Goal: Task Accomplishment & Management: Use online tool/utility

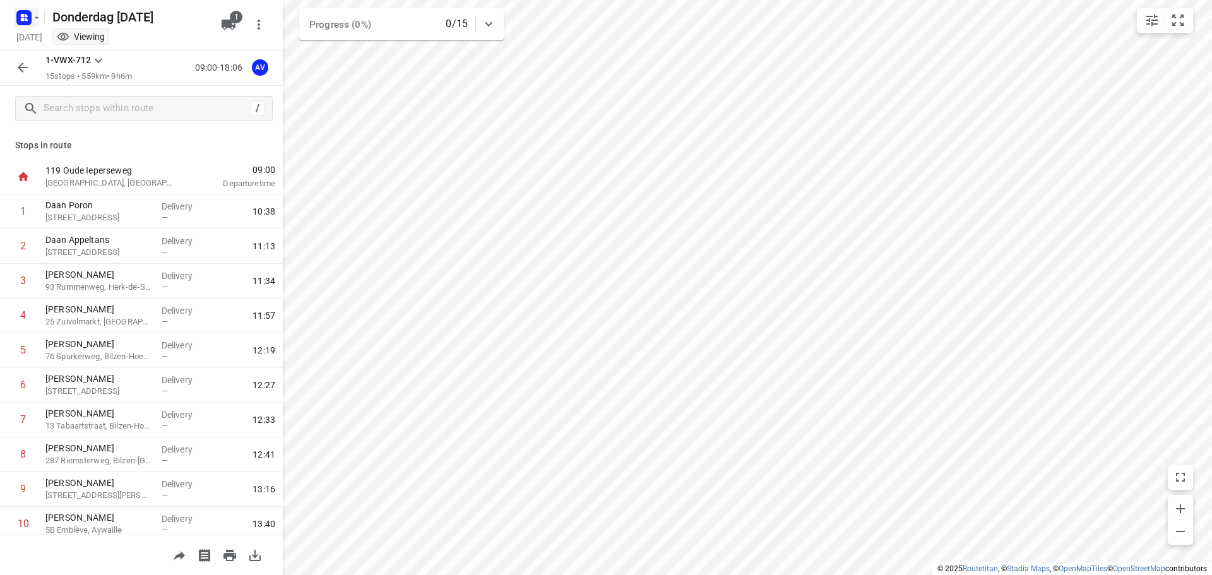
click at [27, 15] on icon "button" at bounding box center [26, 15] width 3 height 3
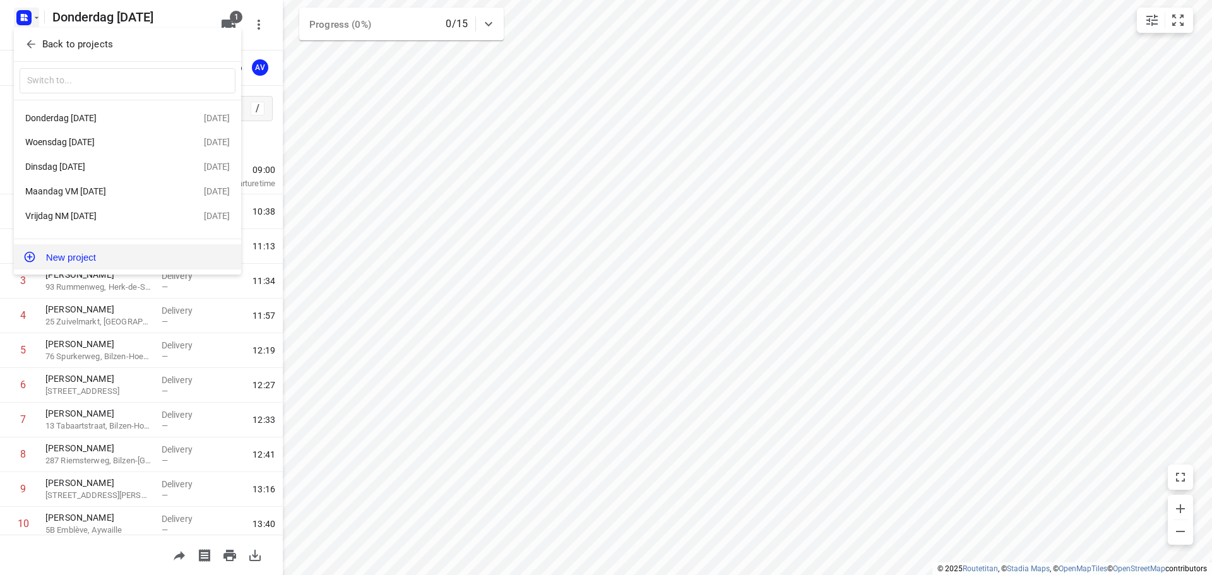
click at [111, 257] on button "New project" at bounding box center [127, 256] width 227 height 25
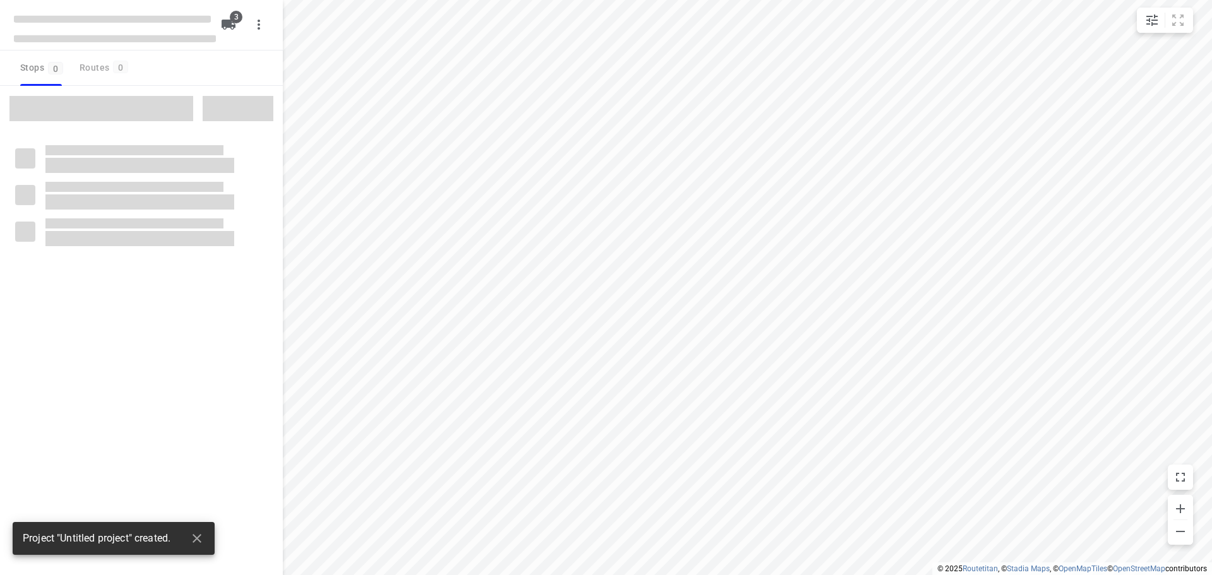
type input "distance"
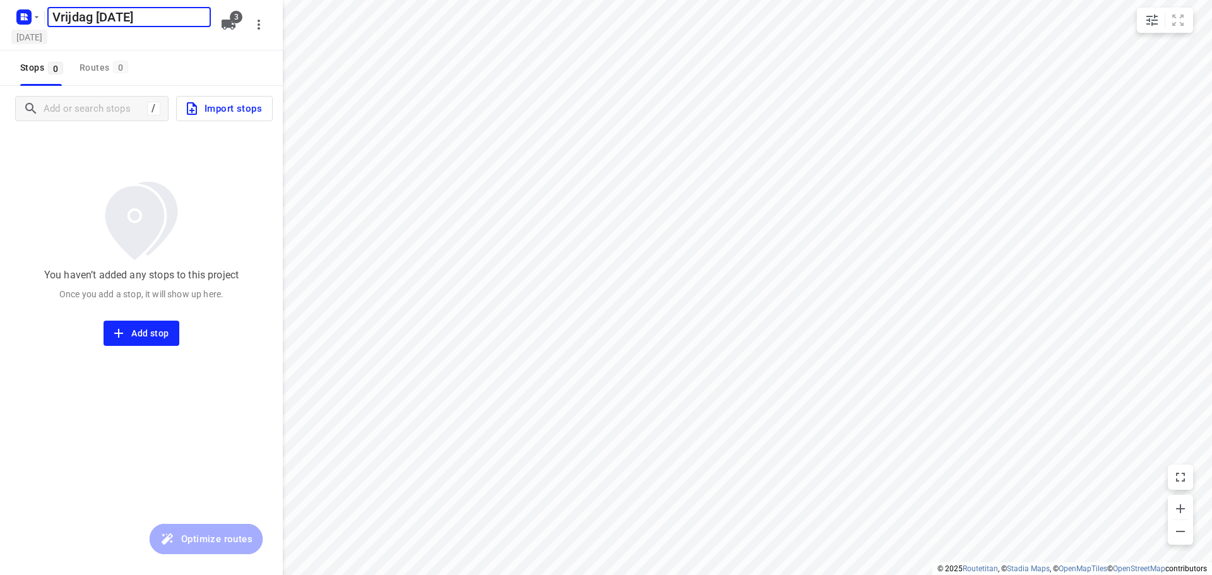
type input "Vrijdag [DATE]"
click at [47, 37] on h5 "[DATE]" at bounding box center [29, 37] width 36 height 15
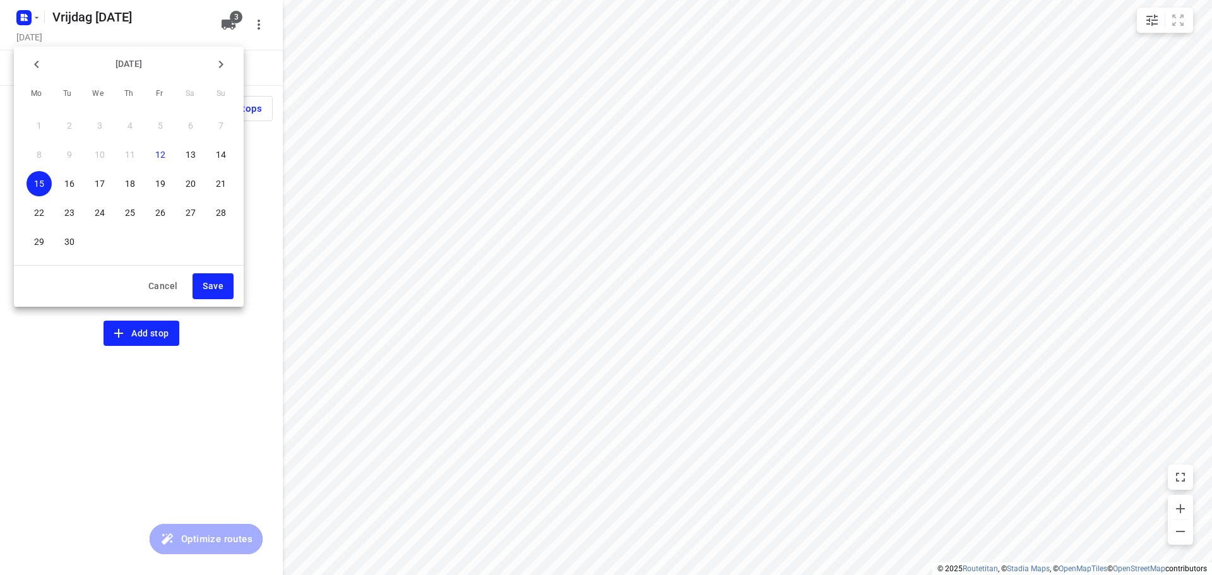
click at [164, 182] on p "19" at bounding box center [160, 183] width 10 height 13
click at [211, 281] on span "Save" at bounding box center [213, 286] width 21 height 16
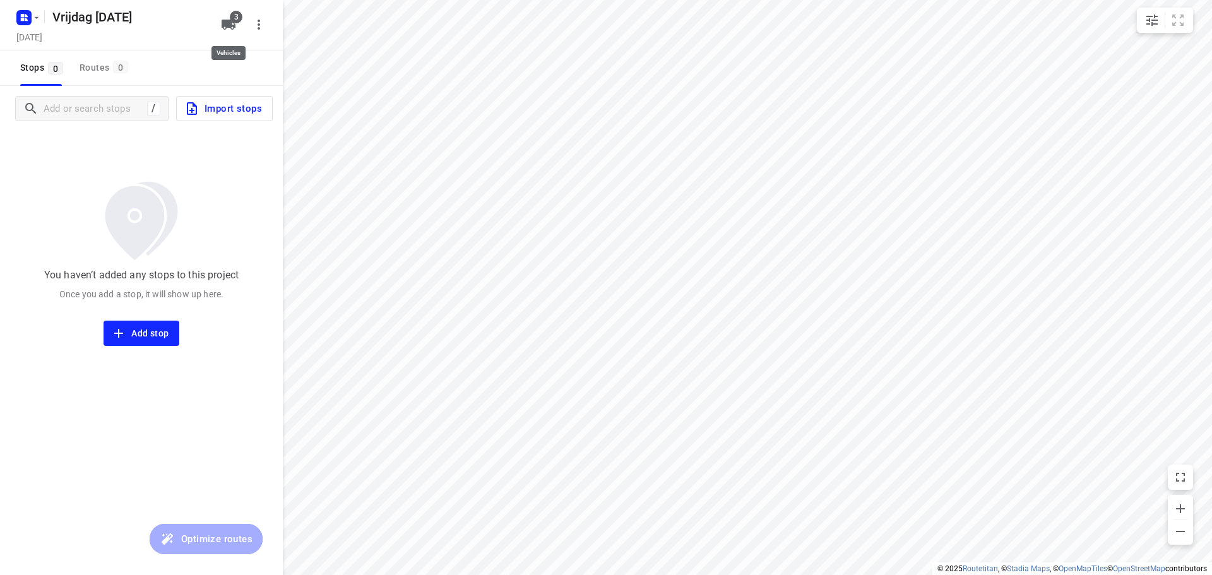
drag, startPoint x: 226, startPoint y: 16, endPoint x: 230, endPoint y: 28, distance: 13.2
click at [226, 16] on button "3" at bounding box center [228, 24] width 25 height 25
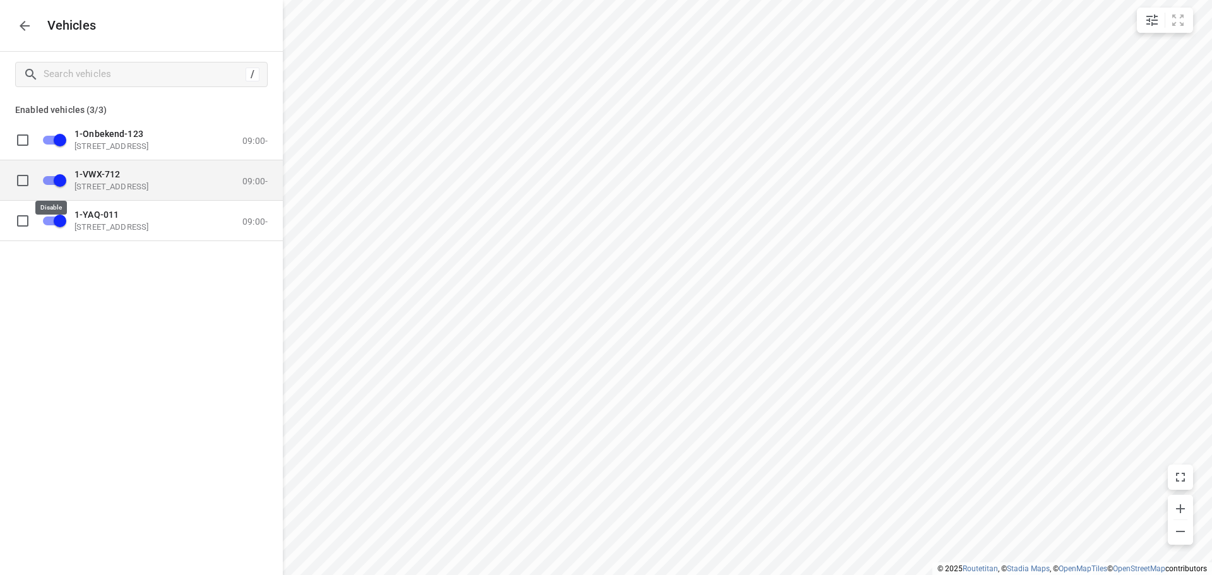
click at [49, 181] on input "grid" at bounding box center [60, 180] width 72 height 24
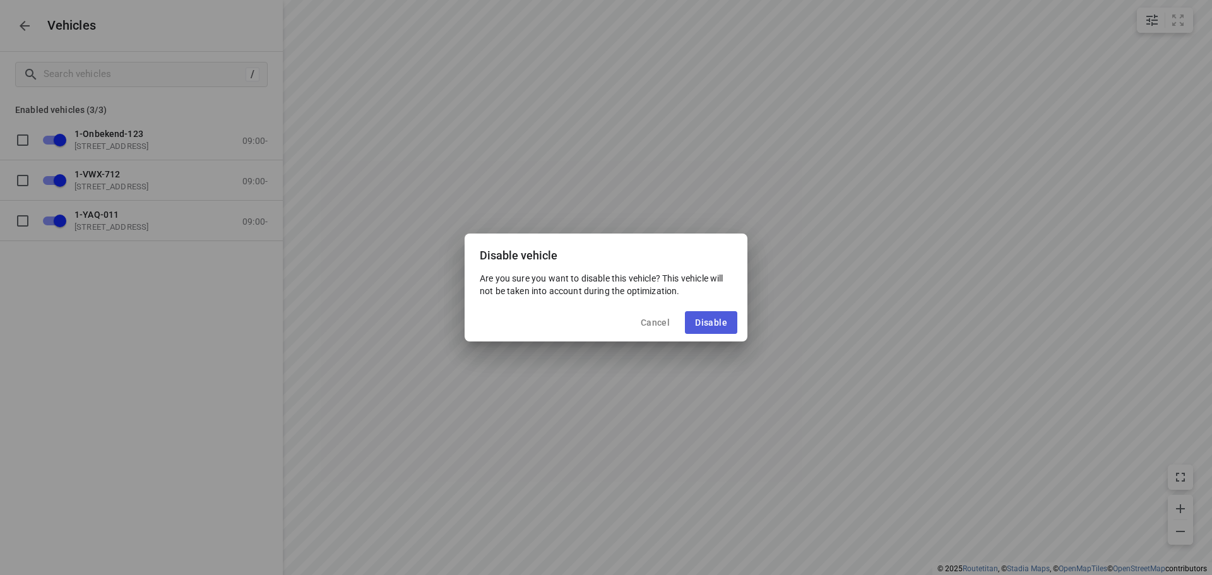
click at [703, 319] on span "Disable" at bounding box center [711, 323] width 32 height 10
checkbox input "false"
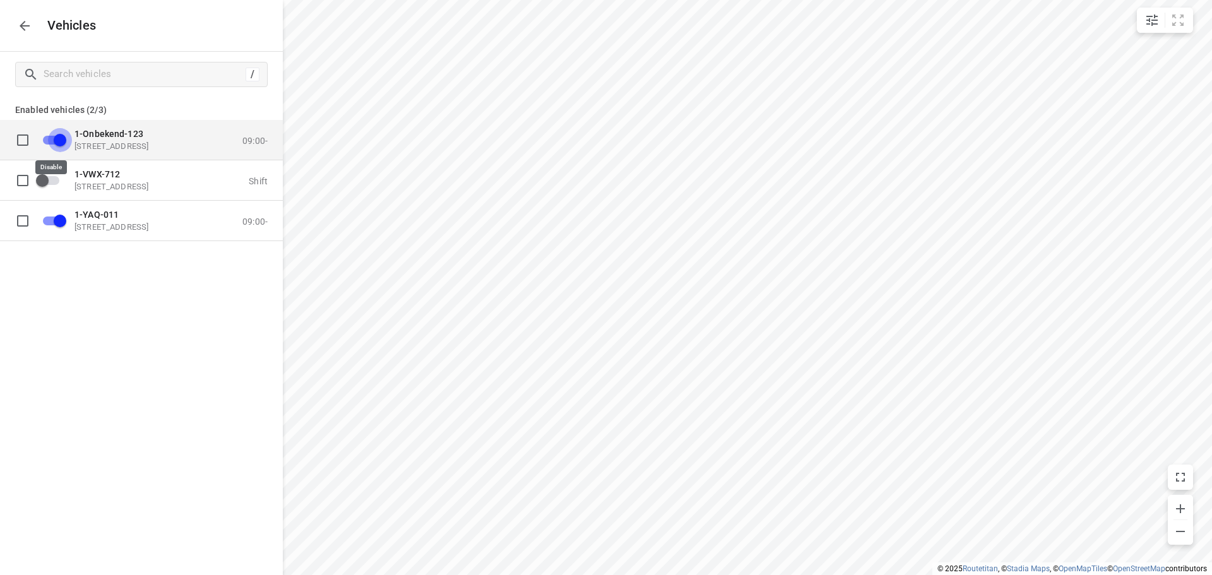
click at [46, 140] on input "grid" at bounding box center [60, 140] width 72 height 24
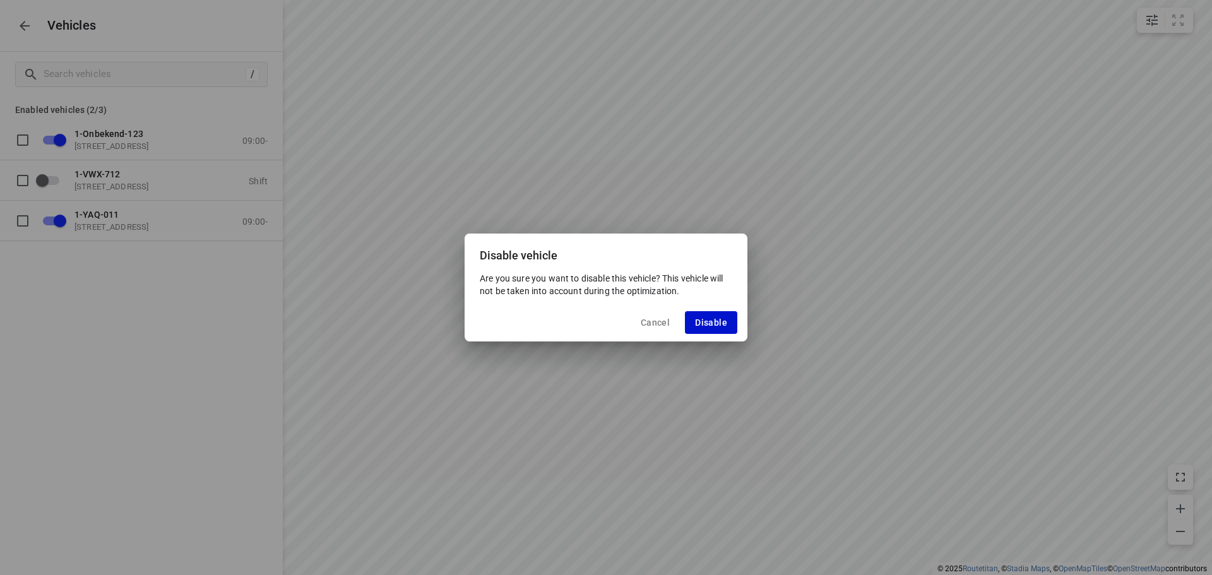
click at [723, 323] on span "Disable" at bounding box center [711, 323] width 32 height 10
checkbox input "false"
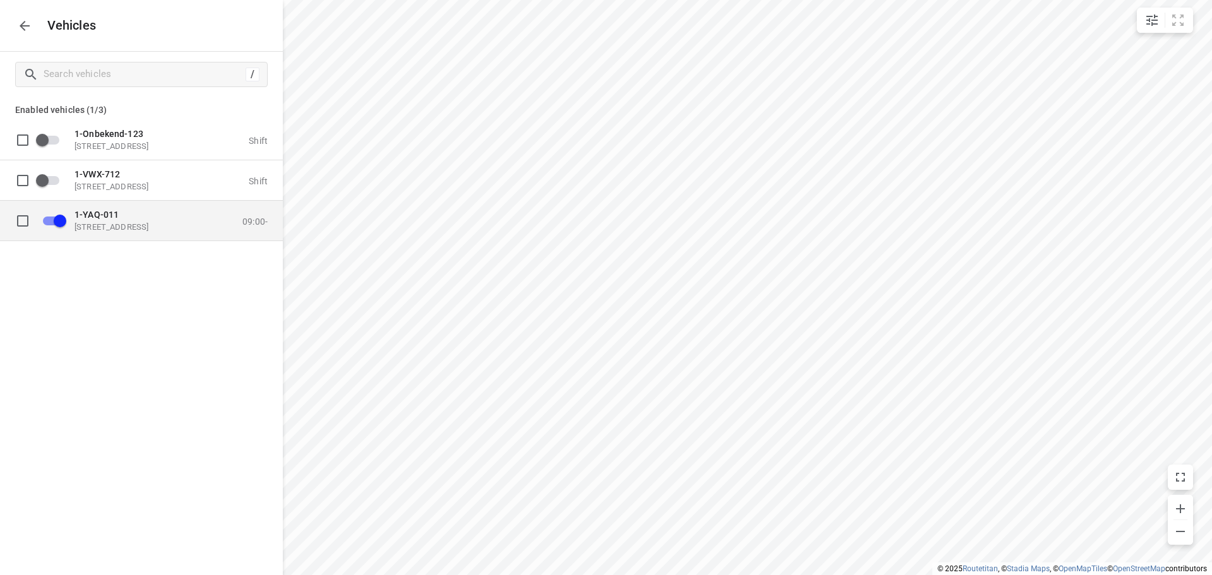
click at [131, 222] on p "[STREET_ADDRESS]" at bounding box center [137, 227] width 126 height 10
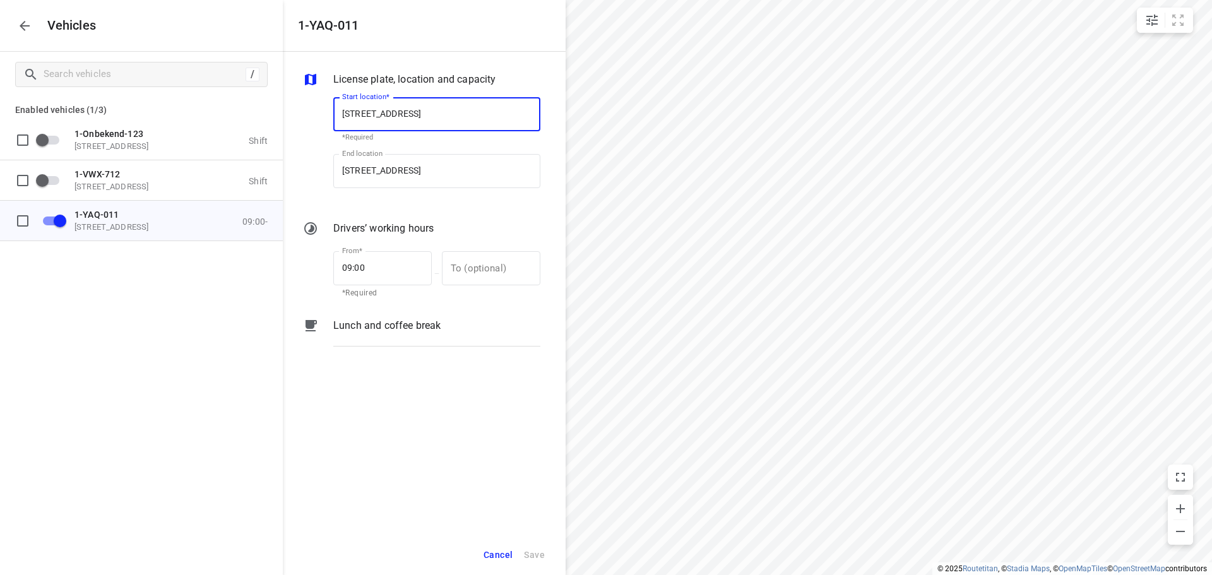
click at [428, 109] on input "[STREET_ADDRESS]" at bounding box center [436, 114] width 207 height 34
type input "[STREET_ADDRESS]"
click at [417, 150] on b "[STREET_ADDRESS]" at bounding box center [379, 150] width 74 height 9
type input "[STREET_ADDRESS]"
click at [427, 168] on input "[STREET_ADDRESS]" at bounding box center [436, 171] width 207 height 34
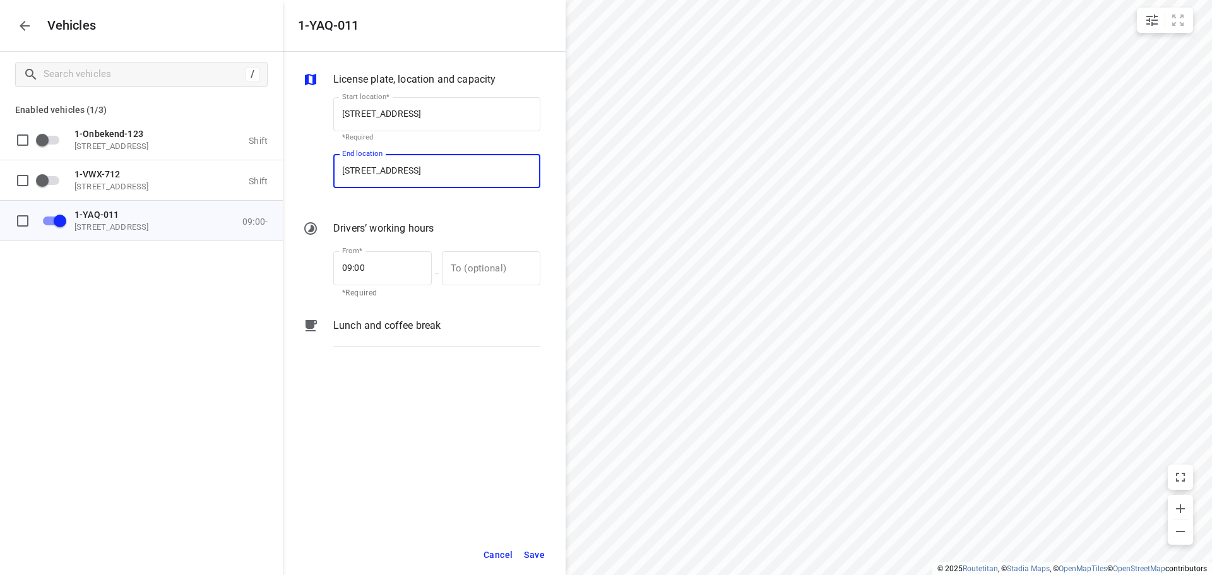
click at [427, 168] on input "[STREET_ADDRESS]" at bounding box center [436, 171] width 207 height 34
type input "[STREET_ADDRESS]"
click at [417, 200] on p "[STREET_ADDRESS]" at bounding box center [379, 206] width 74 height 15
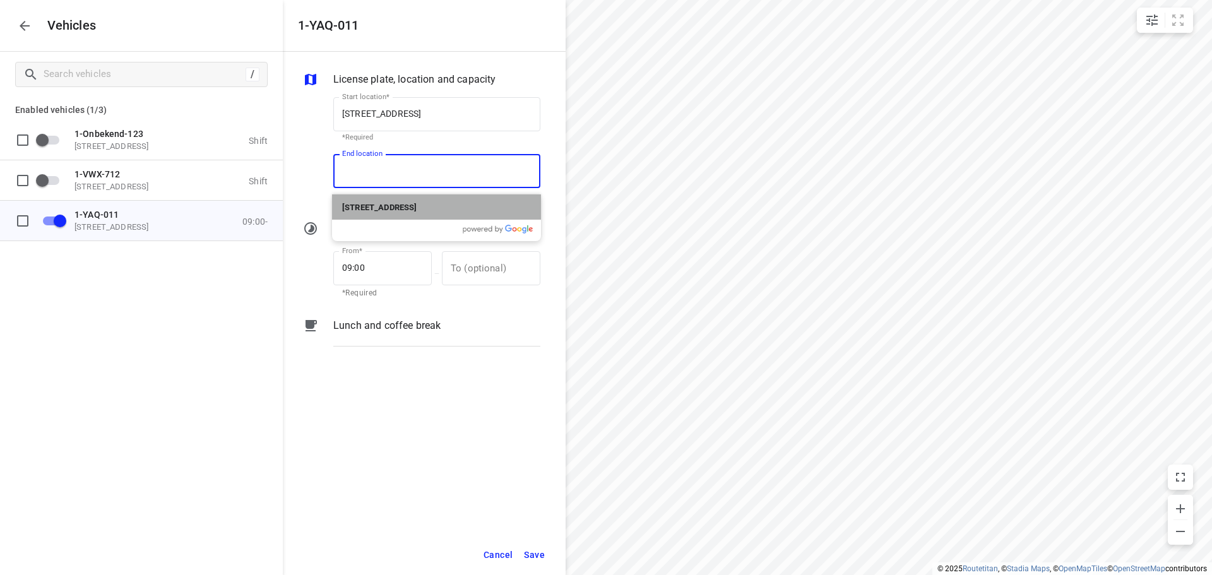
type input "[STREET_ADDRESS]"
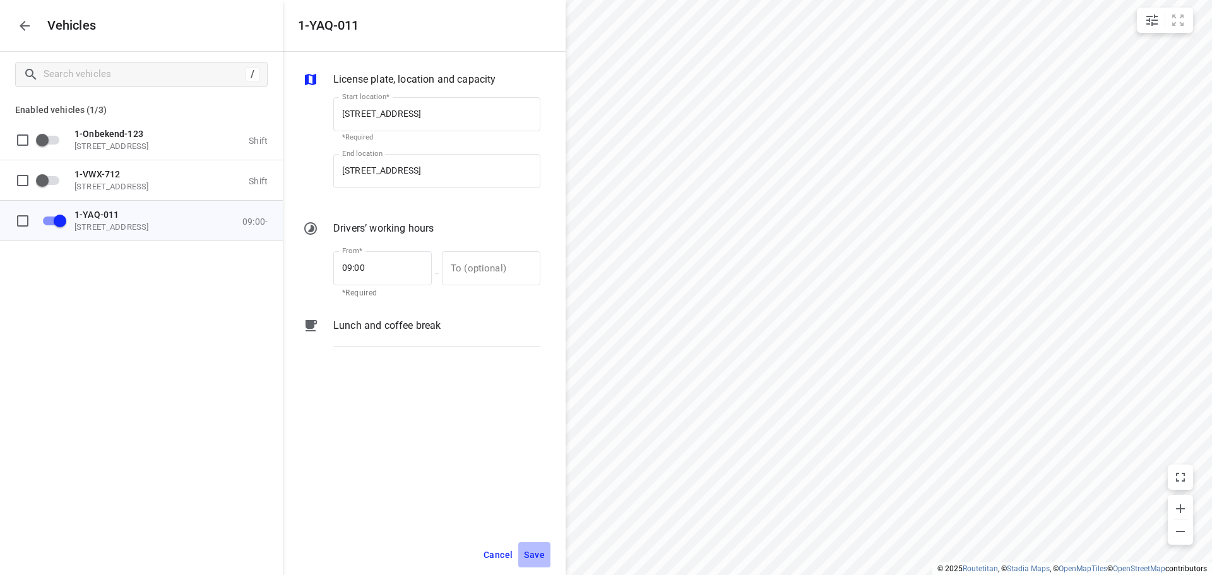
click at [535, 554] on span "Save" at bounding box center [534, 555] width 21 height 16
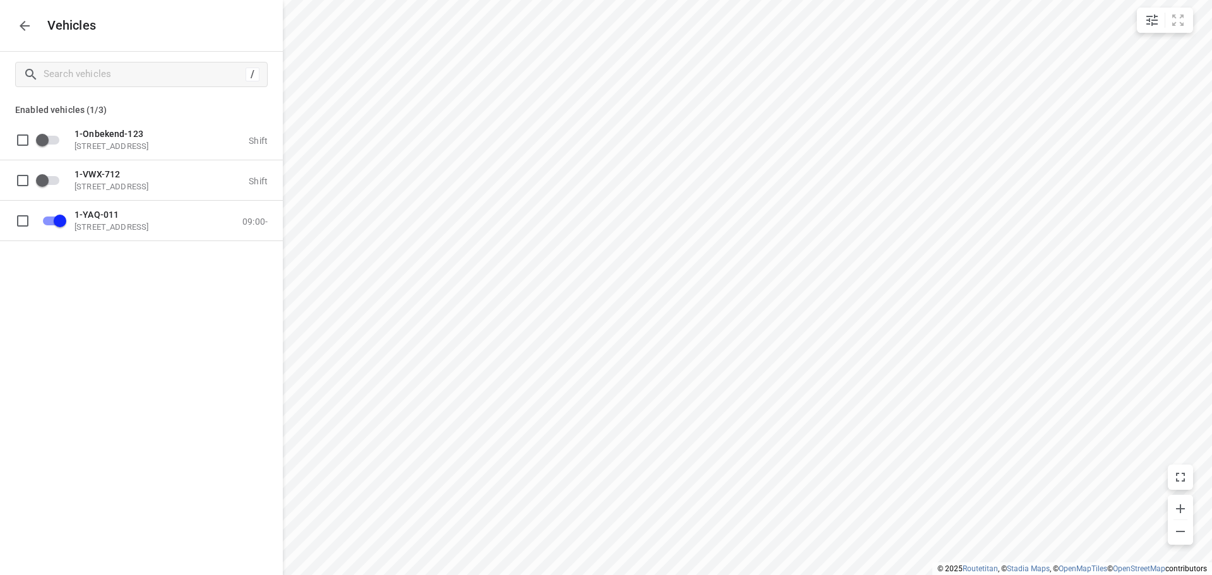
click at [23, 26] on icon "button" at bounding box center [25, 26] width 10 height 10
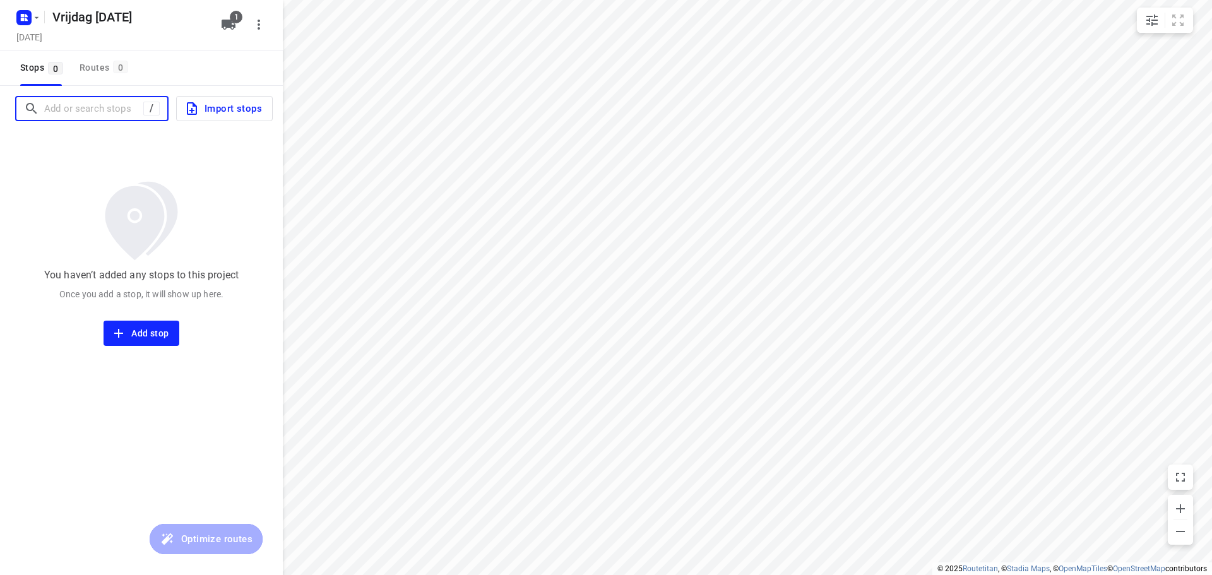
click at [107, 114] on input "Add or search stops" at bounding box center [93, 109] width 99 height 20
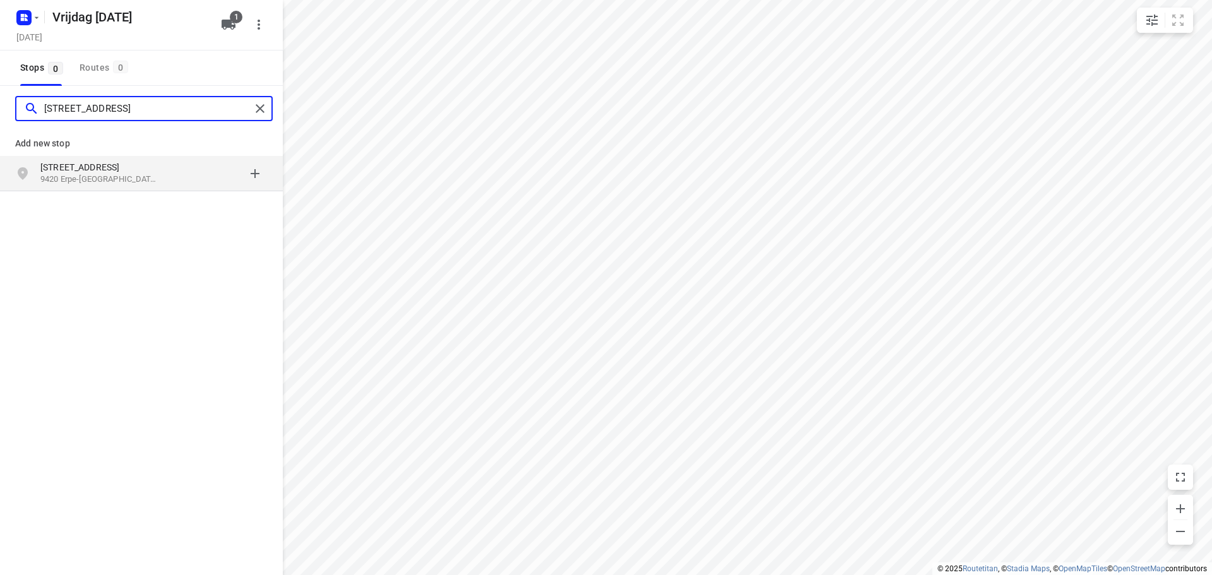
type input "[STREET_ADDRESS]"
click at [109, 170] on p "[STREET_ADDRESS]" at bounding box center [98, 167] width 116 height 13
type input "[STREET_ADDRESS]"
click at [131, 177] on p "9250 Waasmunster, [GEOGRAPHIC_DATA]" at bounding box center [98, 180] width 116 height 12
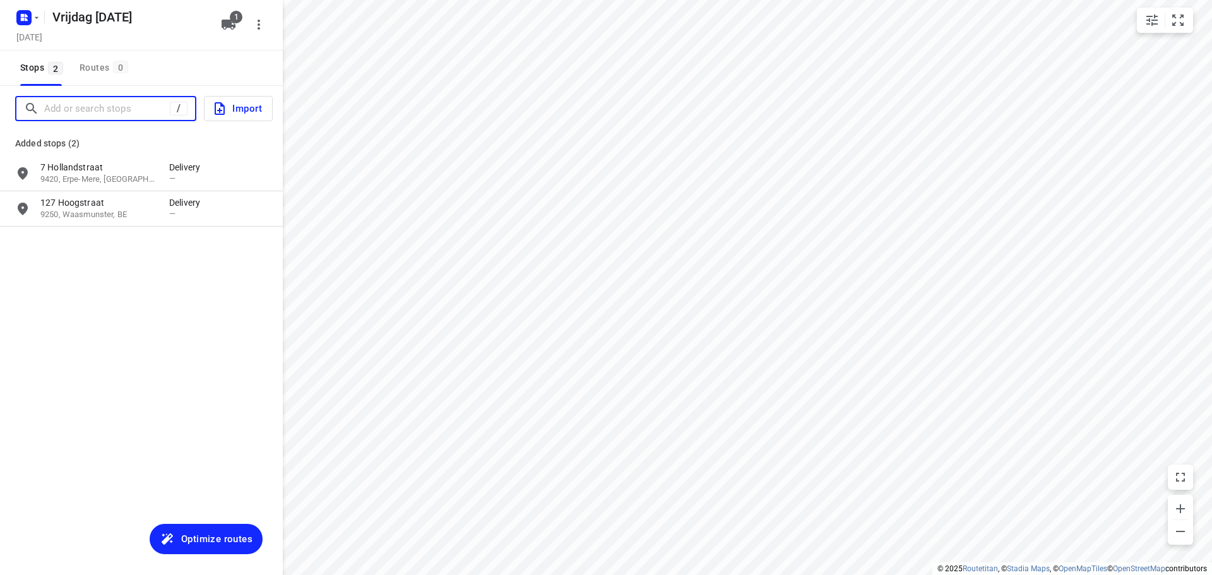
click at [137, 104] on input "Add or search stops" at bounding box center [107, 109] width 126 height 20
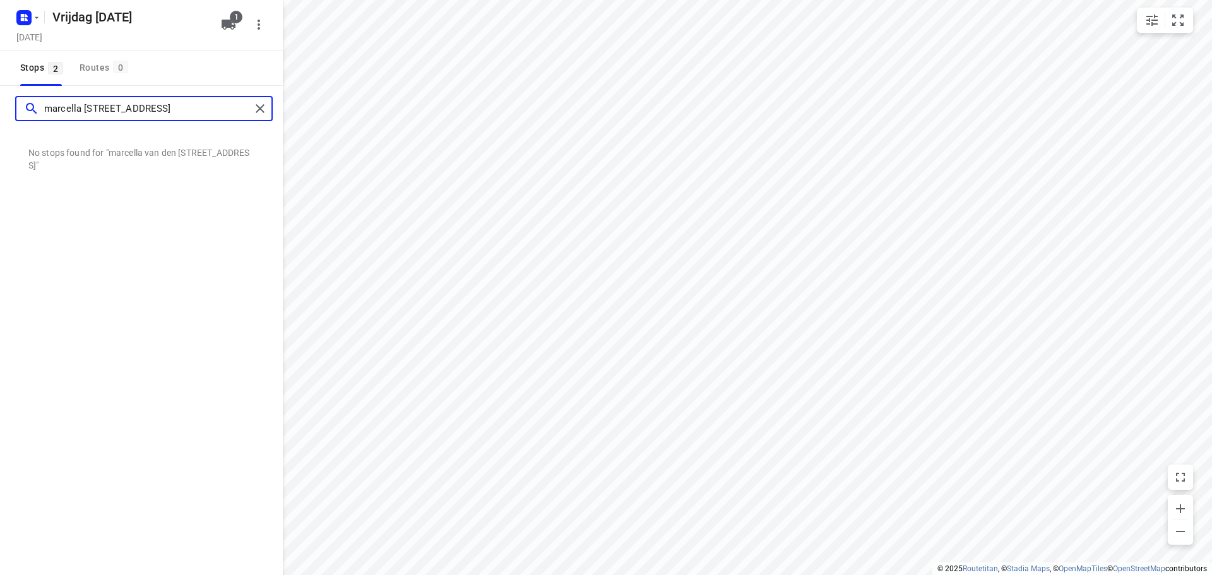
click at [102, 109] on input "marcella [STREET_ADDRESS]" at bounding box center [147, 109] width 206 height 20
click at [775, 574] on html "i © 2025 Routetitan , © Stadia Maps , © OpenMapTiles © OpenStreetMap contributo…" at bounding box center [606, 287] width 1212 height 575
click at [160, 108] on input "marcella [STREET_ADDRESS]" at bounding box center [147, 109] width 206 height 20
click at [198, 104] on input "marcella [STREET_ADDRESS]" at bounding box center [147, 109] width 206 height 20
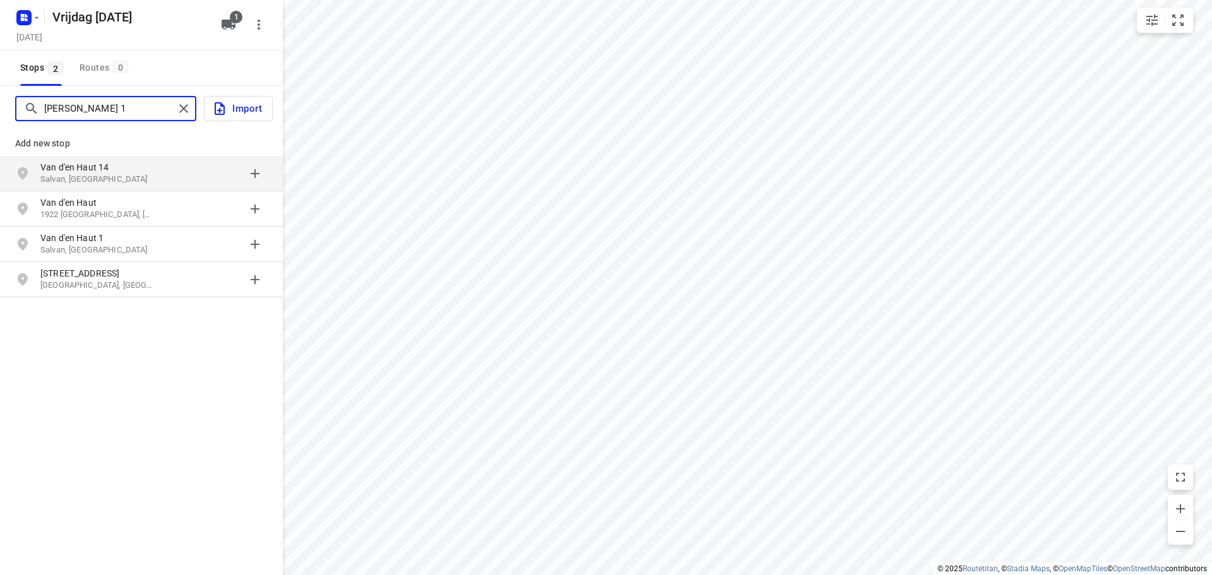
click at [168, 103] on input "[PERSON_NAME] 1" at bounding box center [109, 109] width 130 height 20
click at [84, 105] on input "[PERSON_NAME]" at bounding box center [147, 109] width 206 height 20
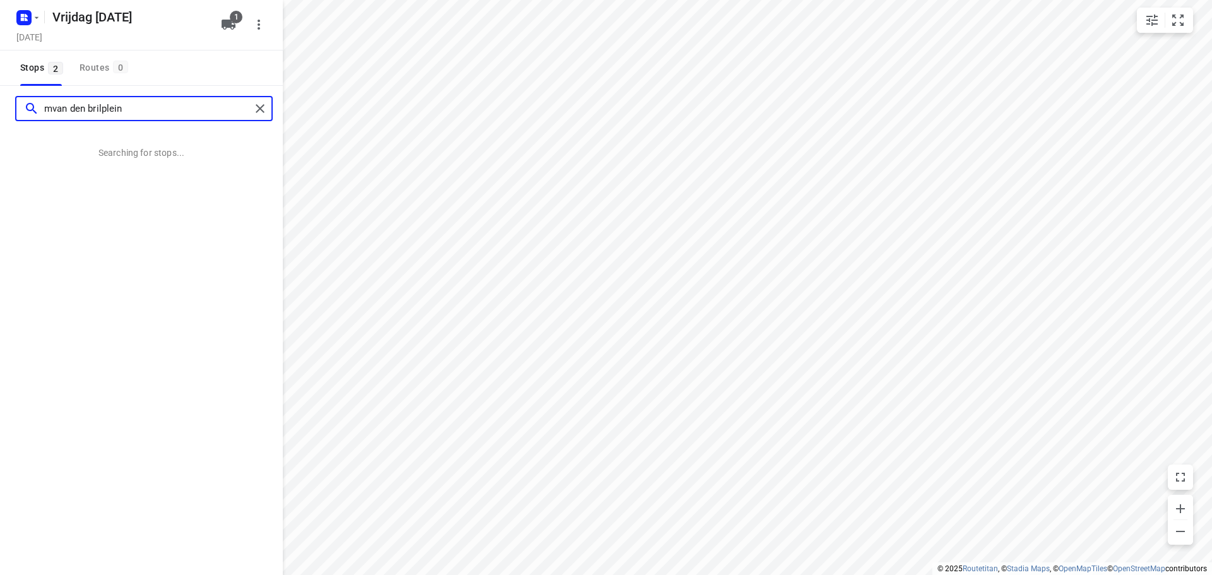
type input "van den brilplein"
drag, startPoint x: 144, startPoint y: 109, endPoint x: 20, endPoint y: 126, distance: 125.5
click at [18, 125] on div "van den brilplein" at bounding box center [141, 108] width 283 height 45
type input "m"
type input "b"
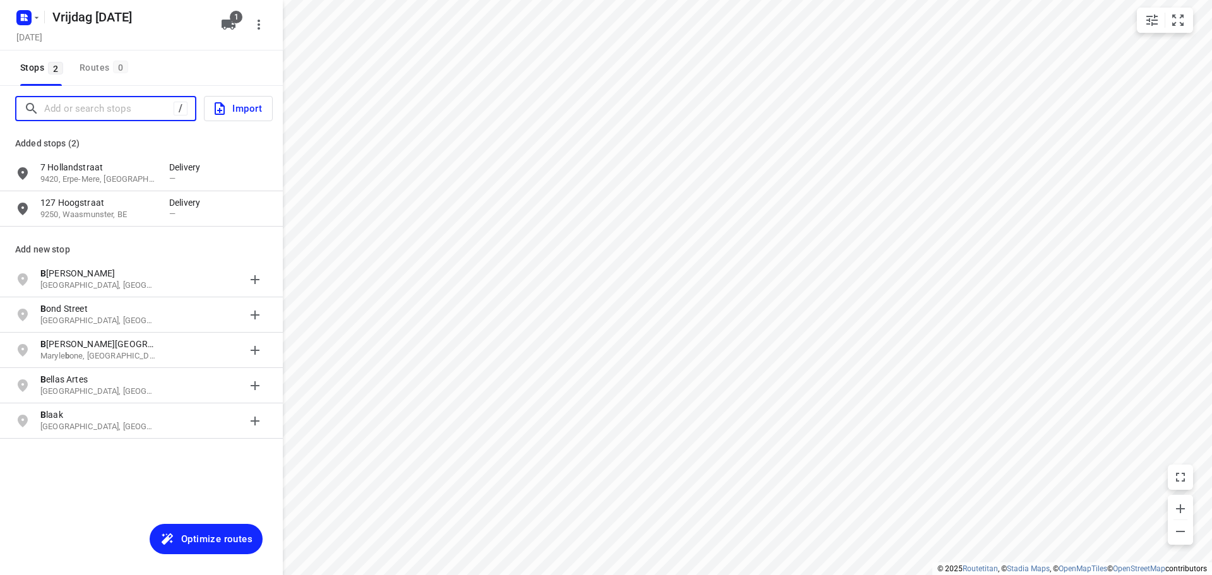
drag, startPoint x: 128, startPoint y: 107, endPoint x: 148, endPoint y: 105, distance: 19.7
click at [128, 109] on input "Add or search stops" at bounding box center [107, 109] width 126 height 20
click at [69, 105] on input "Add or search stops" at bounding box center [157, 109] width 227 height 20
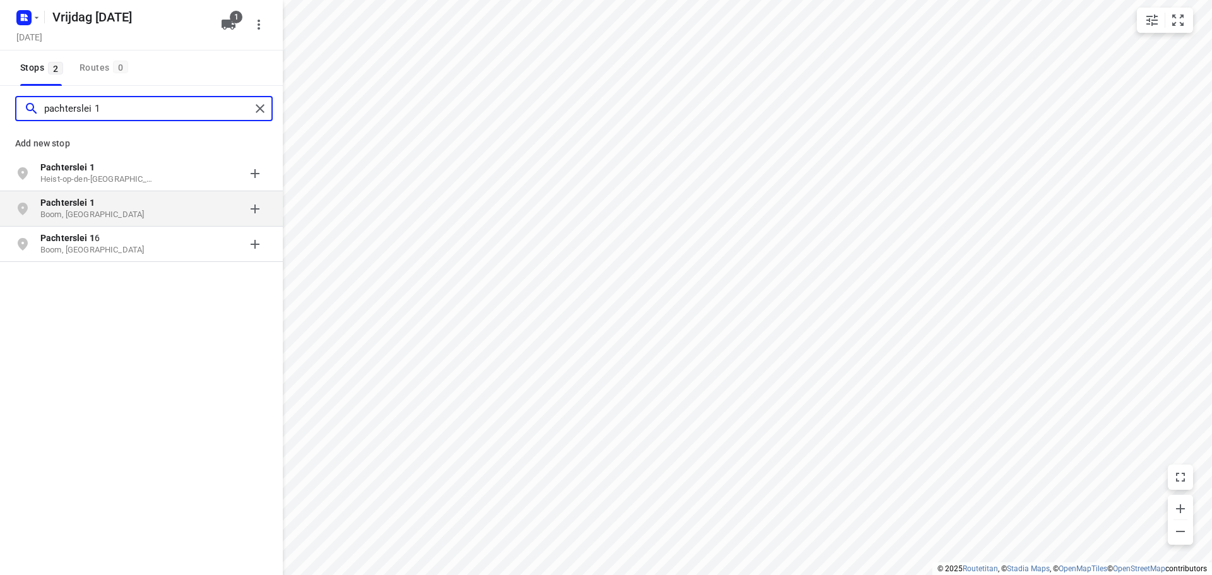
type input "pachterslei 1"
click at [153, 206] on p "Pachterslei 1" at bounding box center [98, 202] width 116 height 13
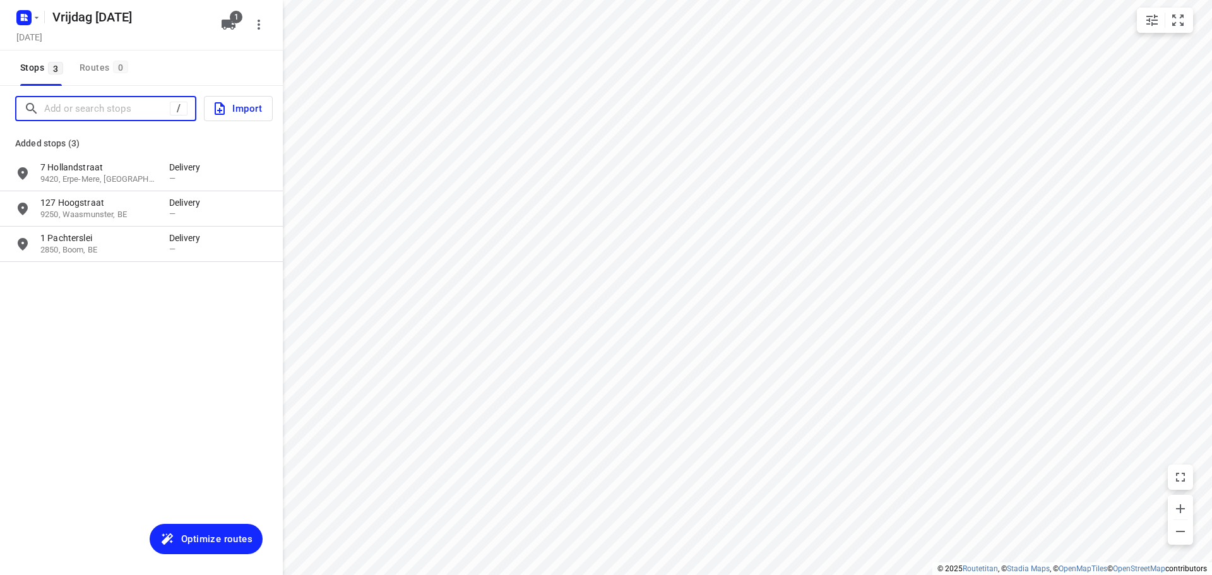
click at [76, 111] on input "Add or search stops" at bounding box center [107, 109] width 126 height 20
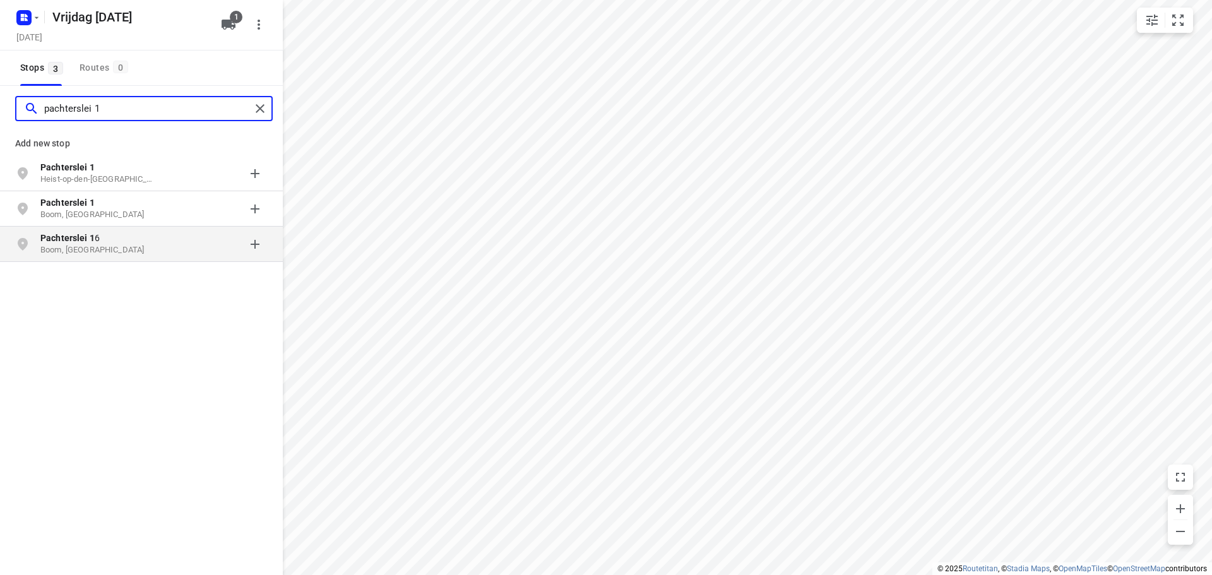
type input "pachterslei 1"
click at [119, 240] on p "Pachterslei 1 6" at bounding box center [98, 238] width 116 height 13
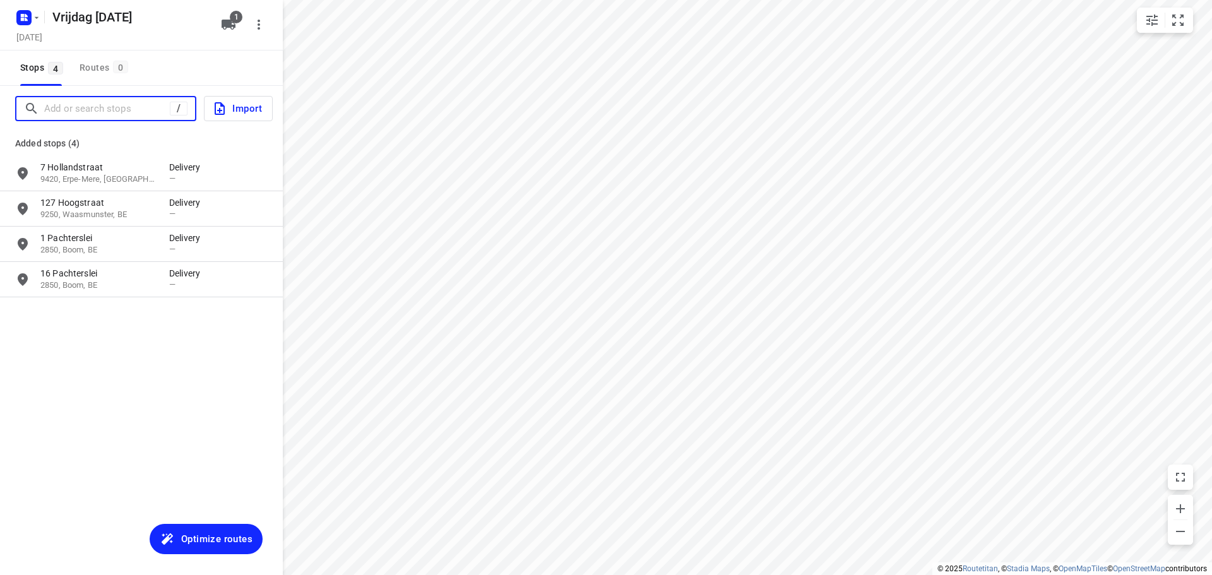
click at [94, 110] on input "Add or search stops" at bounding box center [107, 109] width 126 height 20
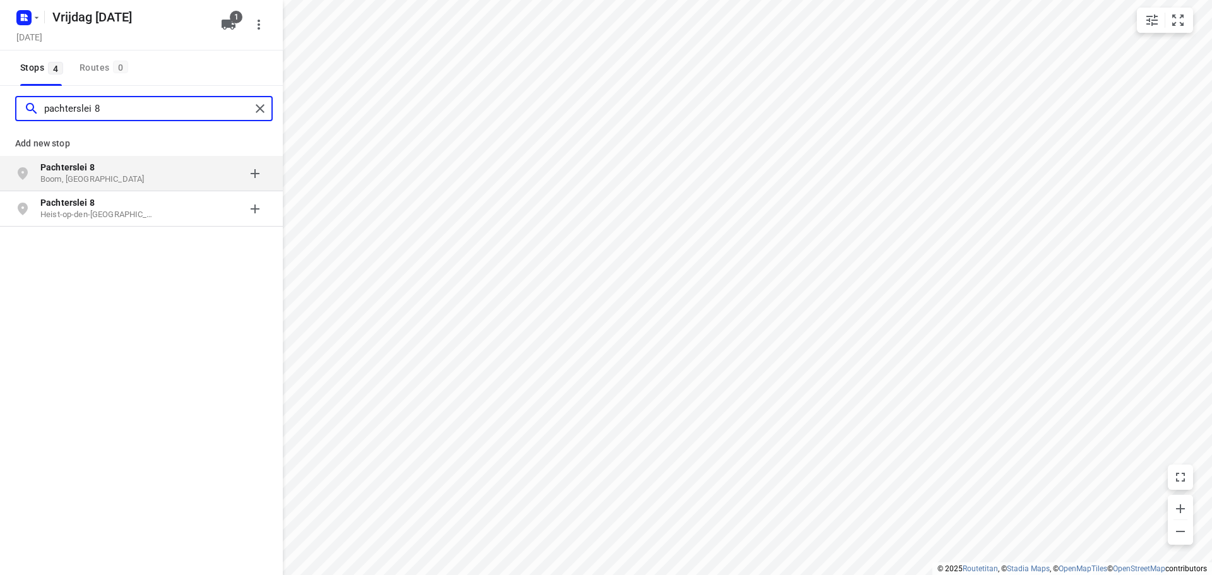
type input "pachterslei 8"
click at [138, 172] on p "Pachterslei 8" at bounding box center [98, 167] width 116 height 13
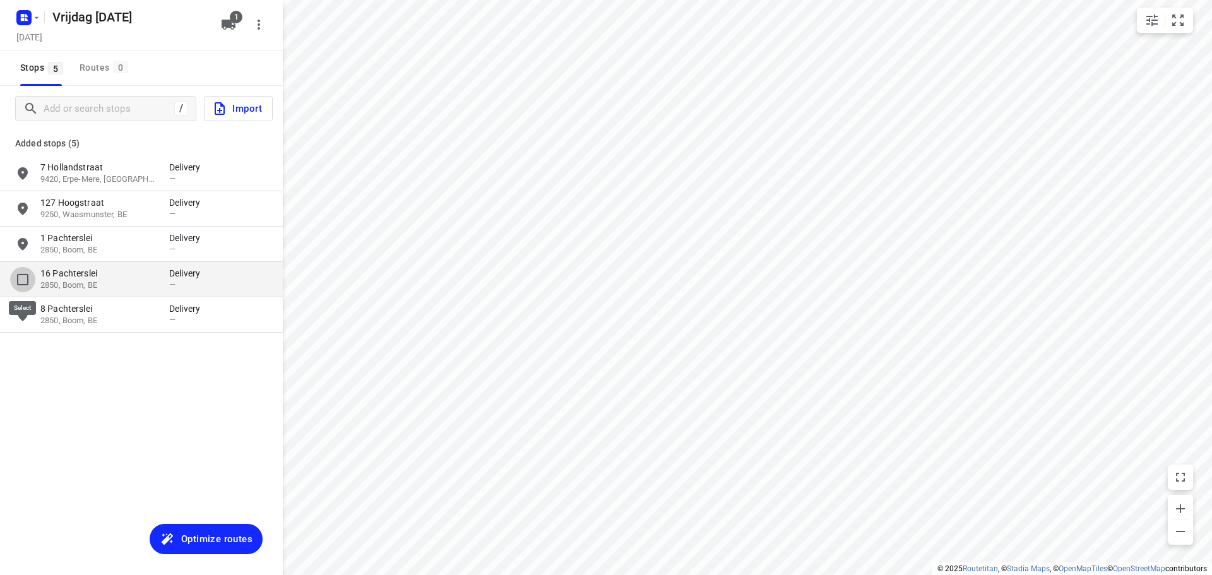
click at [24, 275] on input "grid" at bounding box center [22, 279] width 25 height 25
checkbox input "true"
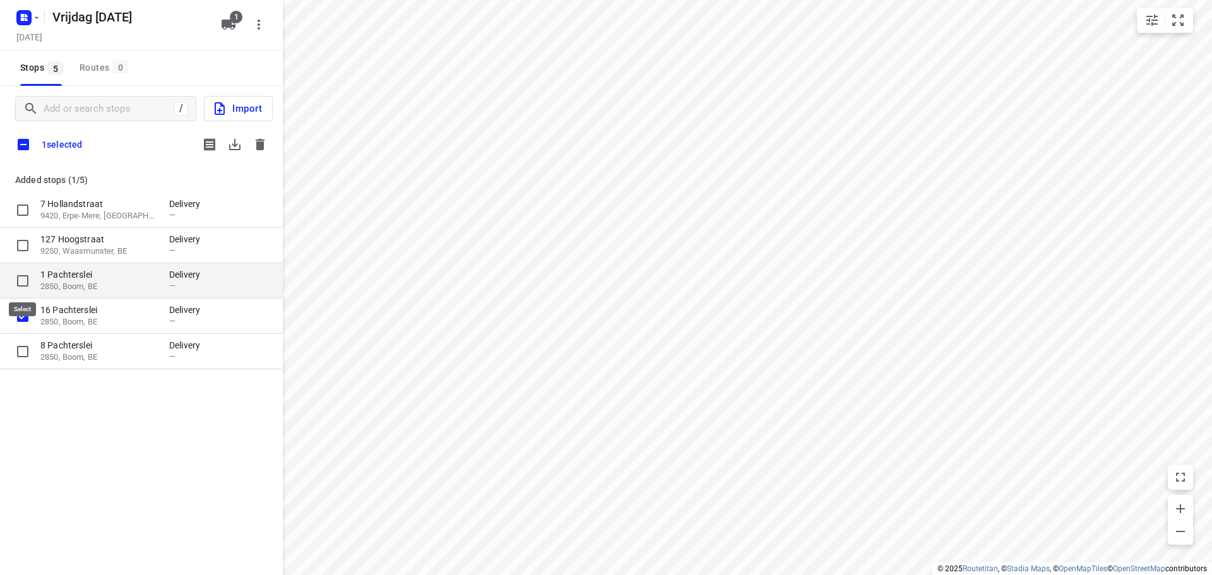
click at [20, 281] on input "grid" at bounding box center [22, 280] width 25 height 25
checkbox input "true"
click at [264, 141] on icon "button" at bounding box center [259, 144] width 15 height 15
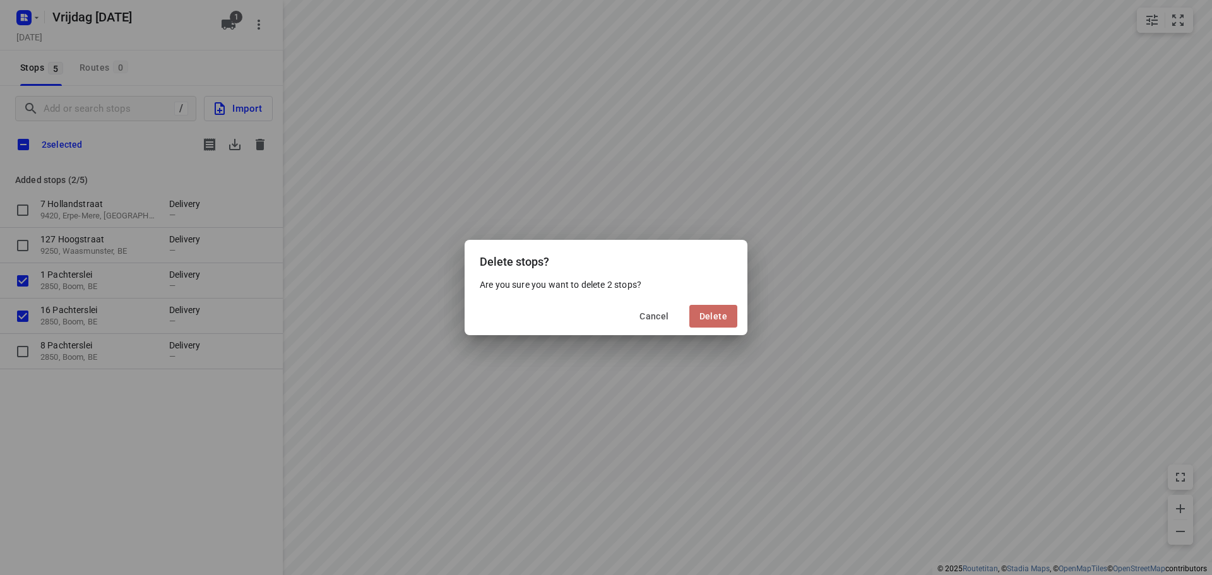
click at [720, 314] on span "Delete" at bounding box center [713, 316] width 28 height 10
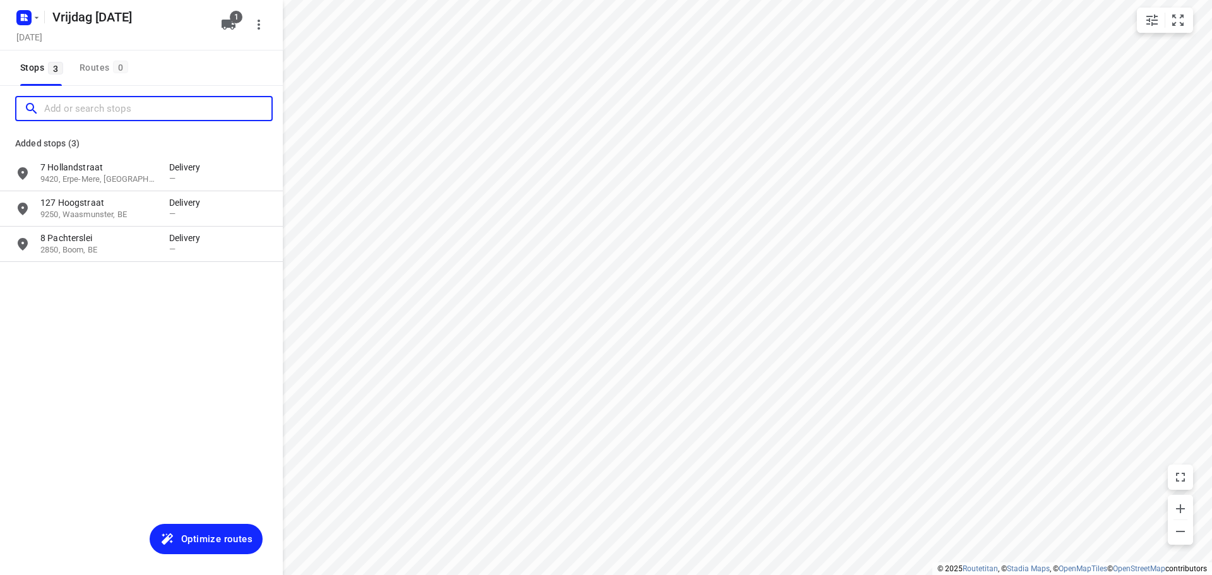
click at [113, 107] on input "Add or search stops" at bounding box center [157, 109] width 227 height 20
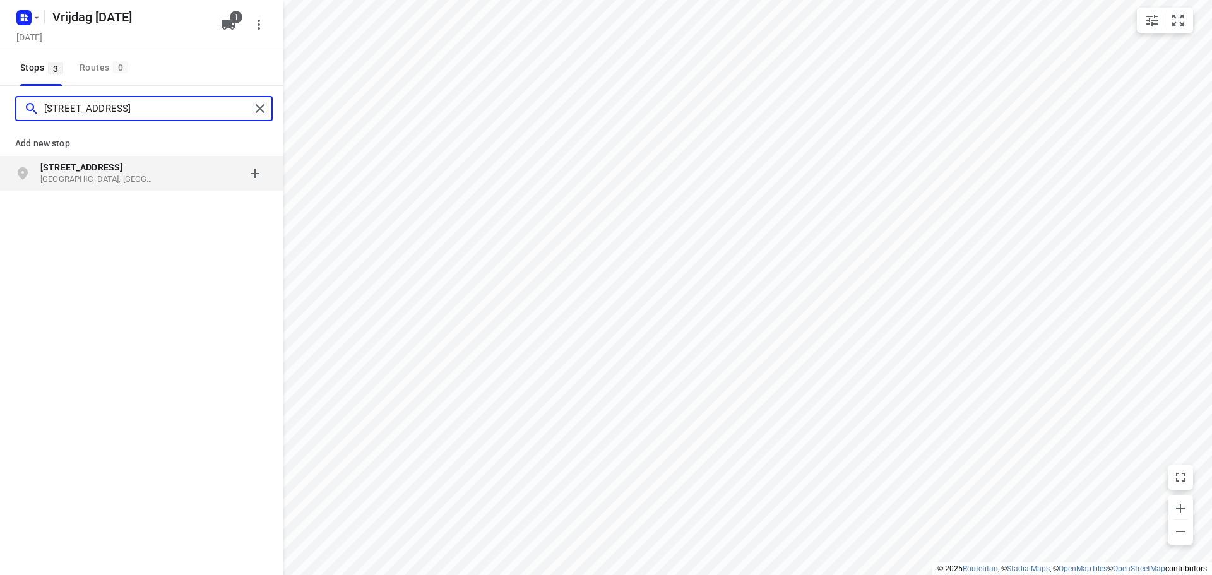
type input "[STREET_ADDRESS]"
click at [129, 170] on p "[STREET_ADDRESS]" at bounding box center [98, 167] width 116 height 13
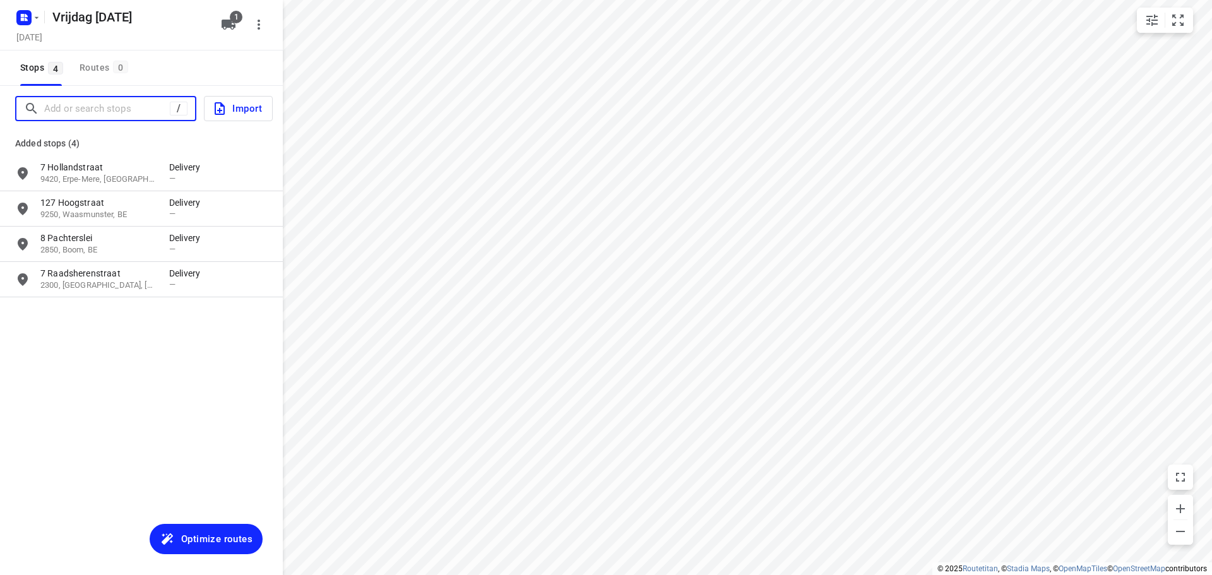
drag, startPoint x: 101, startPoint y: 104, endPoint x: 107, endPoint y: 98, distance: 8.5
click at [101, 105] on input "Add or search stops" at bounding box center [107, 109] width 126 height 20
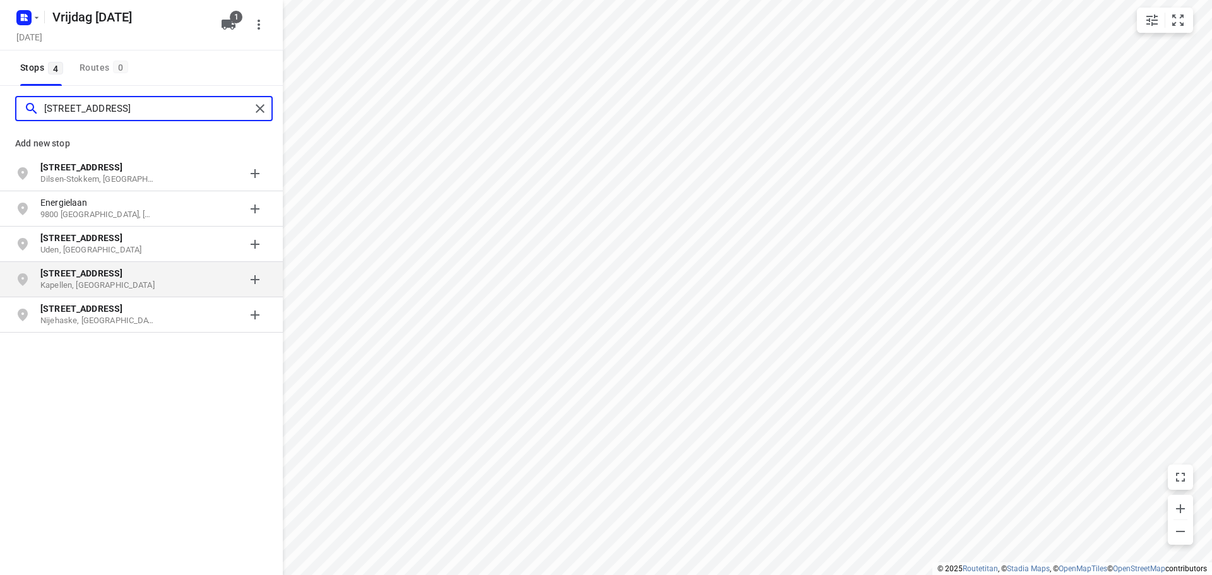
type input "[STREET_ADDRESS]"
click at [106, 279] on p "[STREET_ADDRESS]" at bounding box center [98, 273] width 116 height 13
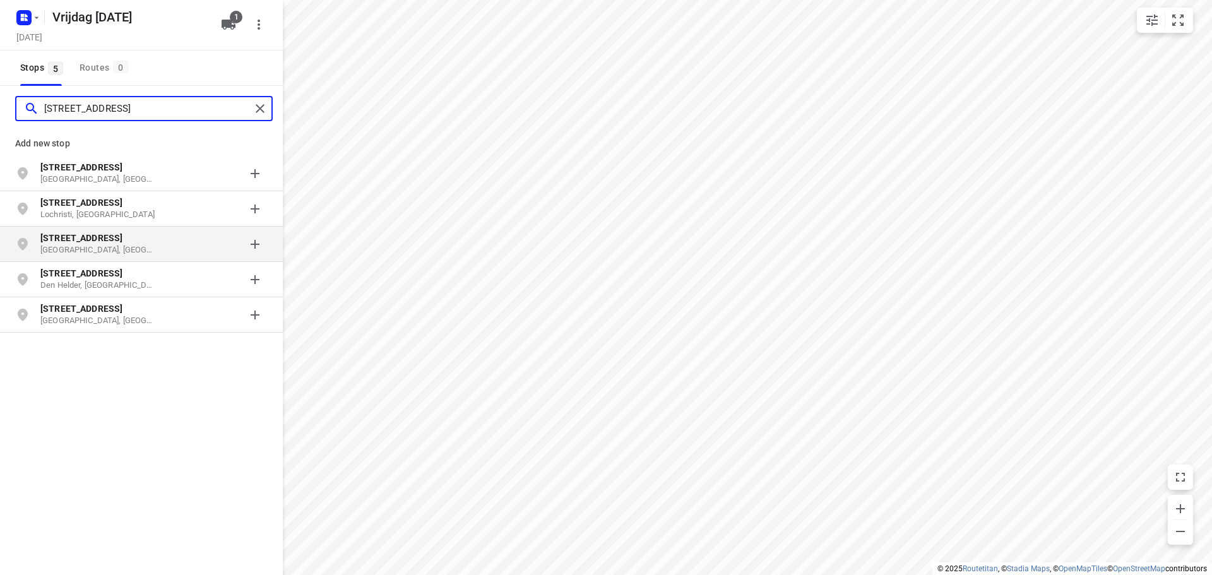
type input "[STREET_ADDRESS]"
click at [141, 248] on p "[GEOGRAPHIC_DATA], [GEOGRAPHIC_DATA]" at bounding box center [98, 250] width 116 height 12
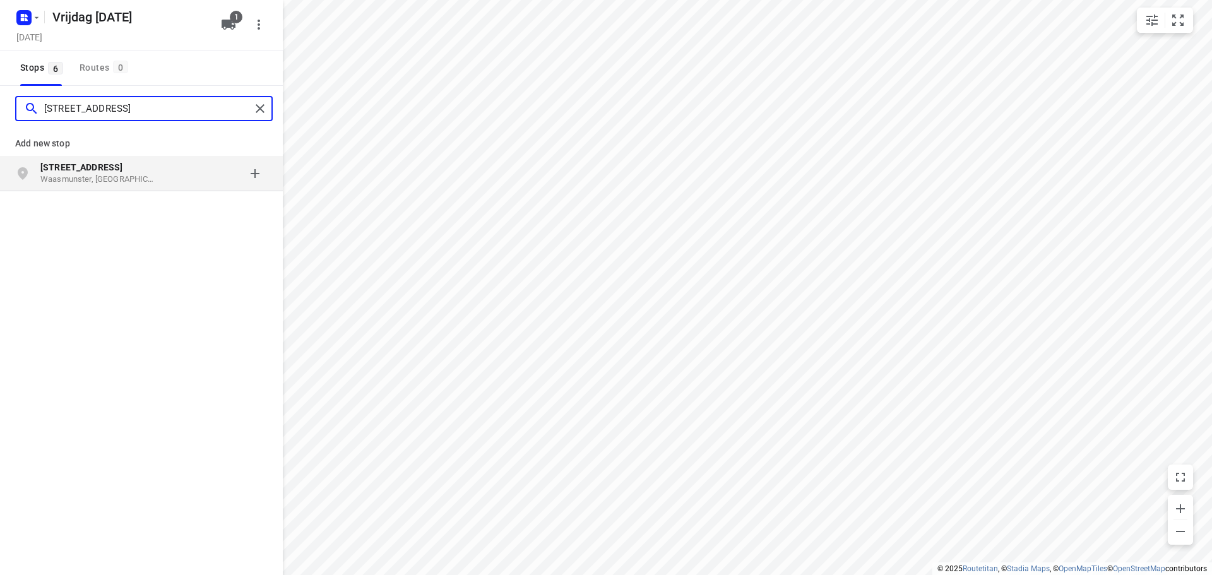
type input "[STREET_ADDRESS]"
click at [156, 179] on p "Waasmunster, [GEOGRAPHIC_DATA]" at bounding box center [98, 180] width 116 height 12
type input "[STREET_ADDRESS]"
click at [128, 171] on p "[STREET_ADDRESS]" at bounding box center [98, 167] width 116 height 13
type input "oelegembaan 35"
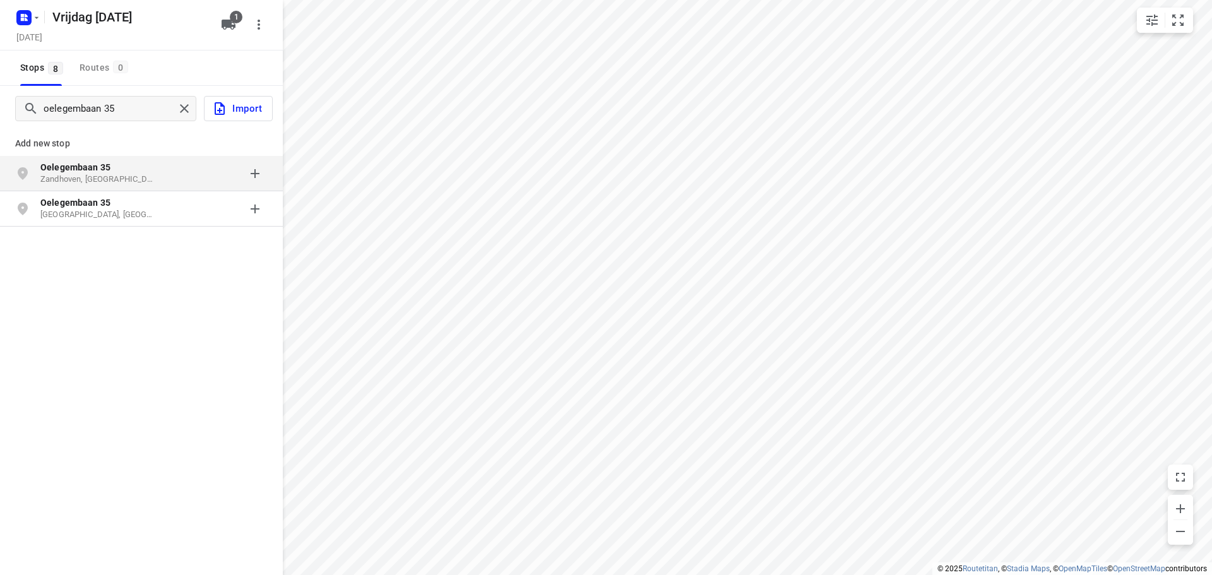
click at [126, 171] on p "Oelegembaan 35" at bounding box center [98, 167] width 116 height 13
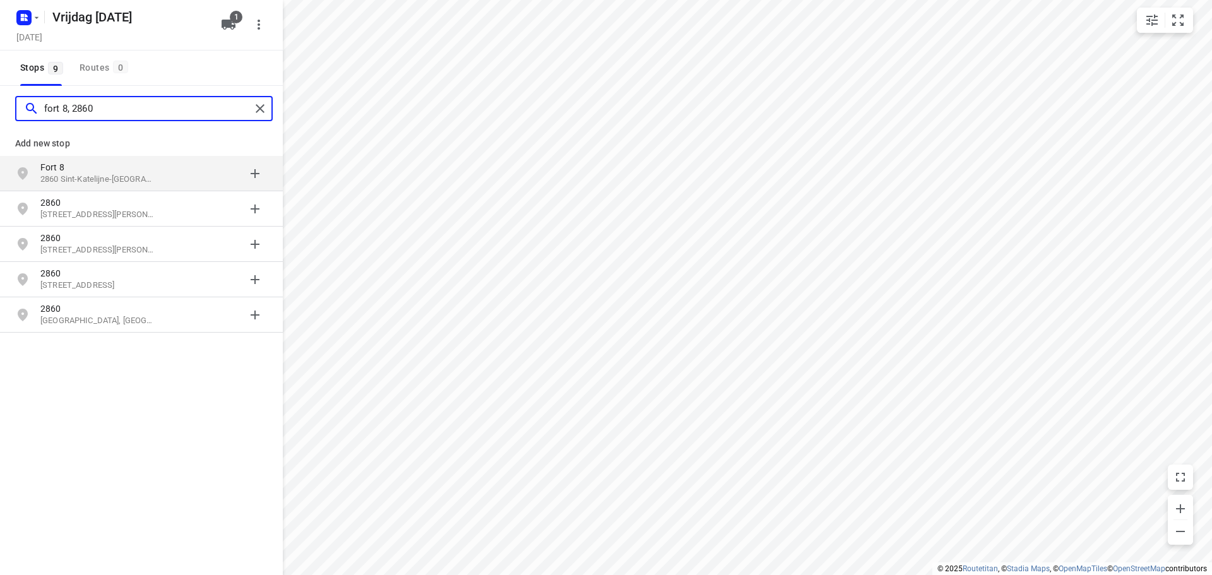
type input "fort 8, 2860"
click at [152, 171] on p "Fort 8" at bounding box center [98, 167] width 116 height 13
type input "[STREET_ADDRESS]"
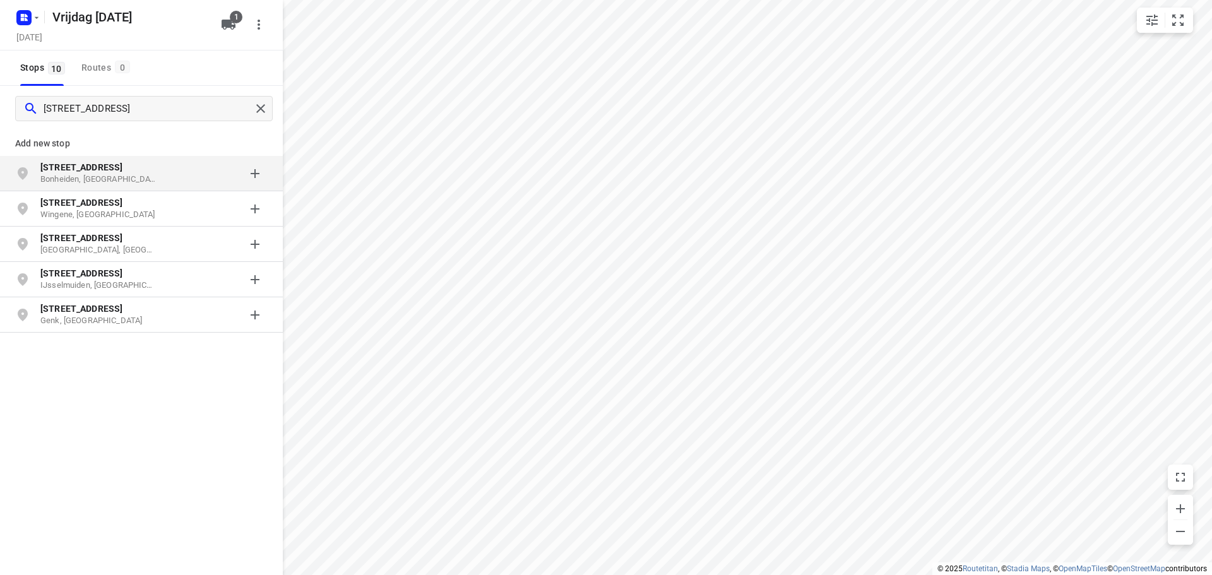
click at [162, 179] on div "[STREET_ADDRESS]" at bounding box center [104, 173] width 129 height 25
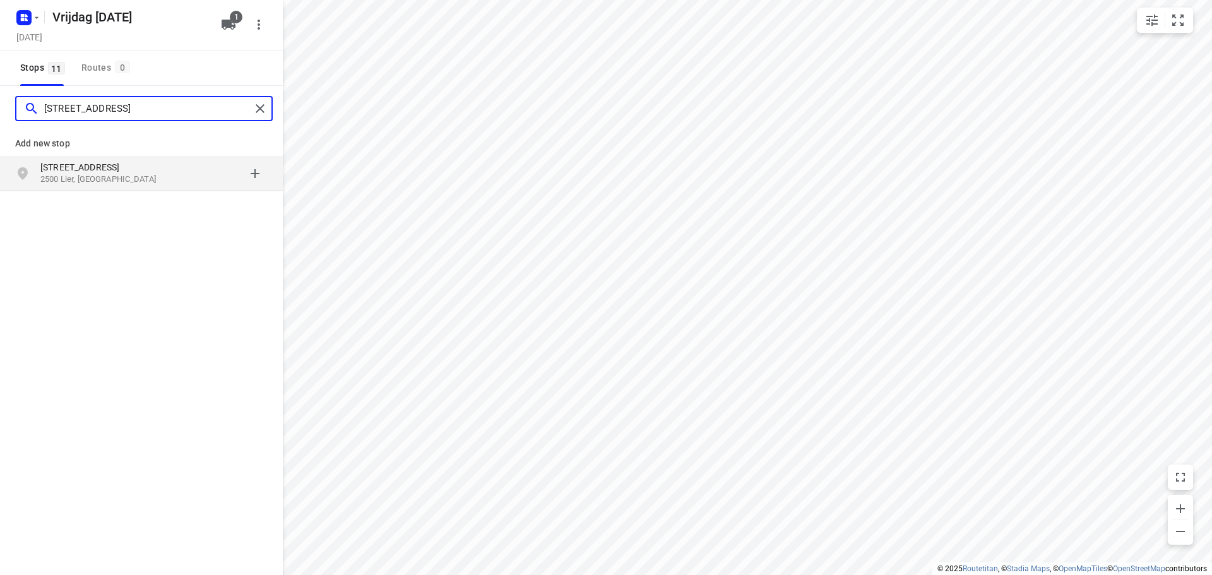
type input "[STREET_ADDRESS]"
click at [139, 175] on p "2500 Lier, [GEOGRAPHIC_DATA]" at bounding box center [98, 180] width 116 height 12
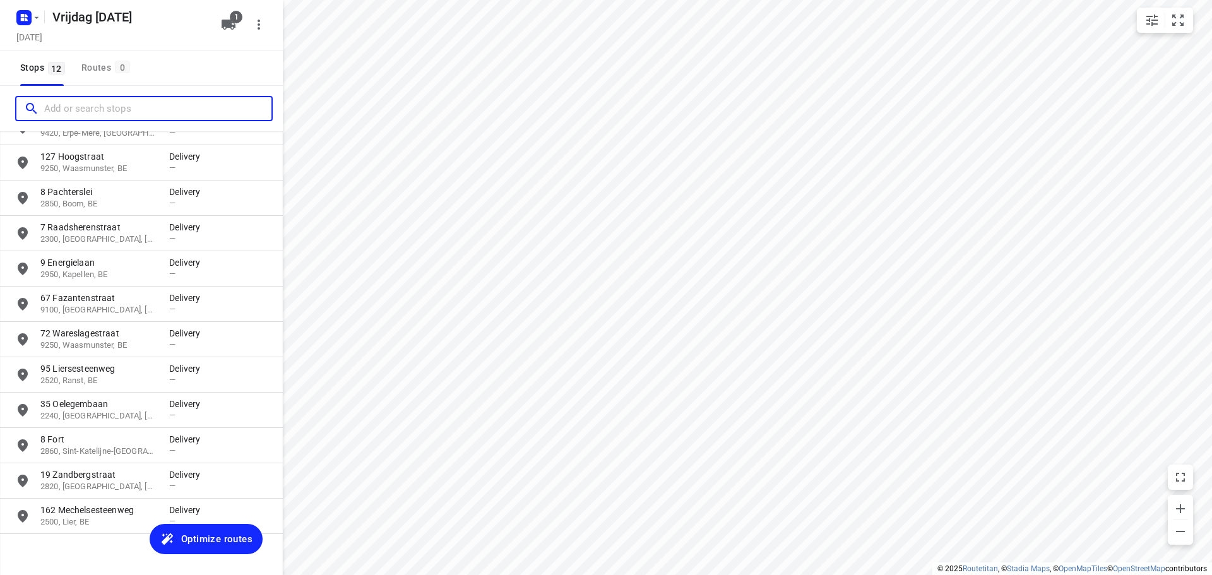
scroll to position [63, 0]
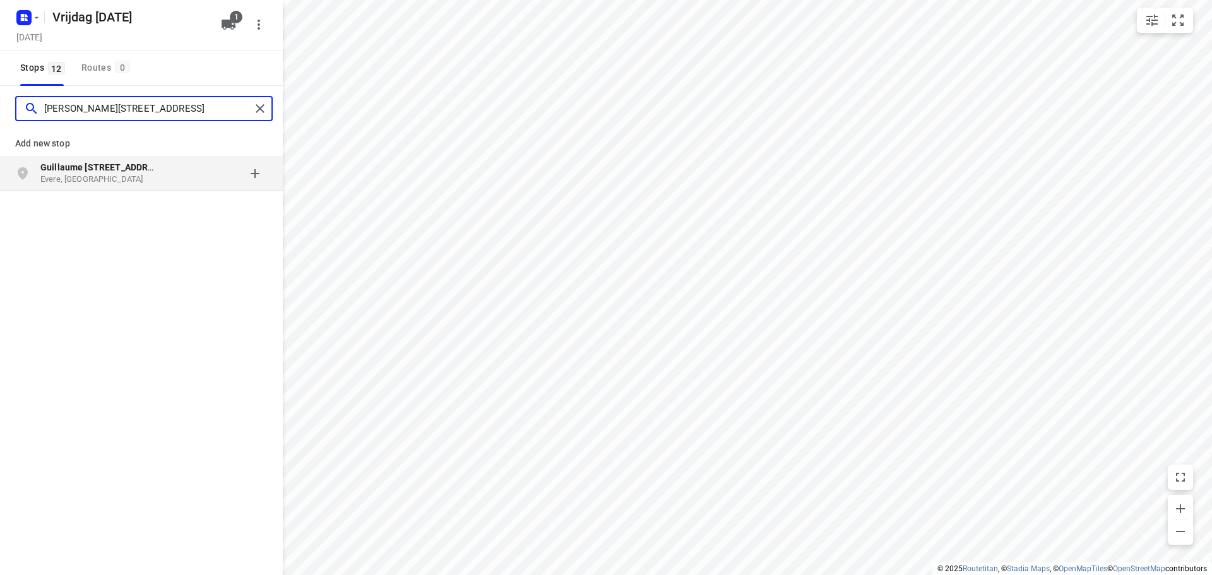
type input "[PERSON_NAME][STREET_ADDRESS]"
click at [145, 177] on p "Evere, [GEOGRAPHIC_DATA]" at bounding box center [98, 180] width 116 height 12
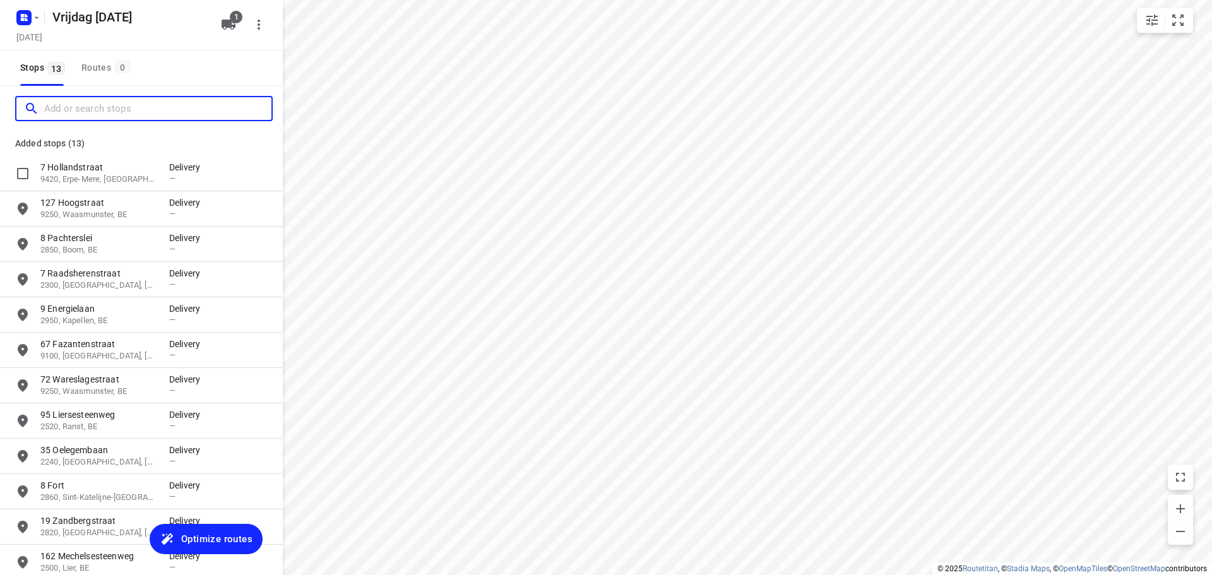
scroll to position [0, 0]
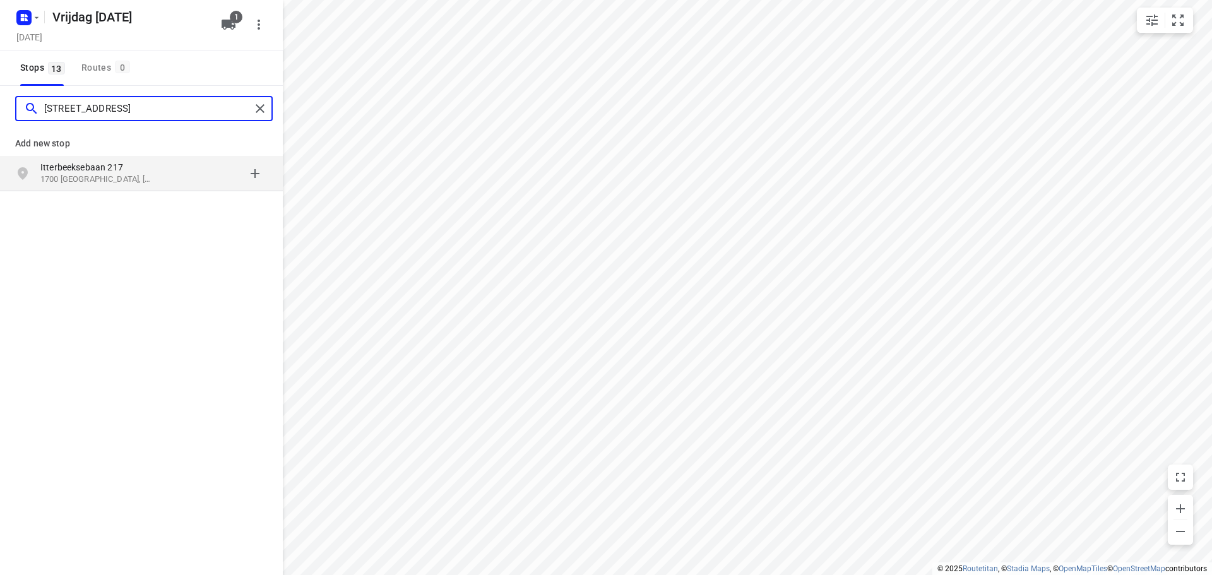
type input "[STREET_ADDRESS]"
click at [133, 176] on p "1700 [GEOGRAPHIC_DATA], [GEOGRAPHIC_DATA]" at bounding box center [98, 180] width 116 height 12
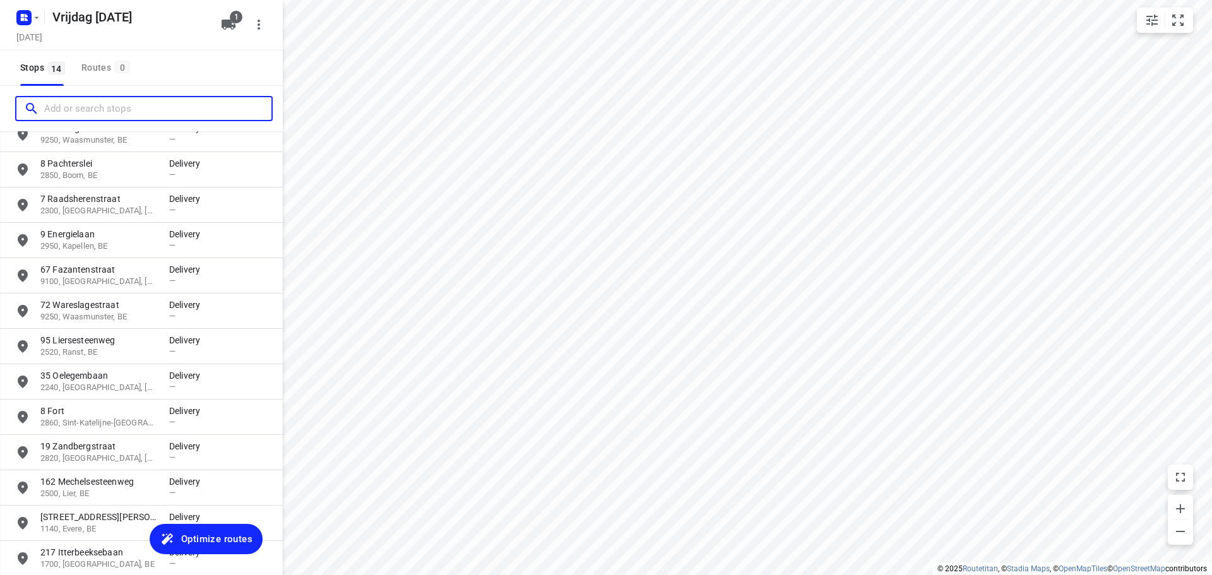
scroll to position [134, 0]
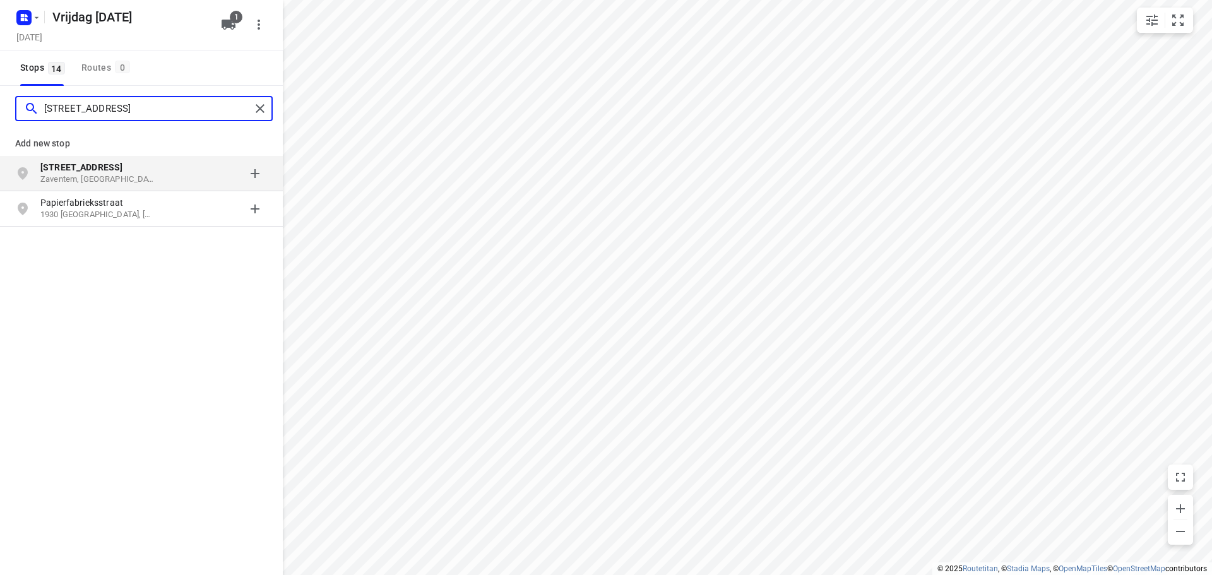
type input "[STREET_ADDRESS]"
click at [138, 174] on p "Zaventem, [GEOGRAPHIC_DATA]" at bounding box center [98, 180] width 116 height 12
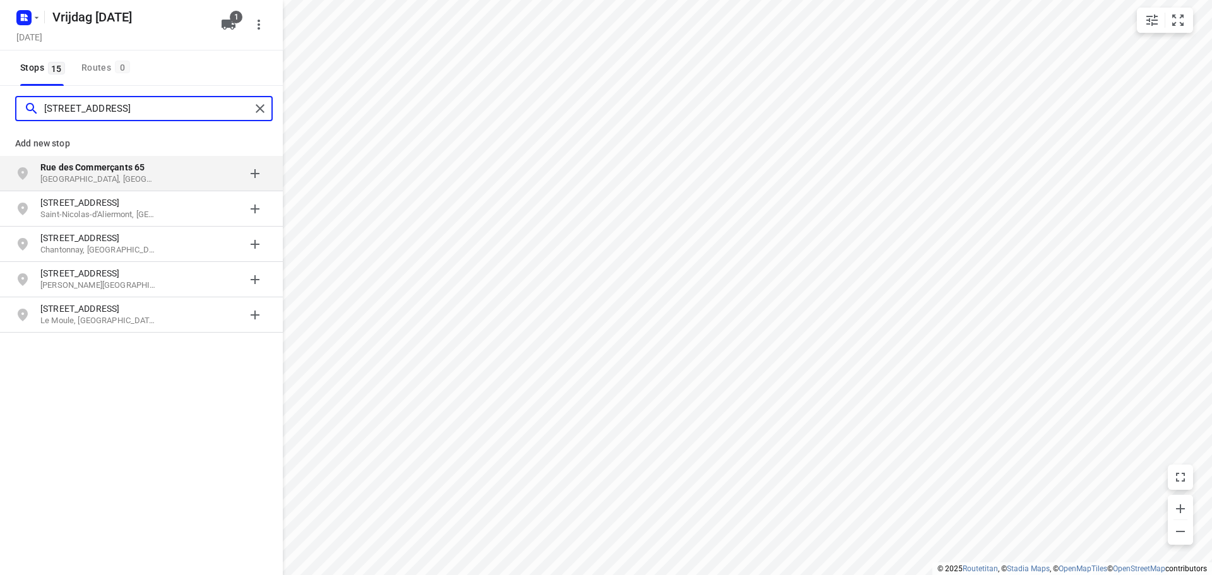
type input "[STREET_ADDRESS]"
click at [146, 175] on p "[GEOGRAPHIC_DATA], [GEOGRAPHIC_DATA]" at bounding box center [98, 180] width 116 height 12
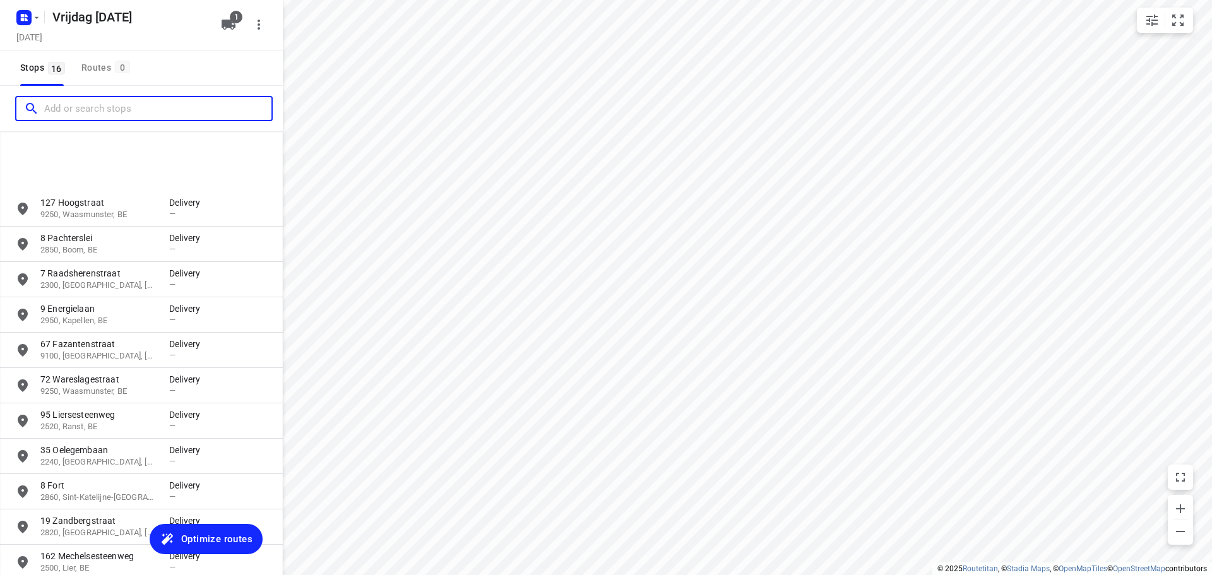
scroll to position [205, 0]
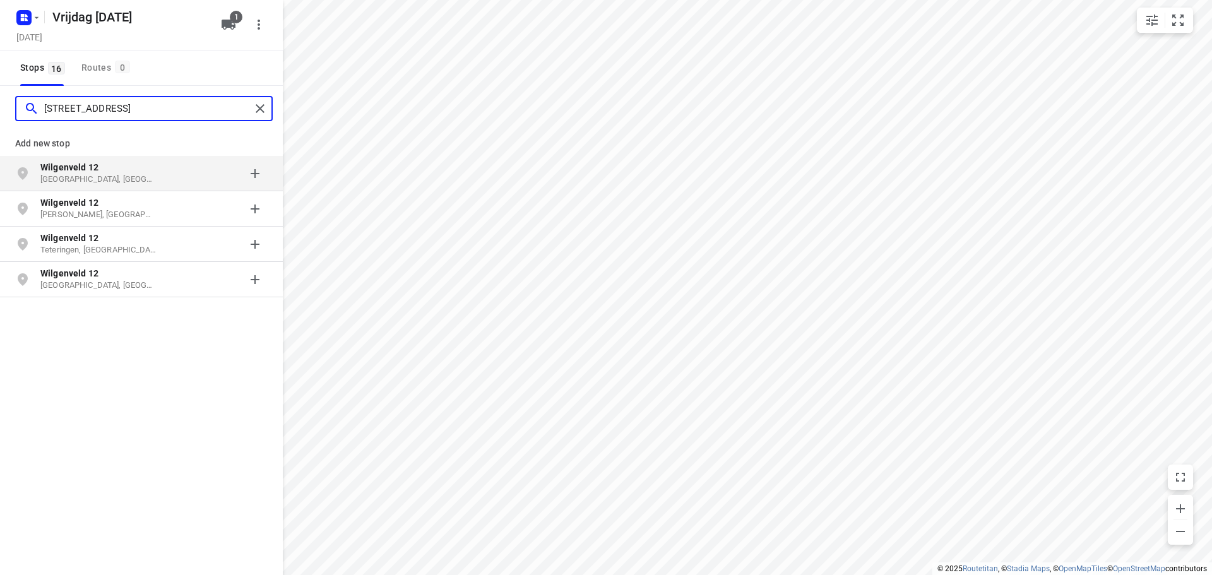
type input "[STREET_ADDRESS]"
click at [135, 172] on p "Wilgenveld 12" at bounding box center [98, 167] width 116 height 13
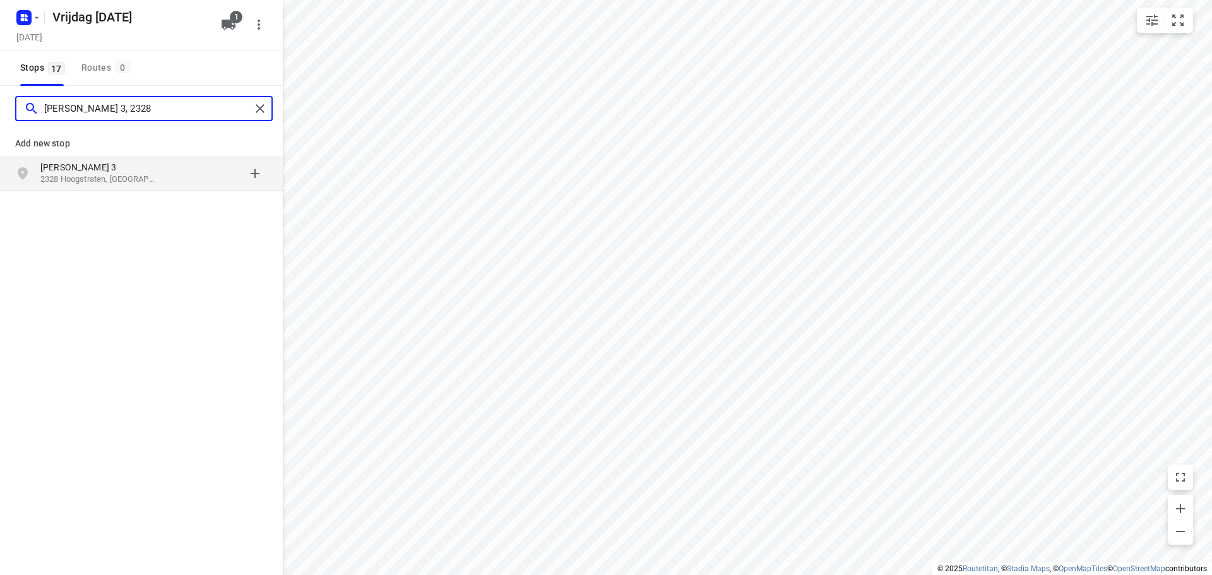
type input "[PERSON_NAME] 3, 2328"
click at [148, 173] on p "[PERSON_NAME] 3" at bounding box center [98, 167] width 116 height 13
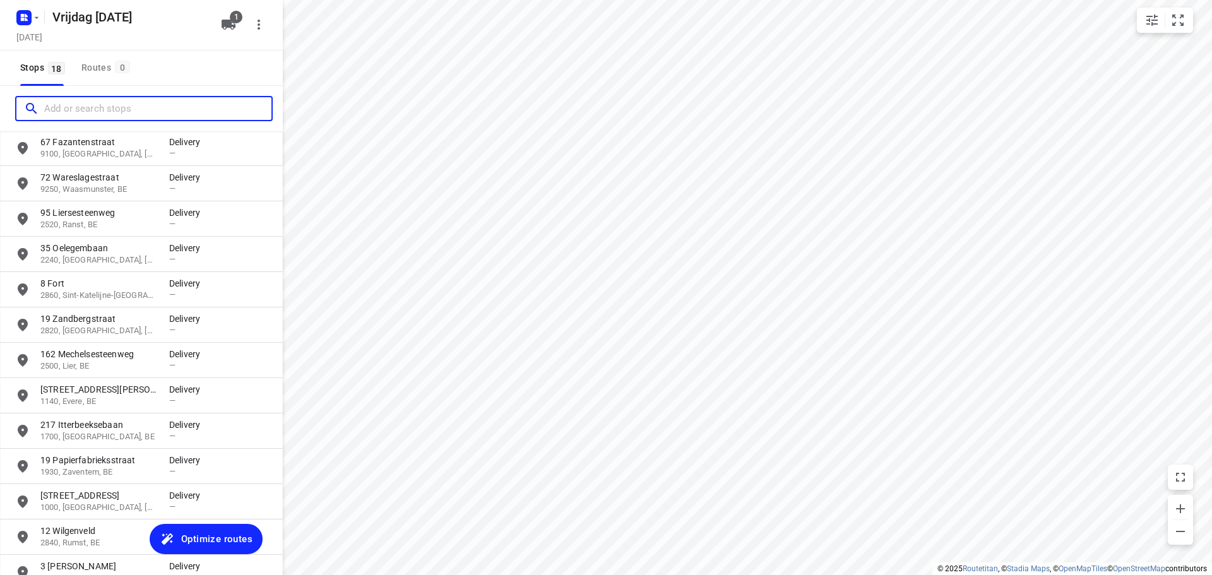
scroll to position [275, 0]
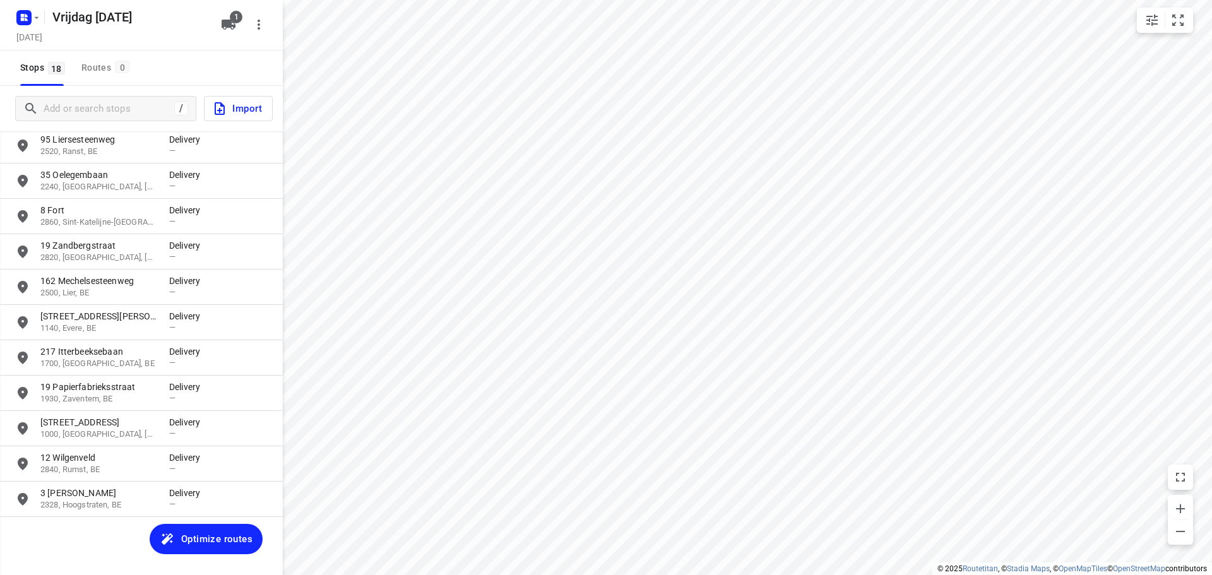
click at [196, 540] on span "Optimize routes" at bounding box center [216, 539] width 71 height 16
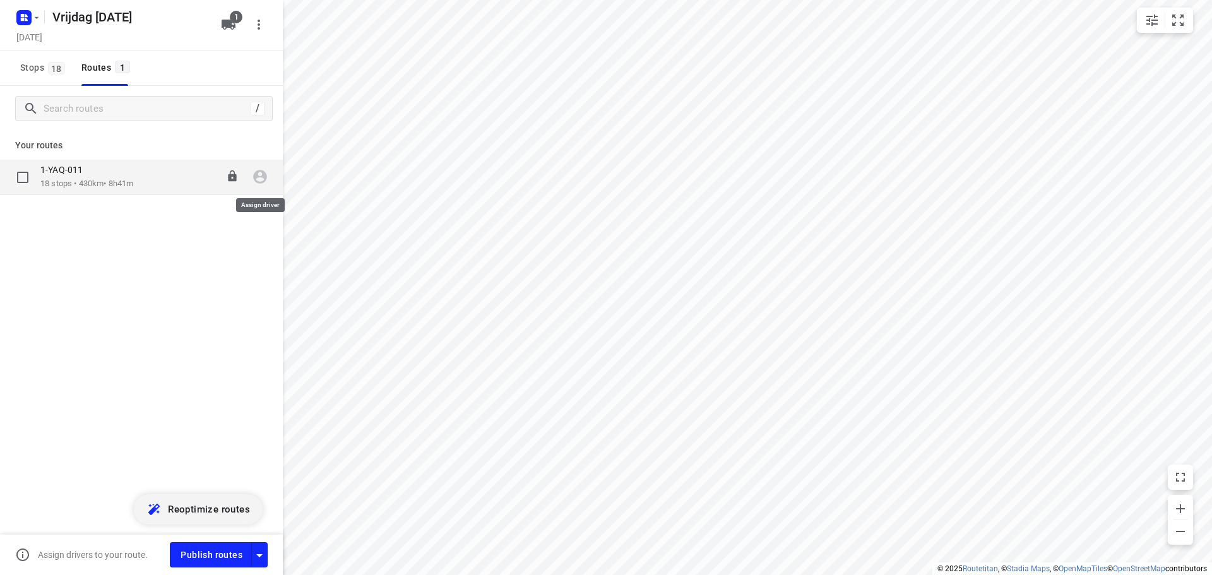
click at [258, 171] on icon "button" at bounding box center [260, 177] width 14 height 14
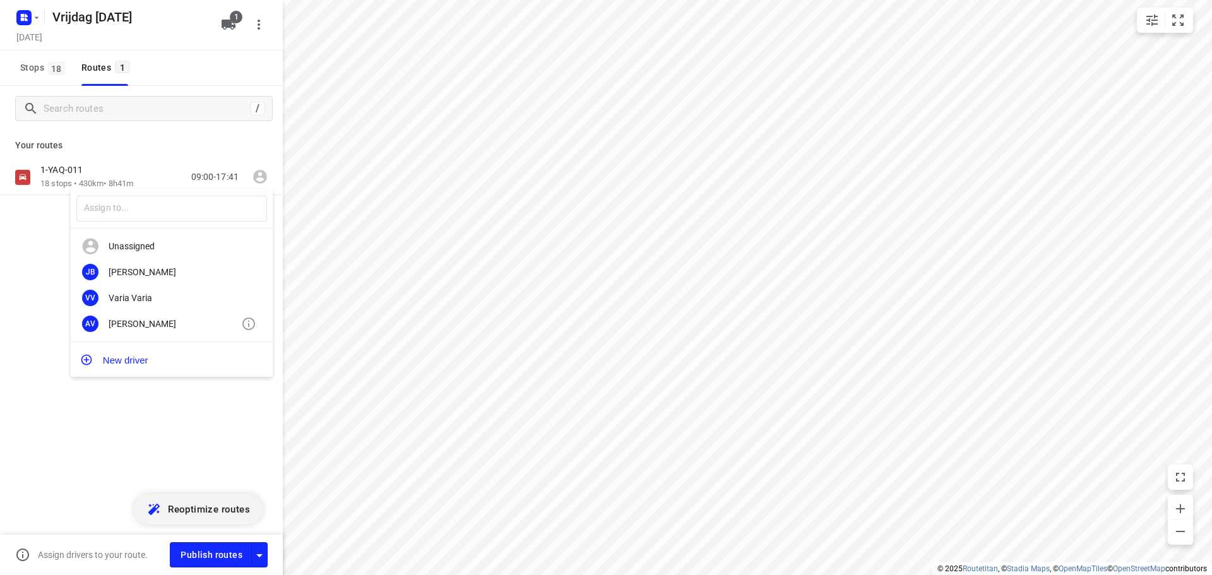
click at [158, 319] on div "[PERSON_NAME]" at bounding box center [175, 324] width 133 height 10
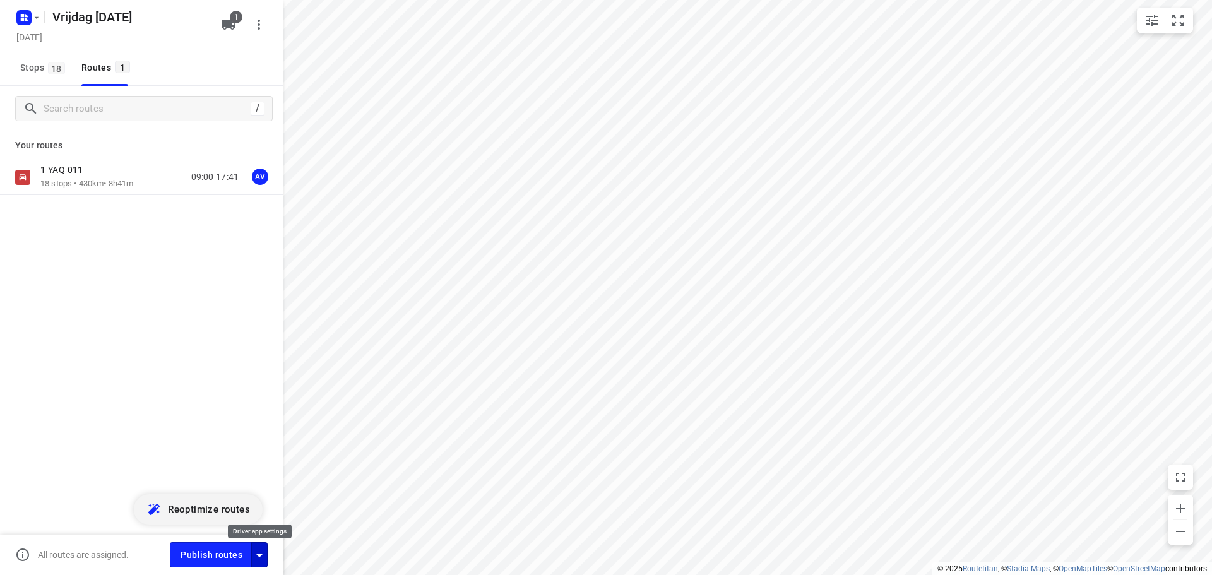
click at [261, 553] on icon "button" at bounding box center [259, 555] width 15 height 15
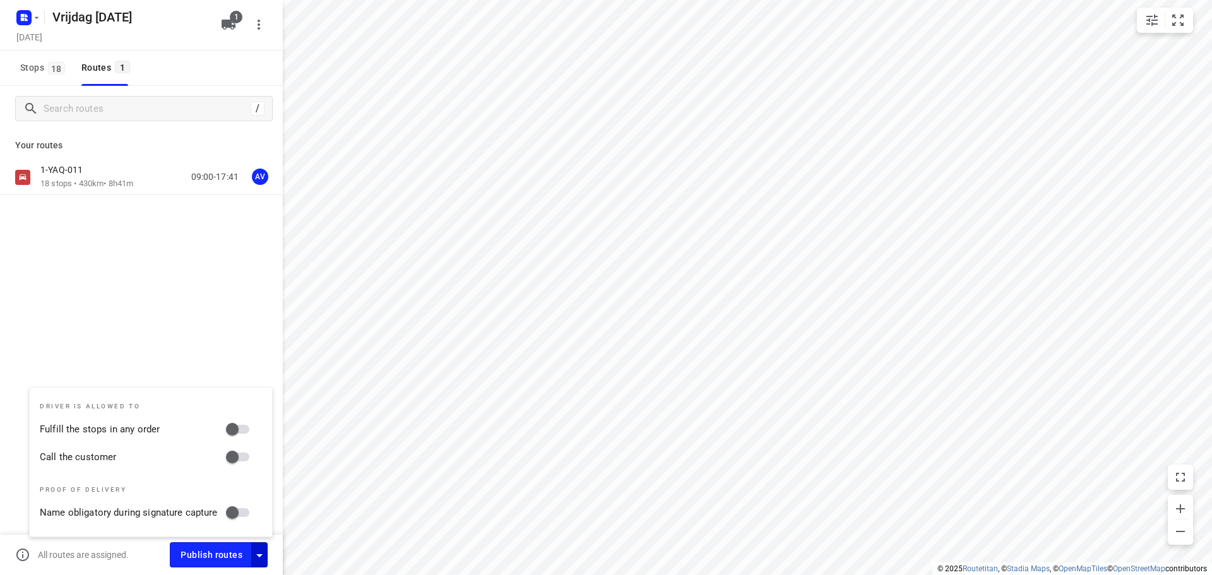
click at [243, 460] on input "Call the customer" at bounding box center [232, 457] width 72 height 24
checkbox input "true"
click at [262, 559] on icon "button" at bounding box center [259, 555] width 15 height 15
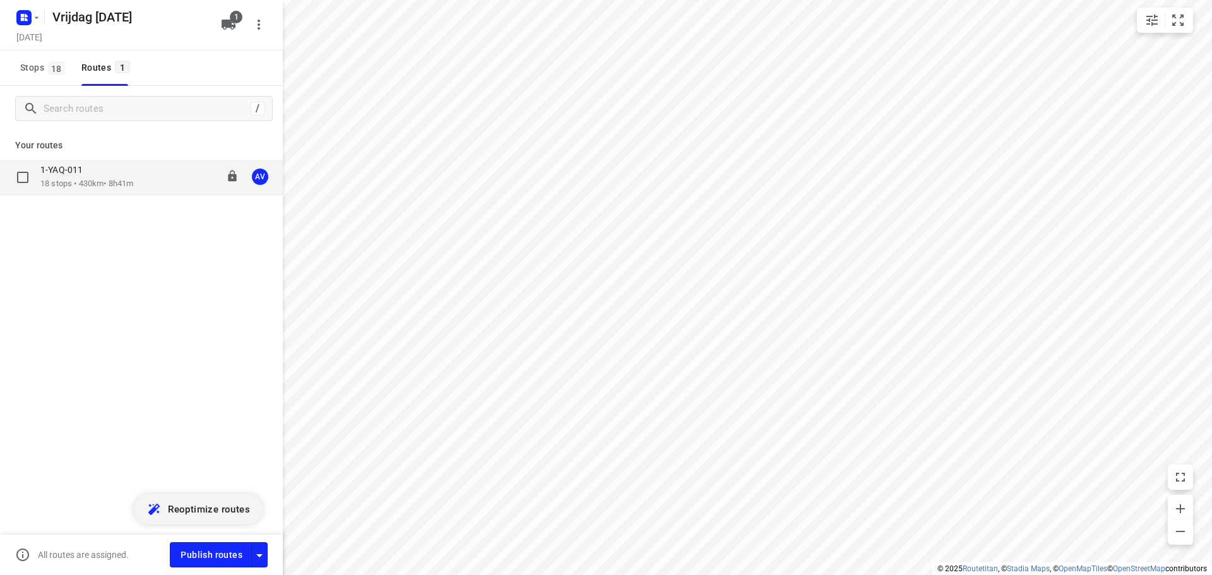
click at [140, 180] on div "1-YAQ-011 18 stops • 430km • 8h41m 09:00-17:41 AV" at bounding box center [161, 177] width 242 height 26
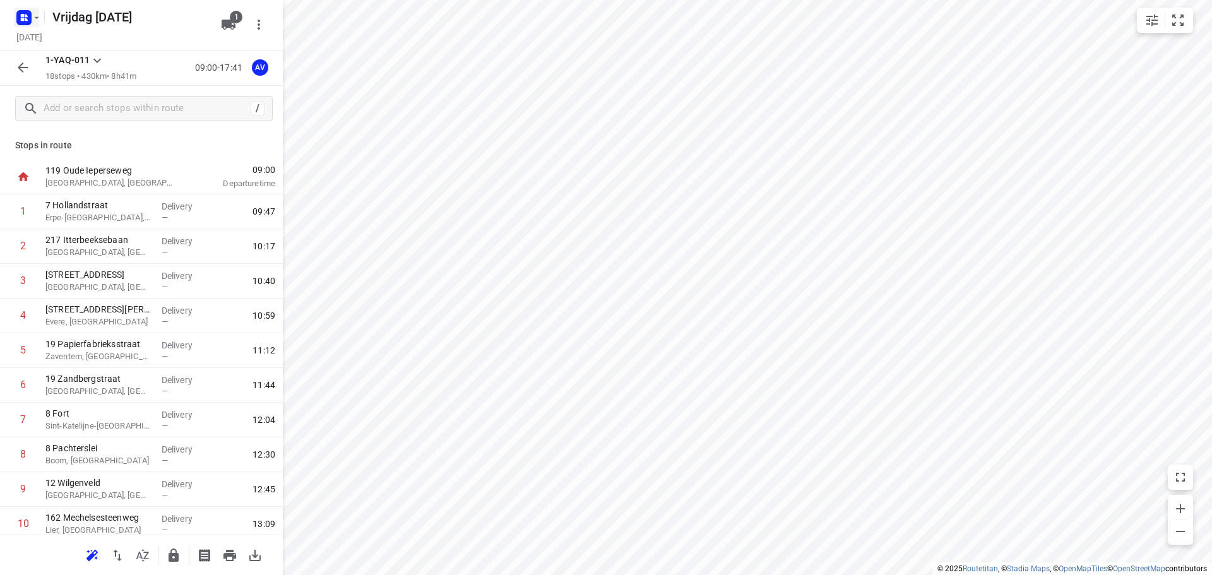
click at [30, 18] on rect "button" at bounding box center [23, 17] width 15 height 15
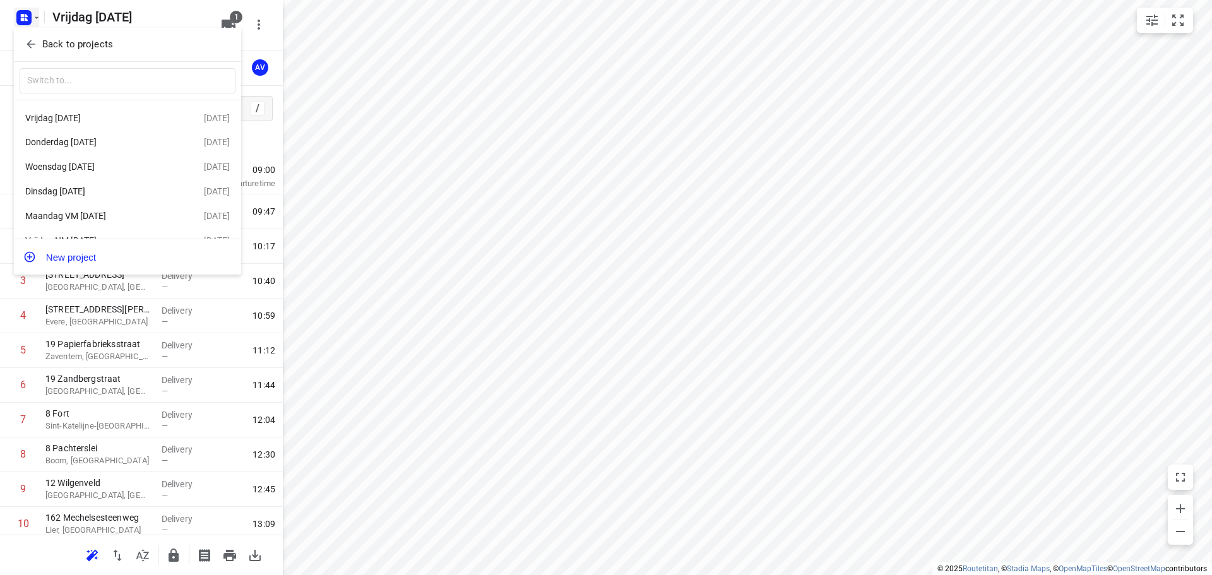
click at [98, 150] on div "Donderdag [DATE]" at bounding box center [114, 141] width 179 height 15
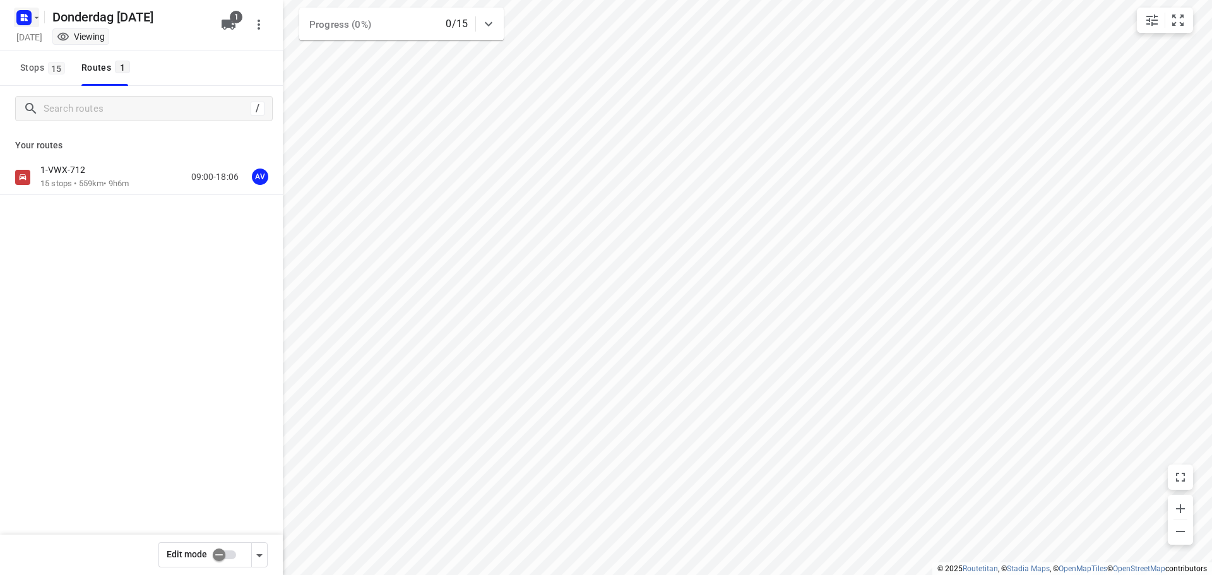
click at [32, 17] on icon "button" at bounding box center [37, 18] width 10 height 10
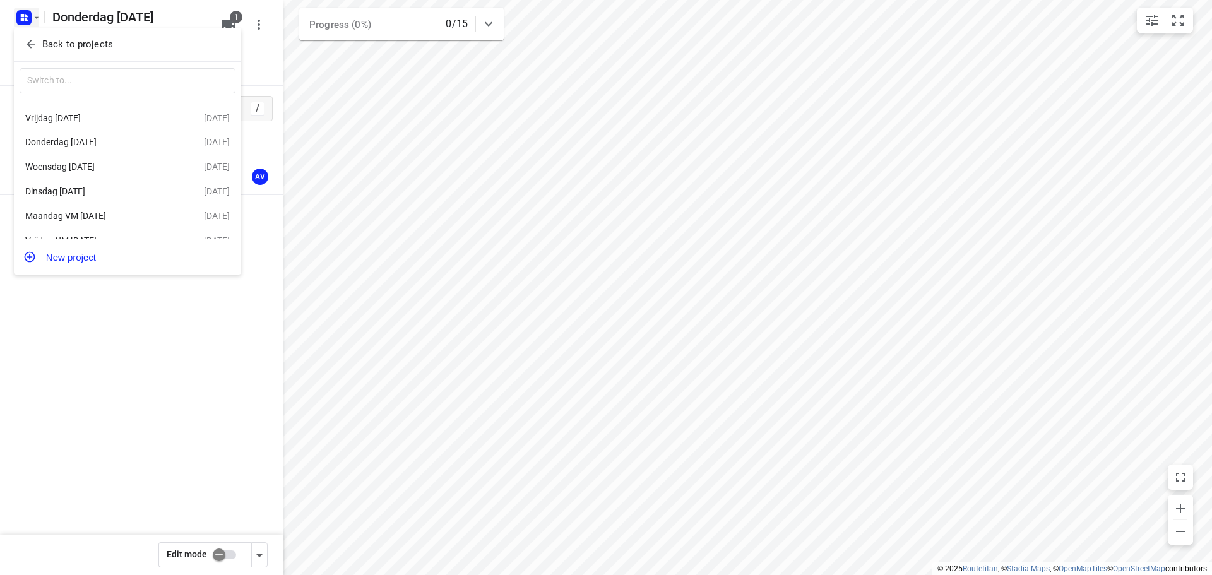
click at [114, 165] on div "Woensdag [DATE]" at bounding box center [97, 167] width 145 height 10
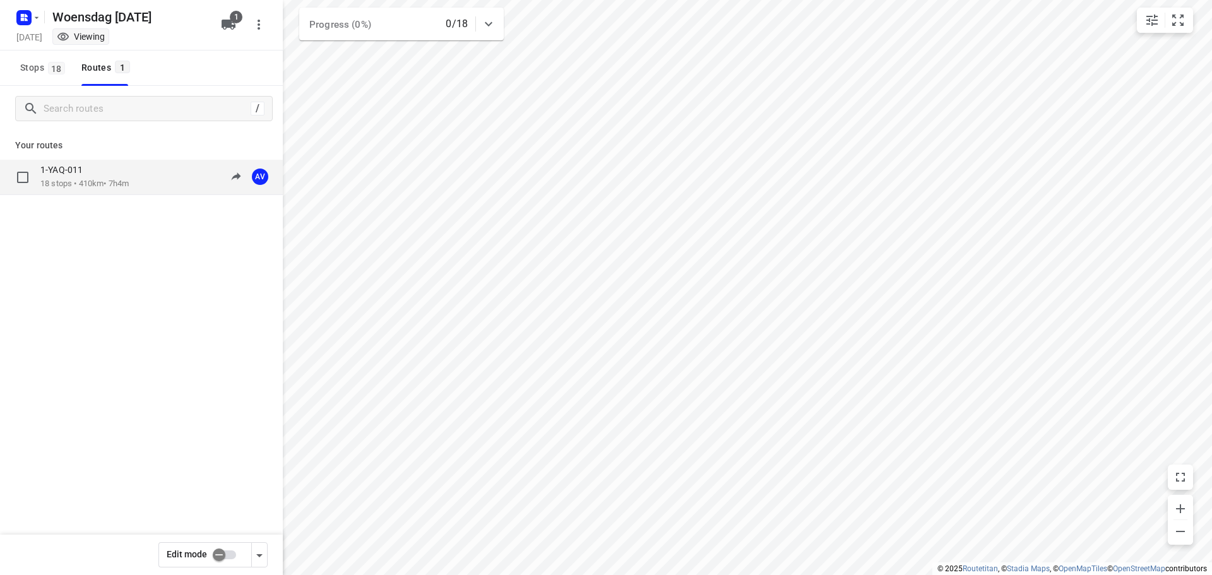
click at [162, 179] on div "1-YAQ-011 18 stops • 410km • 7h4m 09:00-16:04 AV" at bounding box center [161, 177] width 242 height 26
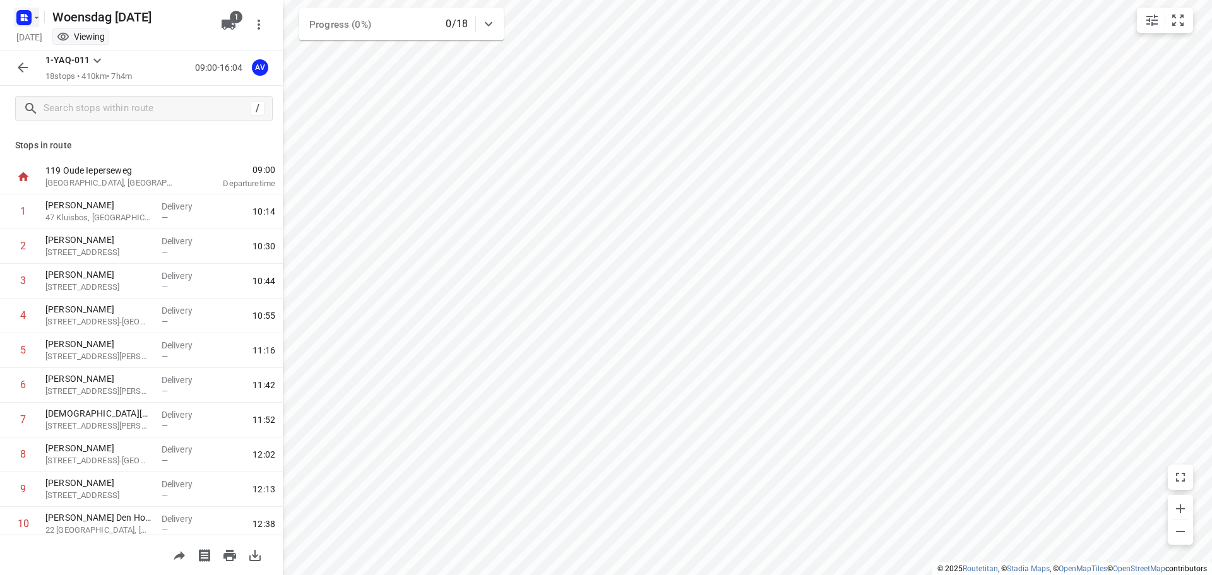
click at [31, 13] on rect "button" at bounding box center [23, 17] width 15 height 15
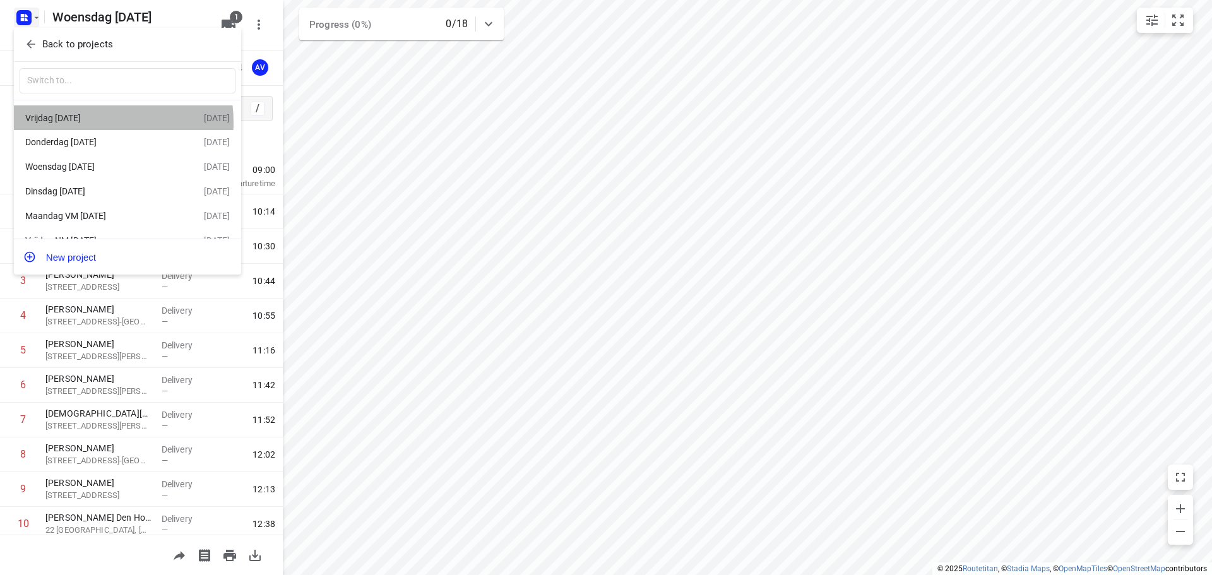
click at [88, 122] on div "Vrijdag [DATE]" at bounding box center [97, 118] width 145 height 10
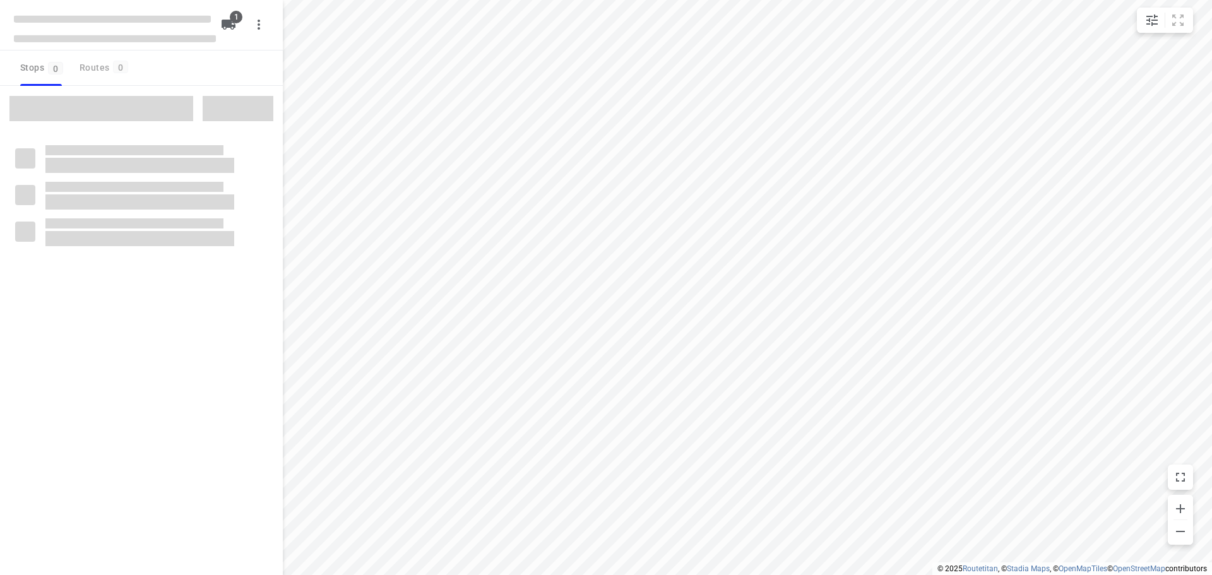
type input "distance"
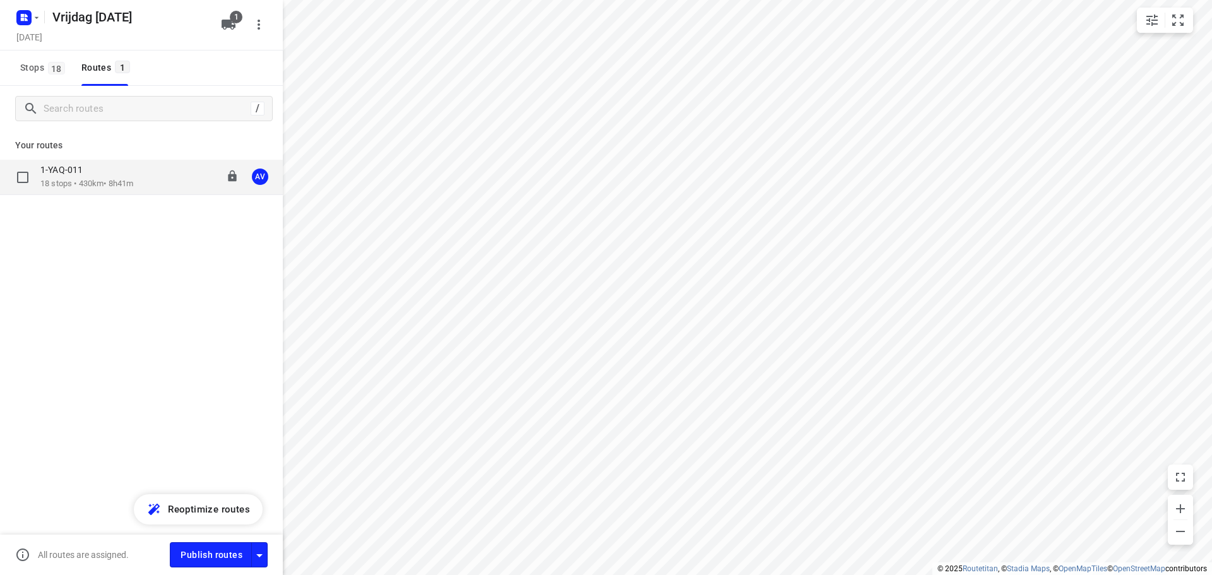
click at [154, 176] on div "1-YAQ-011 18 stops • 430km • 8h41m 09:00-17:41 AV" at bounding box center [161, 177] width 242 height 26
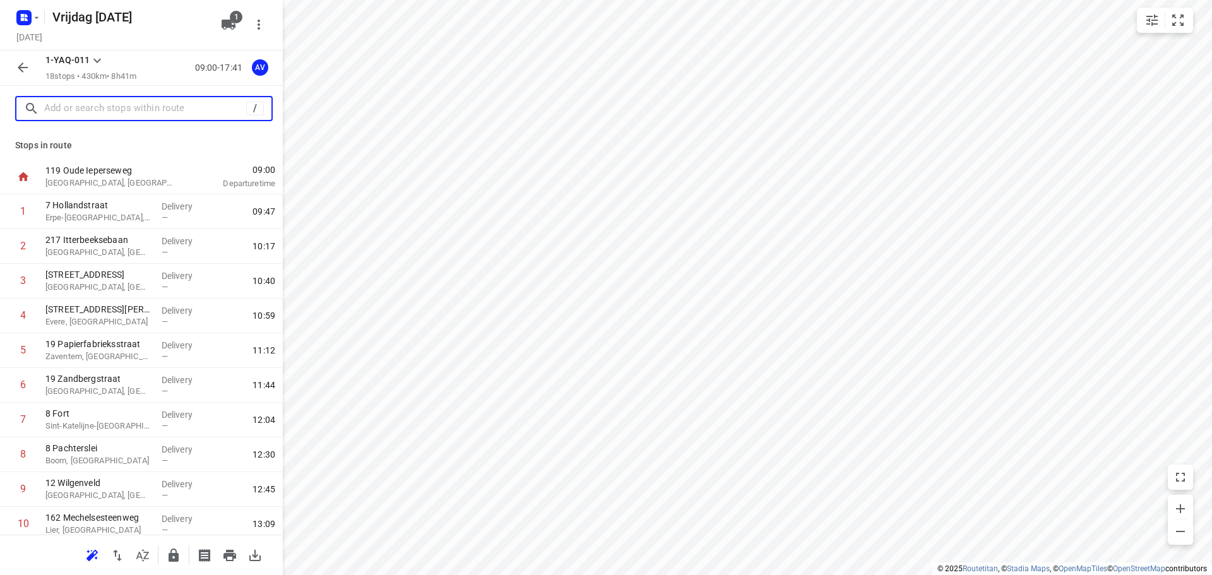
click at [134, 111] on input "text" at bounding box center [145, 109] width 202 height 20
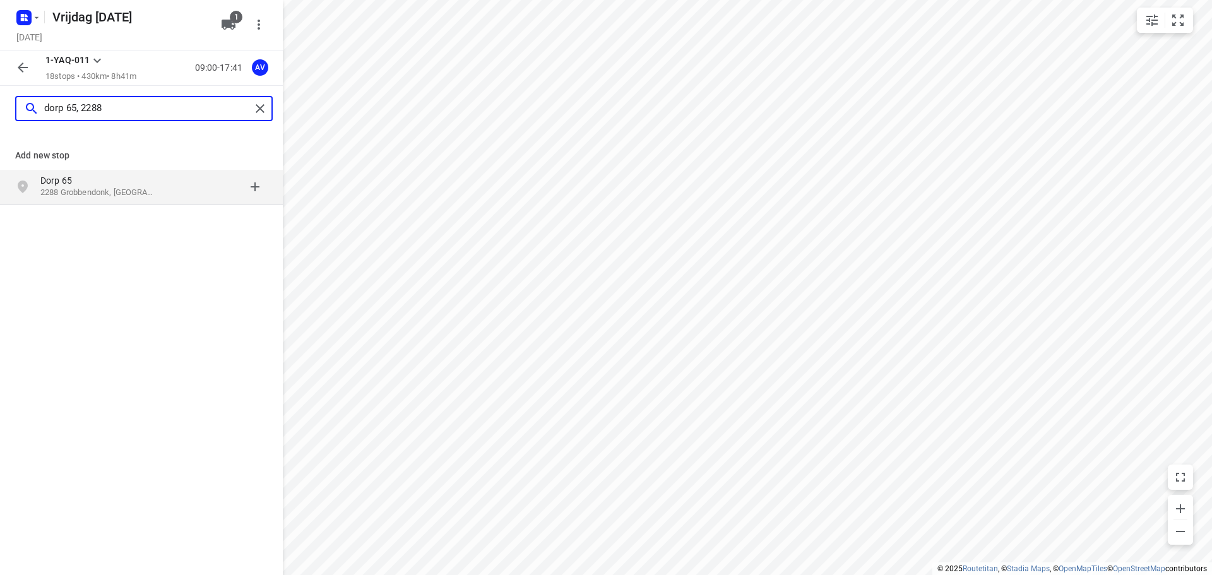
type input "dorp 65, 2288"
click at [121, 197] on p "2288 Grobbendonk, [GEOGRAPHIC_DATA]" at bounding box center [98, 193] width 116 height 12
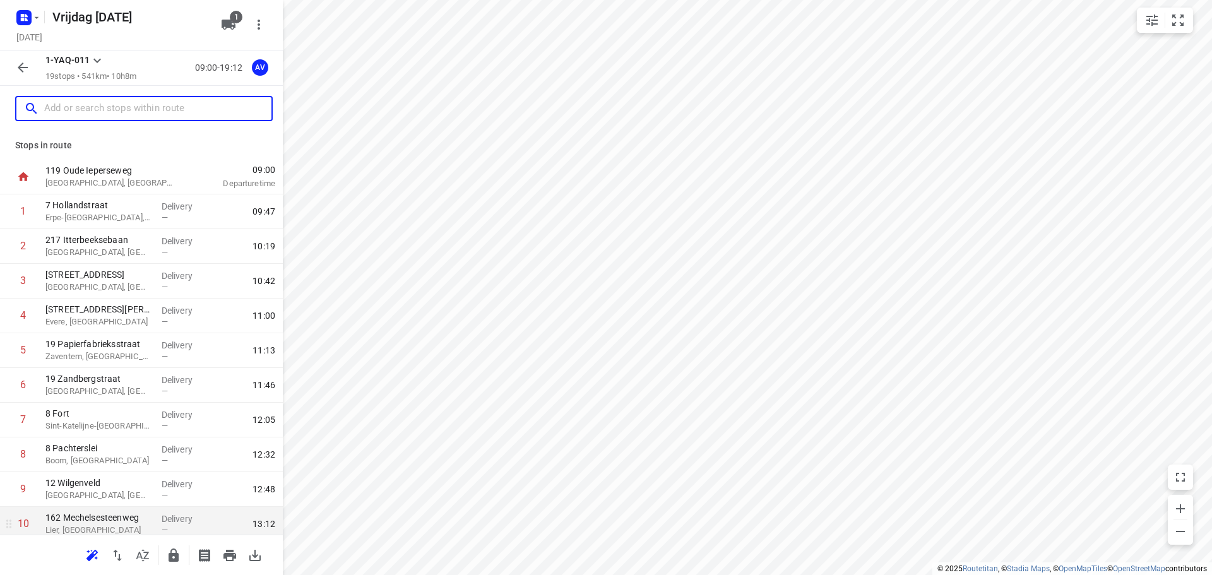
scroll to position [354, 0]
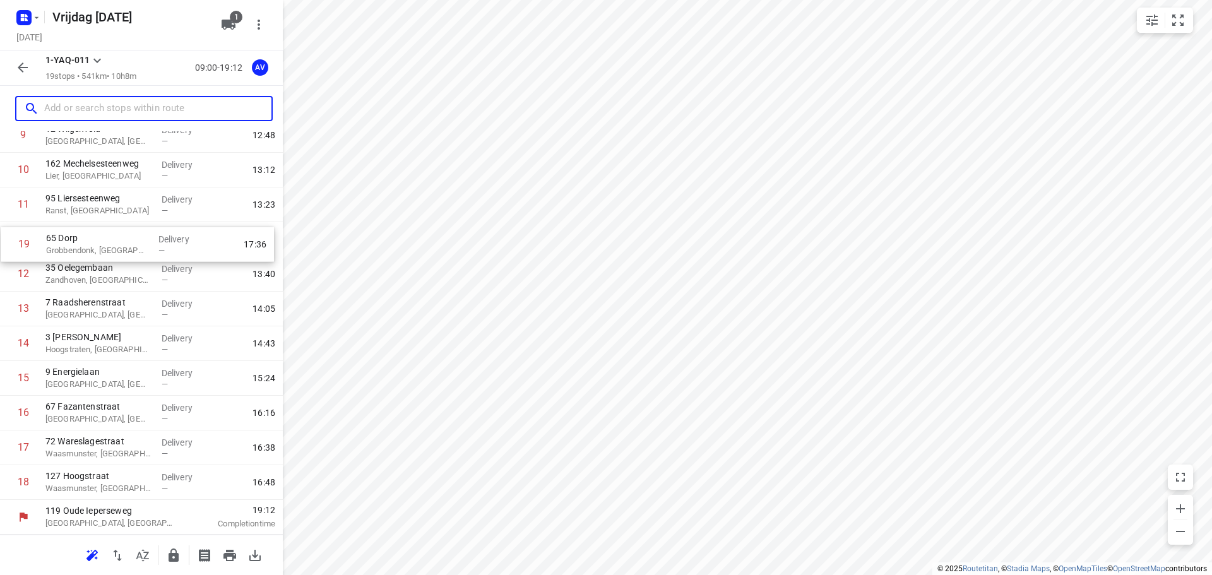
drag, startPoint x: 5, startPoint y: 484, endPoint x: 6, endPoint y: 243, distance: 241.1
click at [6, 243] on div "[GEOGRAPHIC_DATA]-[GEOGRAPHIC_DATA], [GEOGRAPHIC_DATA] Delivery — 09:47 2 217 I…" at bounding box center [141, 170] width 283 height 660
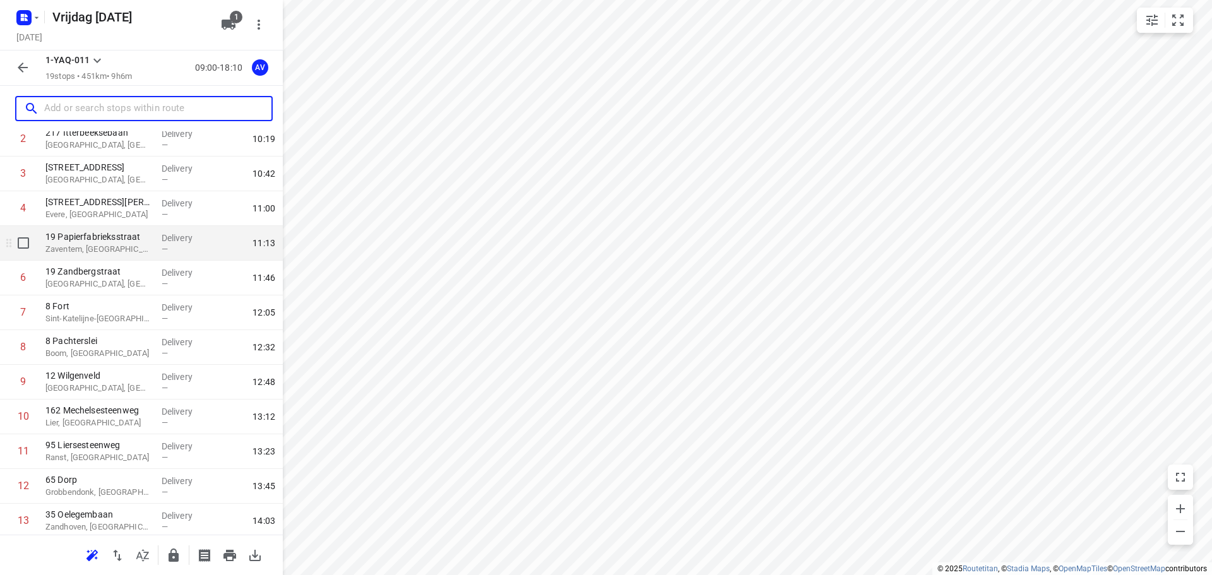
scroll to position [0, 0]
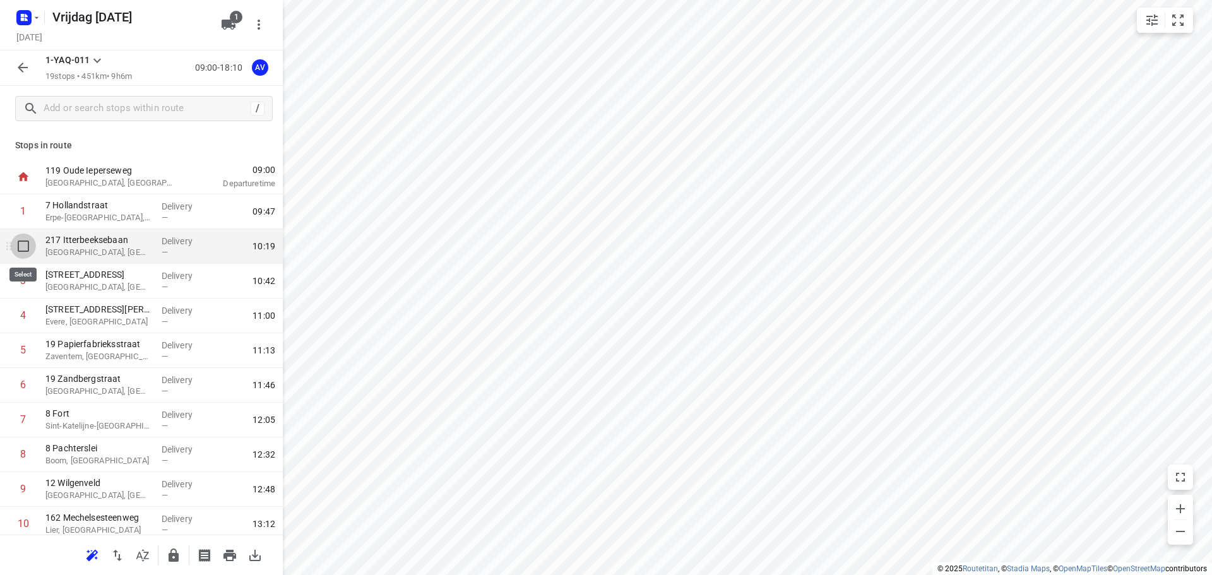
click at [20, 247] on input "checkbox" at bounding box center [23, 246] width 25 height 25
checkbox input "true"
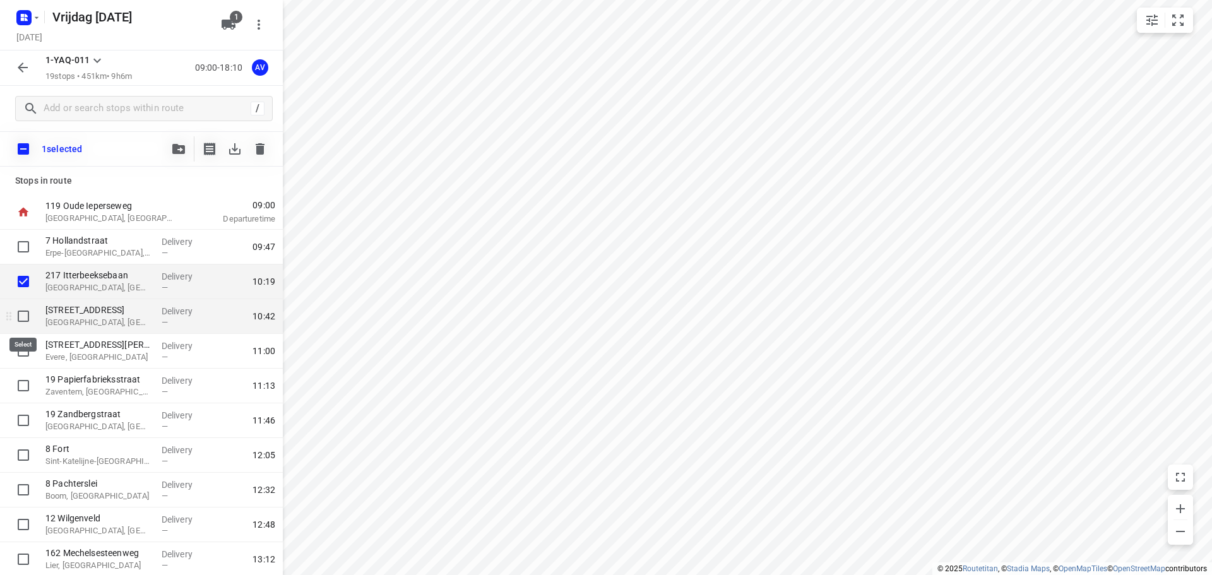
click at [24, 315] on input "checkbox" at bounding box center [23, 316] width 25 height 25
checkbox input "true"
click at [23, 353] on input "checkbox" at bounding box center [23, 350] width 25 height 25
checkbox input "true"
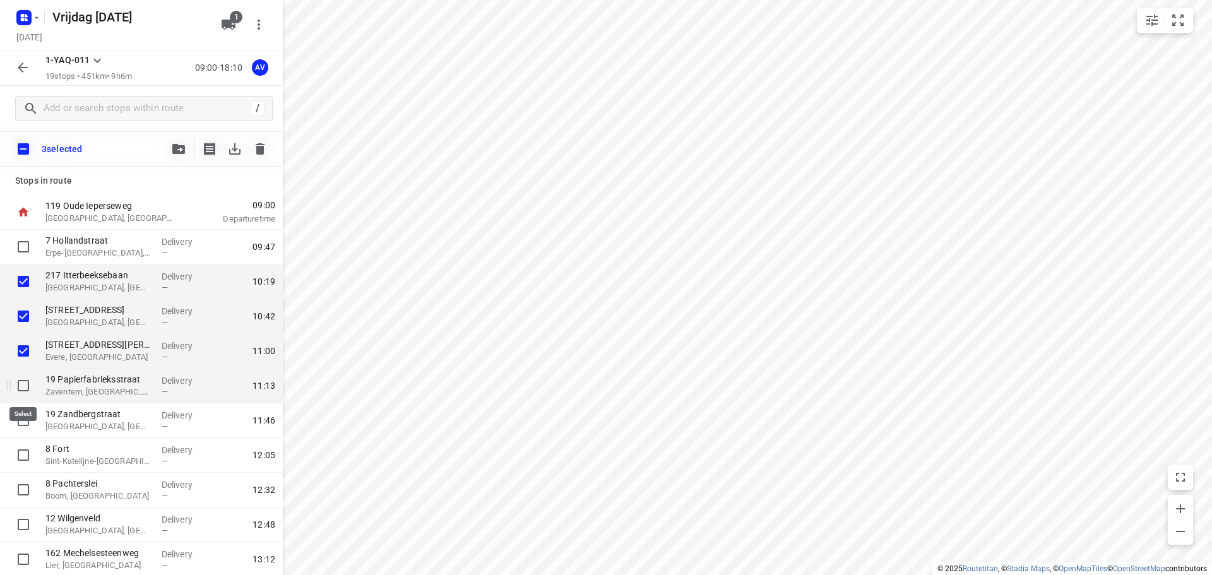
click at [25, 385] on input "checkbox" at bounding box center [23, 385] width 25 height 25
checkbox input "true"
click at [263, 146] on icon "button" at bounding box center [260, 148] width 9 height 11
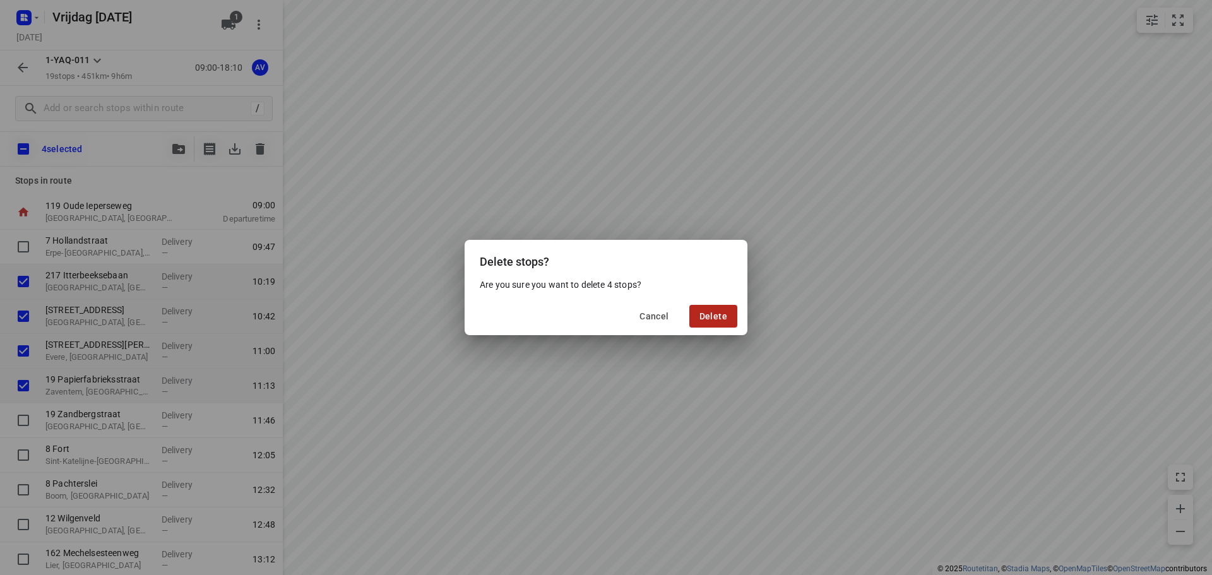
click at [711, 315] on span "Delete" at bounding box center [713, 316] width 28 height 10
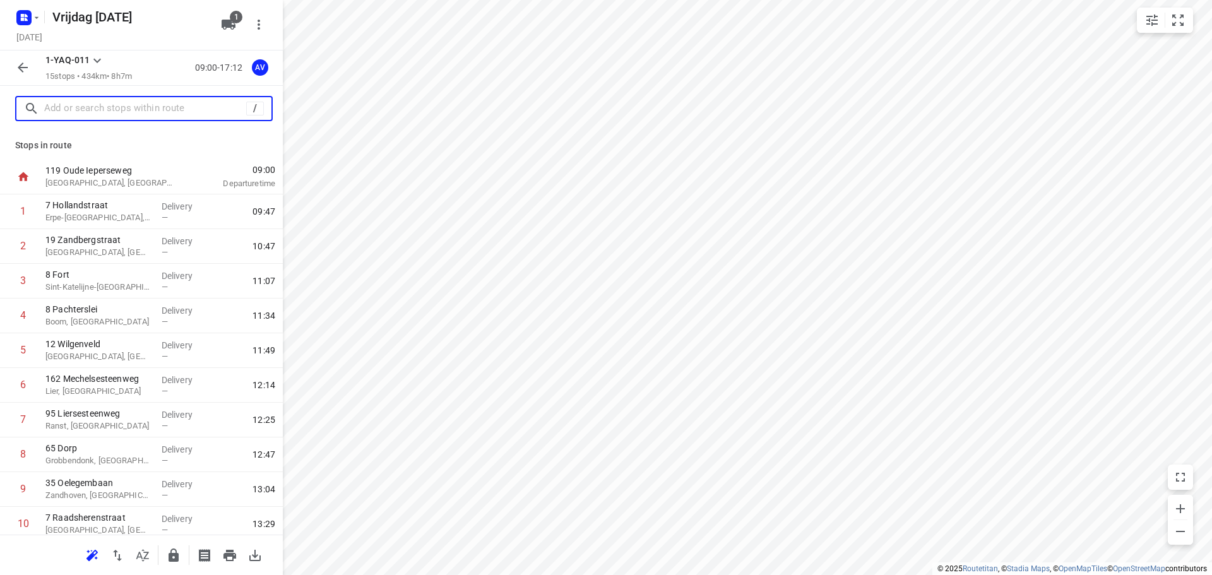
click at [127, 110] on input "text" at bounding box center [145, 109] width 202 height 20
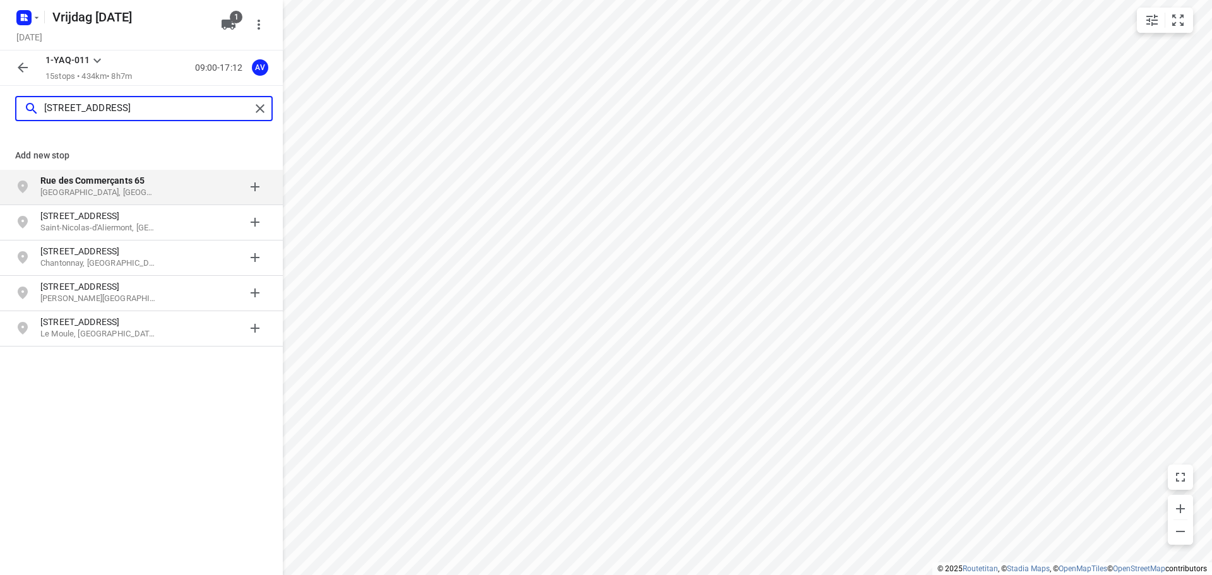
type input "[STREET_ADDRESS]"
click at [166, 187] on p "Rue des Commerçants 65" at bounding box center [104, 180] width 129 height 13
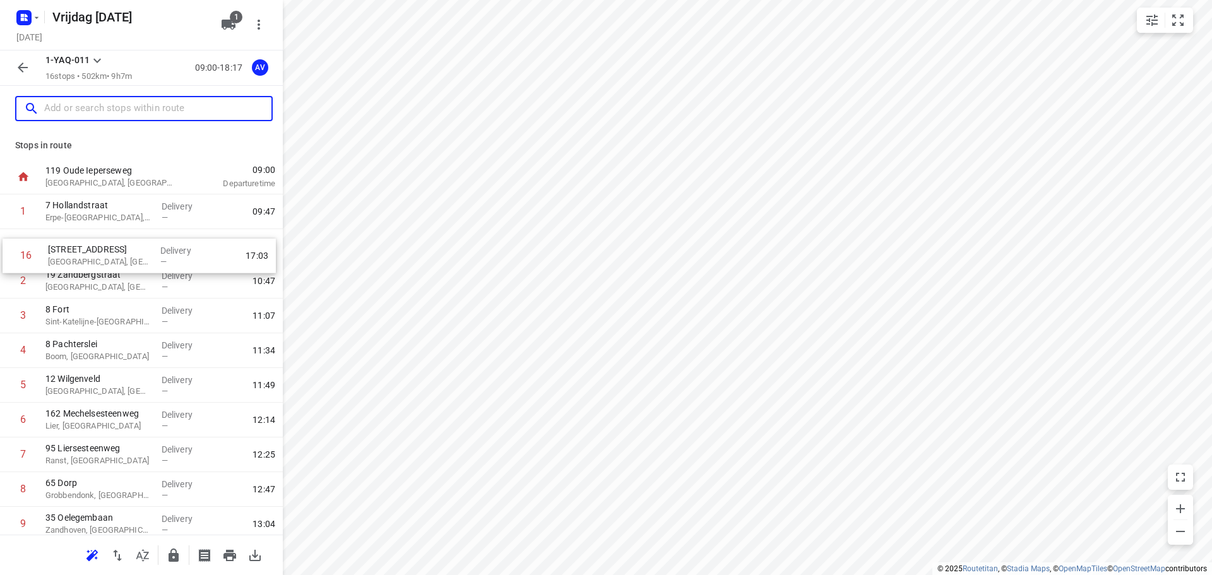
drag, startPoint x: 5, startPoint y: 491, endPoint x: 11, endPoint y: 257, distance: 234.3
click at [11, 258] on div "[GEOGRAPHIC_DATA]-[GEOGRAPHIC_DATA], [GEOGRAPHIC_DATA] Delivery — 09:47 2 19 [G…" at bounding box center [141, 471] width 283 height 555
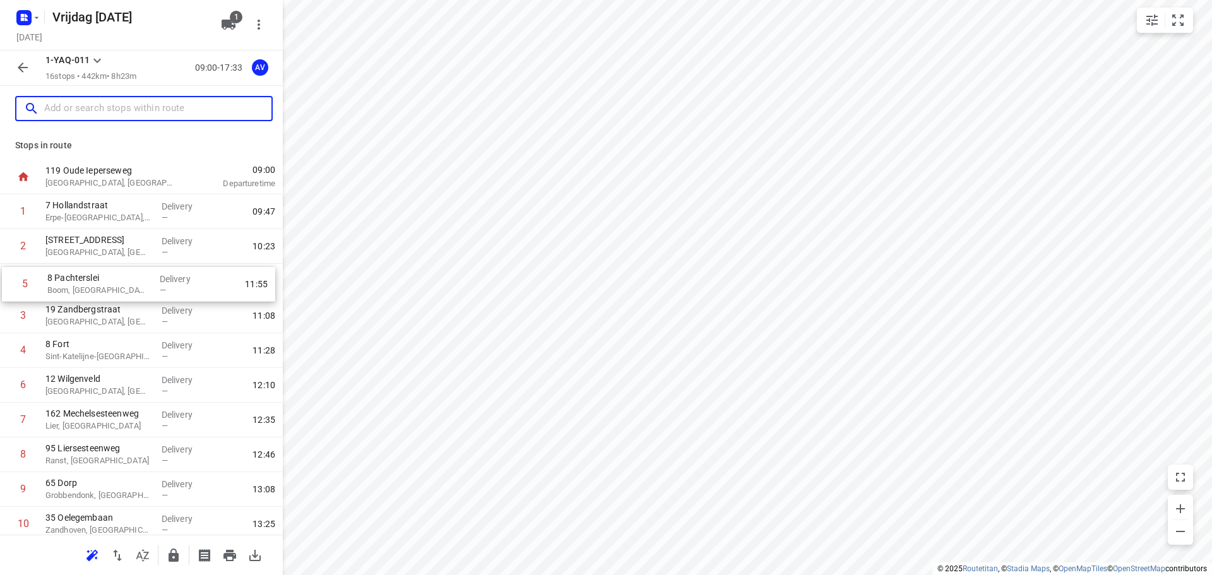
drag, startPoint x: 4, startPoint y: 355, endPoint x: 7, endPoint y: 284, distance: 70.8
click at [7, 284] on div "[GEOGRAPHIC_DATA]-[GEOGRAPHIC_DATA], [GEOGRAPHIC_DATA] Delivery — 09:47 2 65 Ru…" at bounding box center [141, 471] width 283 height 555
drag, startPoint x: 5, startPoint y: 389, endPoint x: 4, endPoint y: 319, distance: 70.7
click at [4, 319] on div "[GEOGRAPHIC_DATA]-[GEOGRAPHIC_DATA], [GEOGRAPHIC_DATA] Delivery — 09:47 2 65 [G…" at bounding box center [141, 471] width 283 height 555
drag, startPoint x: 8, startPoint y: 387, endPoint x: 9, endPoint y: 356, distance: 31.0
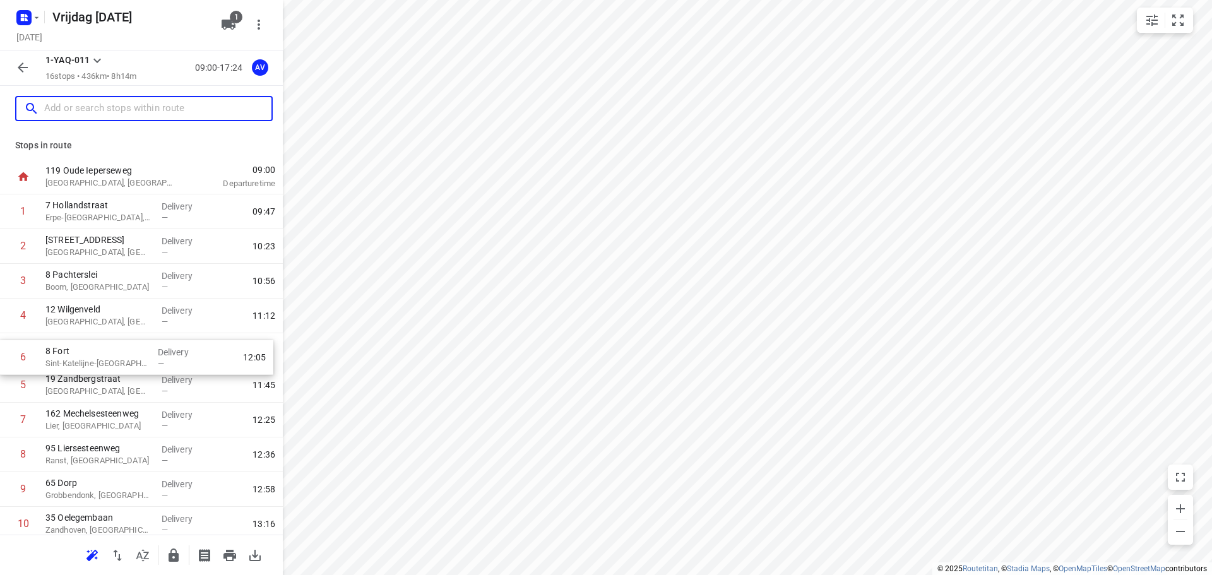
click at [9, 356] on div "[GEOGRAPHIC_DATA]-[GEOGRAPHIC_DATA], [GEOGRAPHIC_DATA] Delivery — 09:47 2 65 Ru…" at bounding box center [141, 471] width 283 height 555
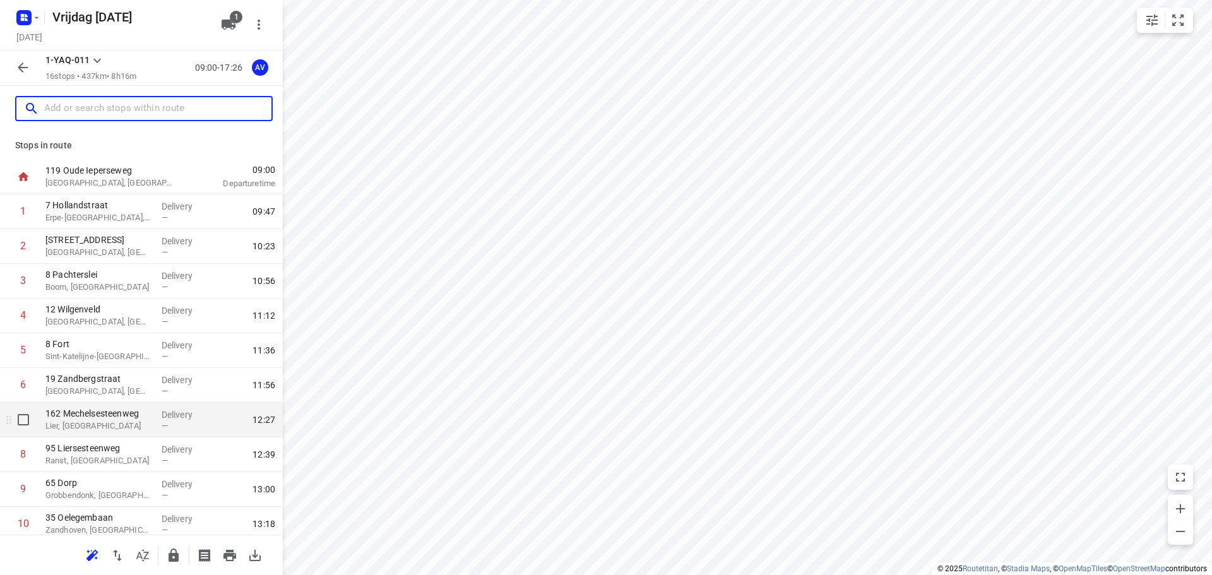
scroll to position [189, 0]
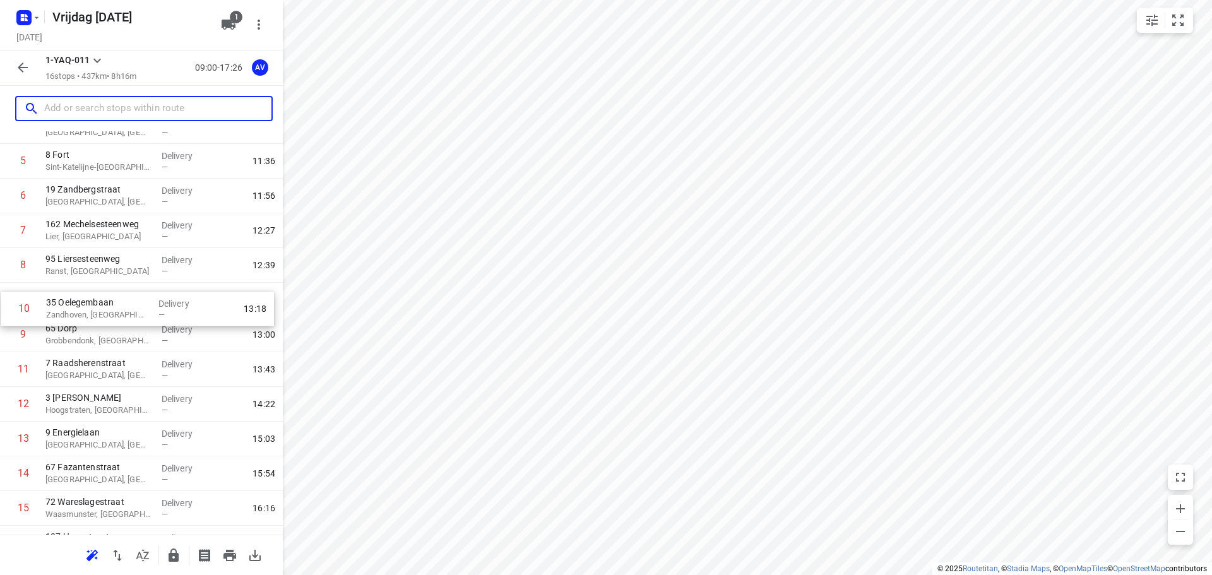
drag, startPoint x: 5, startPoint y: 336, endPoint x: 6, endPoint y: 306, distance: 29.7
click at [6, 306] on div "[GEOGRAPHIC_DATA]-[GEOGRAPHIC_DATA], [GEOGRAPHIC_DATA] Delivery — 09:47 2 65 Ru…" at bounding box center [141, 282] width 283 height 555
drag, startPoint x: 6, startPoint y: 341, endPoint x: 7, endPoint y: 310, distance: 30.9
click at [6, 310] on div "[GEOGRAPHIC_DATA]-[GEOGRAPHIC_DATA], [GEOGRAPHIC_DATA] Delivery — 09:47 2 65 Ru…" at bounding box center [141, 282] width 283 height 555
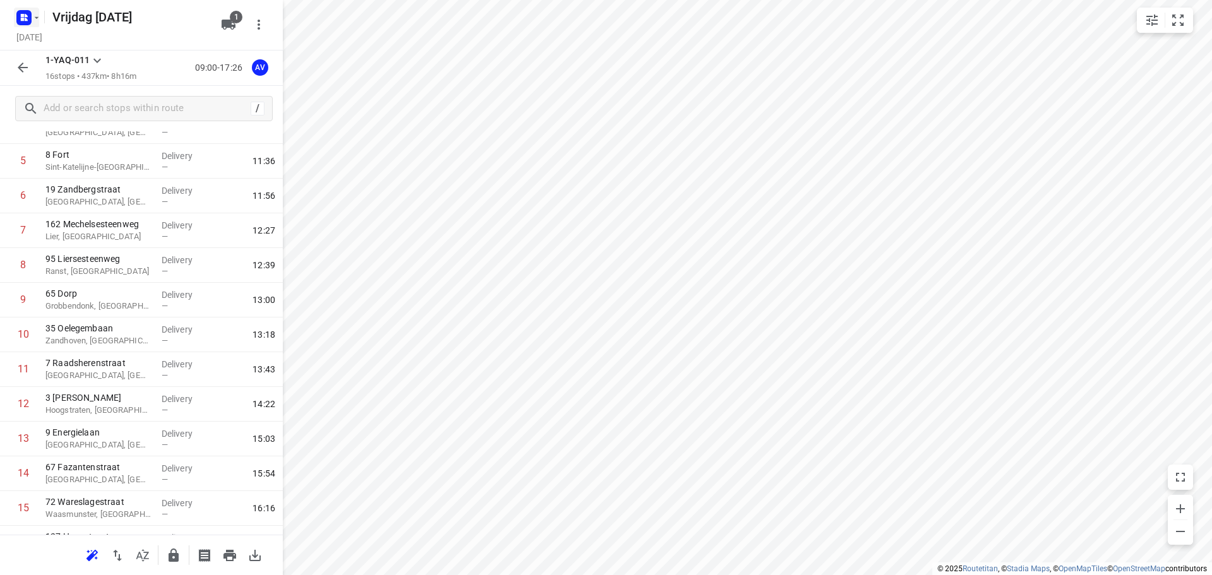
click at [37, 17] on icon "button" at bounding box center [37, 18] width 10 height 10
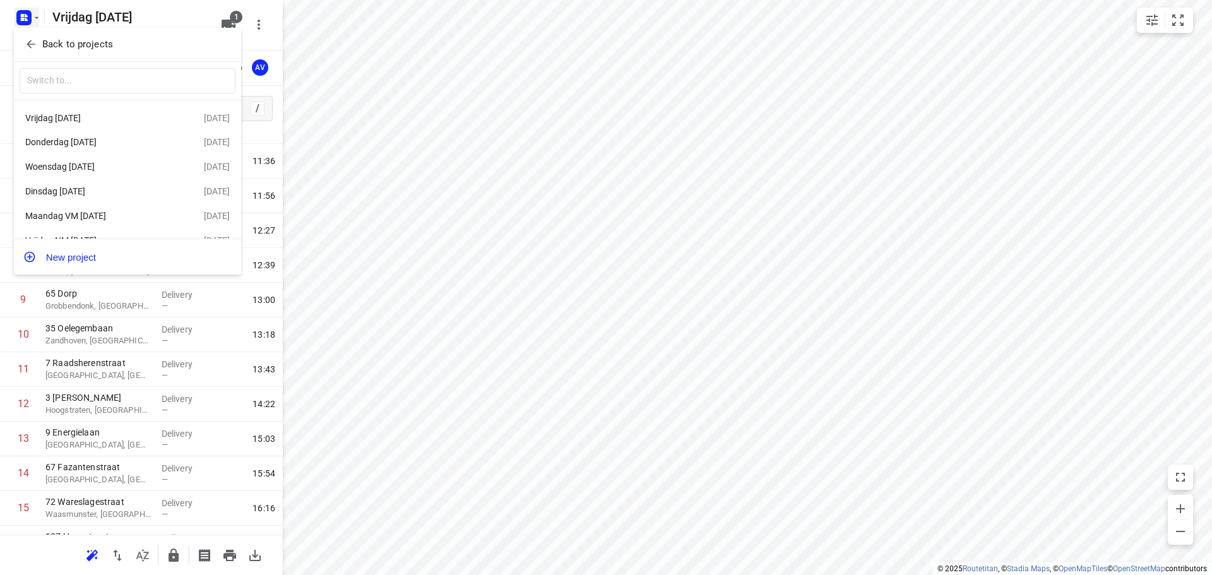
click at [196, 13] on div at bounding box center [606, 287] width 1212 height 575
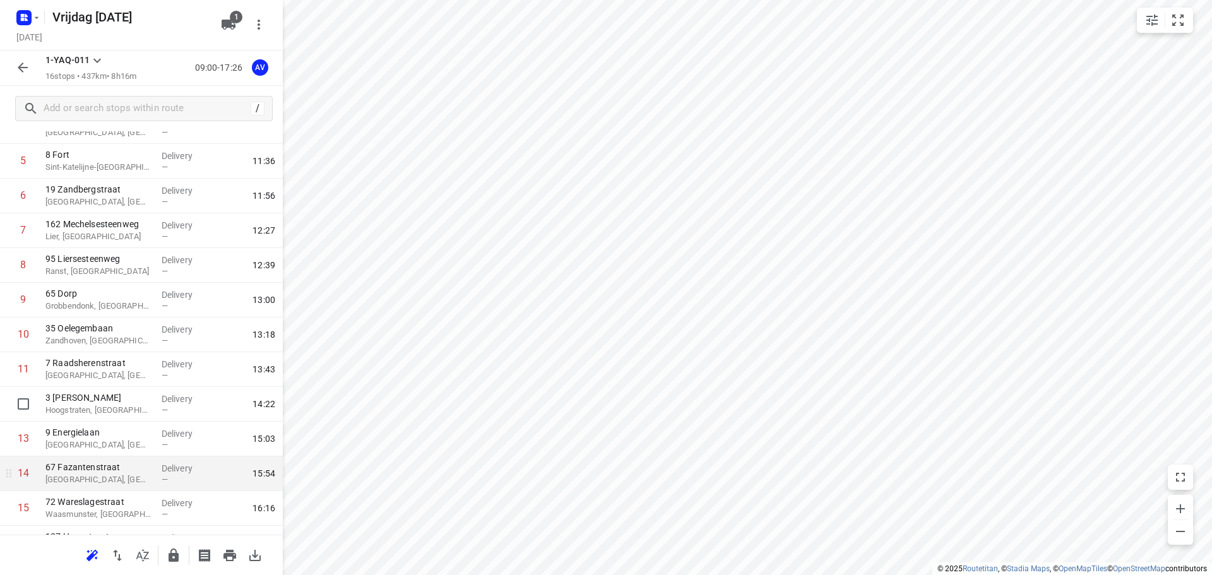
scroll to position [250, 0]
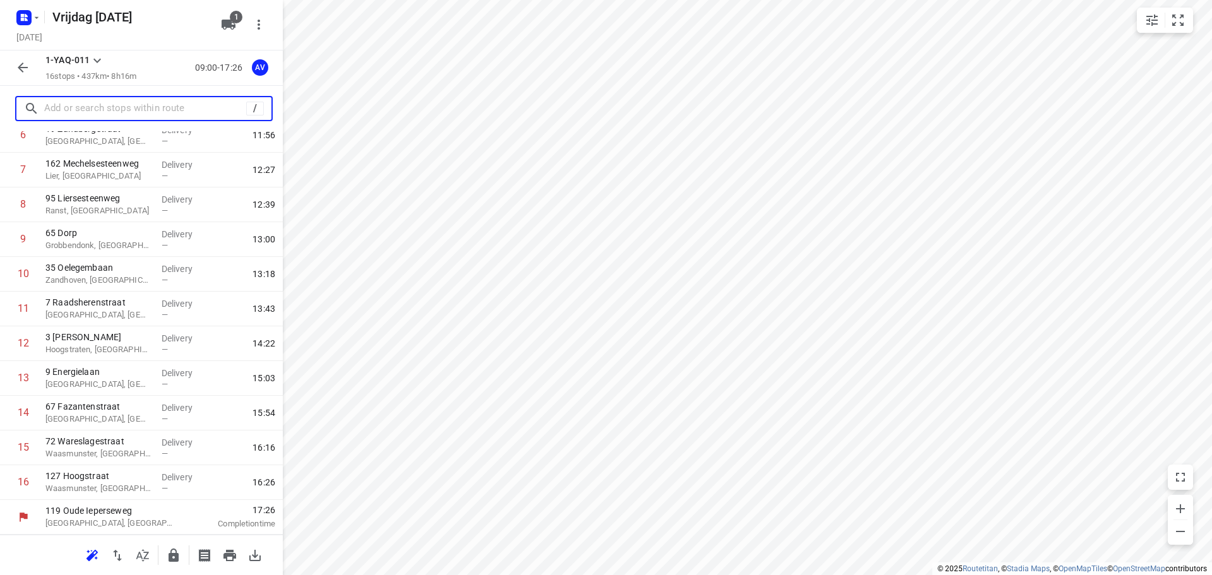
drag, startPoint x: 78, startPoint y: 112, endPoint x: 98, endPoint y: 92, distance: 28.1
click at [81, 111] on input "text" at bounding box center [145, 109] width 202 height 20
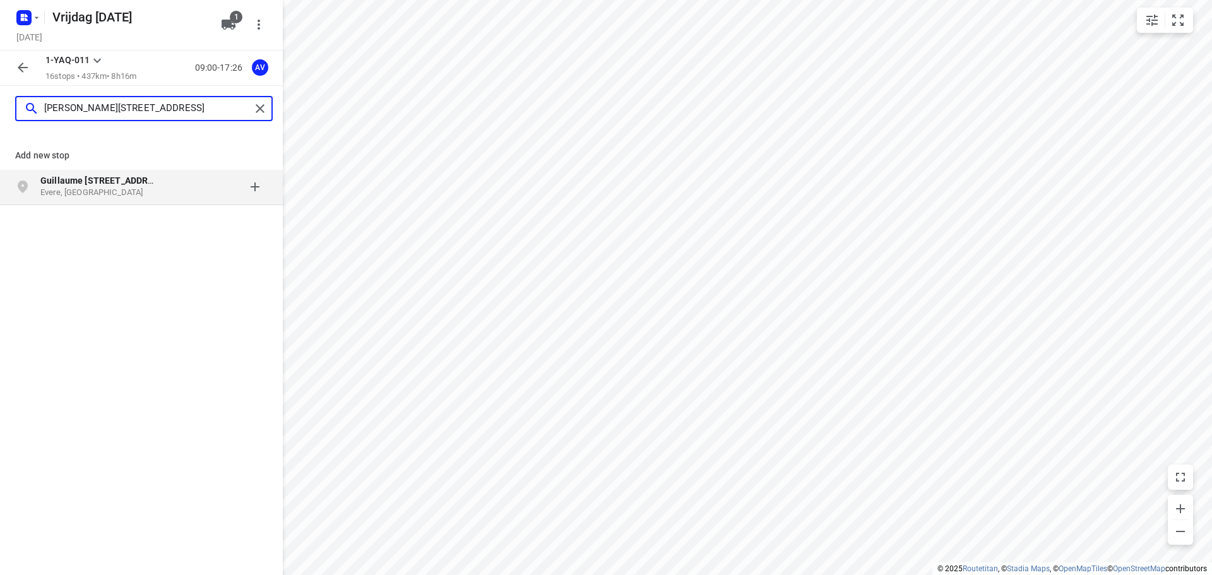
type input "[PERSON_NAME][STREET_ADDRESS]"
click at [157, 183] on p "Guillaume [STREET_ADDRESS]" at bounding box center [104, 180] width 129 height 13
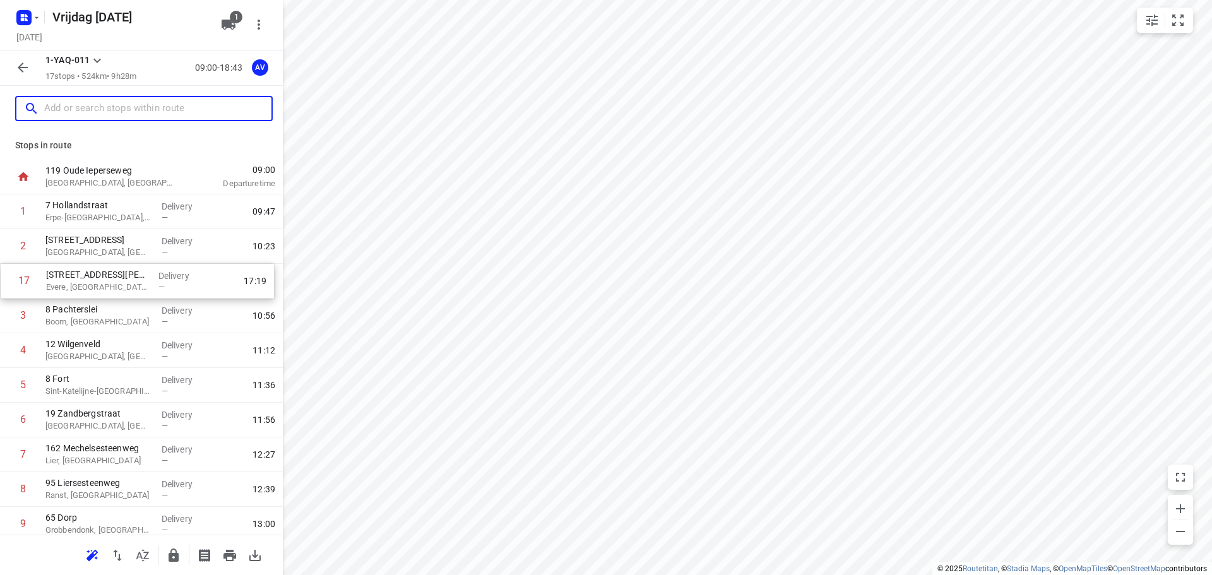
drag, startPoint x: 8, startPoint y: 485, endPoint x: 8, endPoint y: 280, distance: 205.1
click at [8, 280] on div "[GEOGRAPHIC_DATA]-[GEOGRAPHIC_DATA], [GEOGRAPHIC_DATA] Delivery — 09:47 2 65 Ru…" at bounding box center [141, 489] width 283 height 590
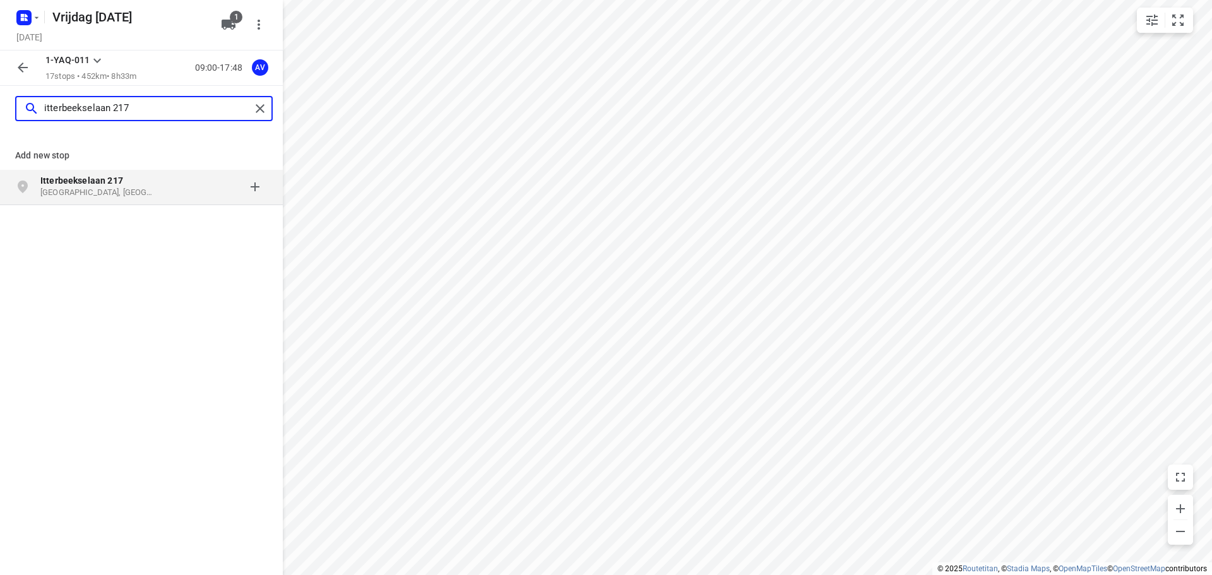
type input "itterbeekselaan 217"
click at [147, 188] on p "[GEOGRAPHIC_DATA], [GEOGRAPHIC_DATA]" at bounding box center [98, 193] width 116 height 12
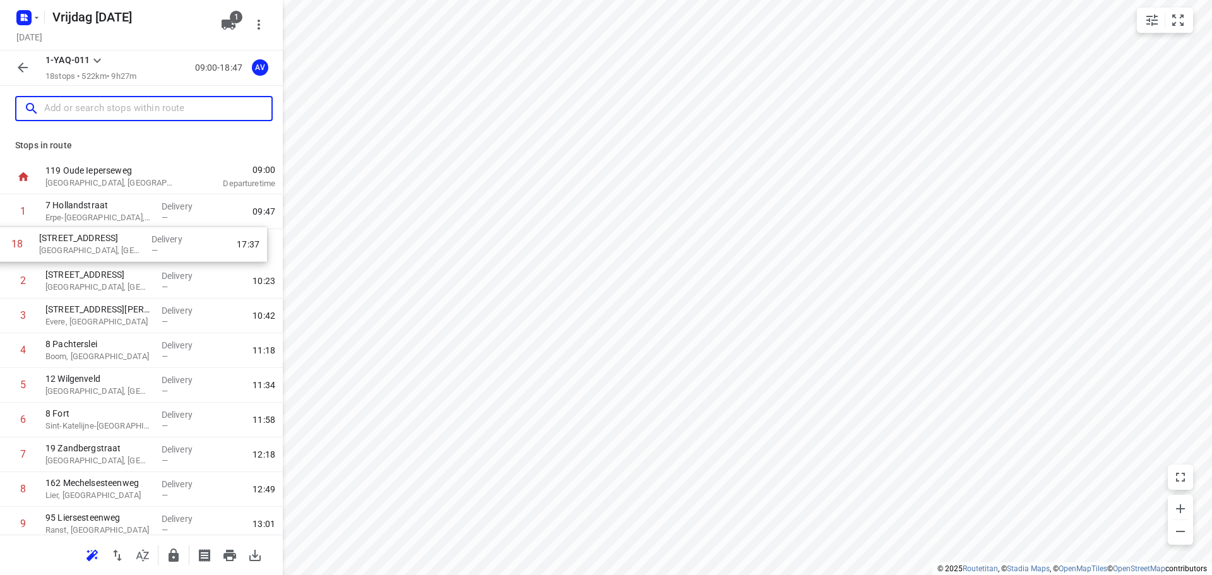
drag, startPoint x: 4, startPoint y: 490, endPoint x: 0, endPoint y: 247, distance: 243.1
click at [0, 247] on div "[GEOGRAPHIC_DATA]-[GEOGRAPHIC_DATA], [GEOGRAPHIC_DATA] Delivery — 09:47 2 65 Ru…" at bounding box center [141, 506] width 283 height 625
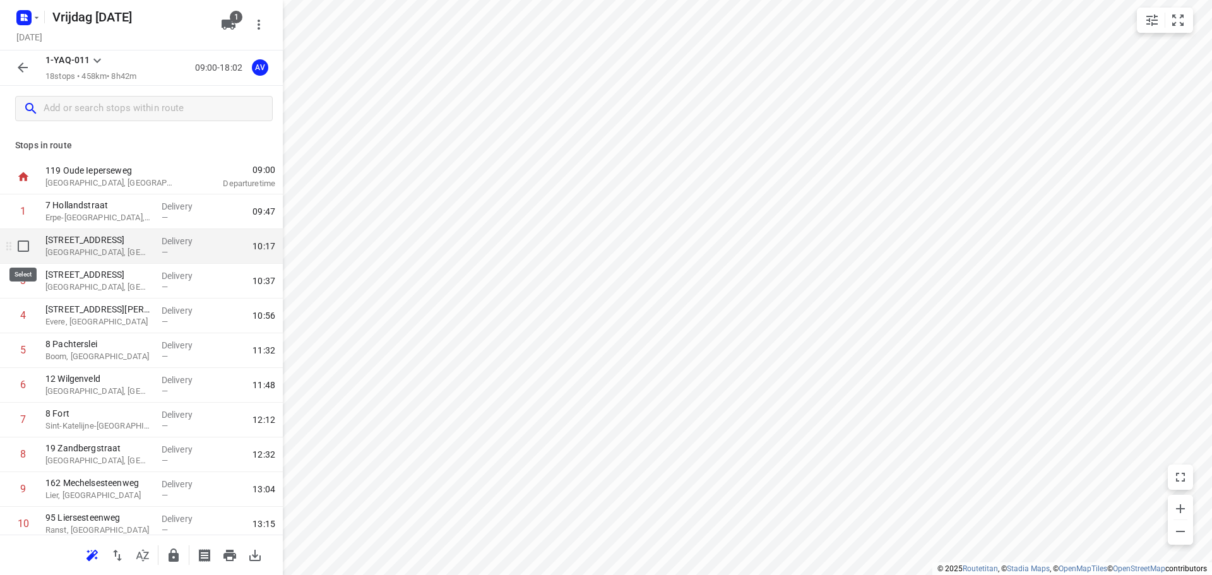
click at [20, 248] on input "checkbox" at bounding box center [23, 246] width 25 height 25
checkbox input "true"
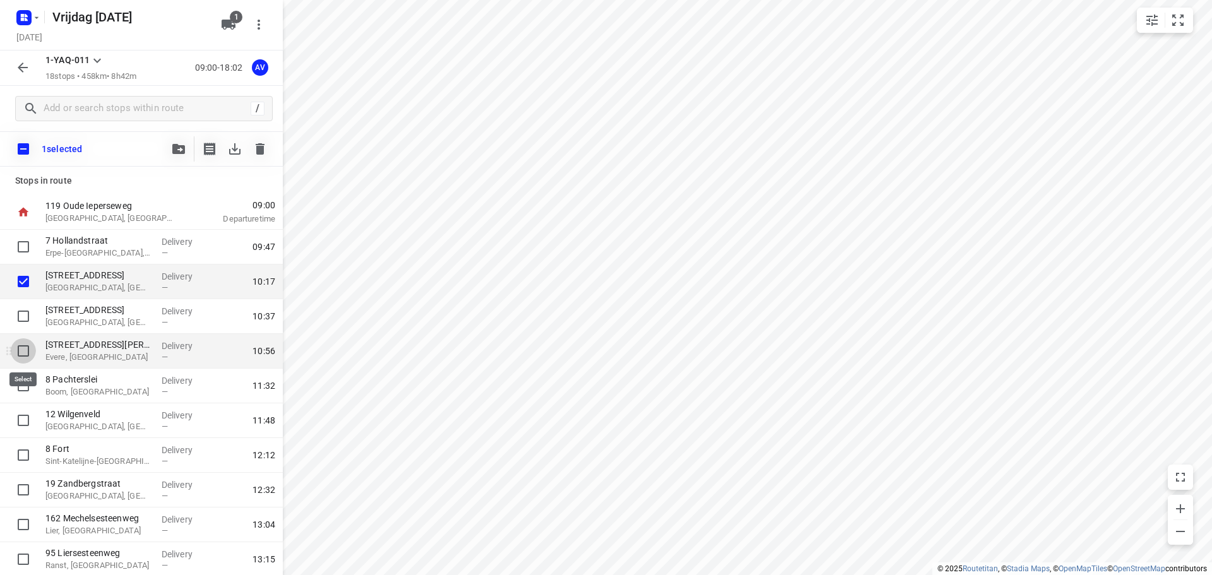
click at [23, 352] on input "checkbox" at bounding box center [23, 350] width 25 height 25
checkbox input "true"
click at [259, 149] on icon "button" at bounding box center [260, 148] width 9 height 11
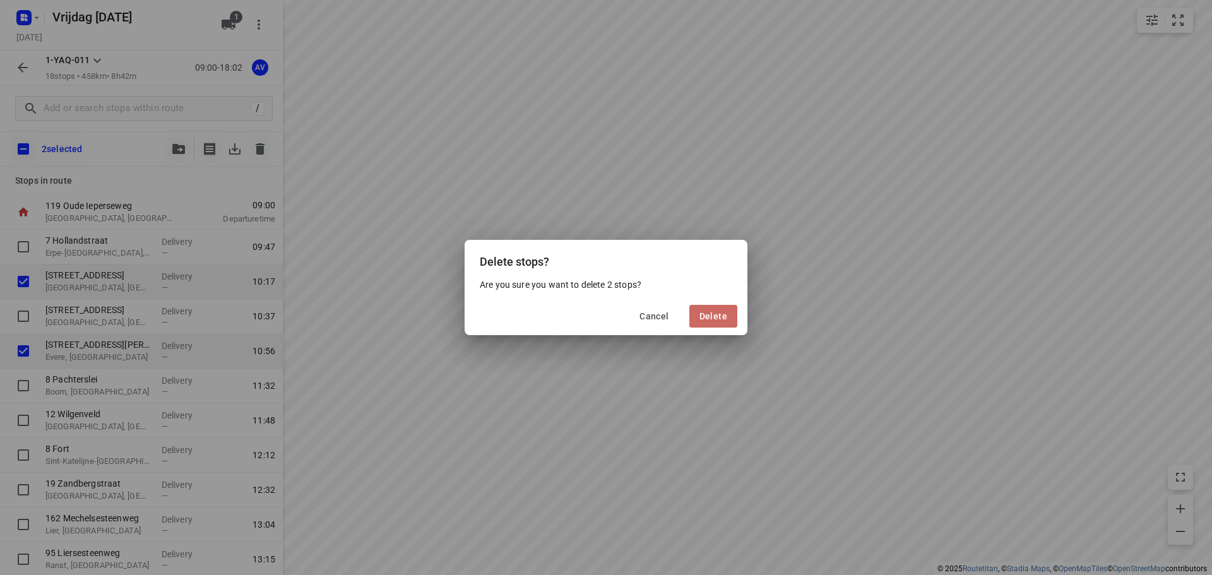
click at [716, 314] on span "Delete" at bounding box center [713, 316] width 28 height 10
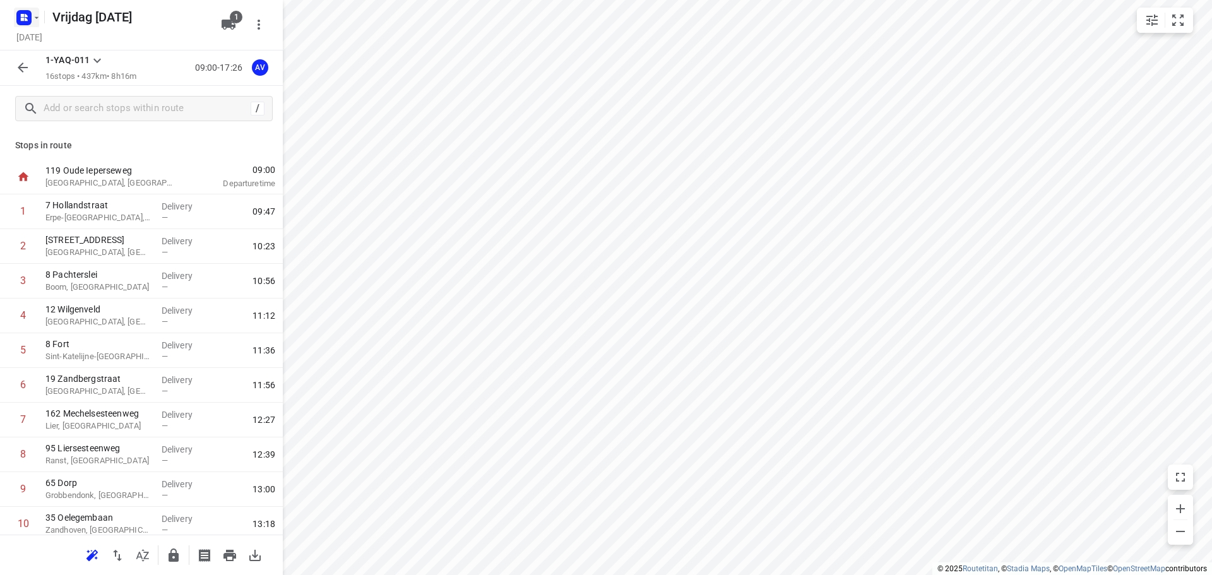
click at [36, 18] on icon "button" at bounding box center [37, 17] width 4 height 2
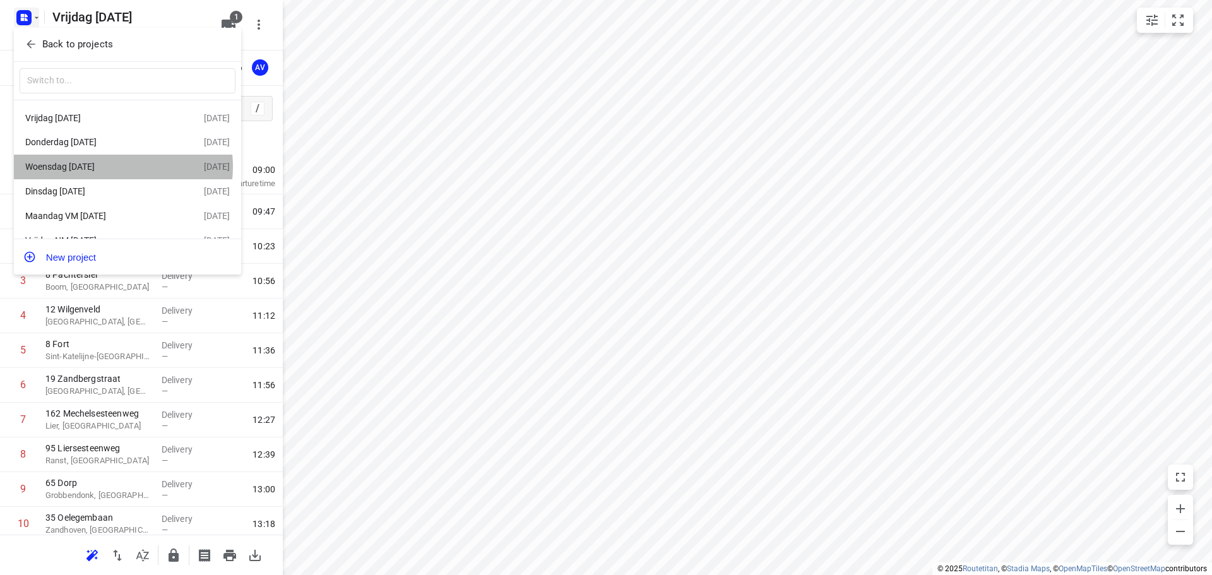
click at [114, 168] on div "Woensdag [DATE]" at bounding box center [97, 167] width 145 height 10
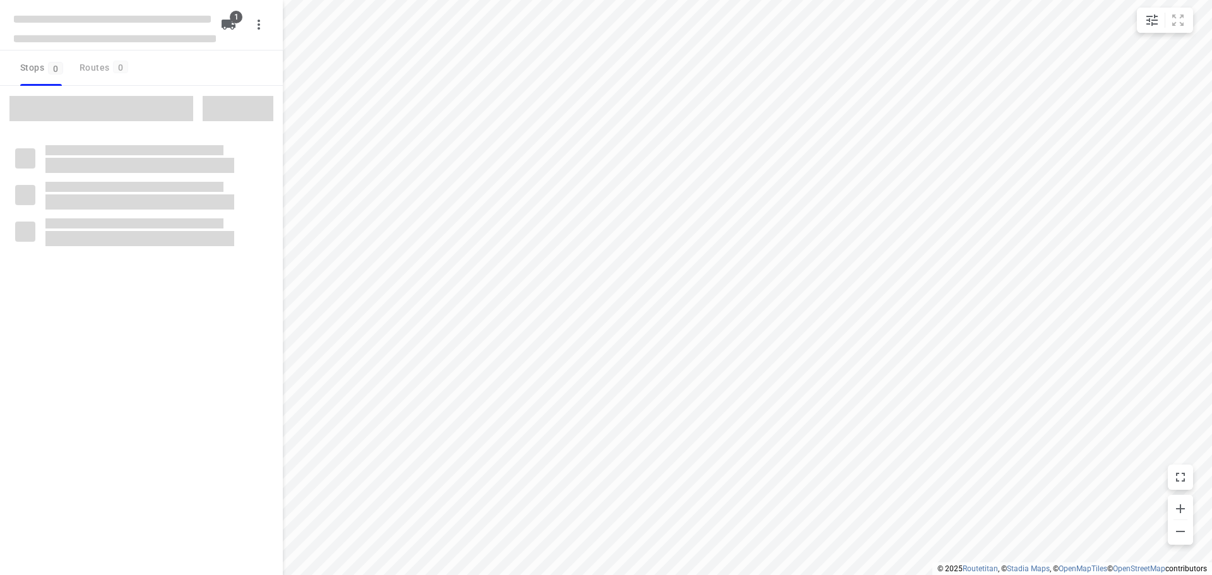
type input "distance"
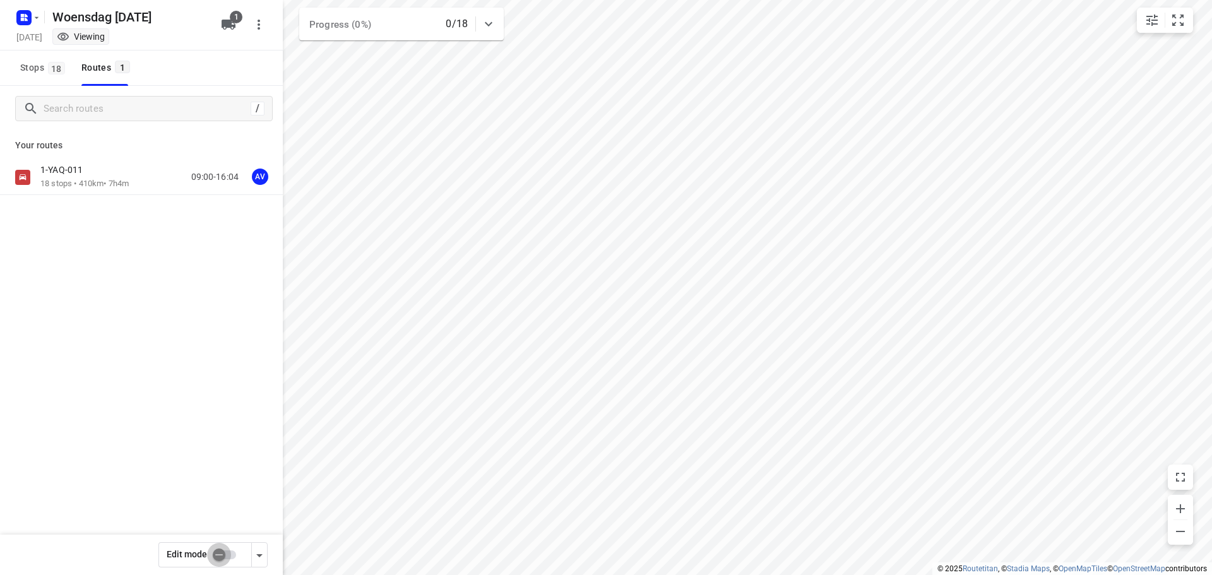
click at [225, 555] on input "checkbox" at bounding box center [219, 555] width 72 height 24
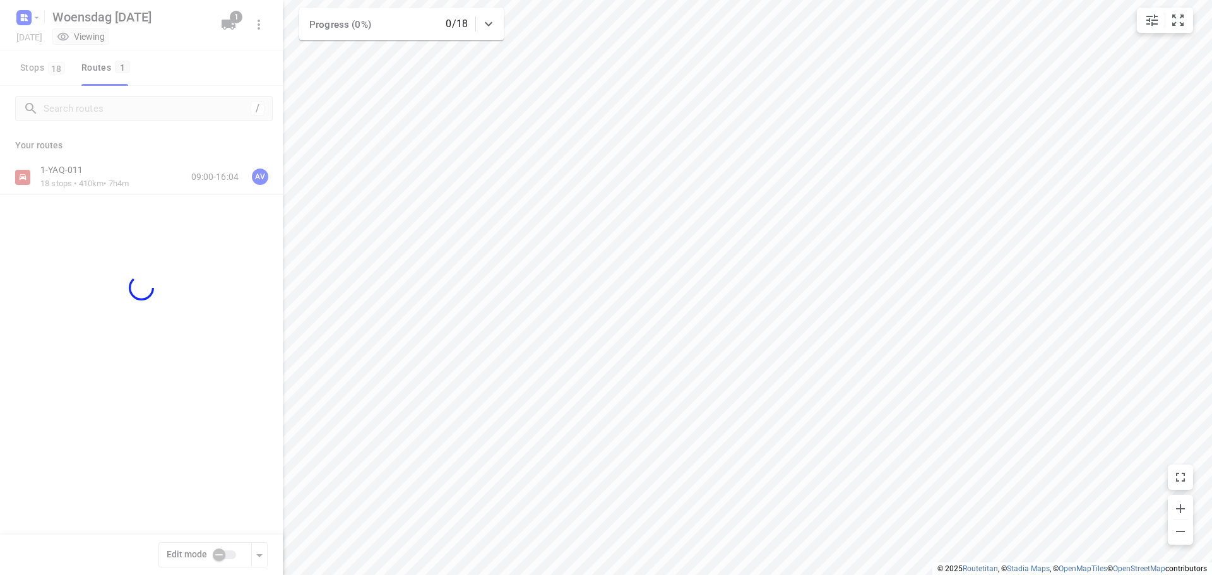
checkbox input "true"
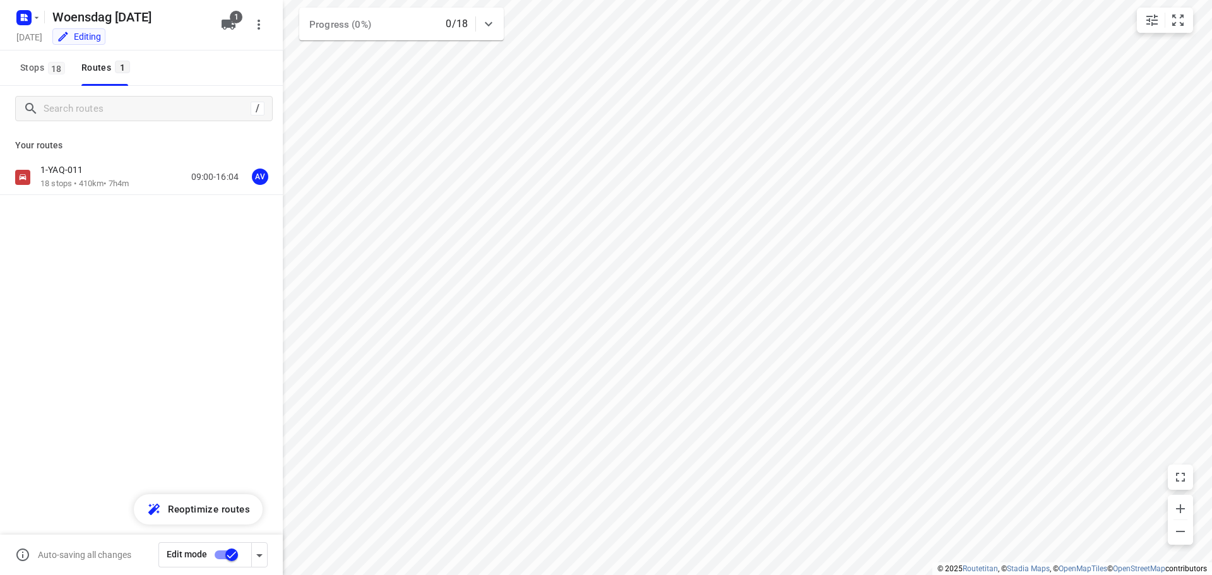
click at [140, 177] on div "1-YAQ-011 18 stops • 410km • 7h4m 09:00-16:04 AV" at bounding box center [161, 177] width 242 height 26
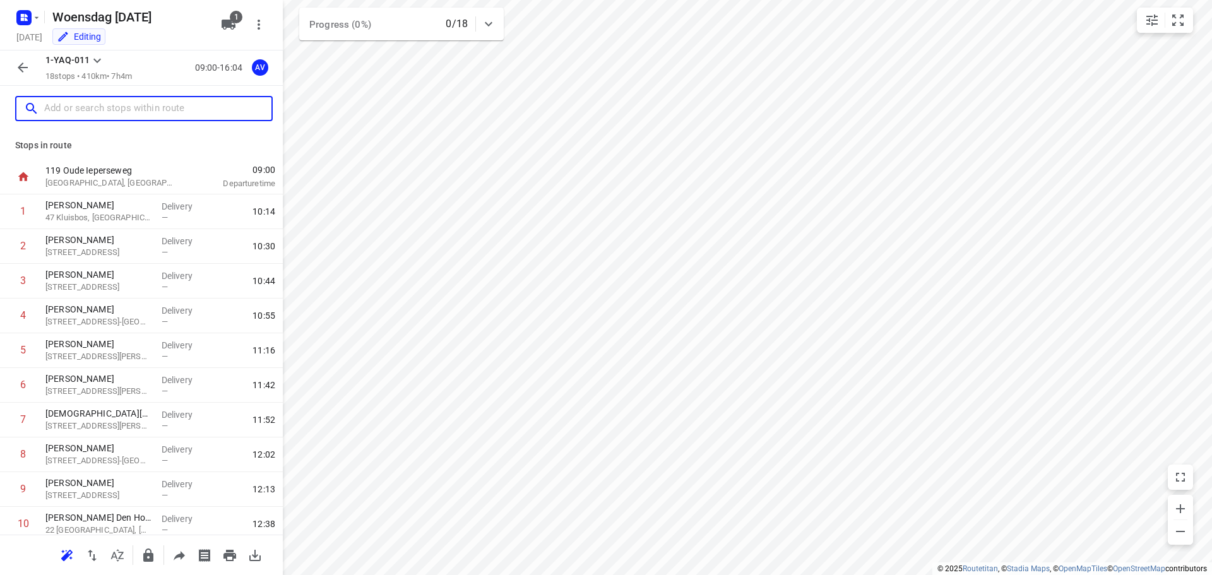
click at [108, 109] on input "text" at bounding box center [157, 109] width 227 height 20
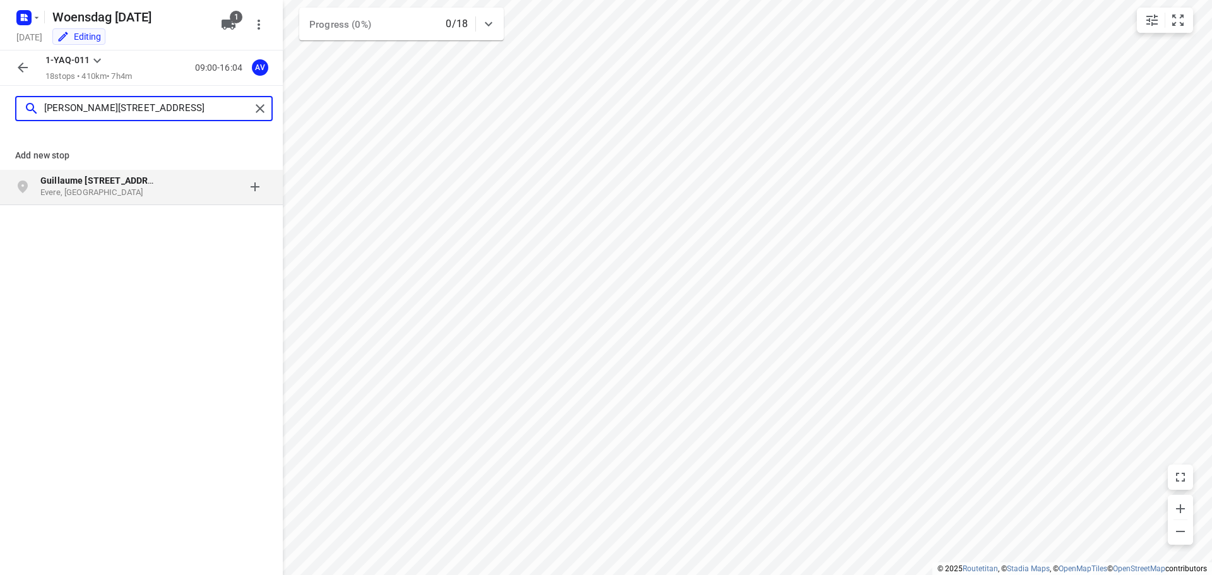
type input "[PERSON_NAME][STREET_ADDRESS]"
click at [150, 198] on p "Evere, [GEOGRAPHIC_DATA]" at bounding box center [98, 193] width 116 height 12
type input "itterbeekselaan 217"
click at [130, 184] on p "Itterbeekselaan 217" at bounding box center [98, 180] width 116 height 13
type input "[STREET_ADDRESS]"
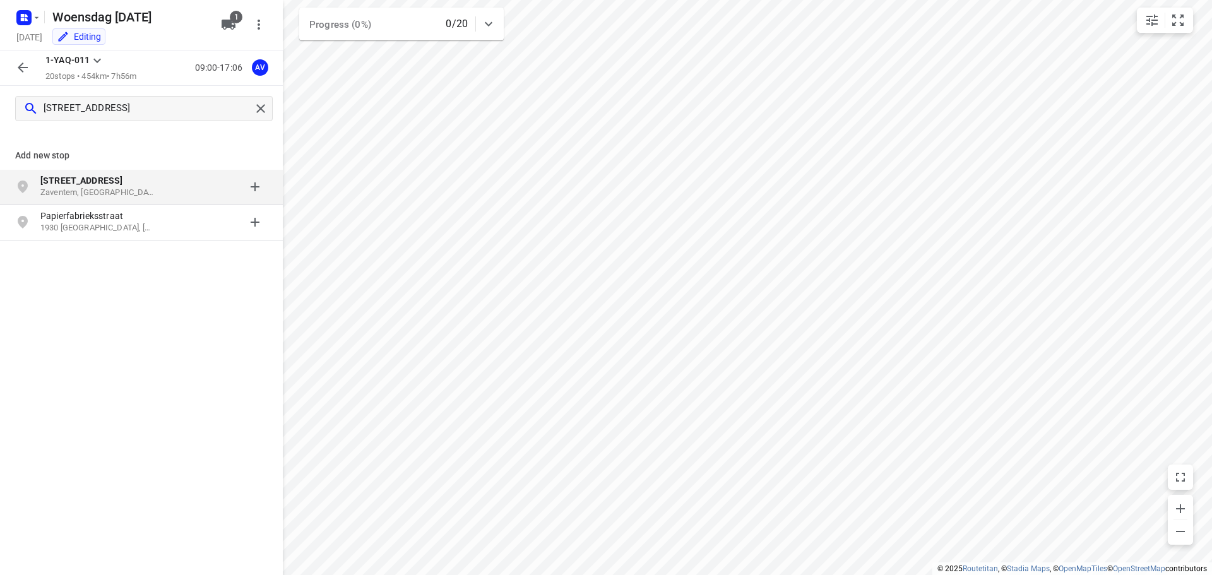
click at [164, 181] on p "[STREET_ADDRESS]" at bounding box center [104, 180] width 129 height 13
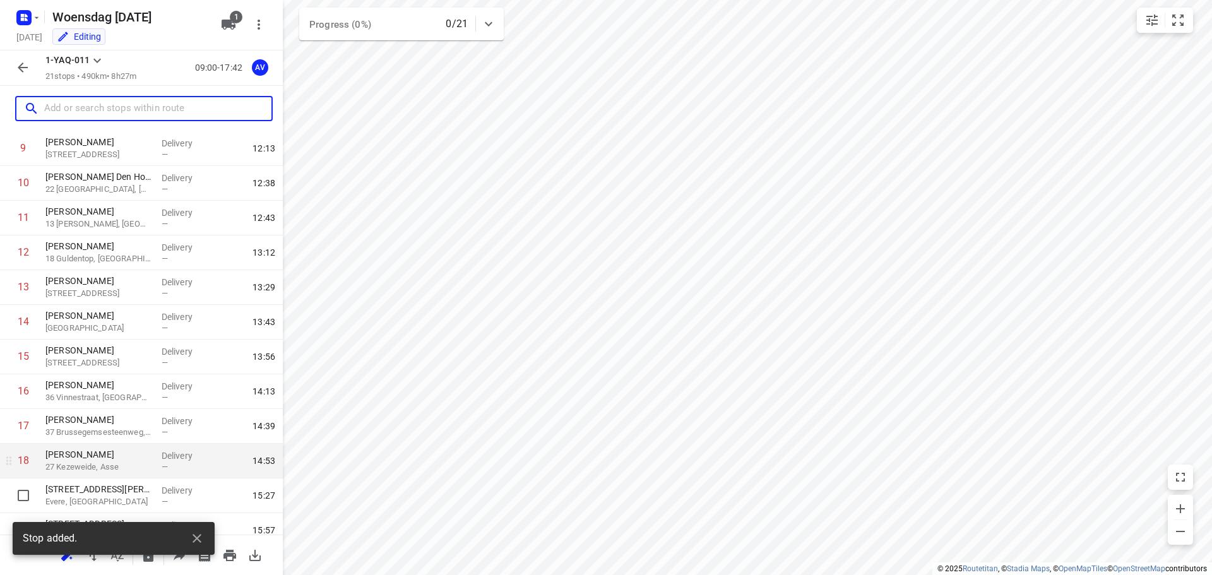
scroll to position [424, 0]
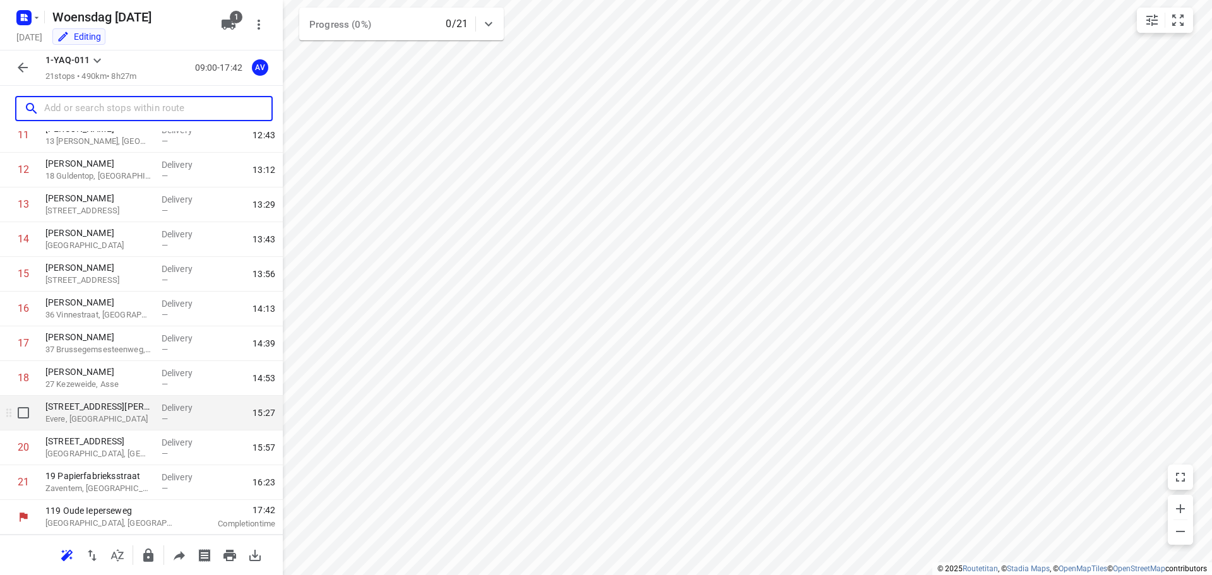
drag, startPoint x: 133, startPoint y: 418, endPoint x: 159, endPoint y: 401, distance: 31.9
click at [133, 418] on p "Evere, [GEOGRAPHIC_DATA]" at bounding box center [98, 419] width 106 height 13
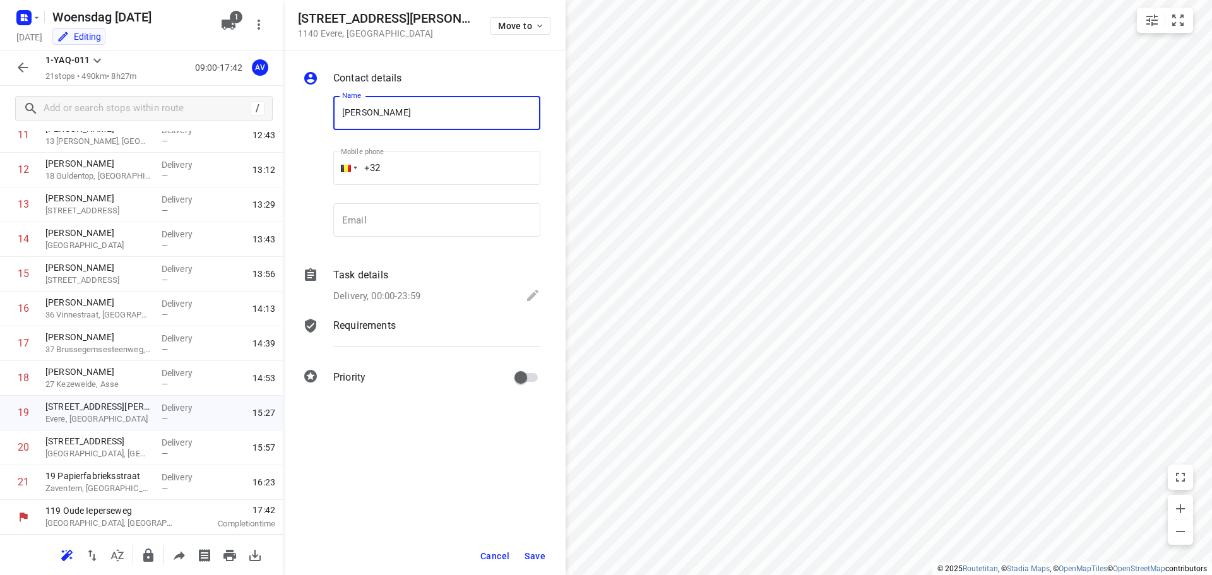
type input "[PERSON_NAME]"
click at [458, 169] on input "+32" at bounding box center [436, 168] width 207 height 34
type input "[PHONE_NUMBER]"
click at [418, 291] on p "Delivery, 00:00-23:59" at bounding box center [376, 296] width 87 height 15
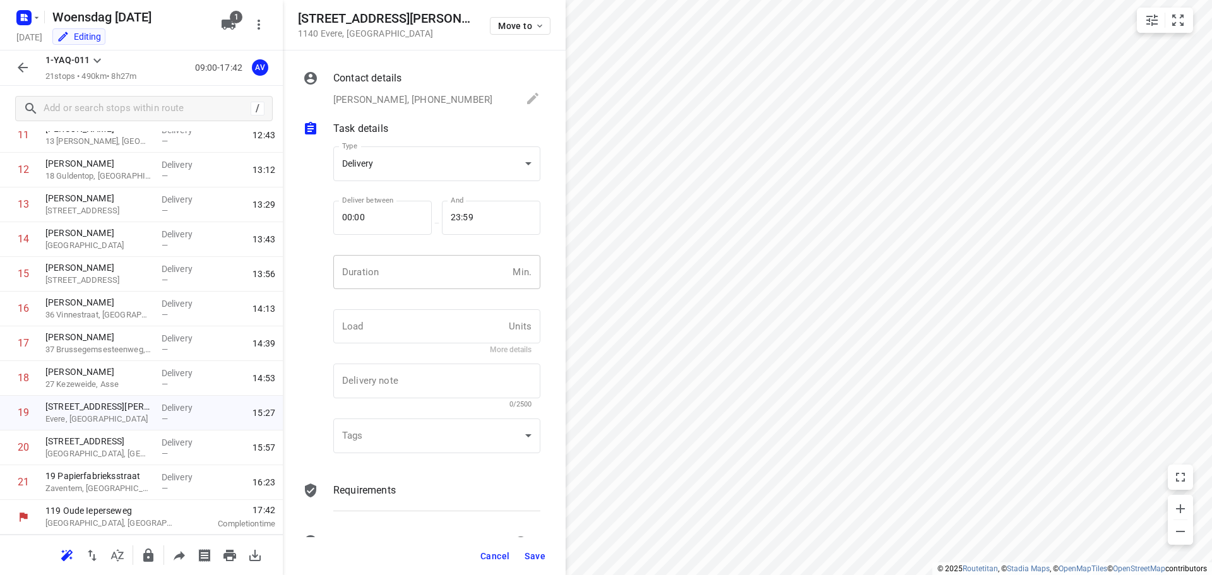
click at [425, 272] on input "number" at bounding box center [420, 272] width 174 height 34
type input "1"
click at [540, 559] on span "Save" at bounding box center [535, 556] width 21 height 10
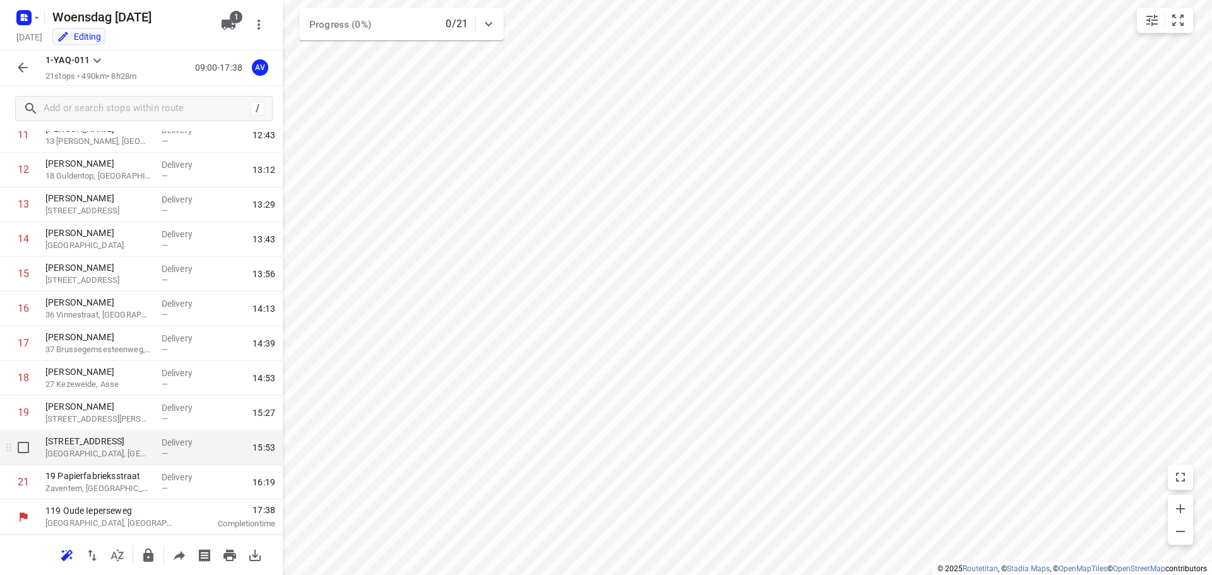
click at [136, 451] on p "[GEOGRAPHIC_DATA], [GEOGRAPHIC_DATA]" at bounding box center [98, 454] width 106 height 13
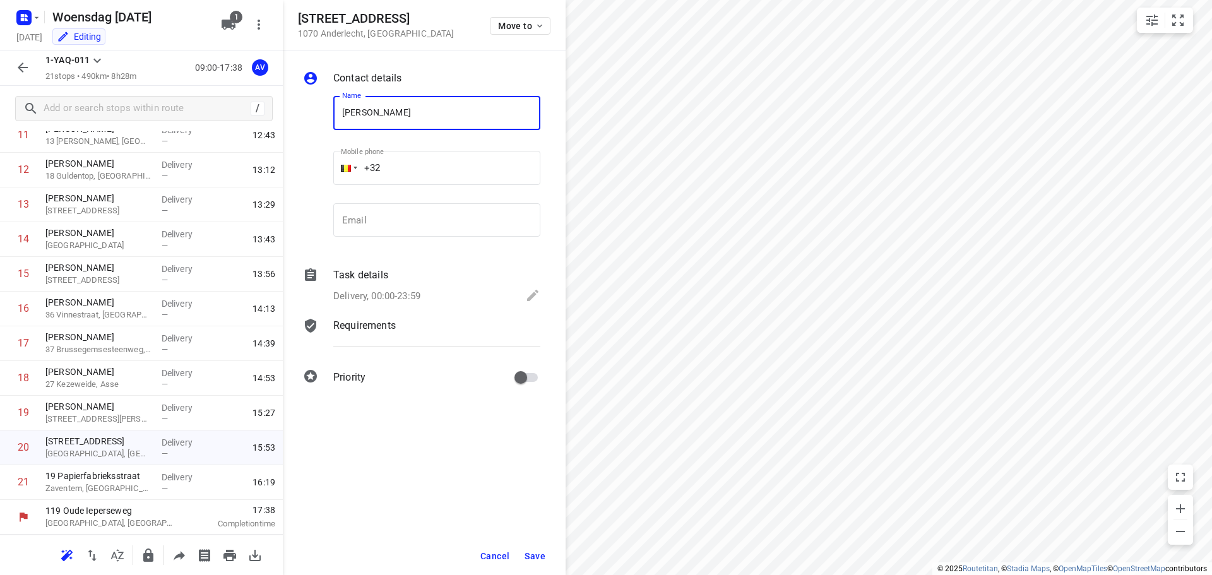
type input "[PERSON_NAME]"
click at [472, 161] on input "+32" at bounding box center [436, 168] width 207 height 34
type input "[PHONE_NUMBER]"
click at [417, 295] on p "Delivery, 00:00-23:59" at bounding box center [376, 296] width 87 height 15
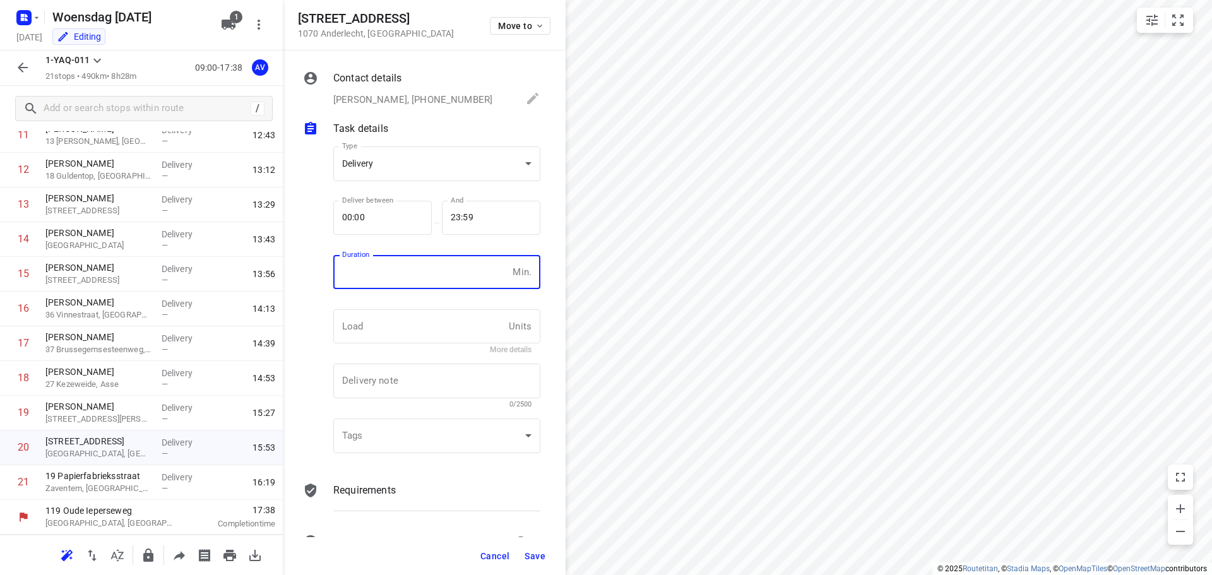
click at [422, 287] on input "number" at bounding box center [420, 272] width 174 height 34
type input "1"
click at [532, 559] on span "Save" at bounding box center [535, 556] width 21 height 10
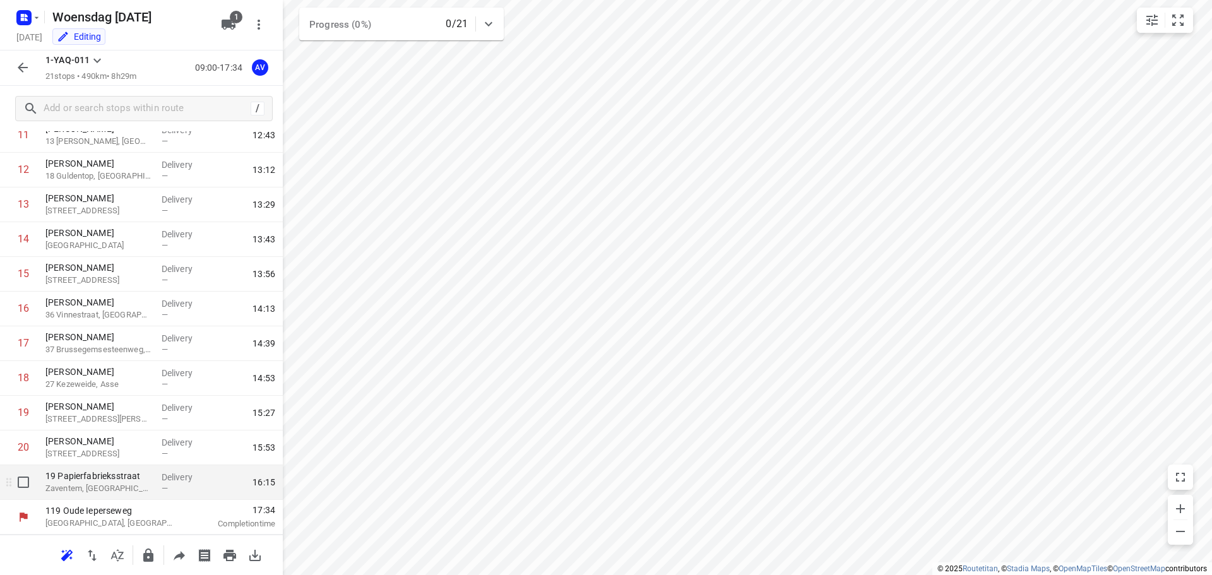
click at [117, 491] on p "Zaventem, [GEOGRAPHIC_DATA]" at bounding box center [98, 488] width 106 height 13
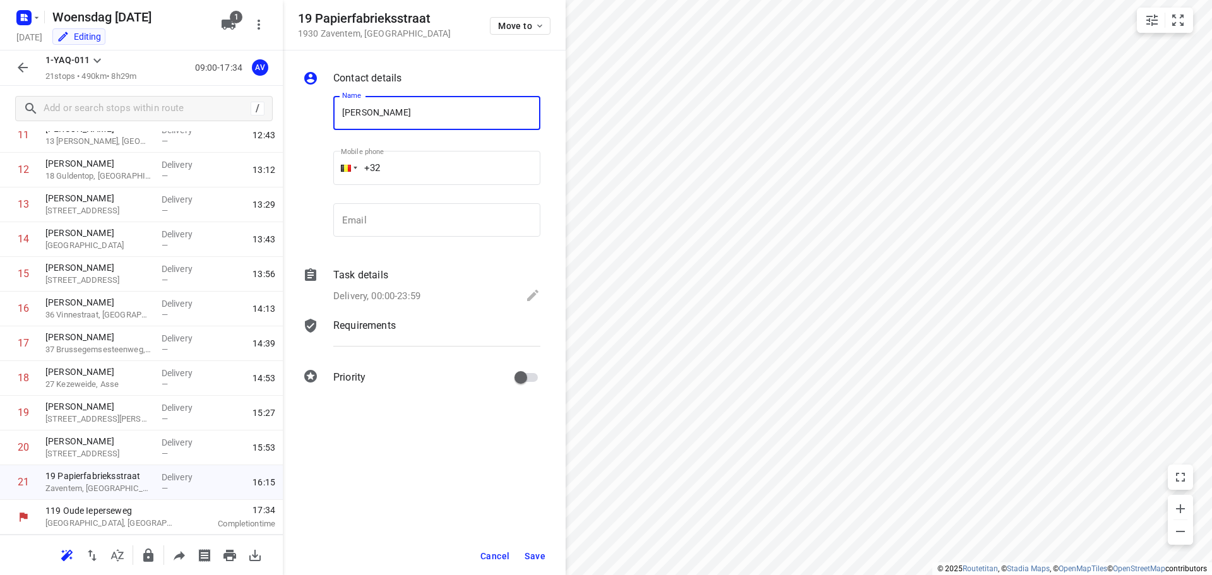
type input "[PERSON_NAME]"
click at [454, 156] on input "+32" at bounding box center [436, 168] width 207 height 34
type input "[PHONE_NUMBER]"
click at [424, 294] on div "Delivery, 00:00-23:59" at bounding box center [436, 297] width 207 height 18
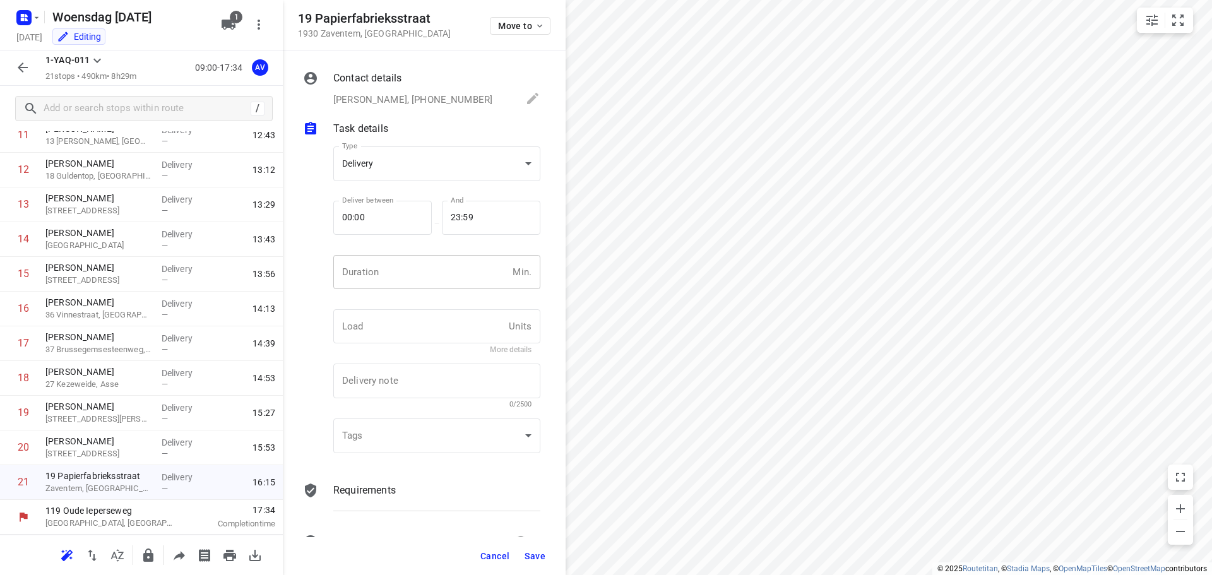
click at [428, 284] on input "number" at bounding box center [420, 272] width 174 height 34
type input "1"
click at [533, 551] on span "Save" at bounding box center [535, 556] width 21 height 10
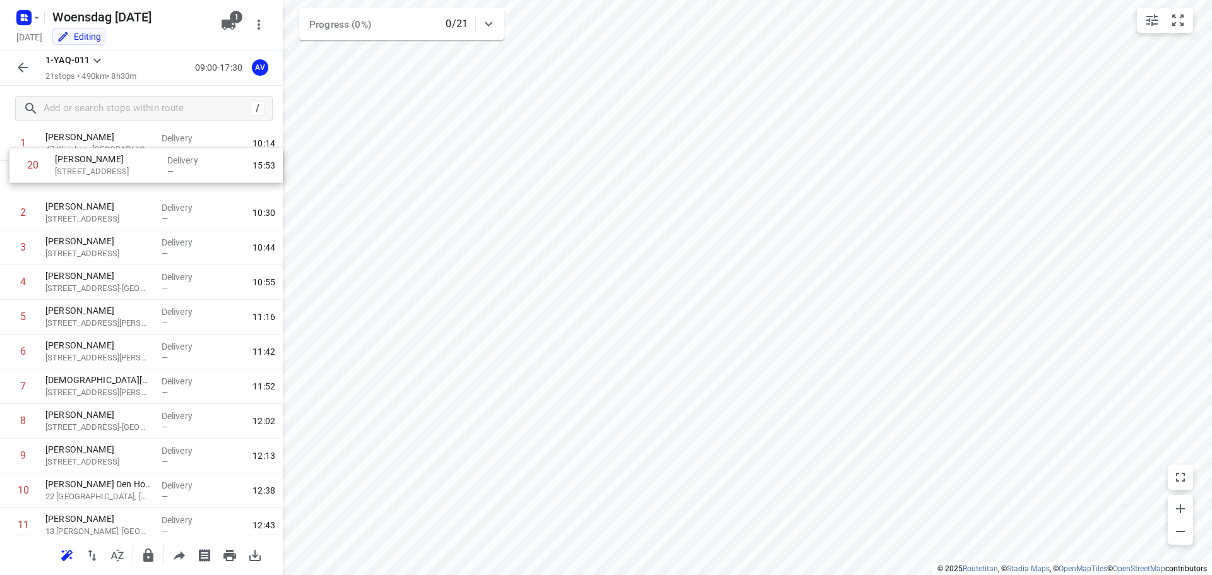
scroll to position [0, 0]
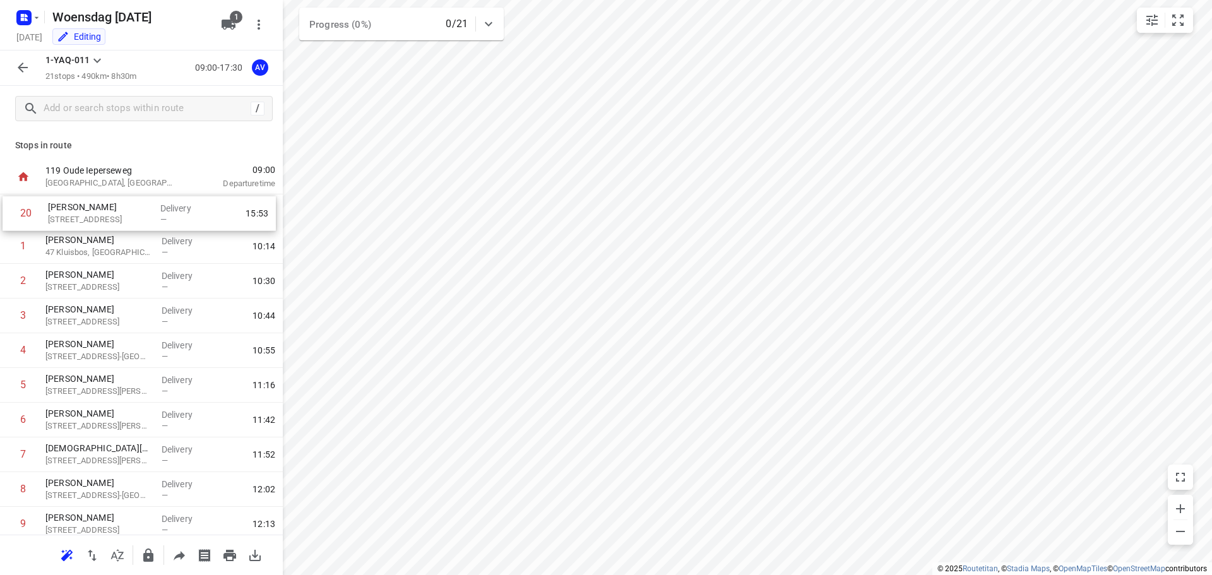
drag, startPoint x: 5, startPoint y: 452, endPoint x: 10, endPoint y: 211, distance: 240.5
click at [10, 211] on div "1 [PERSON_NAME] 47 [PERSON_NAME], [PERSON_NAME] — 10:14 2 [PERSON_NAME] [STREET…" at bounding box center [141, 558] width 283 height 729
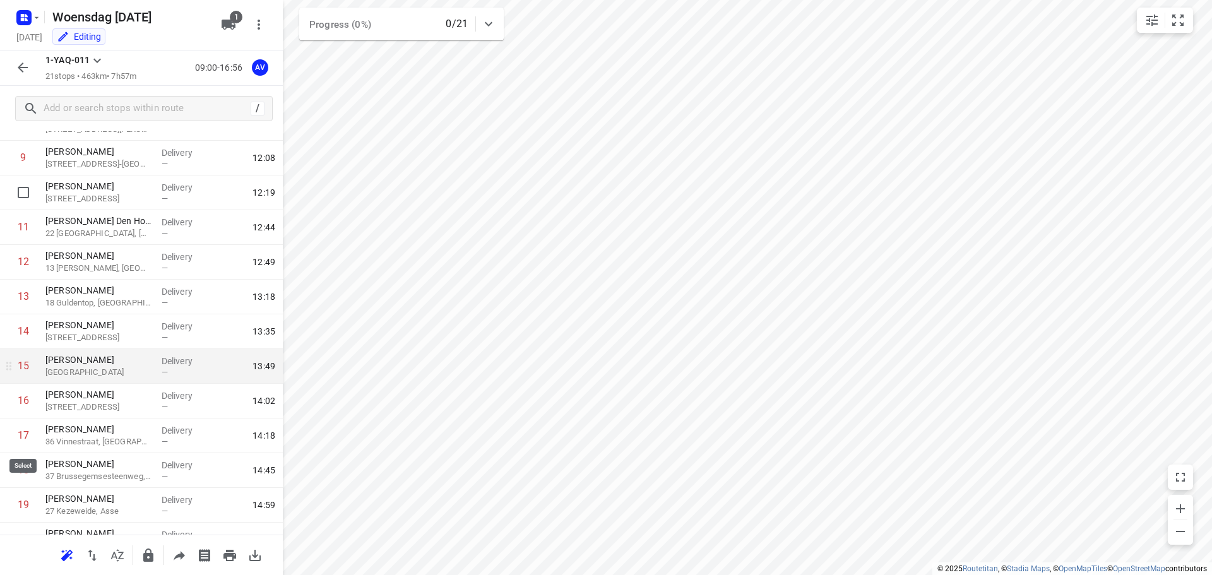
scroll to position [424, 0]
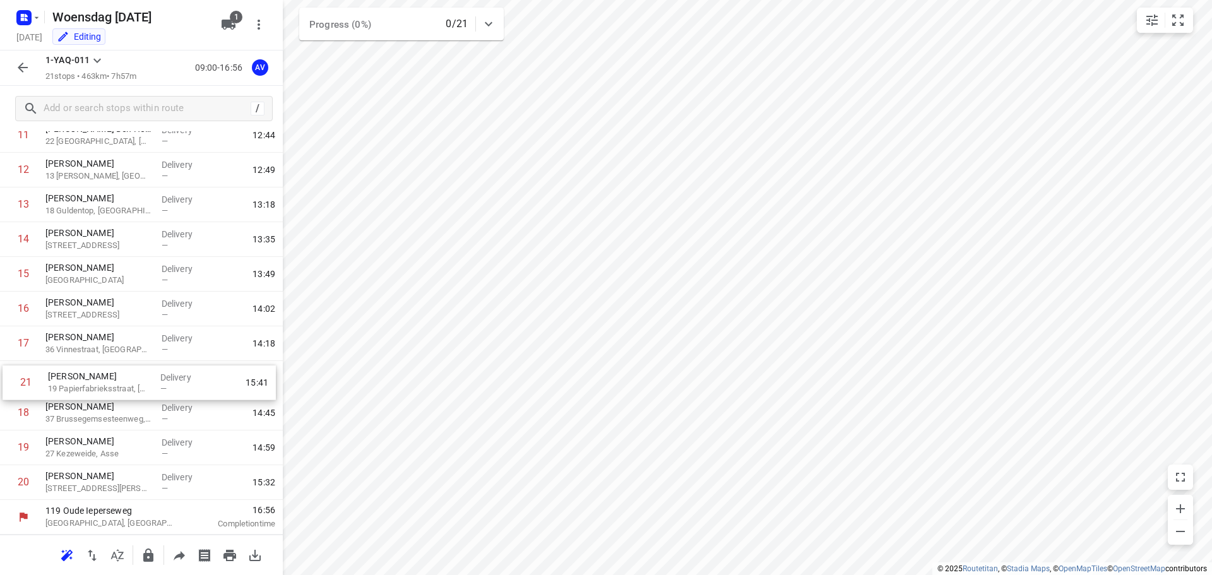
drag, startPoint x: 7, startPoint y: 483, endPoint x: 8, endPoint y: 379, distance: 103.5
click at [8, 379] on div "1 [PERSON_NAME] [STREET_ADDRESS] Delivery — 10:05 2 [PERSON_NAME] 47 [PERSON_NA…" at bounding box center [141, 135] width 283 height 729
drag, startPoint x: 6, startPoint y: 485, endPoint x: 7, endPoint y: 403, distance: 82.1
click at [7, 403] on div "1 [PERSON_NAME] [STREET_ADDRESS] Delivery — 10:05 2 [PERSON_NAME] 47 [PERSON_NA…" at bounding box center [141, 135] width 283 height 729
drag, startPoint x: 8, startPoint y: 411, endPoint x: 9, endPoint y: 381, distance: 30.4
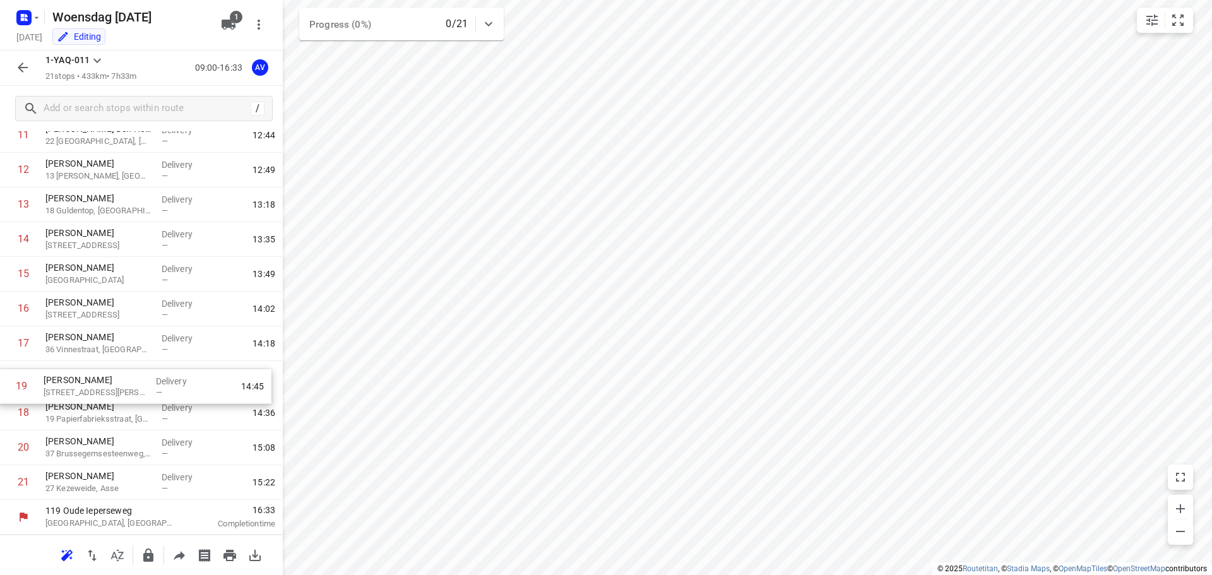
click at [6, 381] on div "1 [PERSON_NAME] [STREET_ADDRESS] Delivery — 10:05 2 [PERSON_NAME] 47 [PERSON_NA…" at bounding box center [141, 135] width 283 height 729
click at [22, 65] on icon "button" at bounding box center [23, 67] width 10 height 10
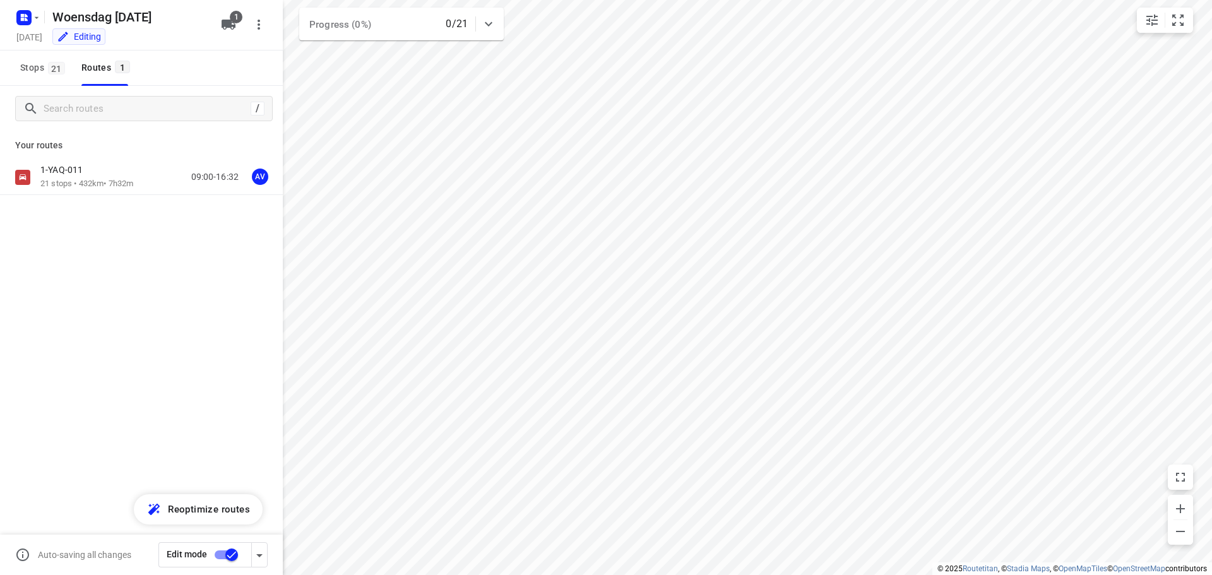
click at [222, 555] on input "checkbox" at bounding box center [232, 555] width 72 height 24
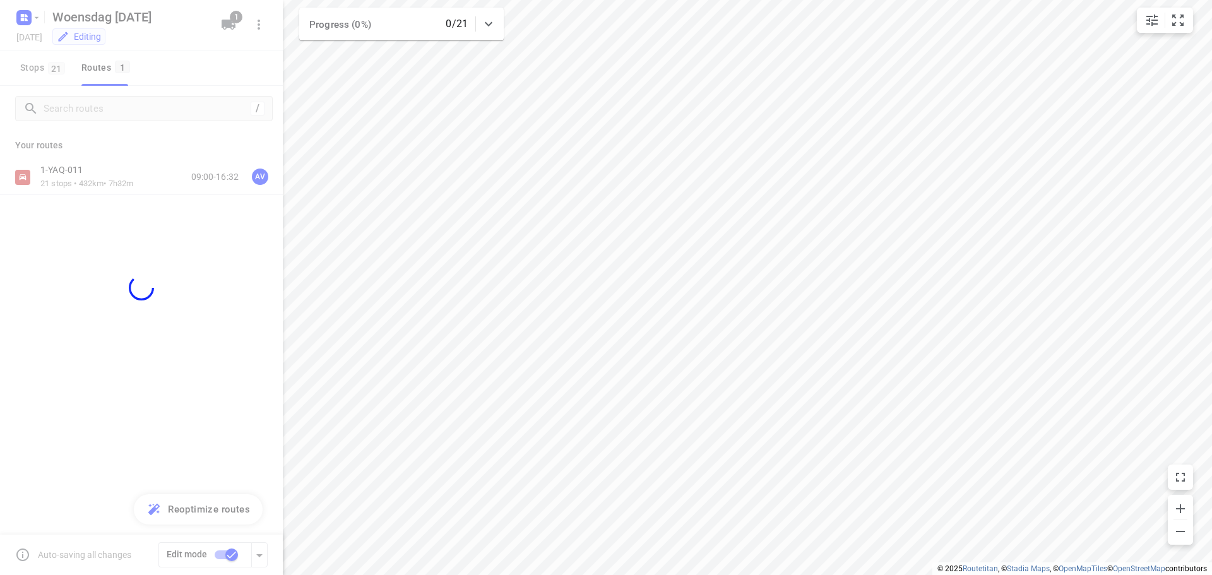
checkbox input "false"
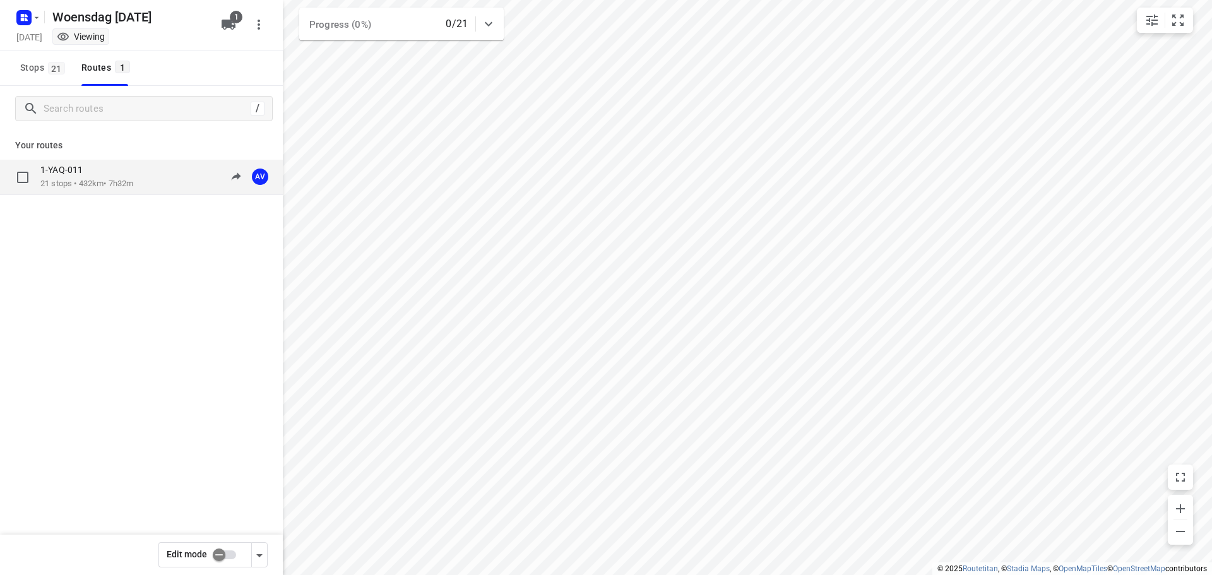
click at [162, 179] on div "1-YAQ-011 21 stops • 432km • 7h32m 09:00-16:32 AV" at bounding box center [161, 177] width 242 height 26
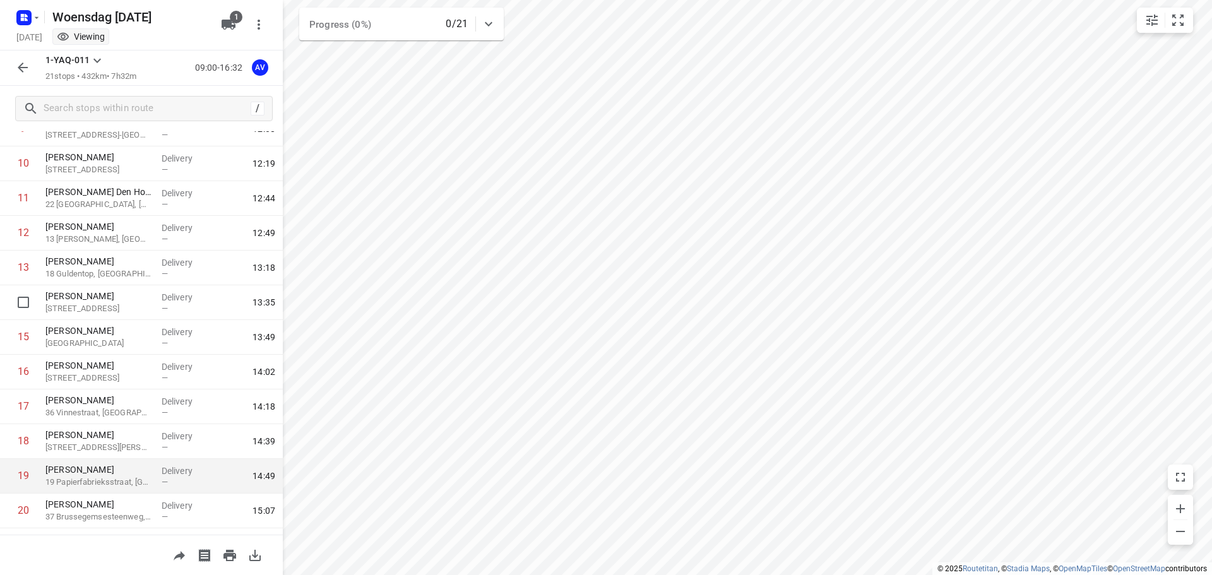
scroll to position [379, 0]
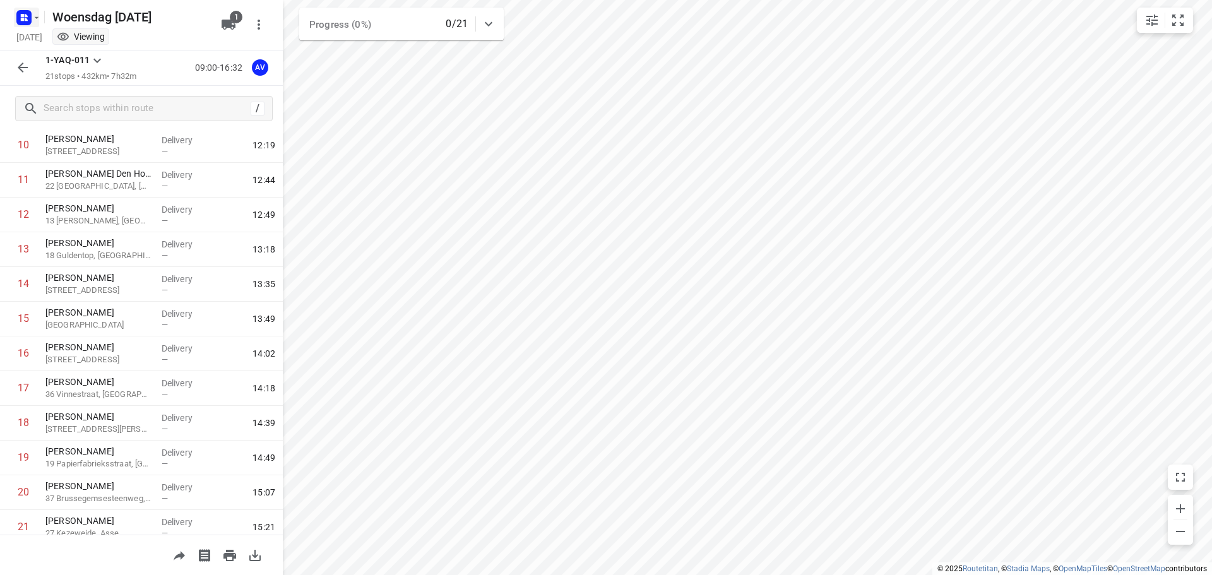
click at [27, 20] on icon "button" at bounding box center [26, 19] width 3 height 3
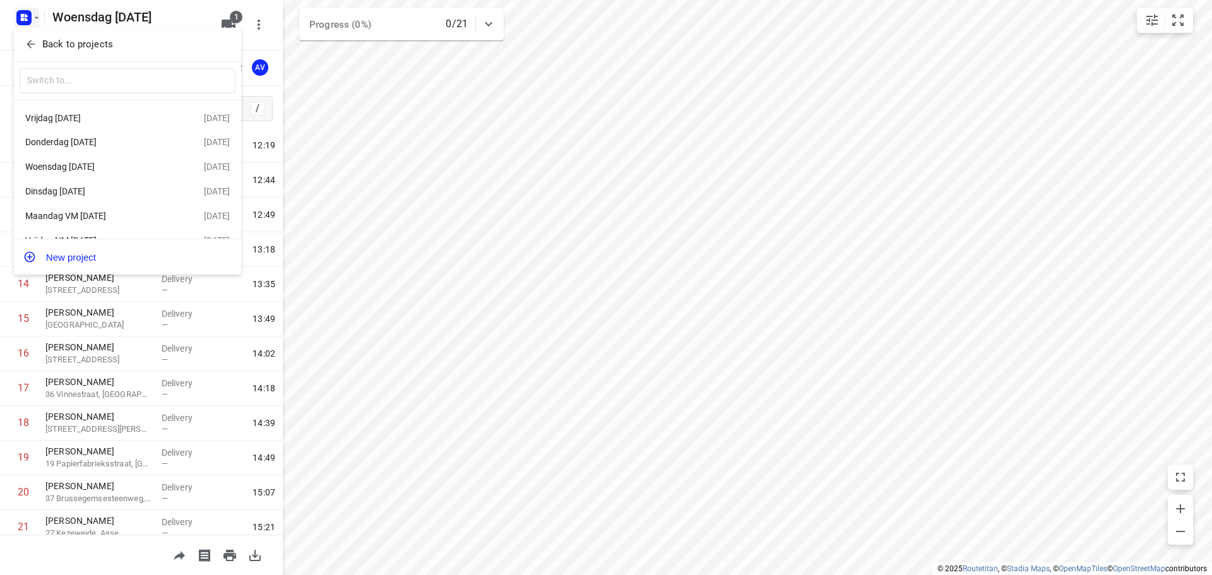
click at [100, 116] on div "Vrijdag [DATE]" at bounding box center [97, 118] width 145 height 10
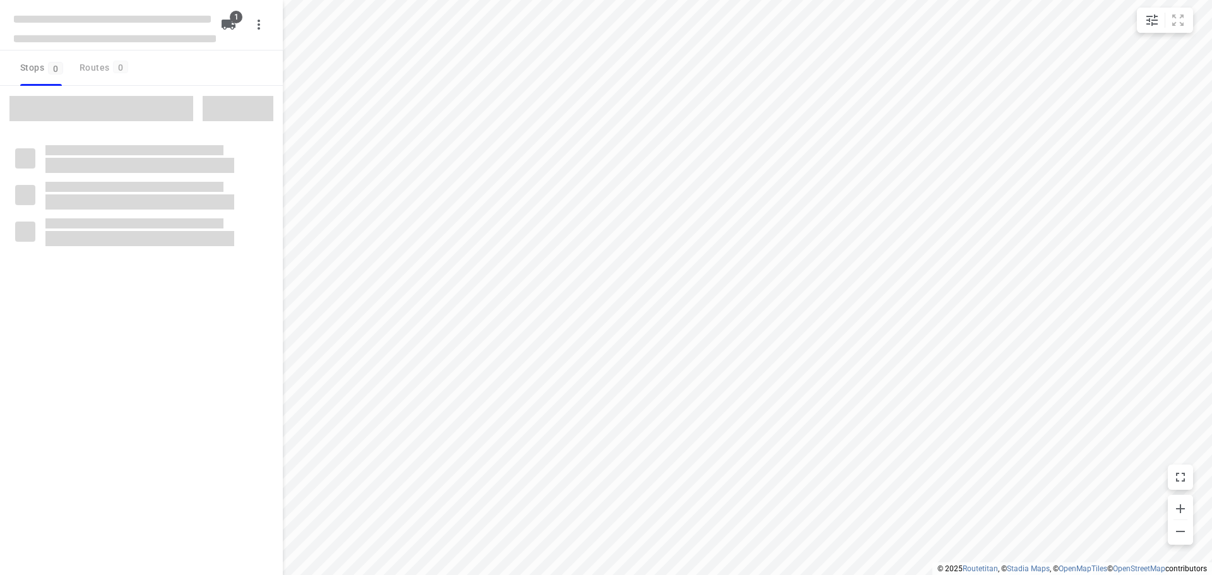
type input "distance"
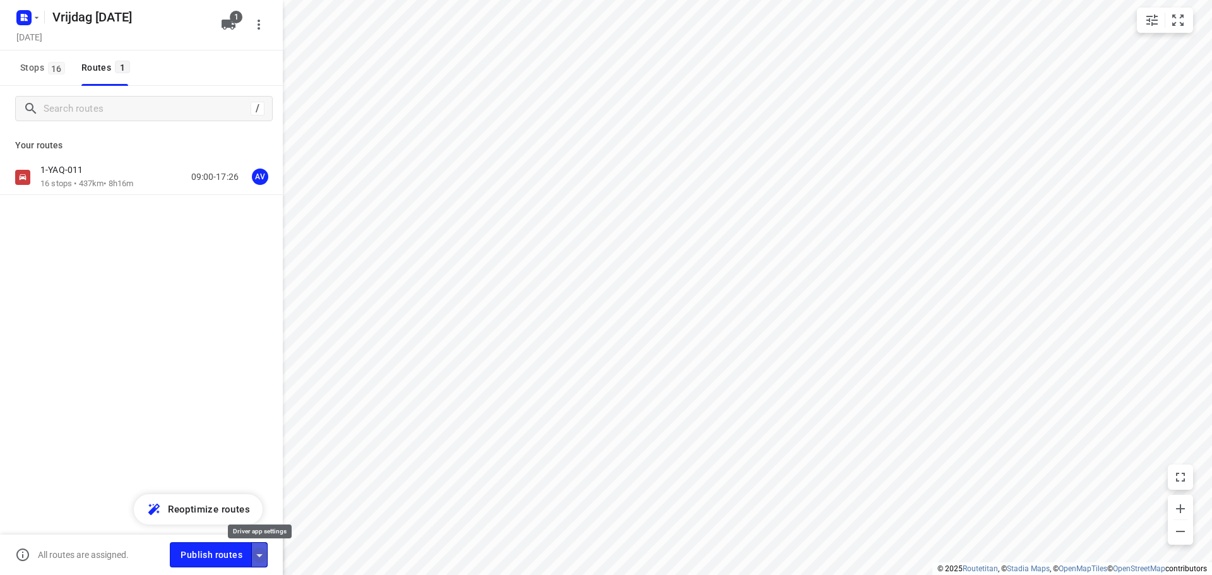
click at [261, 554] on icon "button" at bounding box center [259, 555] width 6 height 3
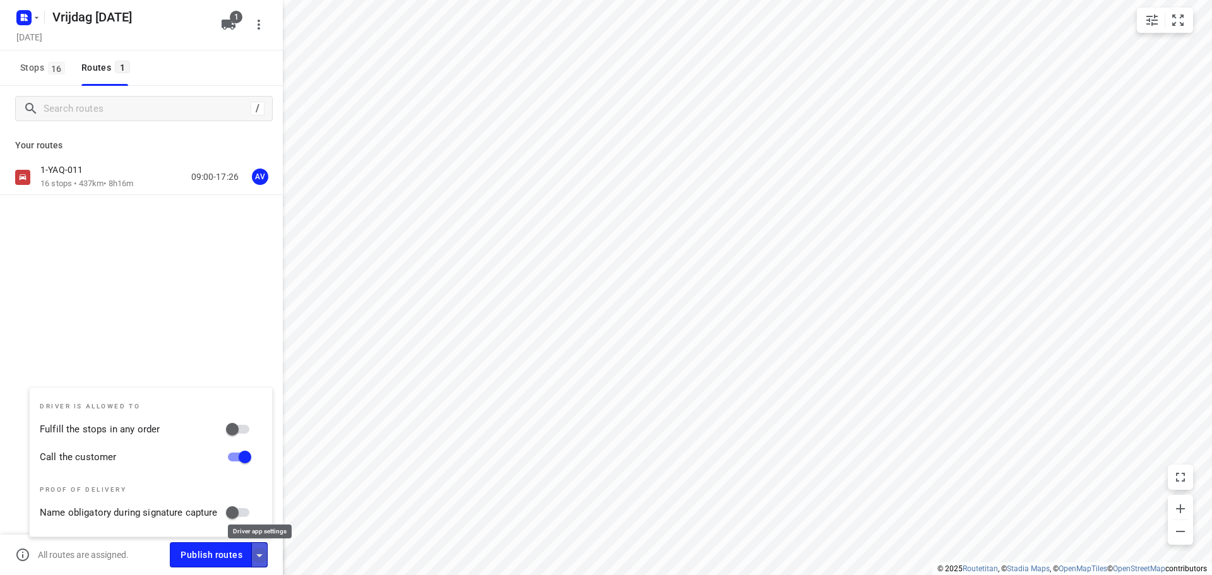
click at [261, 554] on icon "button" at bounding box center [259, 555] width 6 height 3
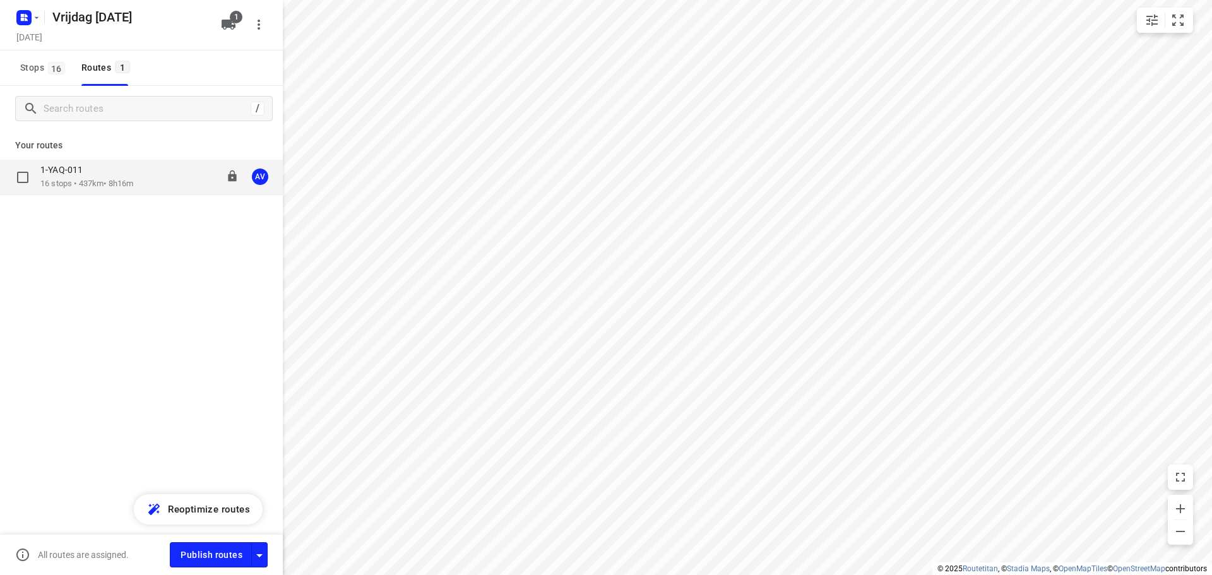
click at [139, 177] on div "1-YAQ-011 16 stops • 437km • 8h16m 09:00-17:26 AV" at bounding box center [161, 177] width 242 height 26
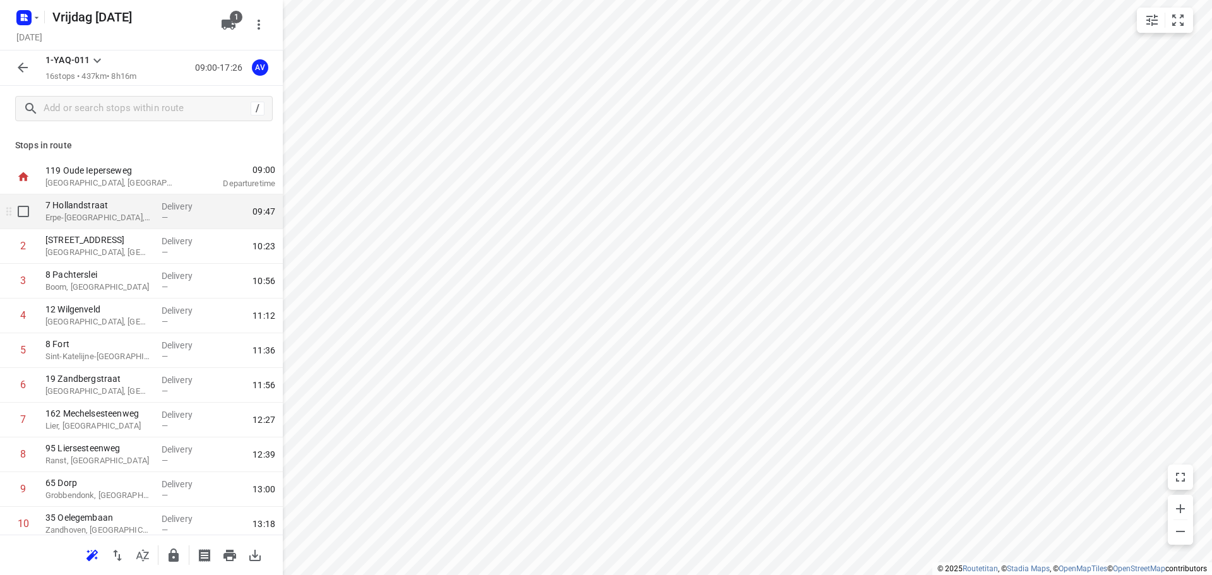
click at [134, 218] on p "Erpe-[GEOGRAPHIC_DATA], [GEOGRAPHIC_DATA]" at bounding box center [98, 217] width 106 height 13
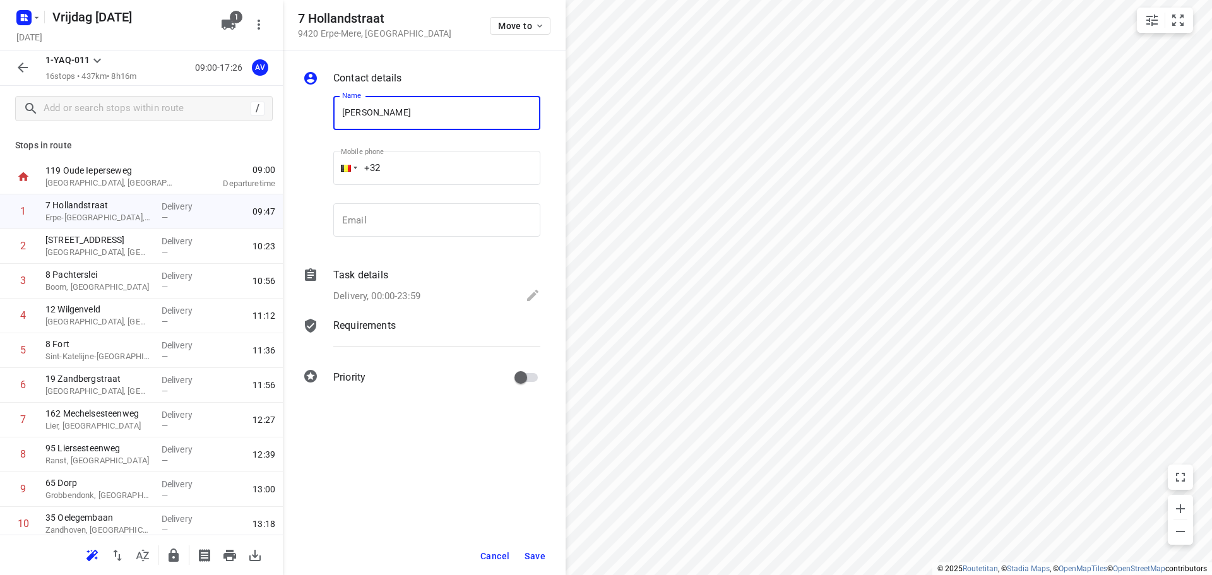
type input "[PERSON_NAME]"
click at [427, 164] on input "+32" at bounding box center [436, 168] width 207 height 34
type input "[PHONE_NUMBER]"
click at [406, 295] on p "Delivery, 00:00-23:59" at bounding box center [376, 296] width 87 height 15
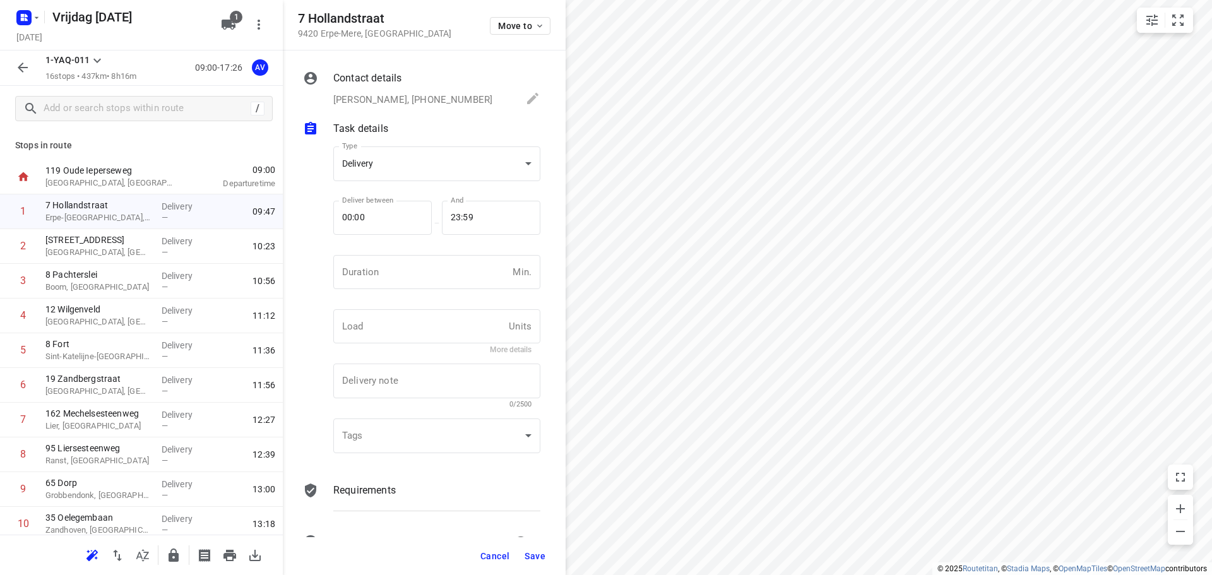
click at [412, 276] on input "number" at bounding box center [420, 272] width 174 height 34
type input "1"
click at [535, 552] on span "Save" at bounding box center [535, 556] width 21 height 10
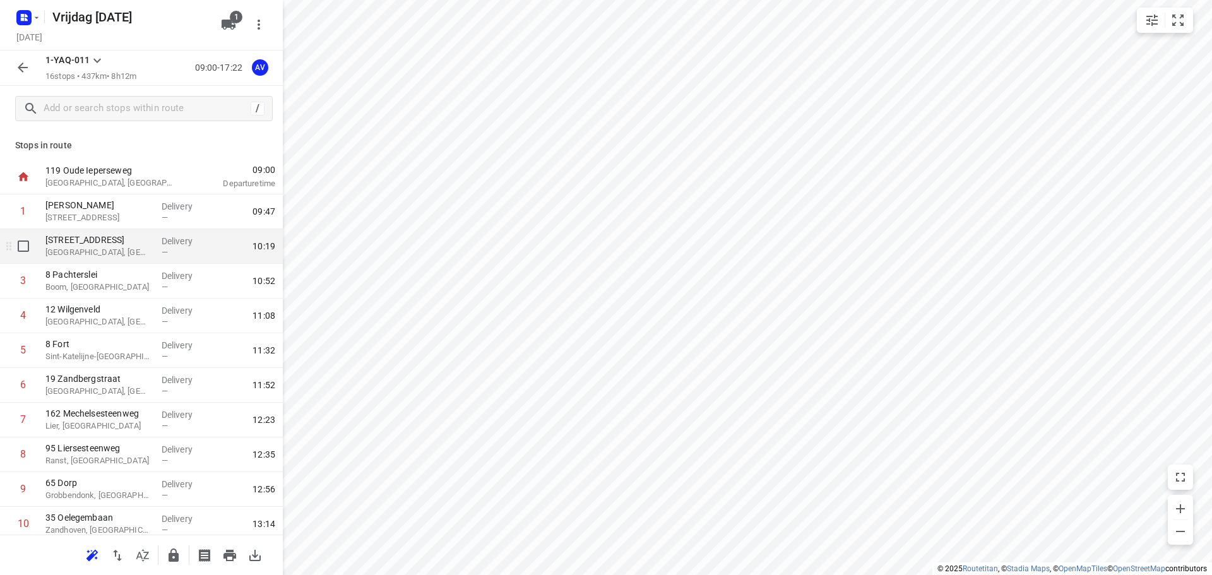
click at [135, 247] on p "[GEOGRAPHIC_DATA], [GEOGRAPHIC_DATA]" at bounding box center [98, 252] width 106 height 13
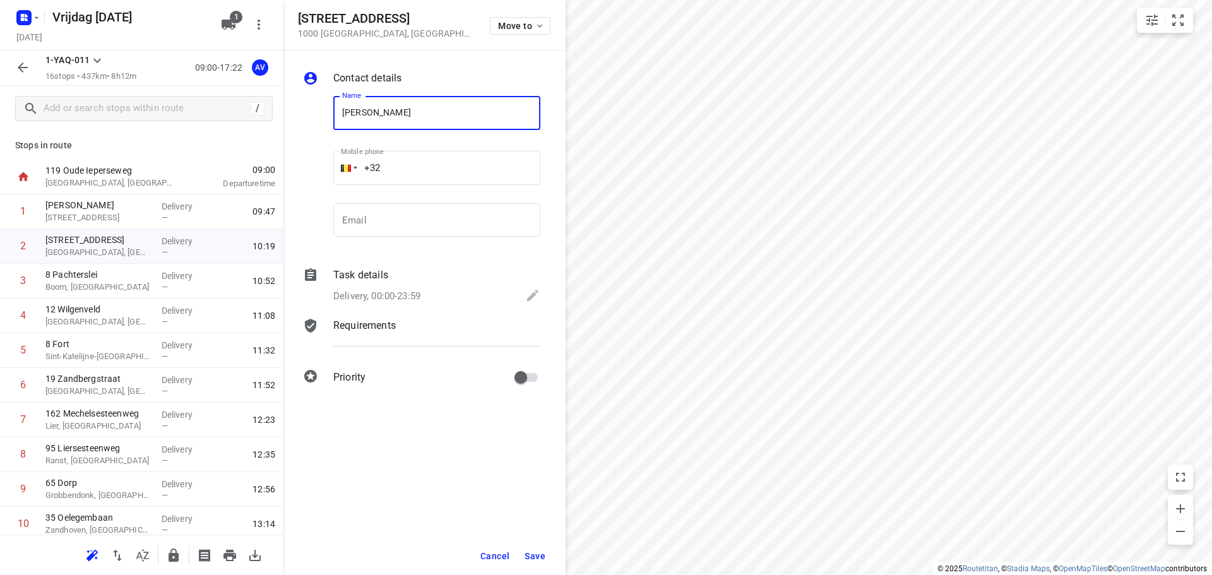
type input "[PERSON_NAME]"
drag, startPoint x: 414, startPoint y: 165, endPoint x: 417, endPoint y: 144, distance: 21.1
click at [414, 164] on input "+32" at bounding box center [436, 168] width 207 height 34
type input "[PHONE_NUMBER]"
click at [402, 291] on p "Delivery, 00:00-23:59" at bounding box center [376, 296] width 87 height 15
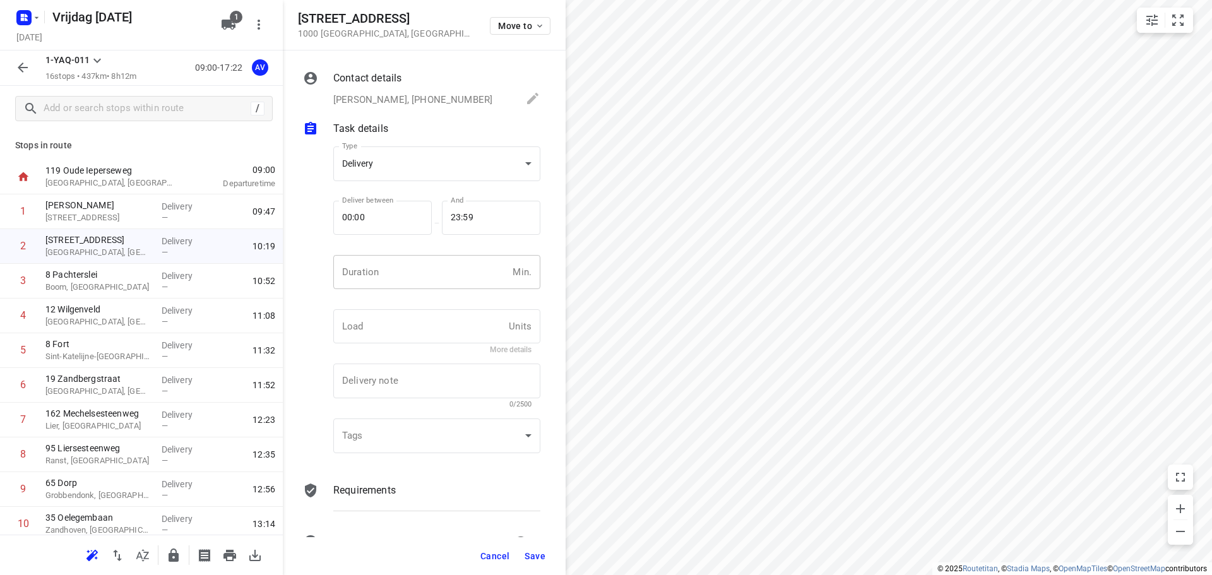
click at [410, 277] on input "number" at bounding box center [420, 272] width 174 height 34
type input "1"
click at [531, 555] on span "Save" at bounding box center [535, 556] width 21 height 10
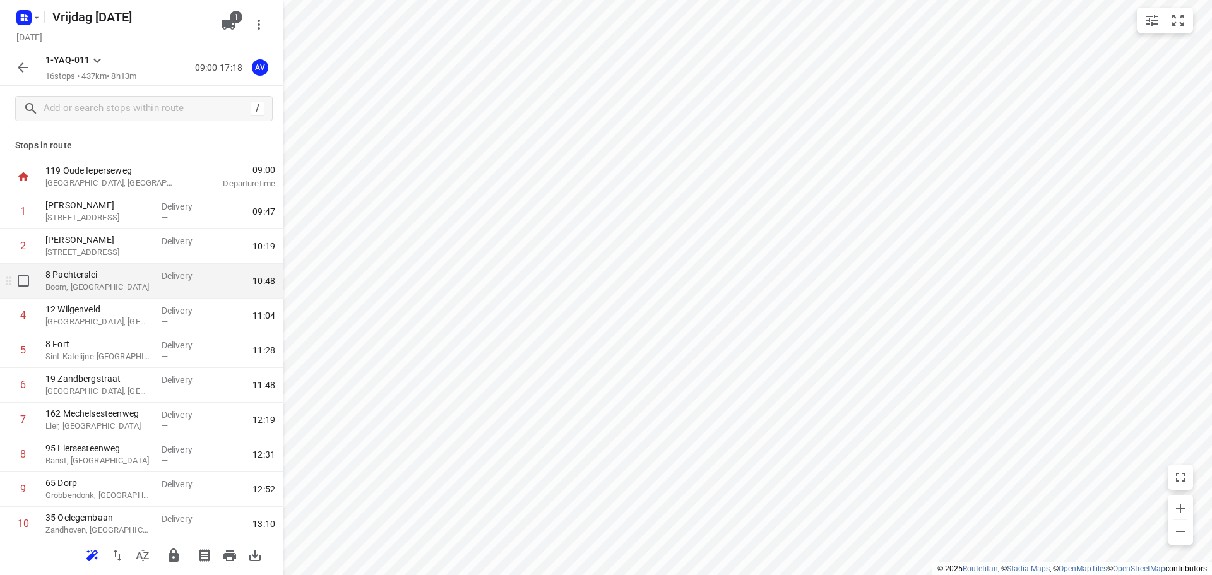
click at [131, 283] on p "Boom, [GEOGRAPHIC_DATA]" at bounding box center [98, 287] width 106 height 13
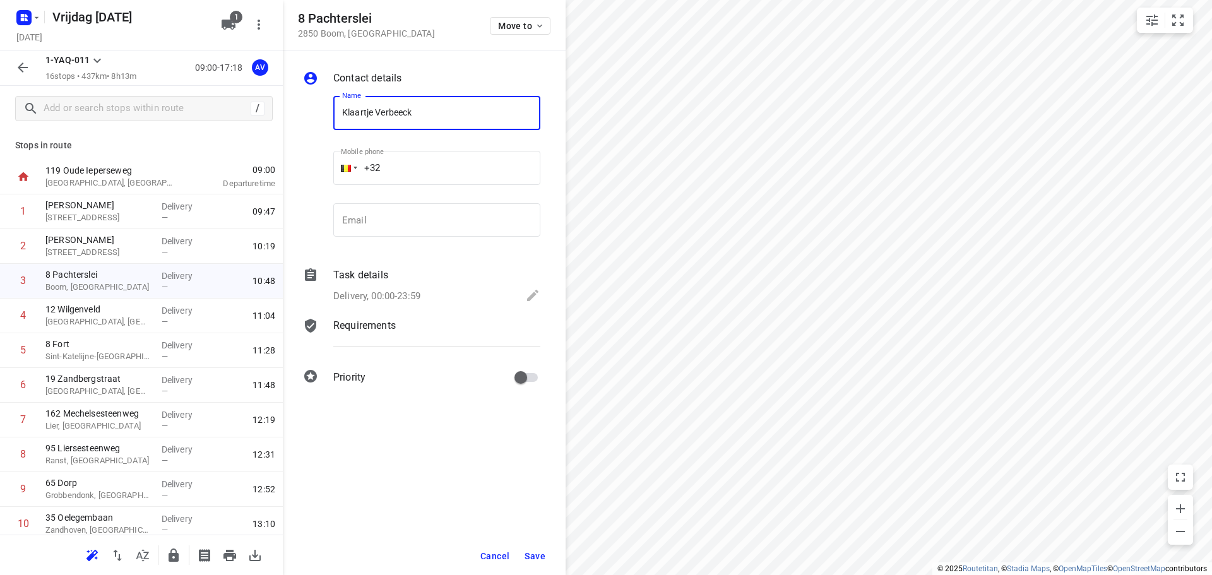
type input "Klaartje Verbeeck"
click at [428, 163] on input "+32" at bounding box center [436, 168] width 207 height 34
type input "[PHONE_NUMBER]"
click at [405, 297] on p "Delivery, 00:00-23:59" at bounding box center [376, 296] width 87 height 15
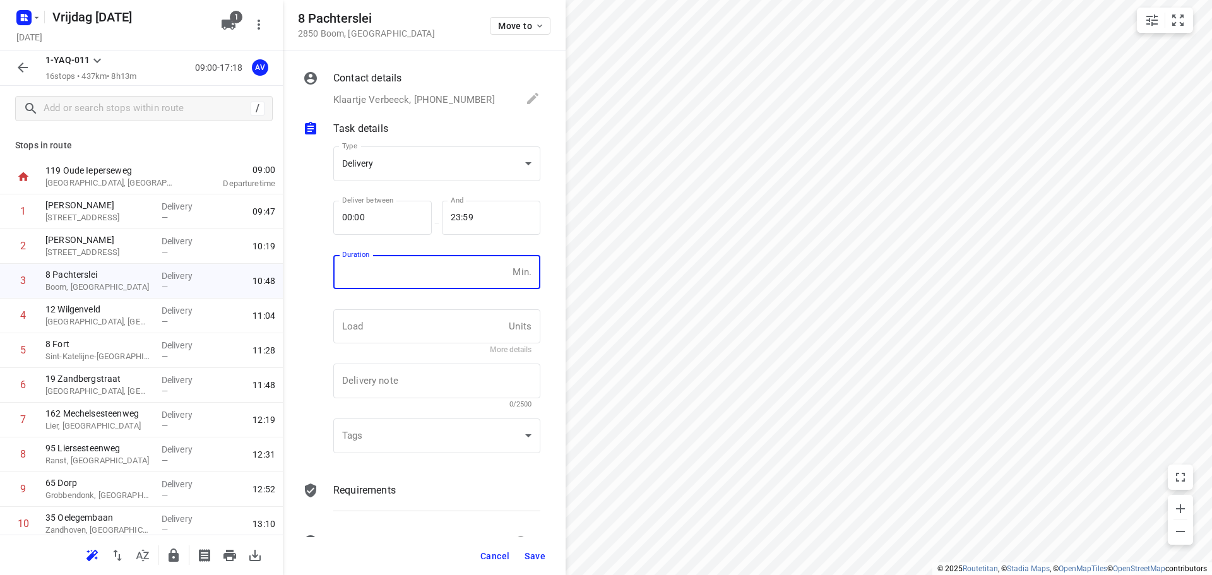
click at [417, 270] on input "number" at bounding box center [420, 272] width 174 height 34
type input "1"
click at [530, 553] on span "Save" at bounding box center [535, 556] width 21 height 10
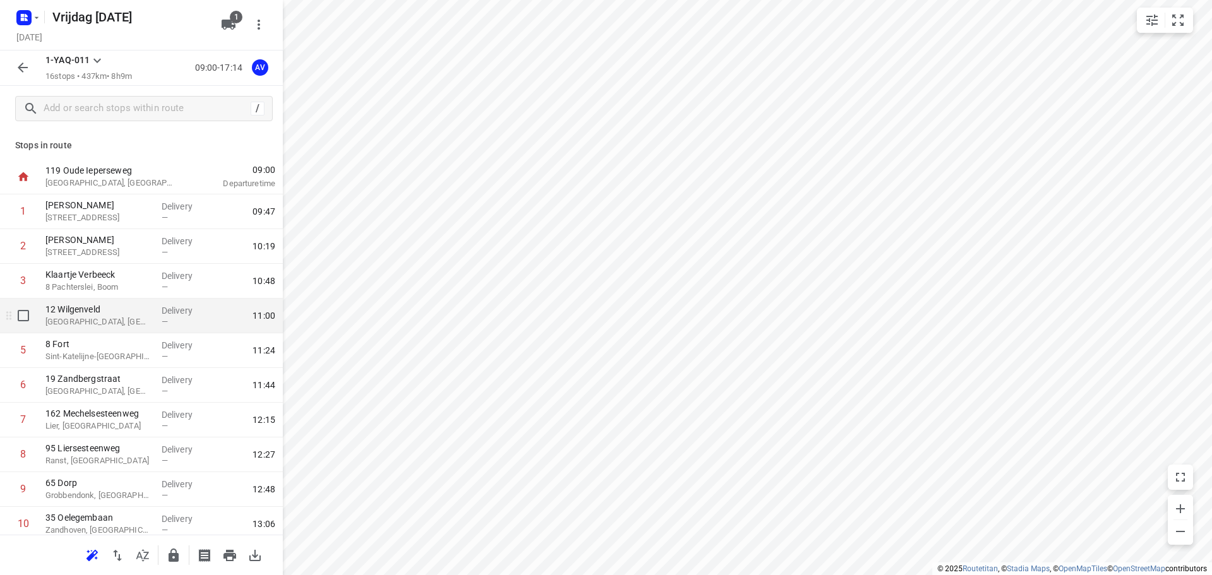
click at [116, 322] on p "[GEOGRAPHIC_DATA], [GEOGRAPHIC_DATA]" at bounding box center [98, 322] width 106 height 13
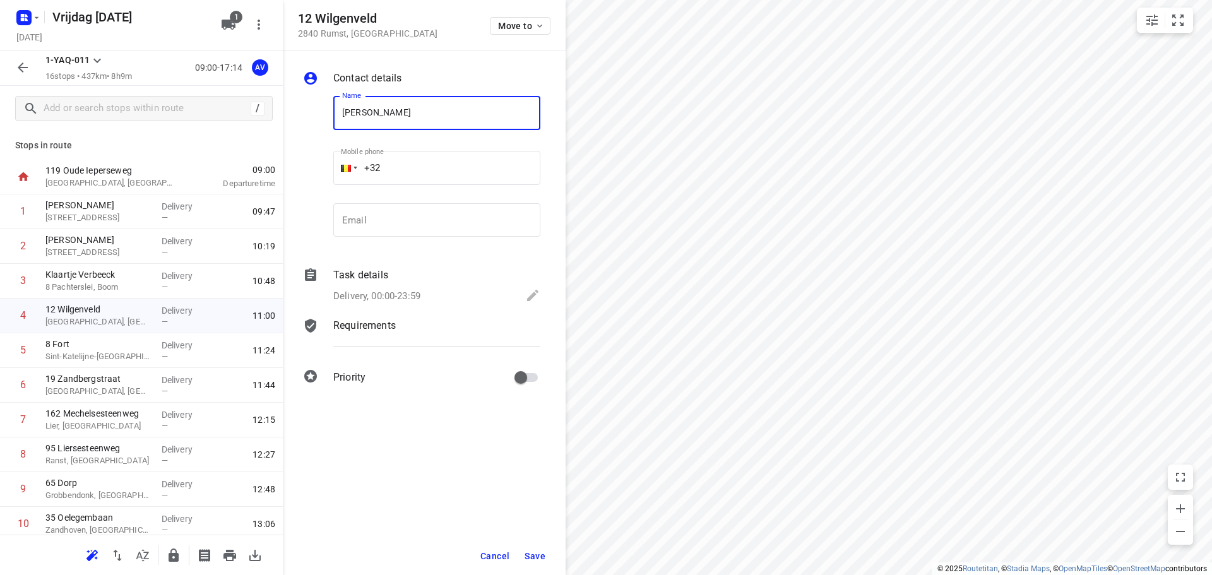
type input "[PERSON_NAME]"
click at [438, 161] on input "+32" at bounding box center [436, 168] width 207 height 34
type input "[PHONE_NUMBER]"
drag, startPoint x: 420, startPoint y: 295, endPoint x: 420, endPoint y: 288, distance: 7.6
click at [420, 295] on p "Delivery, 00:00-23:59" at bounding box center [376, 296] width 87 height 15
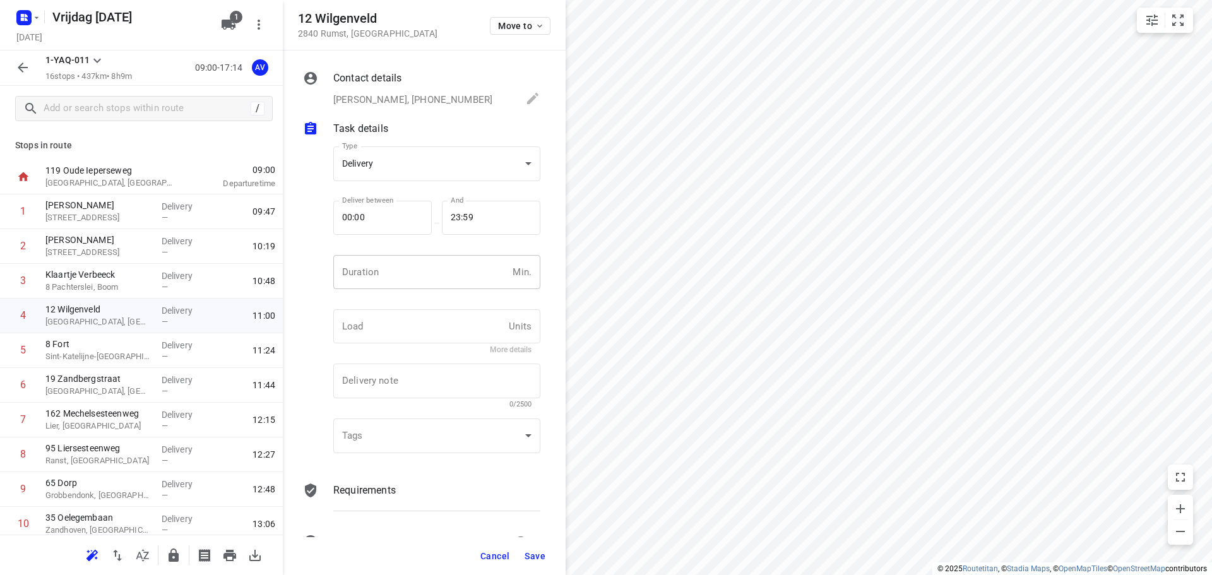
click at [420, 282] on input "number" at bounding box center [420, 272] width 174 height 34
type input "1"
click at [537, 557] on span "Save" at bounding box center [535, 556] width 21 height 10
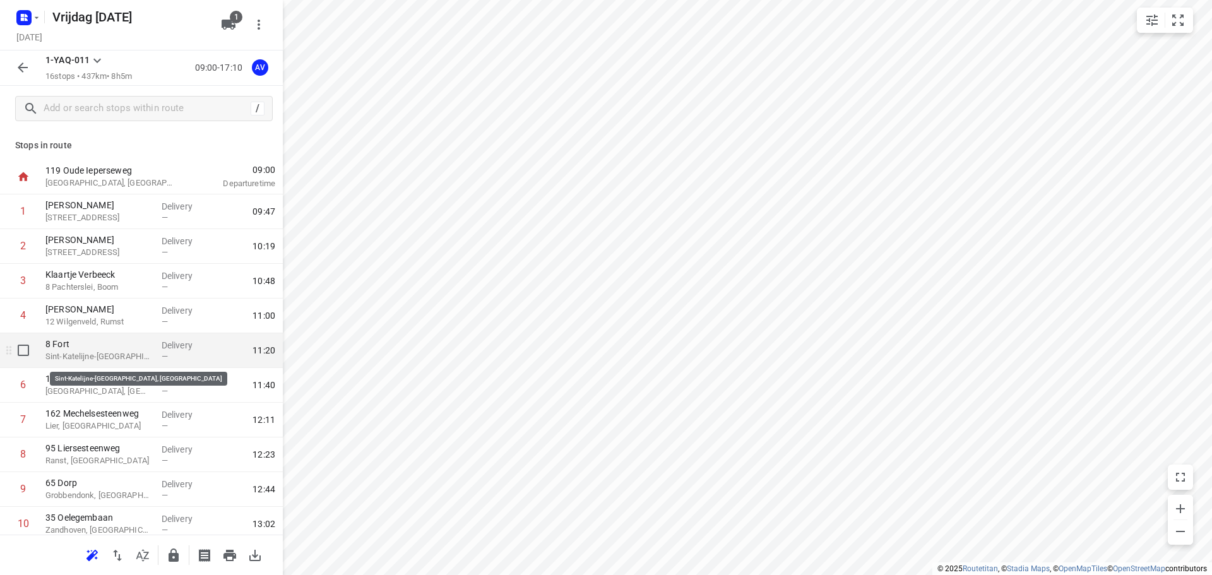
click at [128, 356] on p "Sint-Katelijne-[GEOGRAPHIC_DATA], [GEOGRAPHIC_DATA]" at bounding box center [98, 356] width 106 height 13
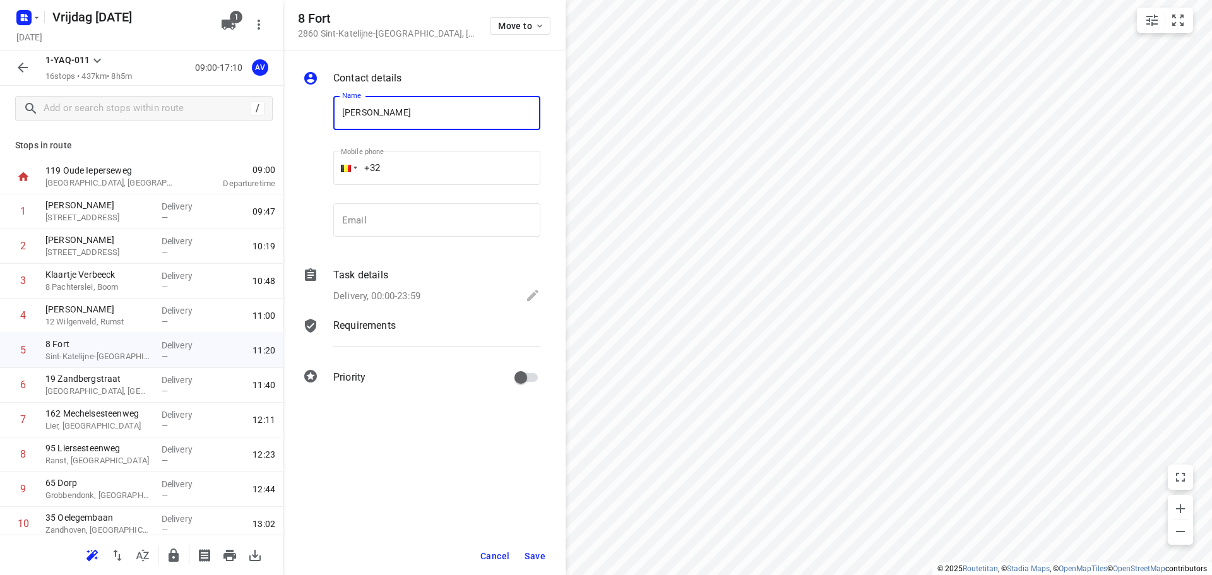
type input "[PERSON_NAME]"
click at [462, 165] on input "+32" at bounding box center [436, 168] width 207 height 34
click at [353, 169] on div at bounding box center [355, 168] width 4 height 3
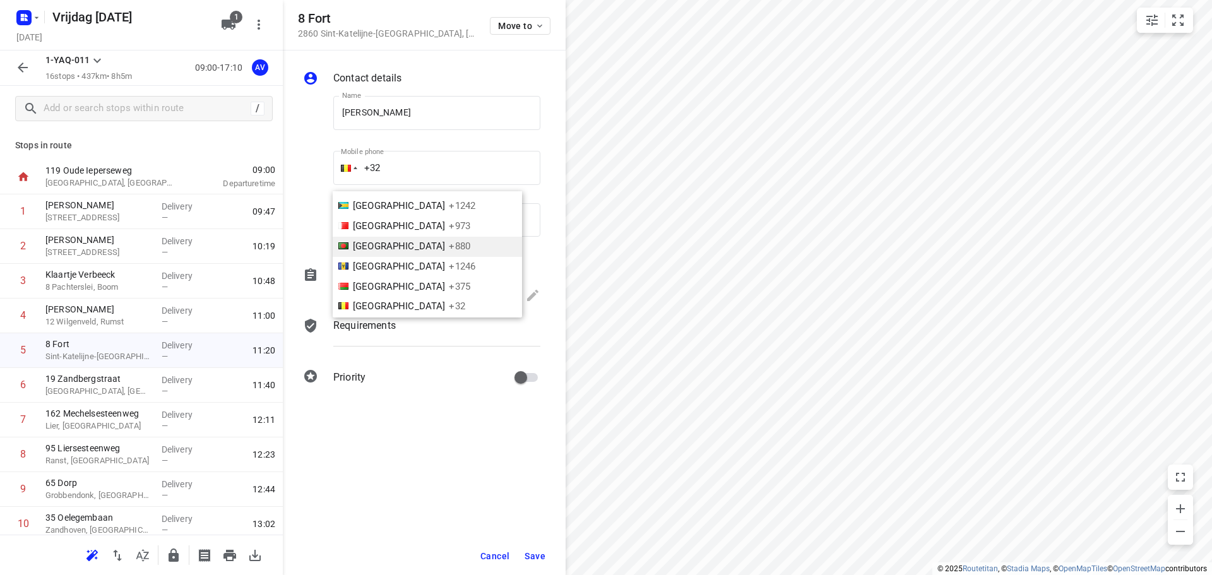
scroll to position [2558, 0]
click at [432, 316] on li "Netherlands +31" at bounding box center [427, 326] width 189 height 20
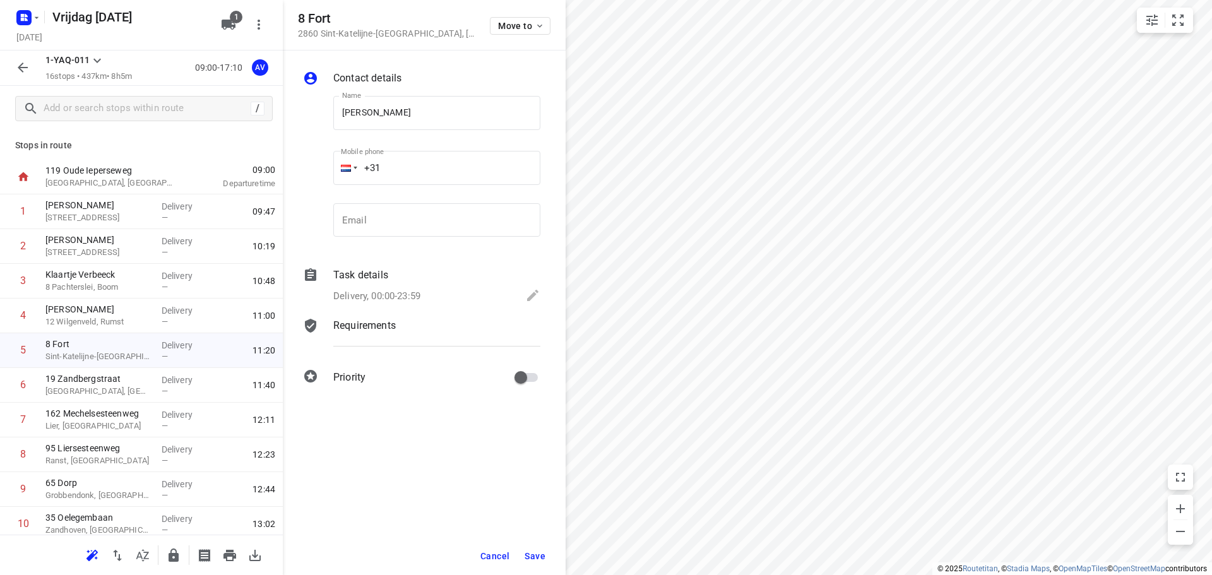
click at [432, 170] on input "+31" at bounding box center [436, 168] width 207 height 34
type input "[PHONE_NUMBER]"
click at [393, 293] on p "Delivery, 00:00-23:59" at bounding box center [376, 296] width 87 height 15
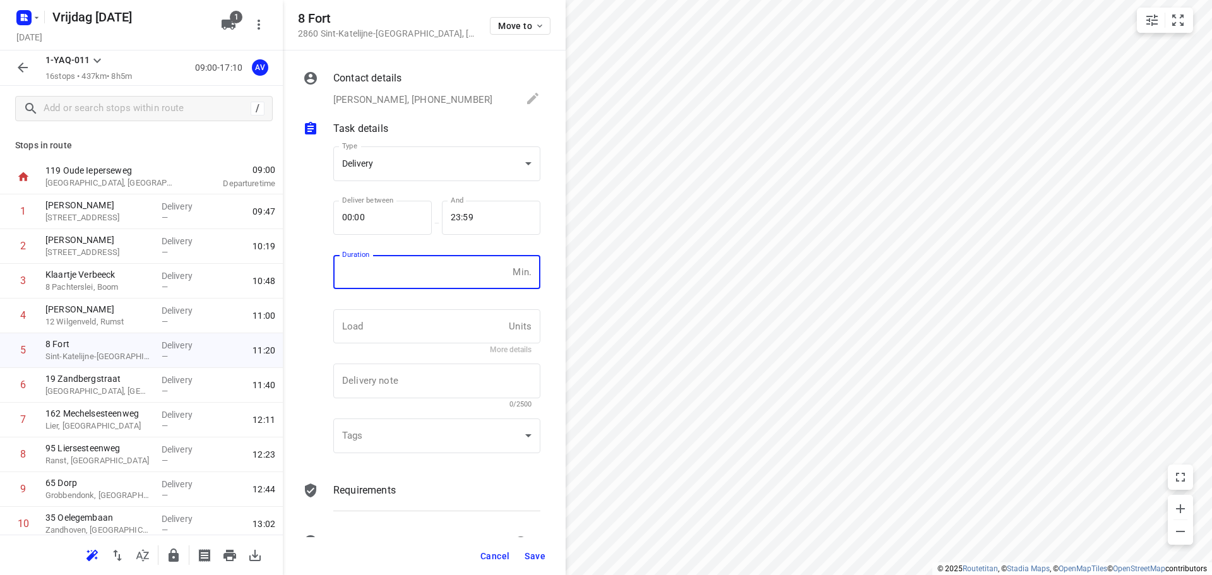
click at [404, 280] on input "number" at bounding box center [420, 272] width 174 height 34
type input "1"
click at [535, 555] on span "Save" at bounding box center [535, 556] width 21 height 10
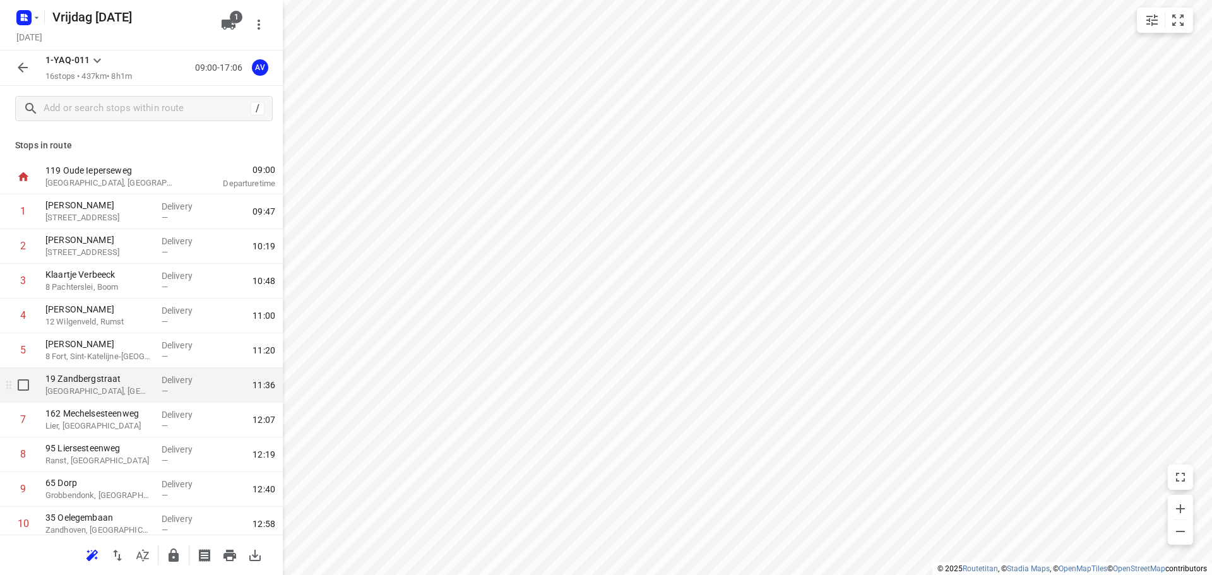
click at [114, 392] on p "[GEOGRAPHIC_DATA], [GEOGRAPHIC_DATA]" at bounding box center [98, 391] width 106 height 13
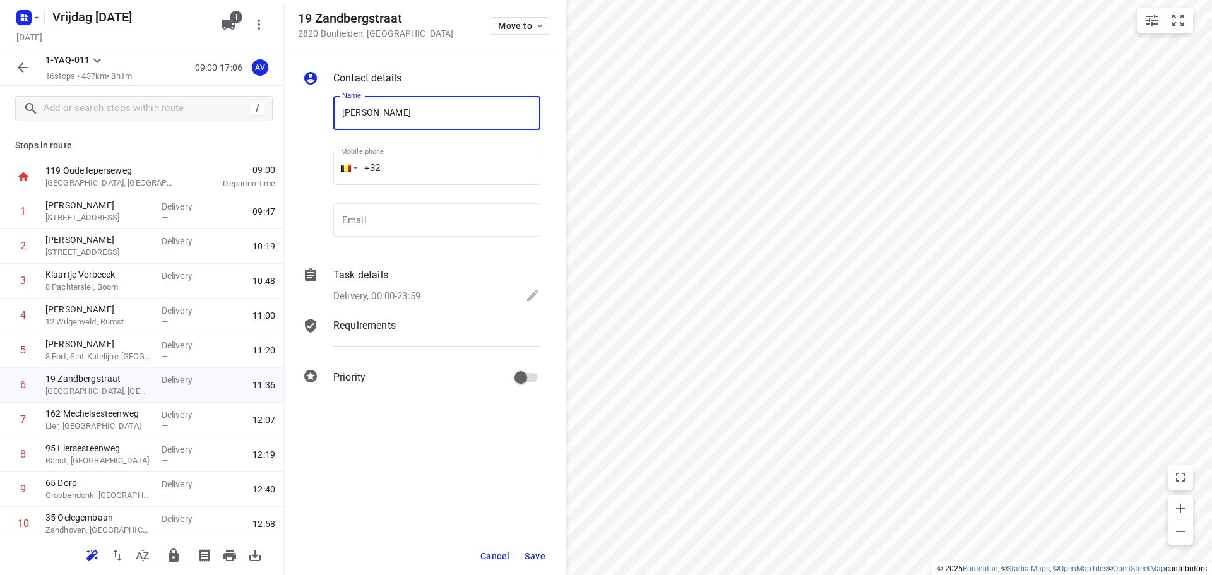
type input "[PERSON_NAME]"
click at [453, 162] on input "+32" at bounding box center [436, 168] width 207 height 34
type input "[PHONE_NUMBER]"
click at [420, 292] on p "Delivery, 00:00-23:59" at bounding box center [376, 296] width 87 height 15
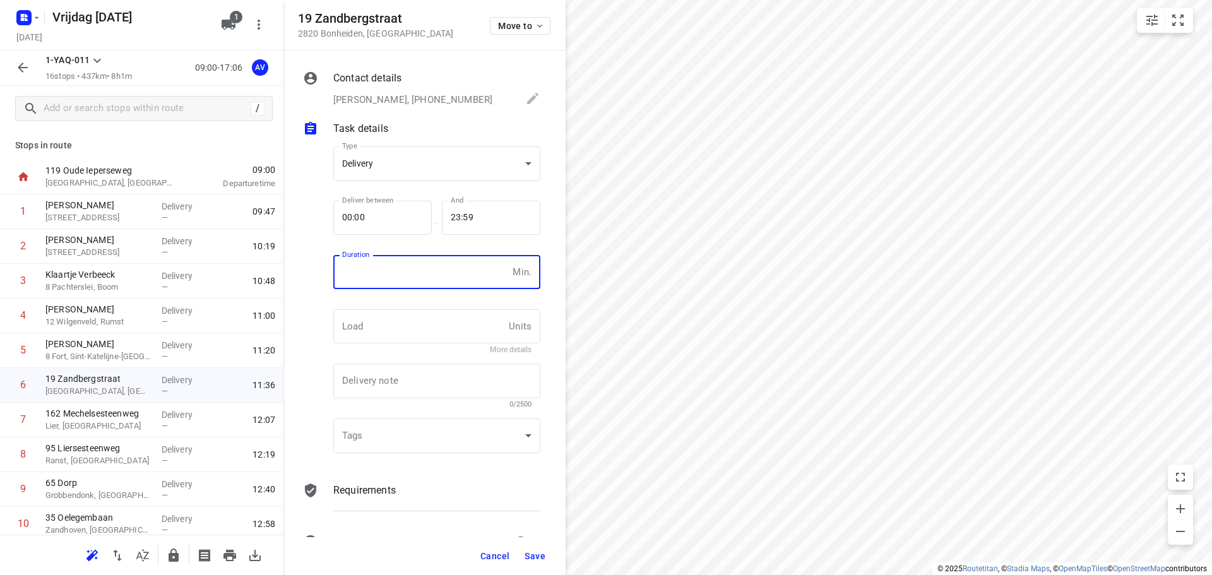
click at [422, 285] on input "number" at bounding box center [420, 272] width 174 height 34
type input "1"
click at [537, 558] on span "Save" at bounding box center [535, 556] width 21 height 10
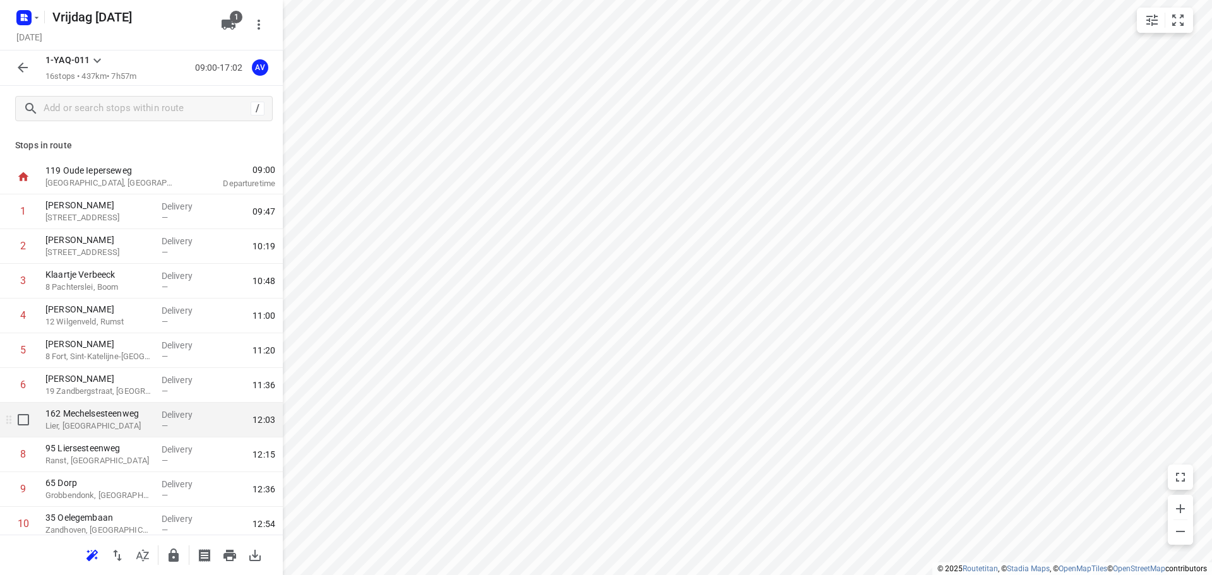
click at [126, 430] on p "Lier, [GEOGRAPHIC_DATA]" at bounding box center [98, 426] width 106 height 13
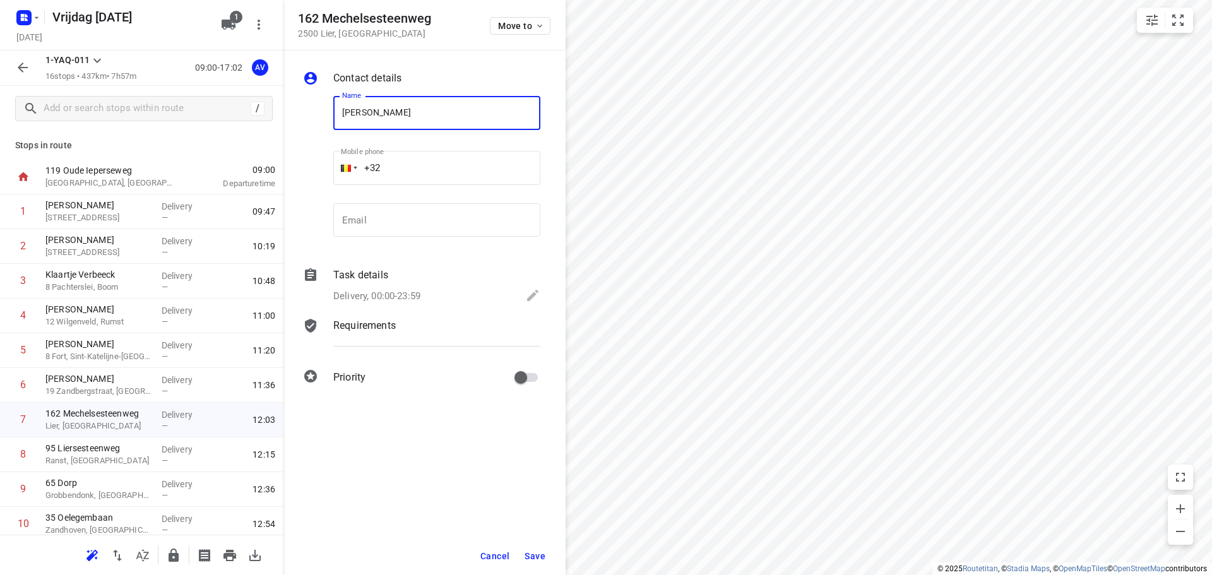
type input "[PERSON_NAME]"
drag, startPoint x: 448, startPoint y: 169, endPoint x: 446, endPoint y: 158, distance: 10.3
click at [448, 169] on input "+32" at bounding box center [436, 168] width 207 height 34
type input "[PHONE_NUMBER]"
click at [418, 300] on p "Delivery, 00:00-23:59" at bounding box center [376, 296] width 87 height 15
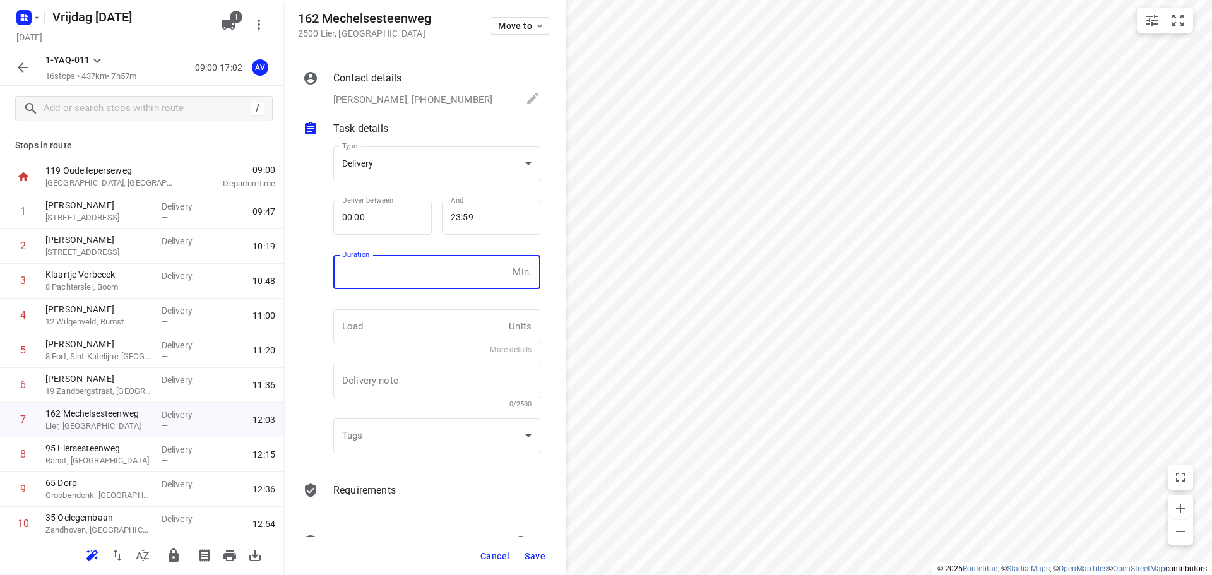
click at [429, 272] on input "number" at bounding box center [420, 272] width 174 height 34
type input "1"
click at [532, 555] on span "Save" at bounding box center [535, 556] width 21 height 10
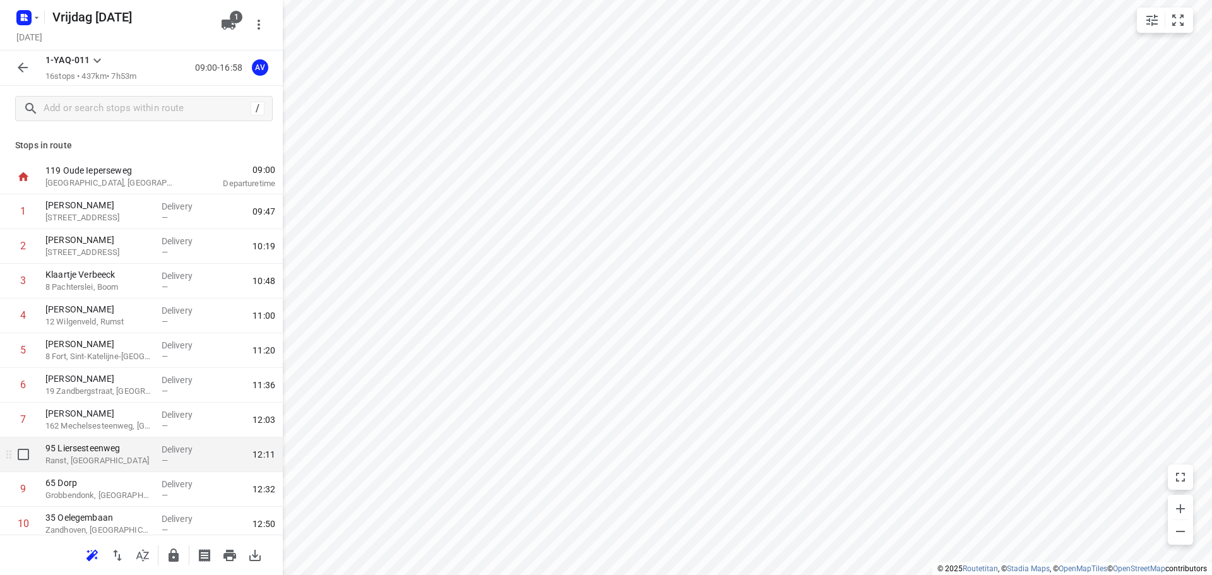
click at [127, 460] on p "Ranst, [GEOGRAPHIC_DATA]" at bounding box center [98, 460] width 106 height 13
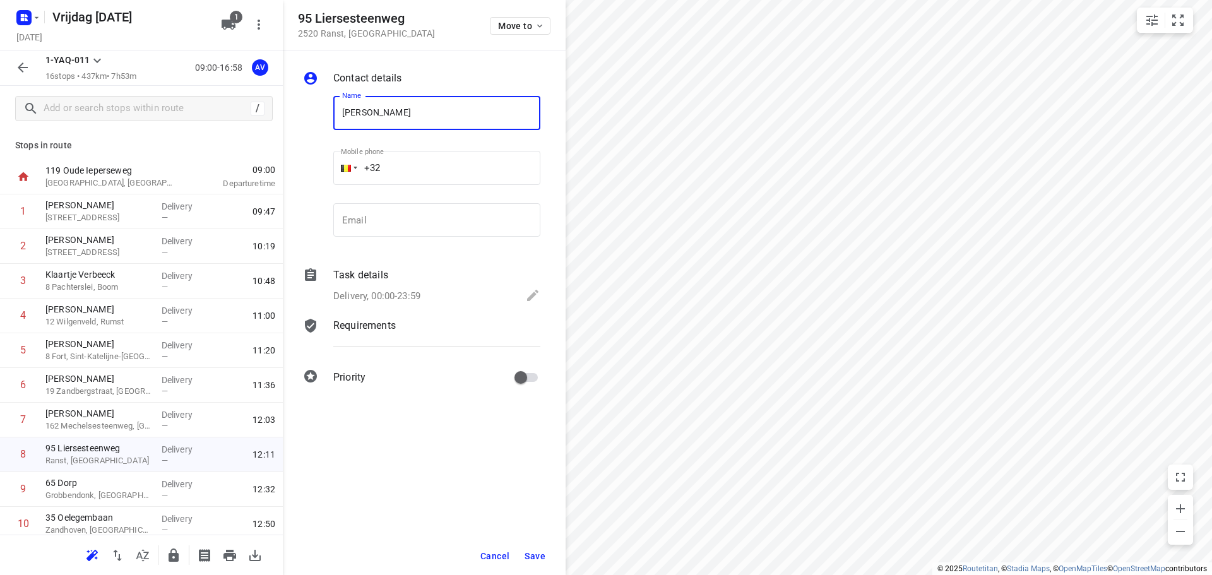
type input "[PERSON_NAME]"
click at [446, 170] on input "+32" at bounding box center [436, 168] width 207 height 34
type input "[PHONE_NUMBER]"
click at [417, 297] on p "Delivery, 00:00-23:59" at bounding box center [376, 296] width 87 height 15
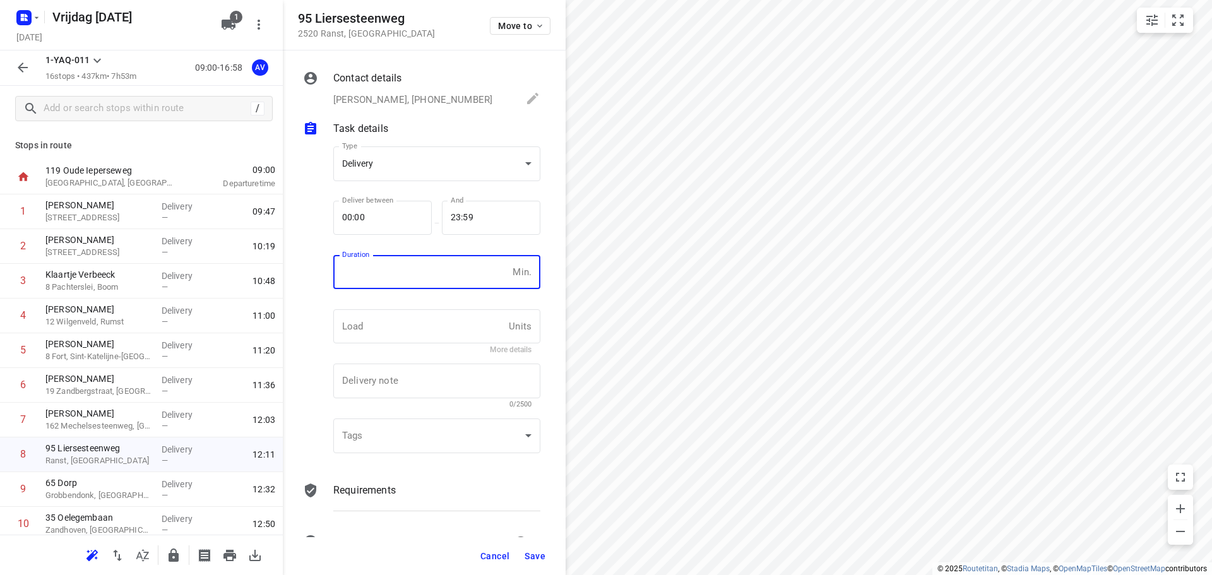
click at [422, 282] on input "number" at bounding box center [420, 272] width 174 height 34
type input "1"
click at [536, 557] on span "Save" at bounding box center [535, 556] width 21 height 10
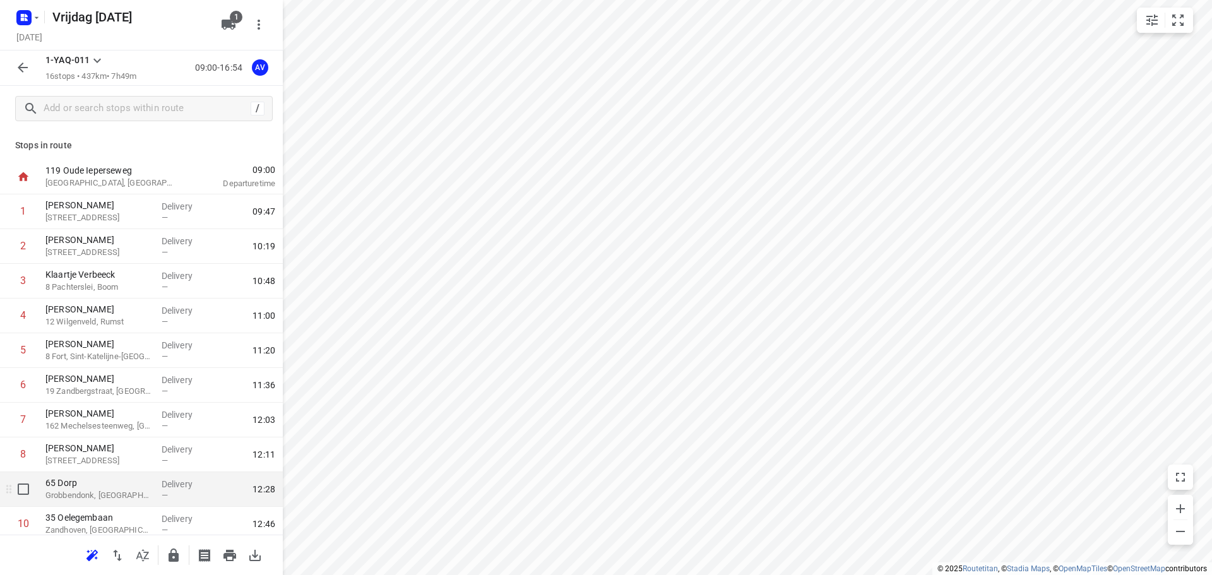
click at [93, 485] on p "65 Dorp" at bounding box center [98, 483] width 106 height 13
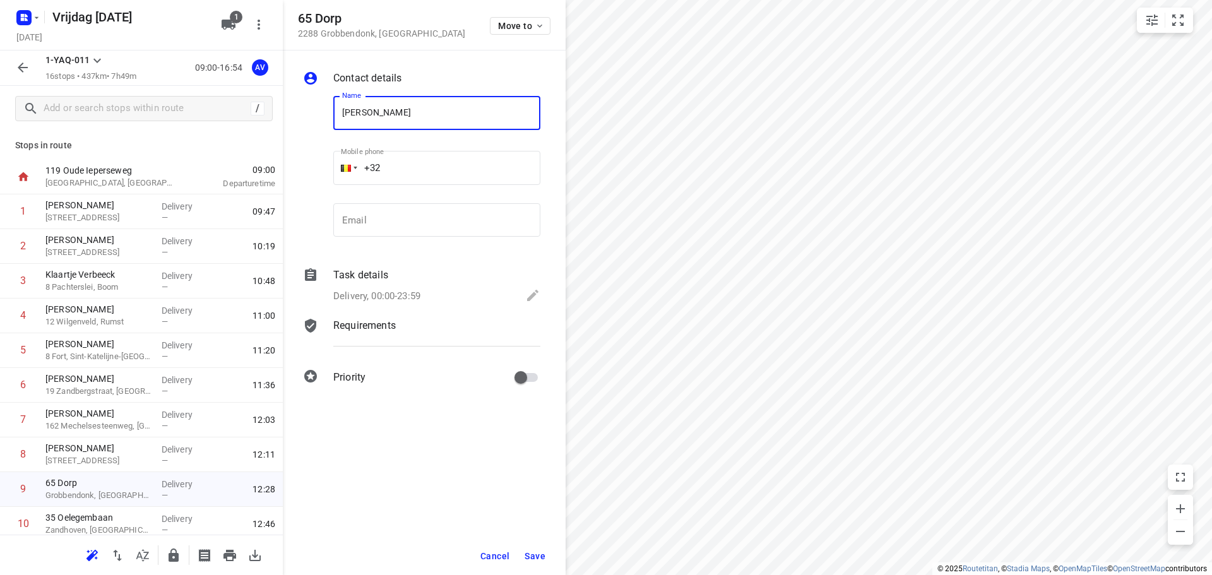
type input "[PERSON_NAME]"
click at [441, 165] on input "+32" at bounding box center [436, 168] width 207 height 34
type input "[PHONE_NUMBER]"
click at [408, 296] on p "Delivery, 00:00-23:59" at bounding box center [376, 296] width 87 height 15
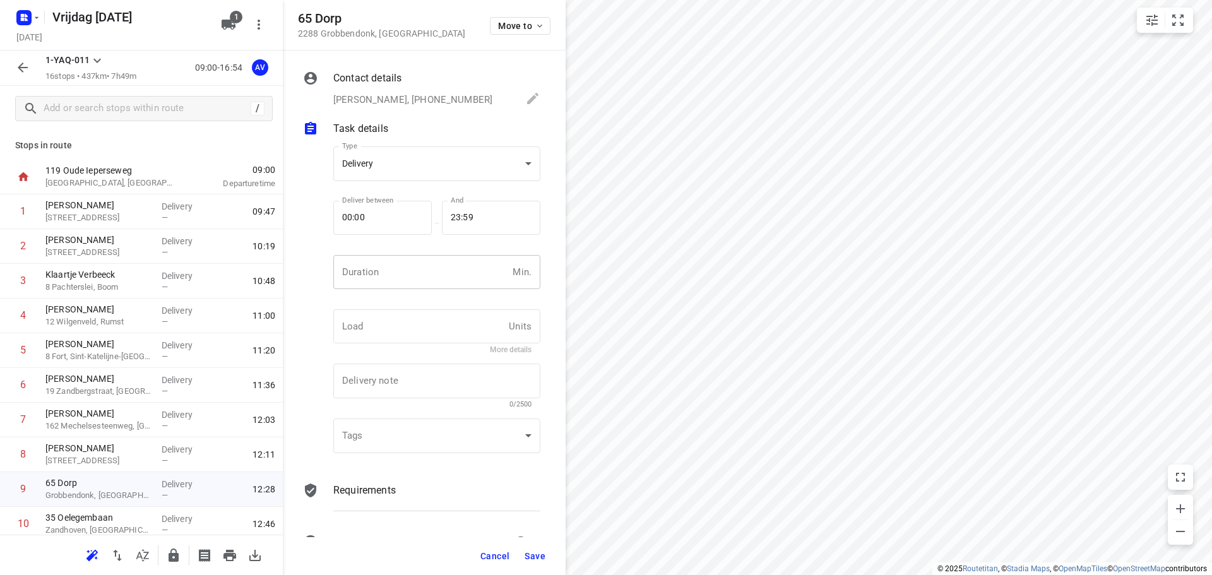
click at [412, 283] on input "number" at bounding box center [420, 272] width 174 height 34
type input "1"
click at [535, 555] on span "Save" at bounding box center [535, 556] width 21 height 10
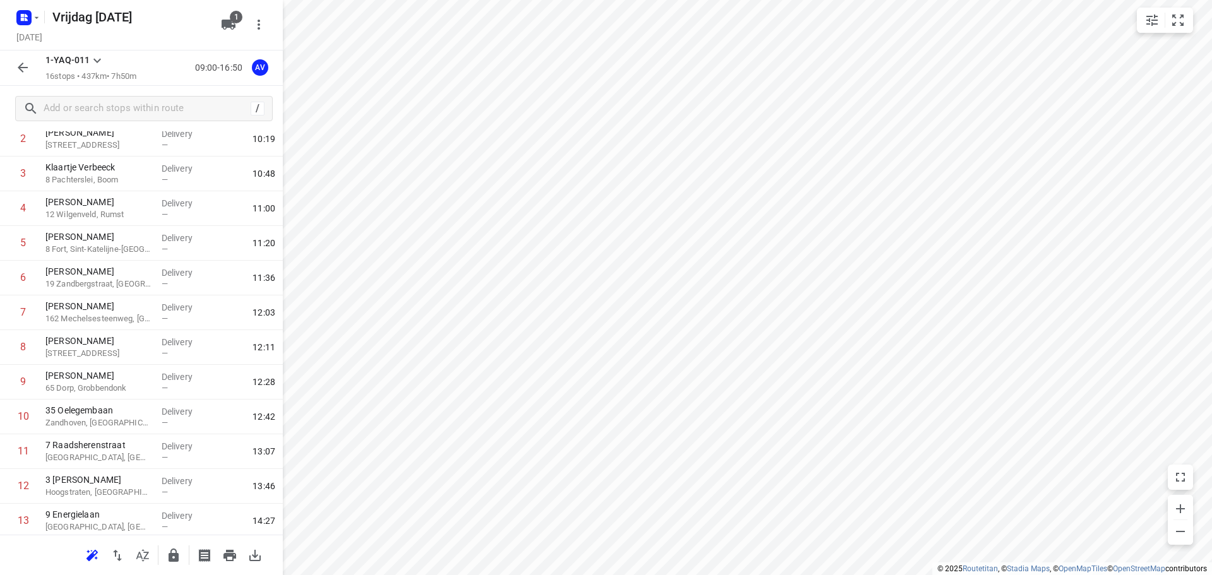
scroll to position [250, 0]
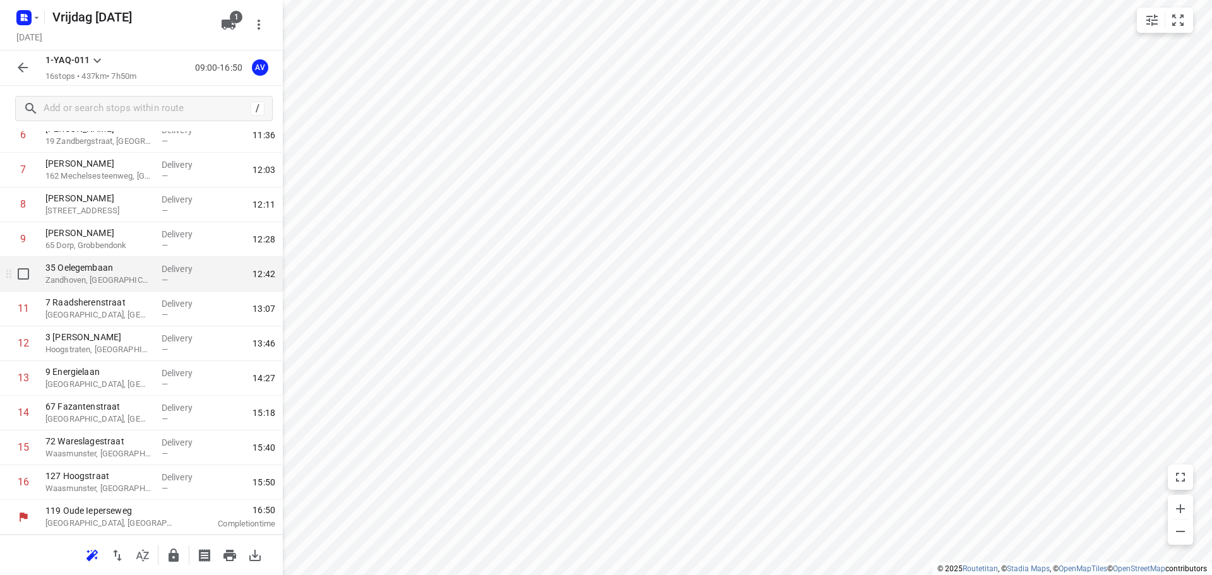
click at [100, 280] on p "Zandhoven, [GEOGRAPHIC_DATA]" at bounding box center [98, 280] width 106 height 13
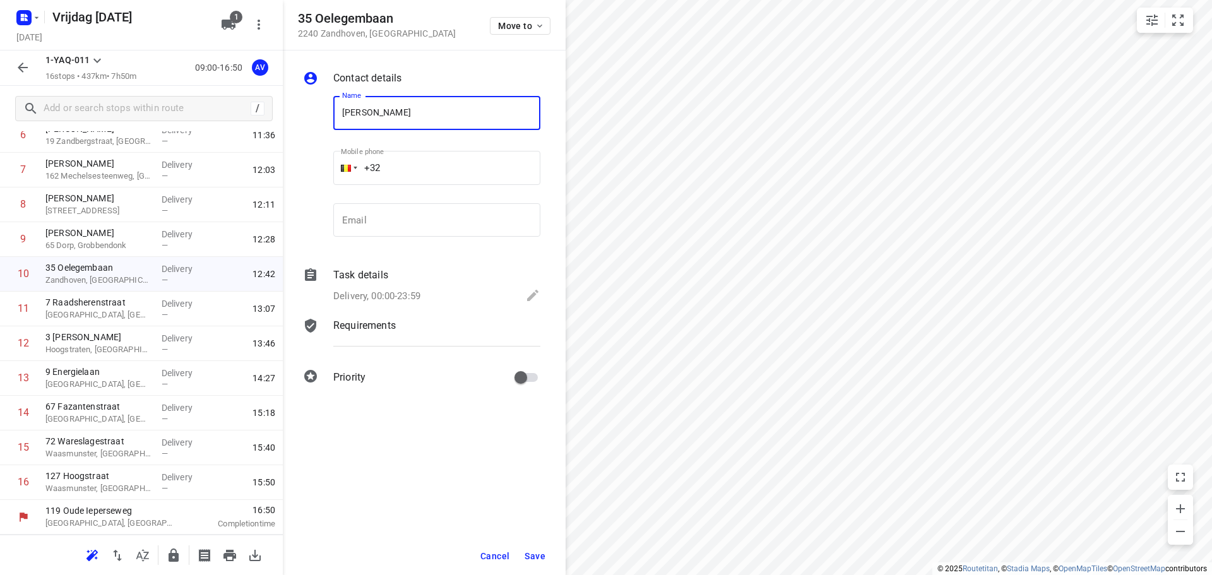
type input "[PERSON_NAME]"
click at [417, 166] on input "+32" at bounding box center [436, 168] width 207 height 34
type input "[PHONE_NUMBER]"
click at [407, 290] on p "Delivery, 00:00-23:59" at bounding box center [376, 296] width 87 height 15
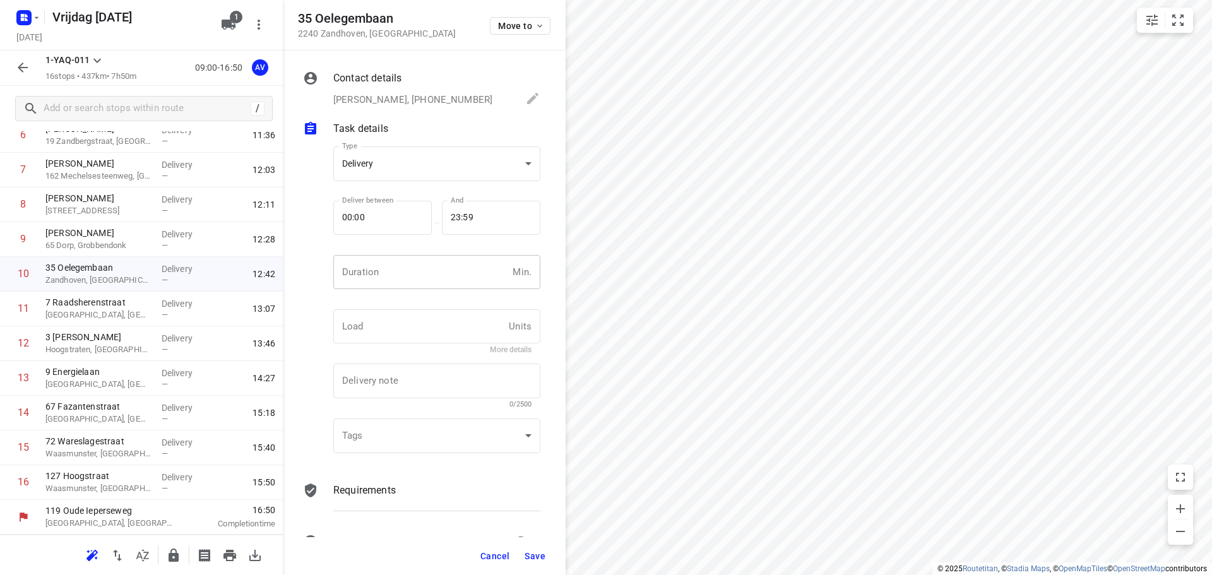
click at [426, 273] on input "number" at bounding box center [420, 272] width 174 height 34
type input "1"
click at [534, 557] on span "Save" at bounding box center [535, 556] width 21 height 10
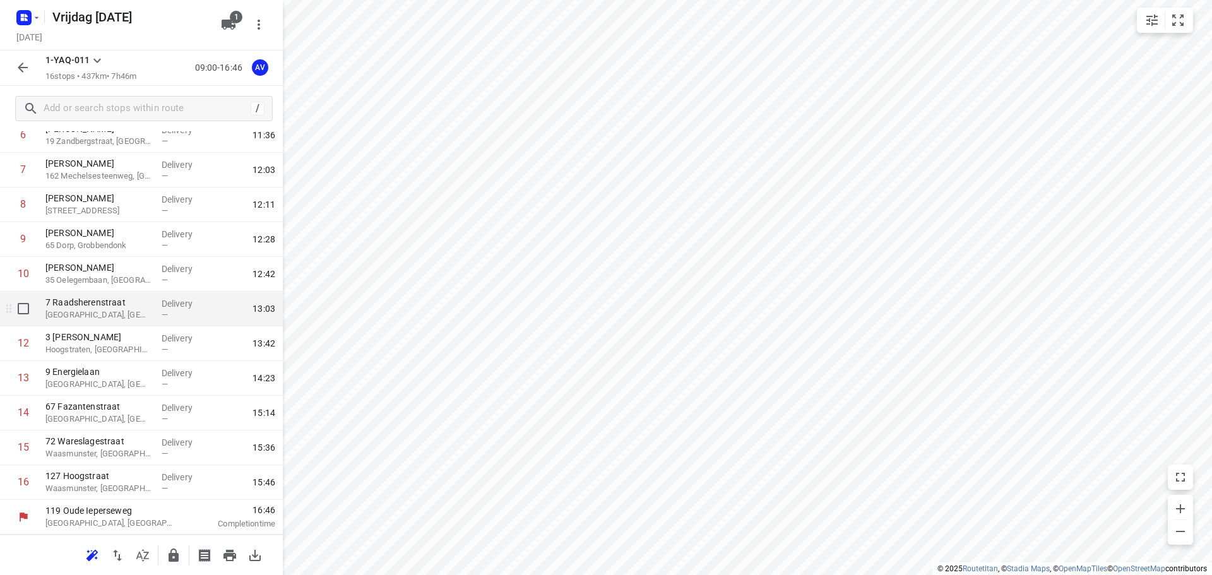
click at [116, 317] on p "[GEOGRAPHIC_DATA], [GEOGRAPHIC_DATA]" at bounding box center [98, 315] width 106 height 13
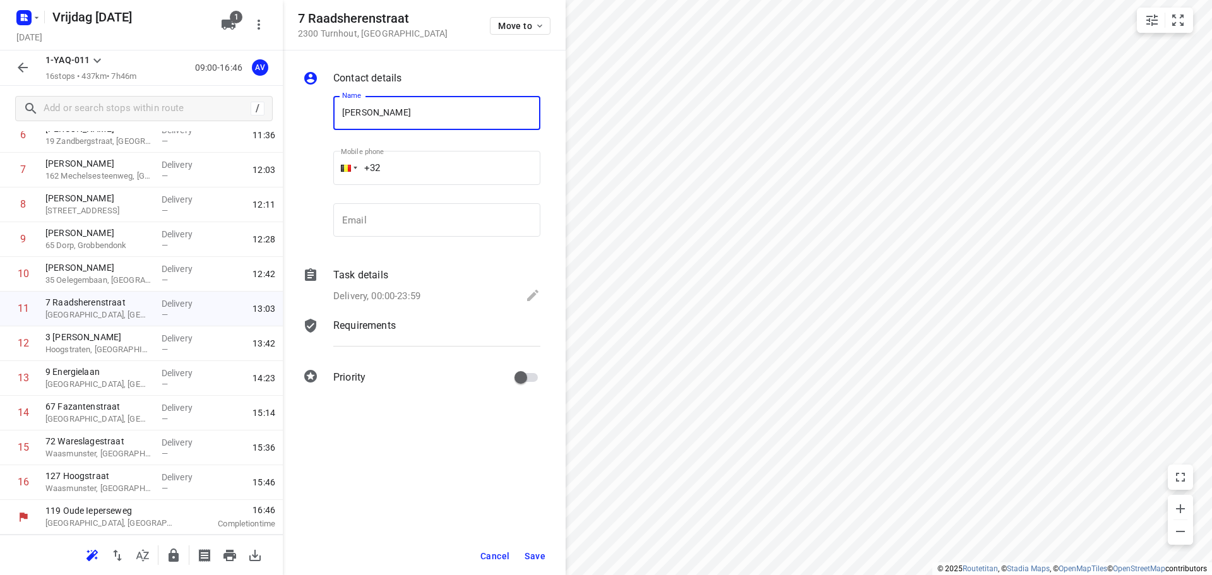
type input "[PERSON_NAME]"
click at [439, 158] on input "+32" at bounding box center [436, 168] width 207 height 34
type input "[PHONE_NUMBER]"
click at [414, 295] on p "Delivery, 00:00-23:59" at bounding box center [376, 296] width 87 height 15
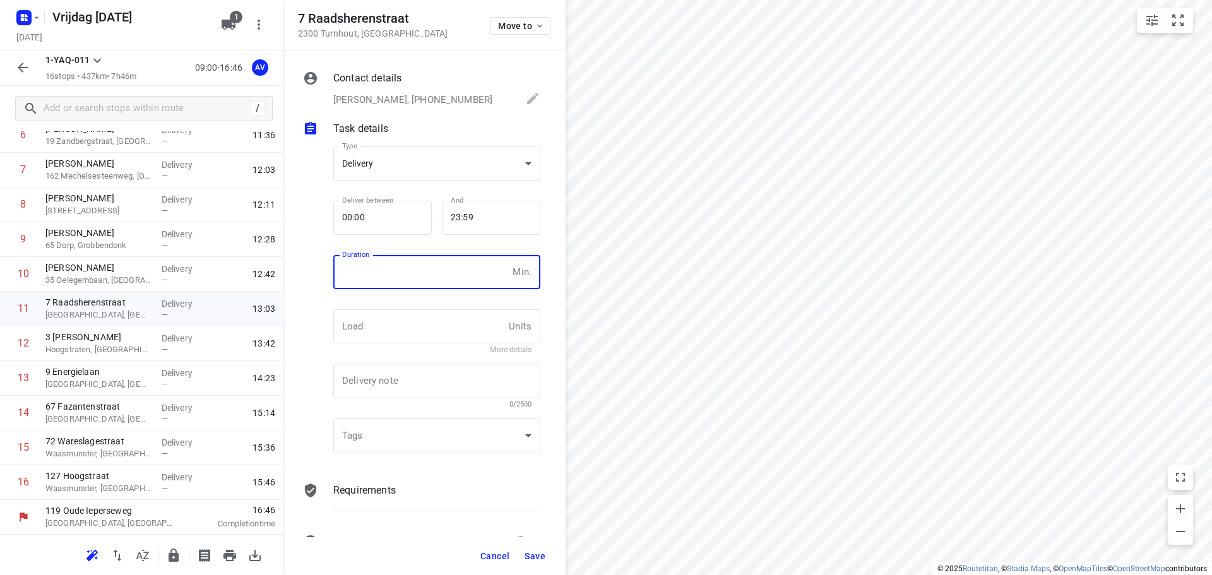
click at [415, 279] on input "number" at bounding box center [420, 272] width 174 height 34
type input "1"
click at [534, 555] on span "Save" at bounding box center [535, 556] width 21 height 10
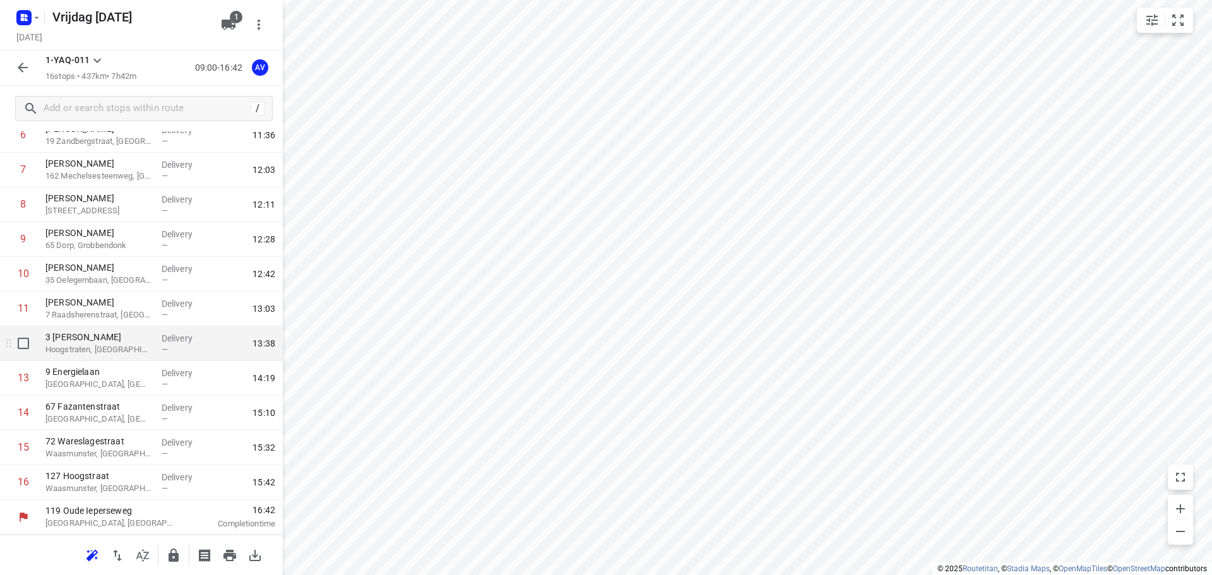
click at [117, 351] on p "Hoogstraten, [GEOGRAPHIC_DATA]" at bounding box center [98, 349] width 106 height 13
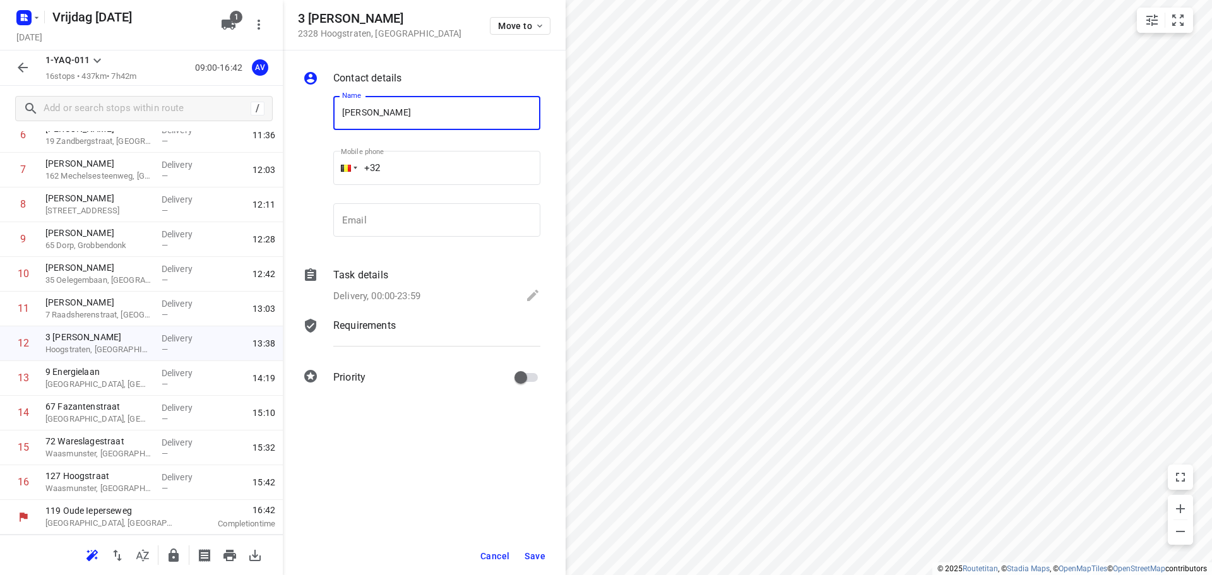
type input "[PERSON_NAME]"
click at [422, 170] on input "+32" at bounding box center [436, 168] width 207 height 34
type input "[PHONE_NUMBER]"
click at [404, 294] on p "Delivery, 00:00-23:59" at bounding box center [376, 296] width 87 height 15
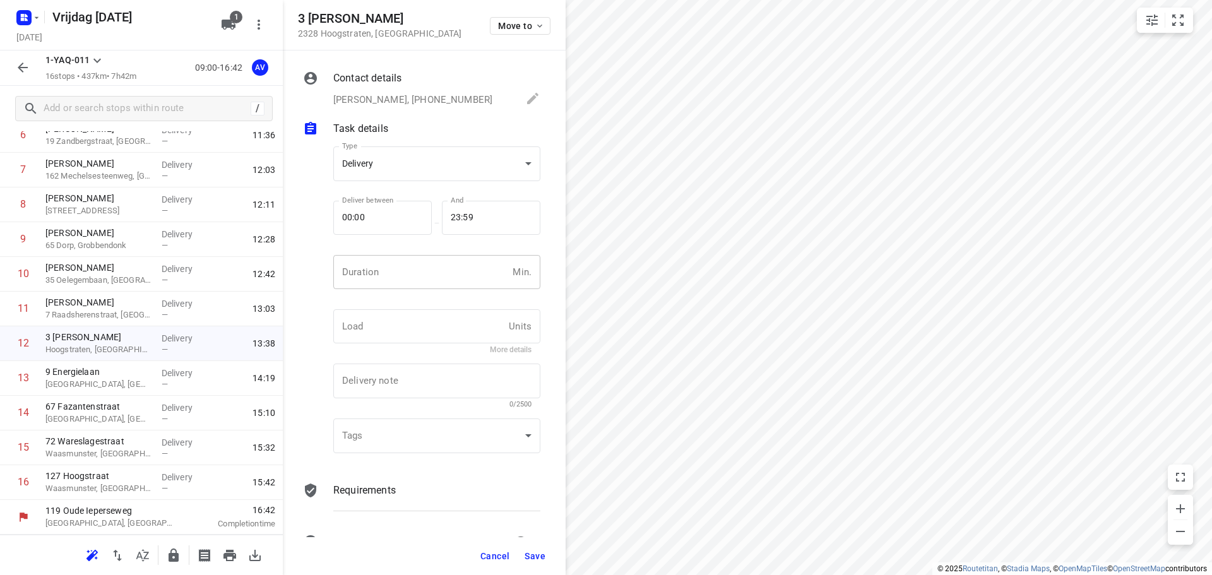
click at [412, 279] on input "number" at bounding box center [420, 272] width 174 height 34
type input "1"
click at [533, 557] on span "Save" at bounding box center [535, 556] width 21 height 10
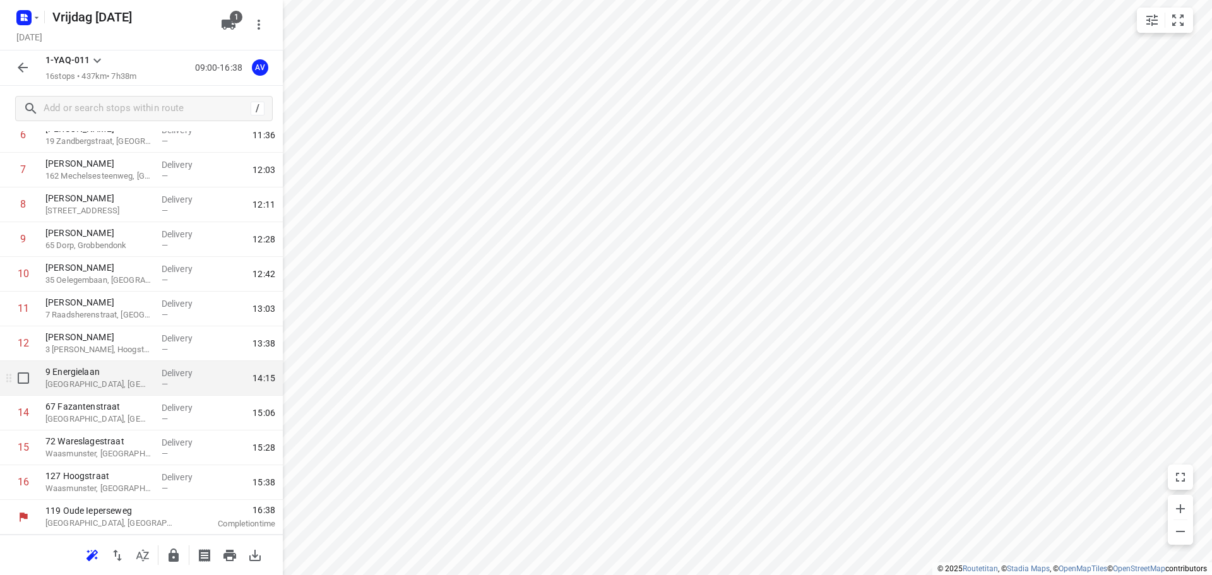
click at [121, 384] on p "[GEOGRAPHIC_DATA], [GEOGRAPHIC_DATA]" at bounding box center [98, 384] width 106 height 13
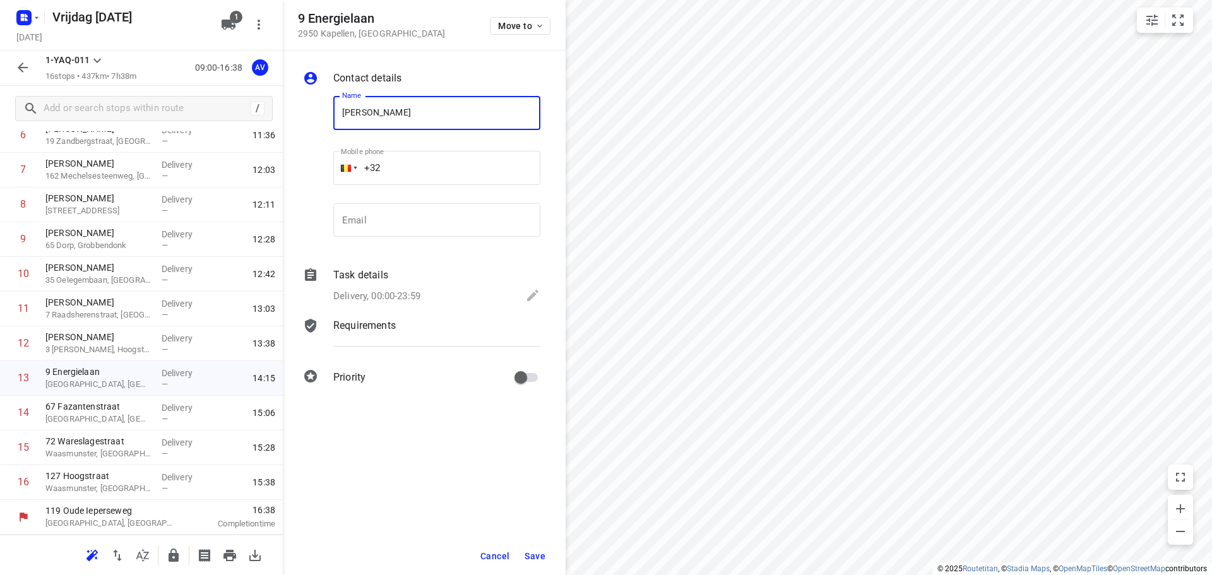
type input "[PERSON_NAME]"
click at [453, 165] on input "+32" at bounding box center [436, 168] width 207 height 34
type input "[PHONE_NUMBER]"
click at [383, 296] on p "Delivery, 00:00-23:59" at bounding box center [376, 296] width 87 height 15
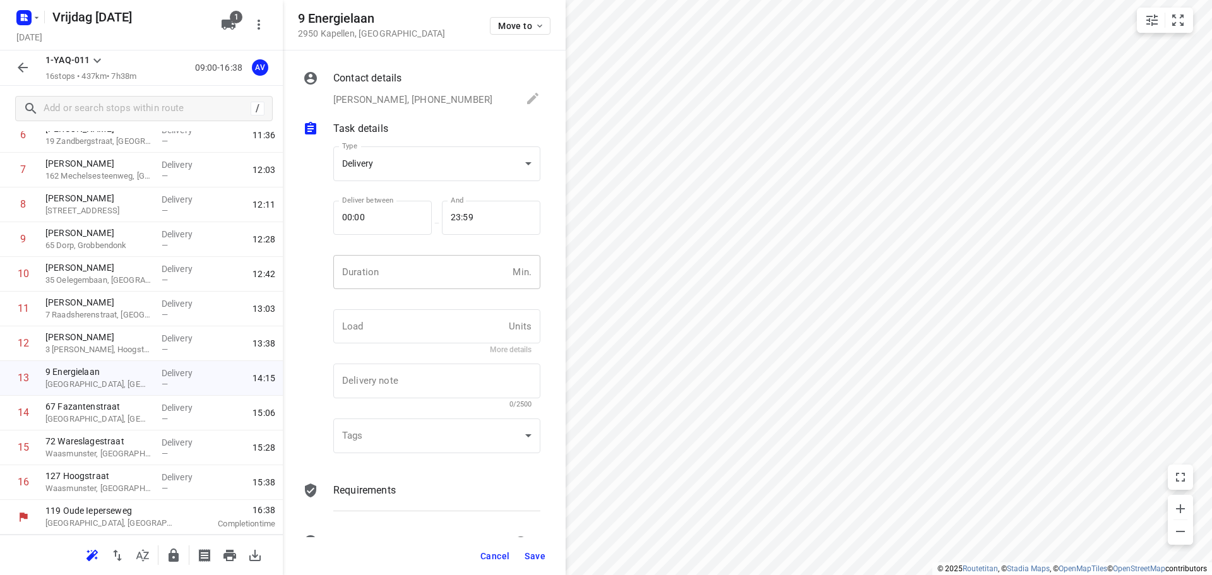
click at [400, 273] on input "number" at bounding box center [420, 272] width 174 height 34
type input "1"
click at [535, 557] on span "Save" at bounding box center [535, 556] width 21 height 10
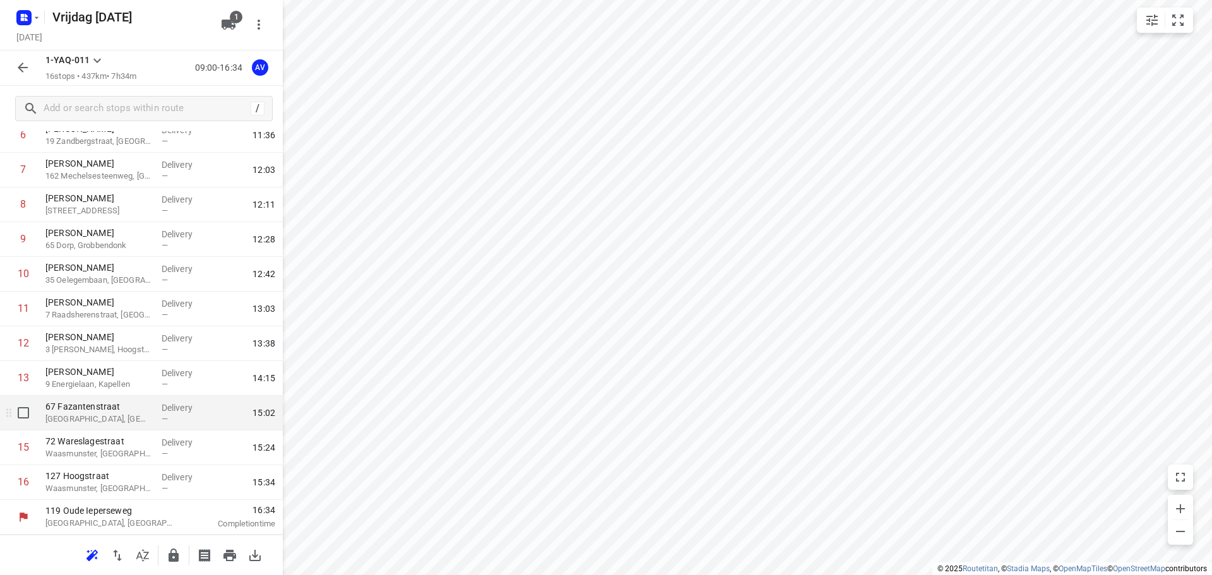
click at [133, 415] on p "[GEOGRAPHIC_DATA], [GEOGRAPHIC_DATA]" at bounding box center [98, 419] width 106 height 13
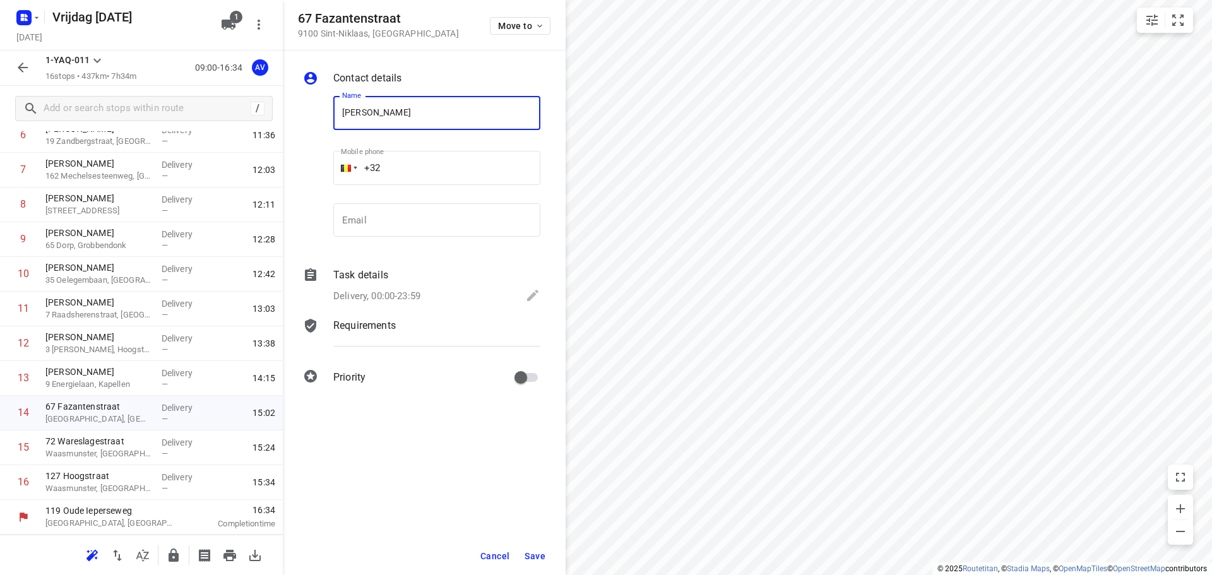
type input "[PERSON_NAME]"
drag, startPoint x: 430, startPoint y: 154, endPoint x: 434, endPoint y: 147, distance: 7.6
click at [431, 153] on input "+32" at bounding box center [436, 168] width 207 height 34
type input "[PHONE_NUMBER]"
click at [408, 295] on p "Delivery, 00:00-23:59" at bounding box center [376, 296] width 87 height 15
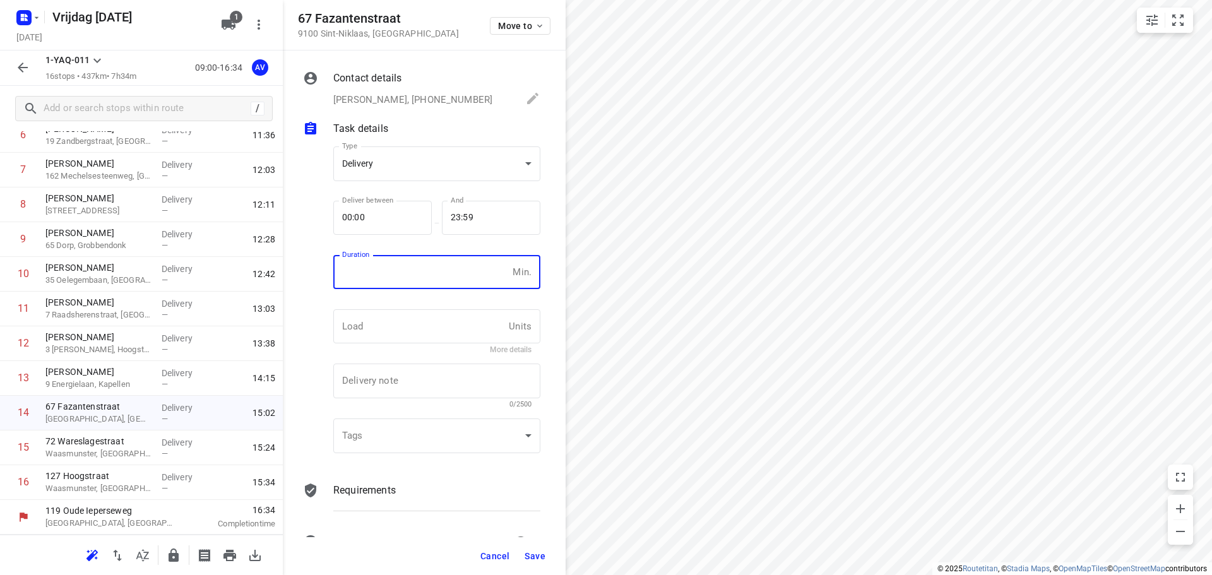
click at [415, 281] on input "number" at bounding box center [420, 272] width 174 height 34
type input "1"
click at [536, 554] on span "Save" at bounding box center [535, 556] width 21 height 10
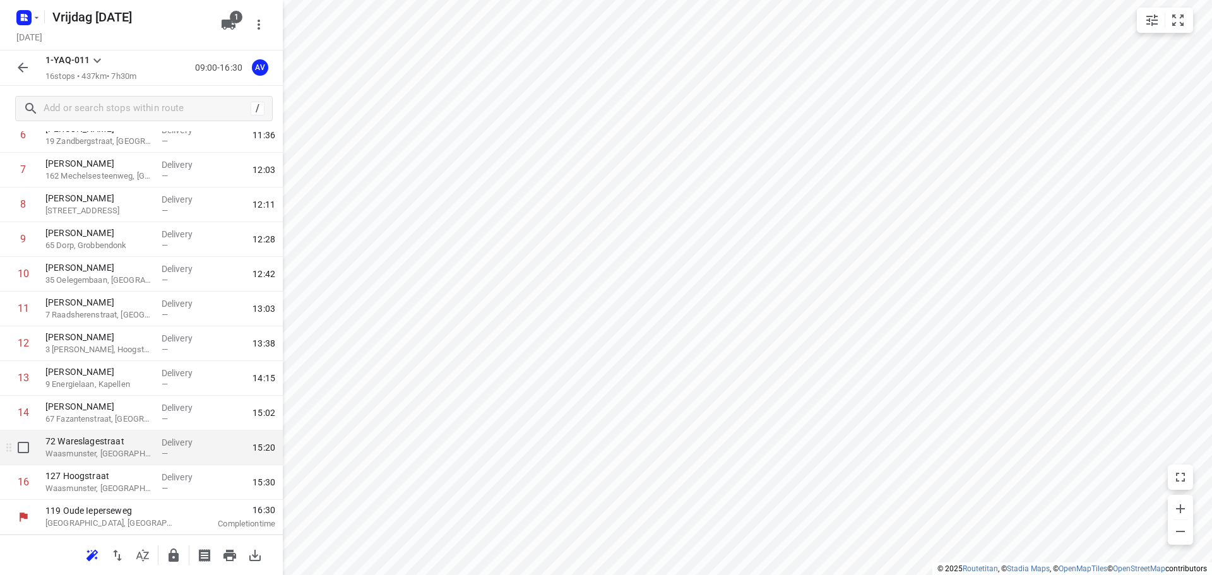
click at [106, 451] on p "Waasmunster, [GEOGRAPHIC_DATA]" at bounding box center [98, 454] width 106 height 13
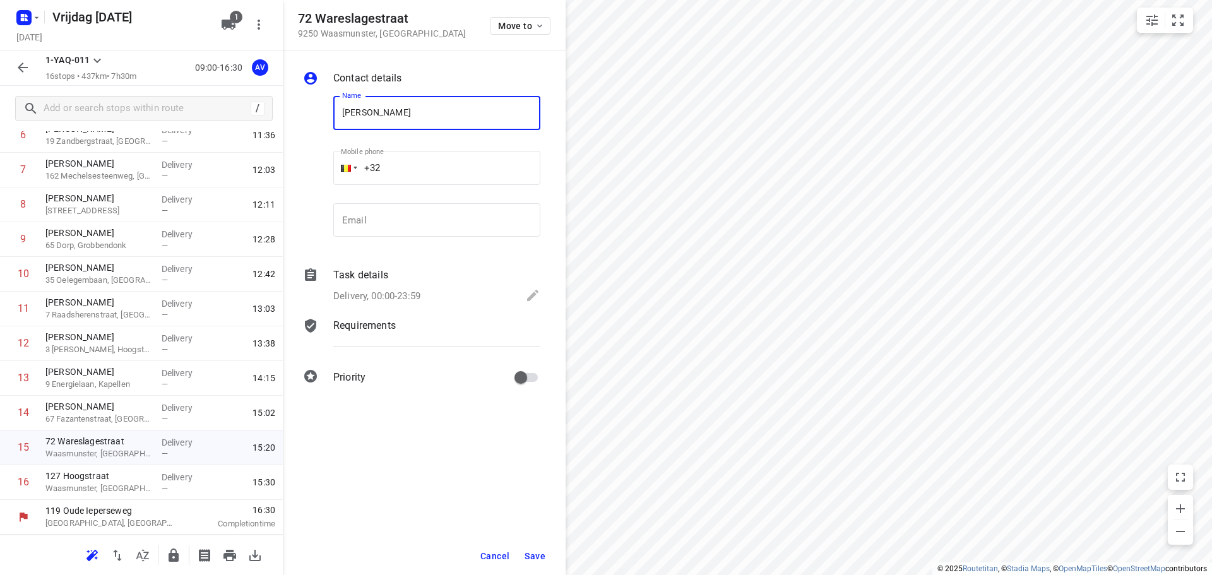
type input "[PERSON_NAME]"
drag, startPoint x: 418, startPoint y: 171, endPoint x: 428, endPoint y: 132, distance: 40.4
click at [418, 171] on input "+32" at bounding box center [436, 168] width 207 height 34
type input "[PHONE_NUMBER]"
click at [413, 297] on p "Delivery, 00:00-23:59" at bounding box center [376, 296] width 87 height 15
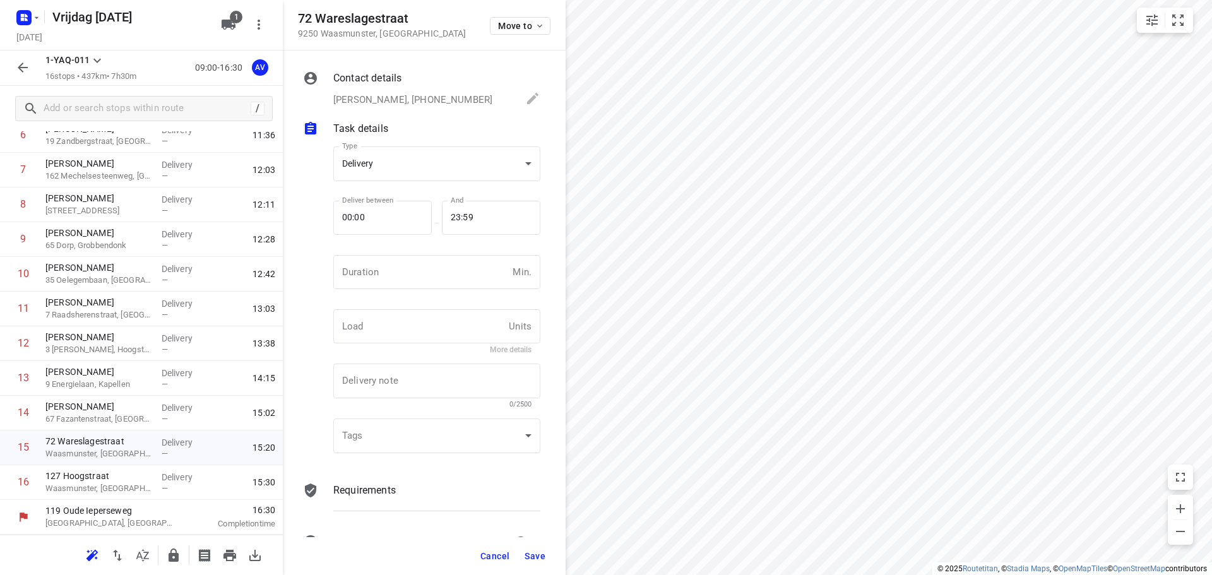
click at [414, 290] on div "Duration Min. Duration" at bounding box center [436, 277] width 207 height 44
click at [408, 280] on input "number" at bounding box center [420, 272] width 174 height 34
type input "1"
click at [538, 559] on span "Save" at bounding box center [535, 556] width 21 height 10
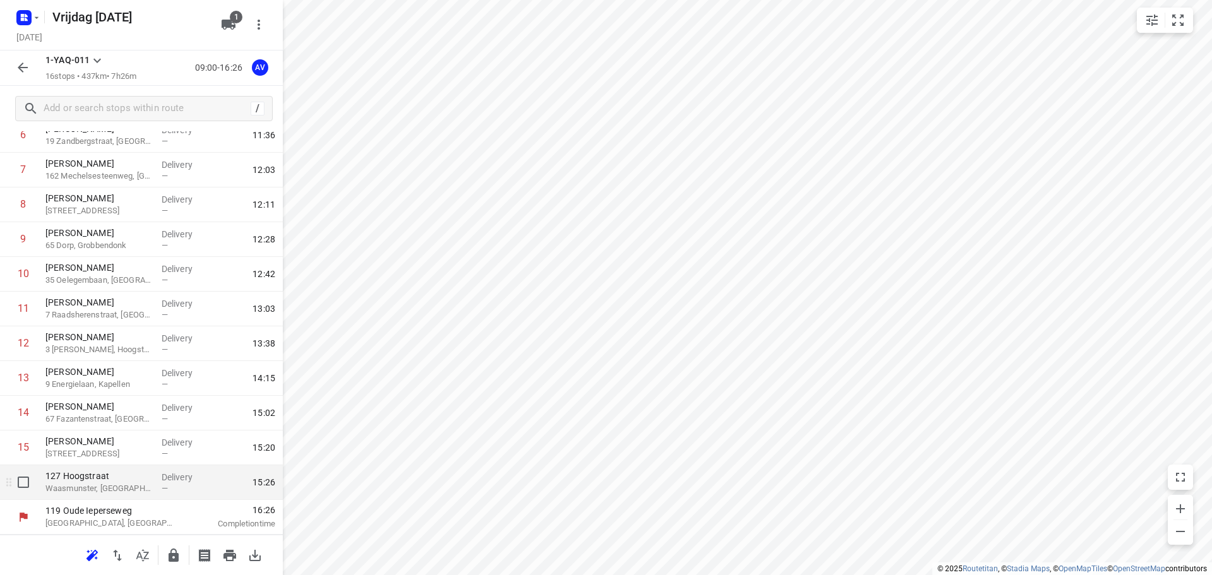
click at [116, 484] on p "Waasmunster, [GEOGRAPHIC_DATA]" at bounding box center [98, 488] width 106 height 13
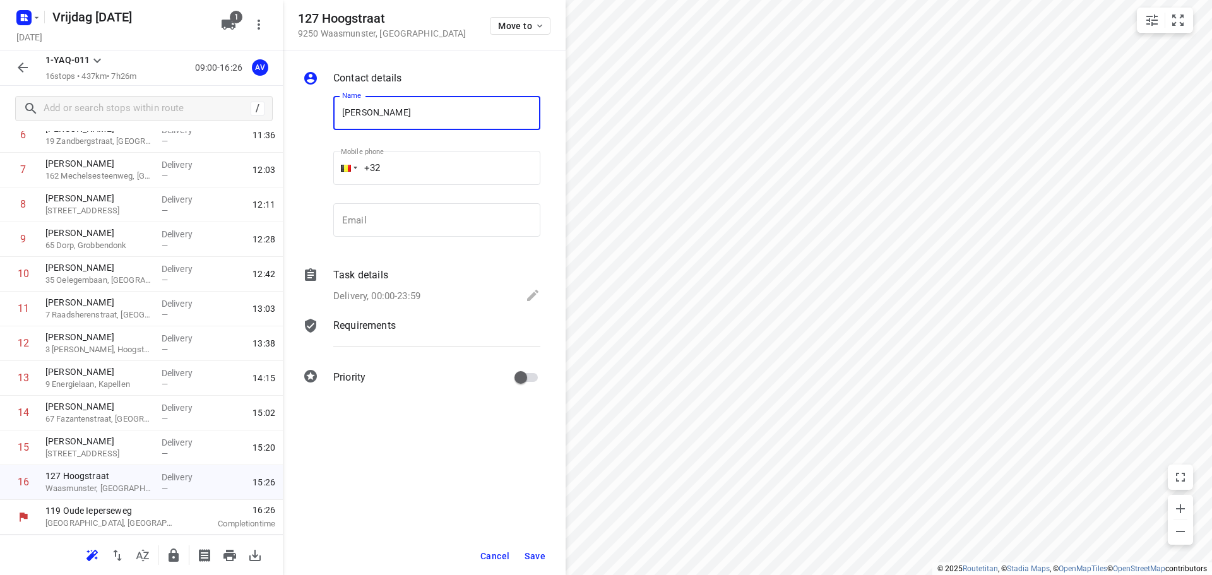
type input "[PERSON_NAME]"
click at [434, 164] on input "+32" at bounding box center [436, 168] width 207 height 34
type input "[PHONE_NUMBER]"
click at [410, 294] on p "Delivery, 00:00-23:59" at bounding box center [376, 296] width 87 height 15
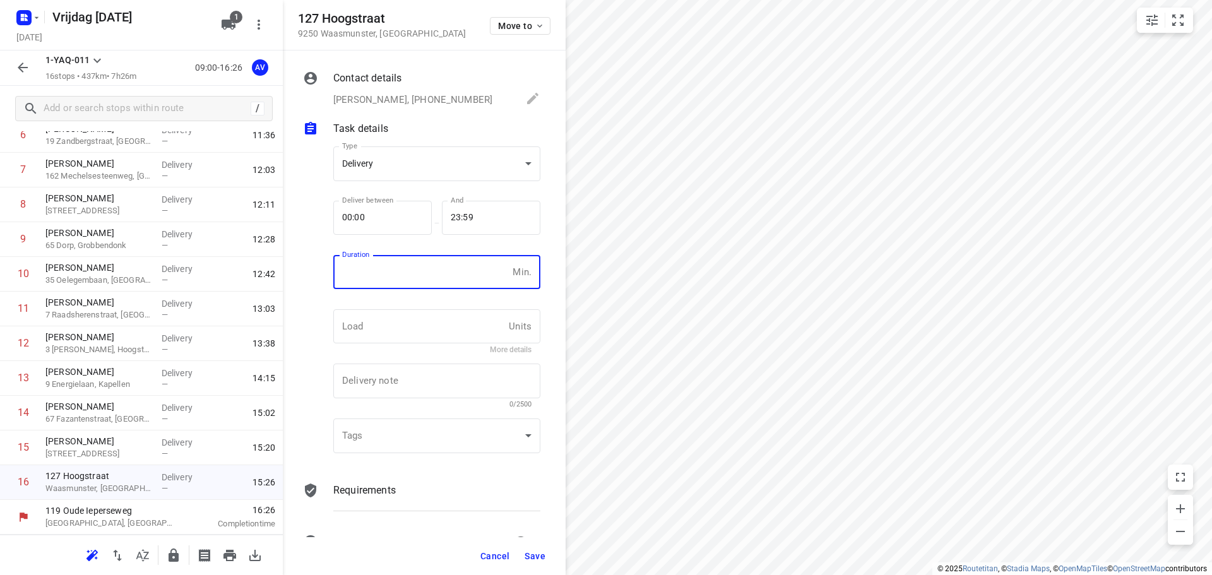
click at [418, 280] on input "number" at bounding box center [420, 272] width 174 height 34
type input "1"
click at [538, 555] on span "Save" at bounding box center [535, 556] width 21 height 10
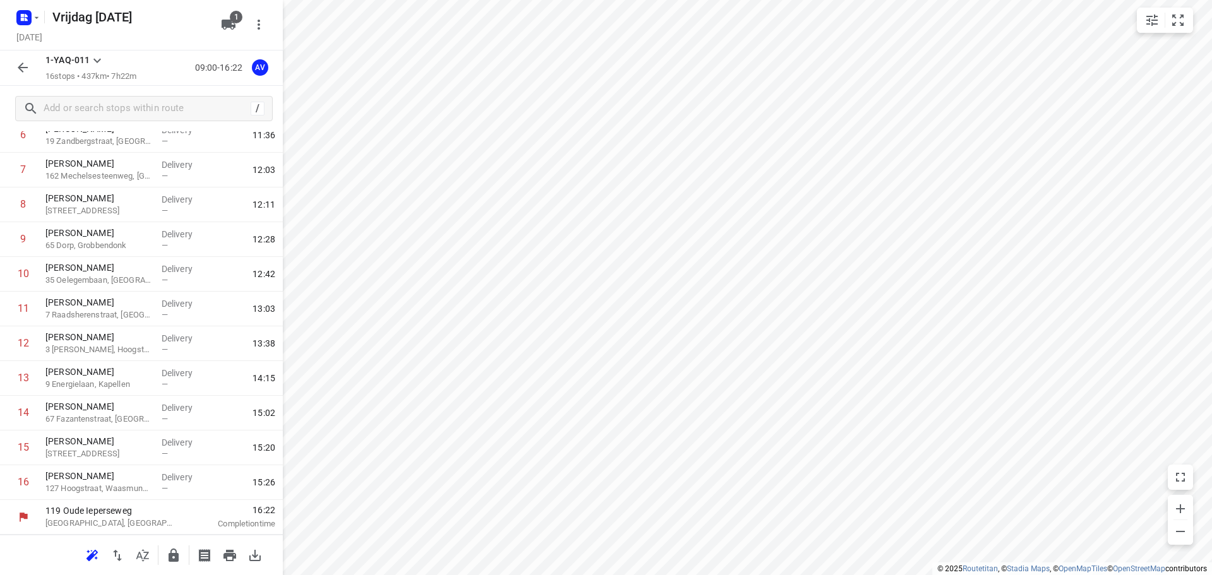
click at [23, 71] on icon "button" at bounding box center [22, 67] width 15 height 15
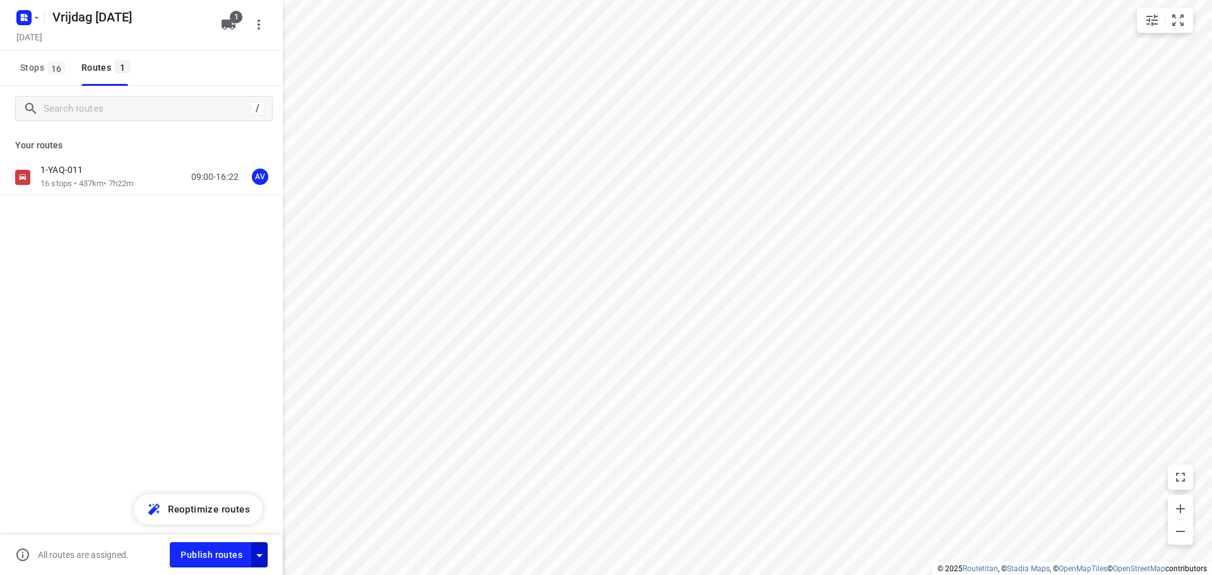
click at [263, 557] on icon "button" at bounding box center [259, 555] width 15 height 15
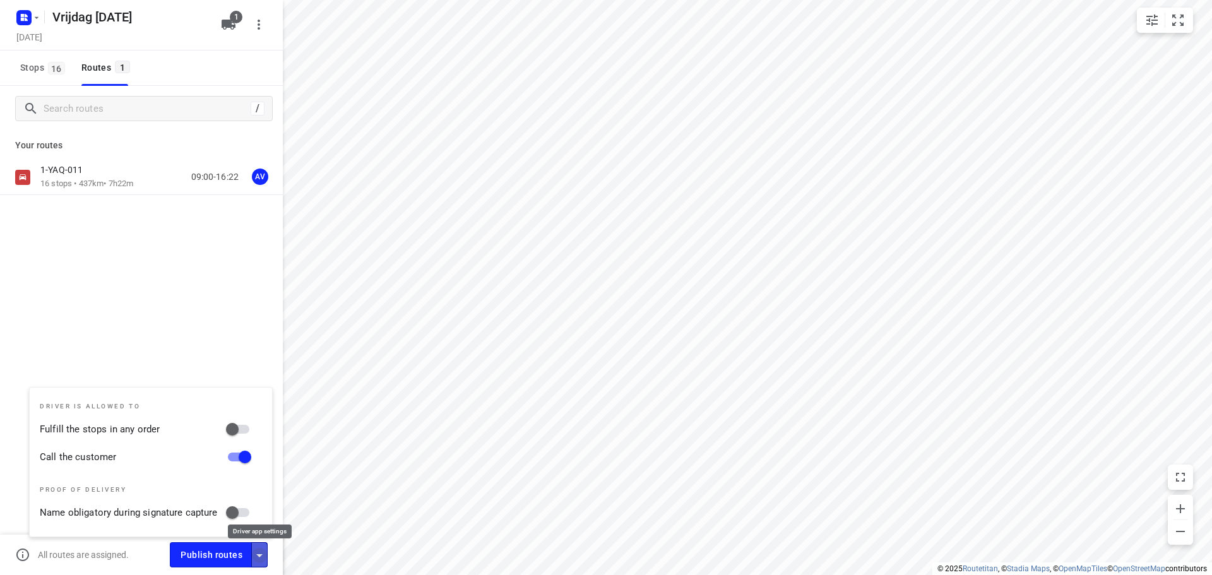
click at [263, 557] on icon "button" at bounding box center [259, 555] width 15 height 15
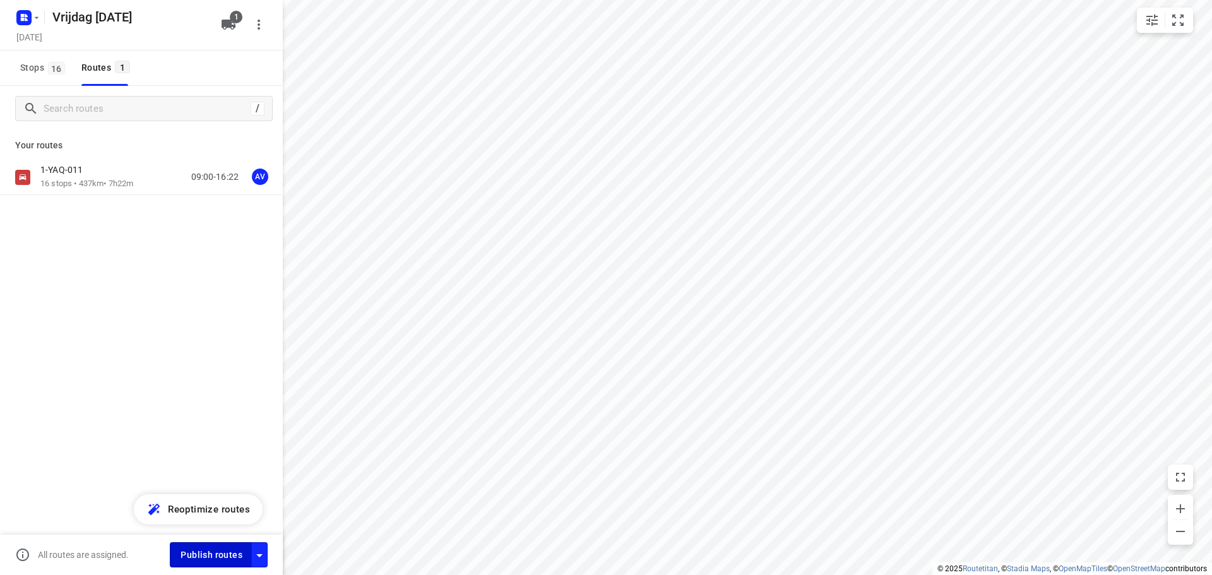
click at [222, 553] on span "Publish routes" at bounding box center [212, 555] width 62 height 16
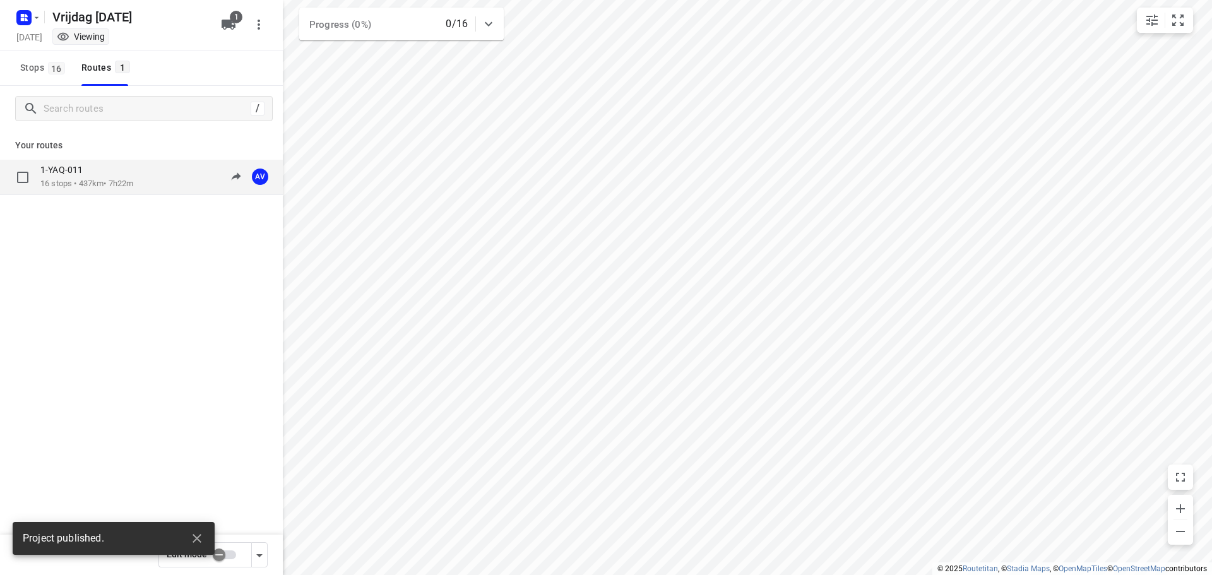
click at [139, 181] on div "1-YAQ-011 16 stops • 437km • 7h22m 09:00-16:22 AV" at bounding box center [161, 177] width 242 height 26
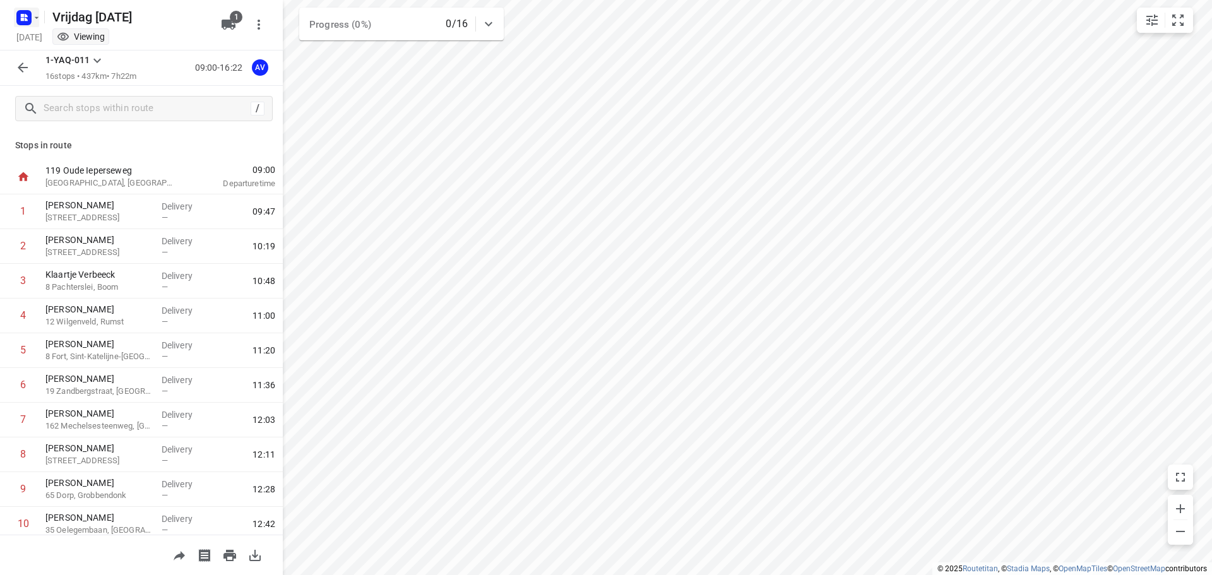
click at [27, 16] on icon "button" at bounding box center [24, 18] width 20 height 20
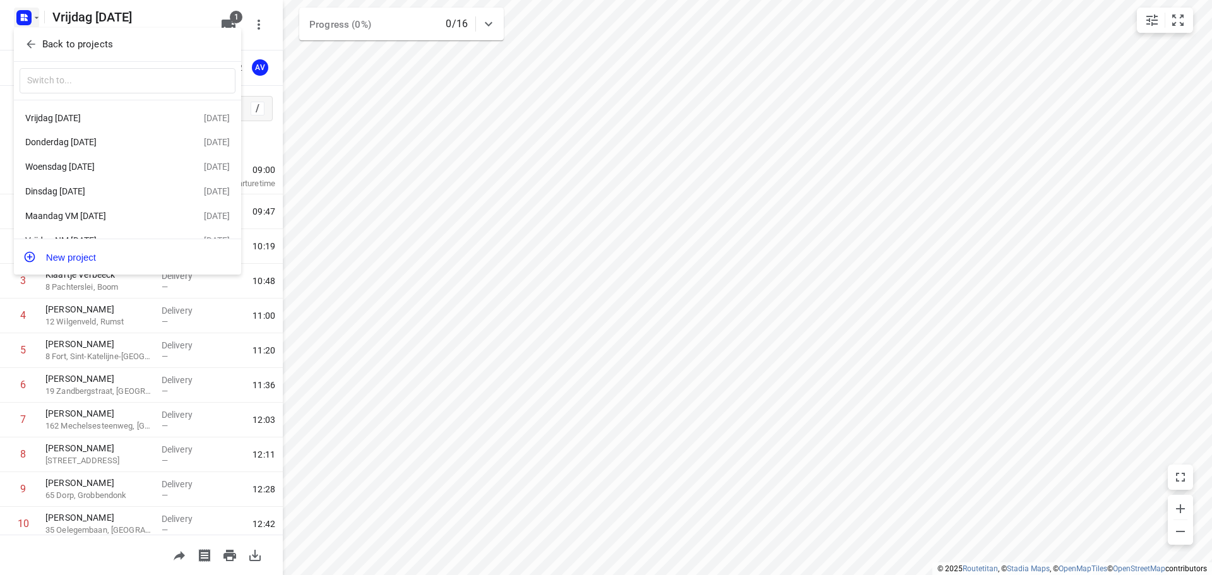
click at [90, 140] on div "Donderdag [DATE]" at bounding box center [97, 142] width 145 height 10
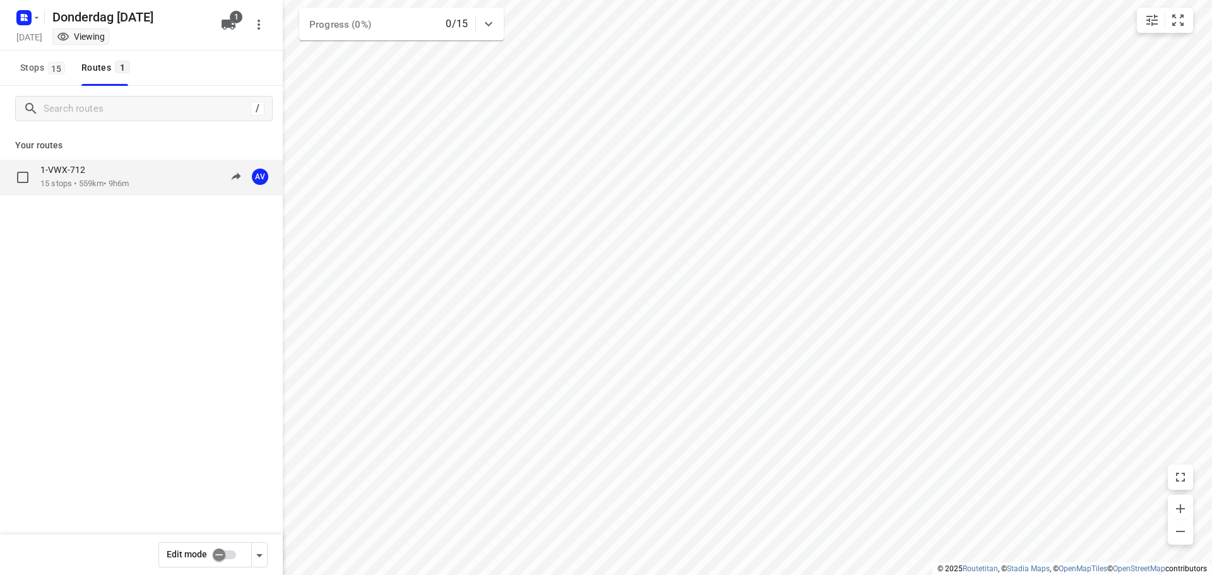
click at [148, 184] on div "1-VWX-712 15 stops • 559km • 9h6m 09:00-18:06 AV" at bounding box center [161, 177] width 242 height 26
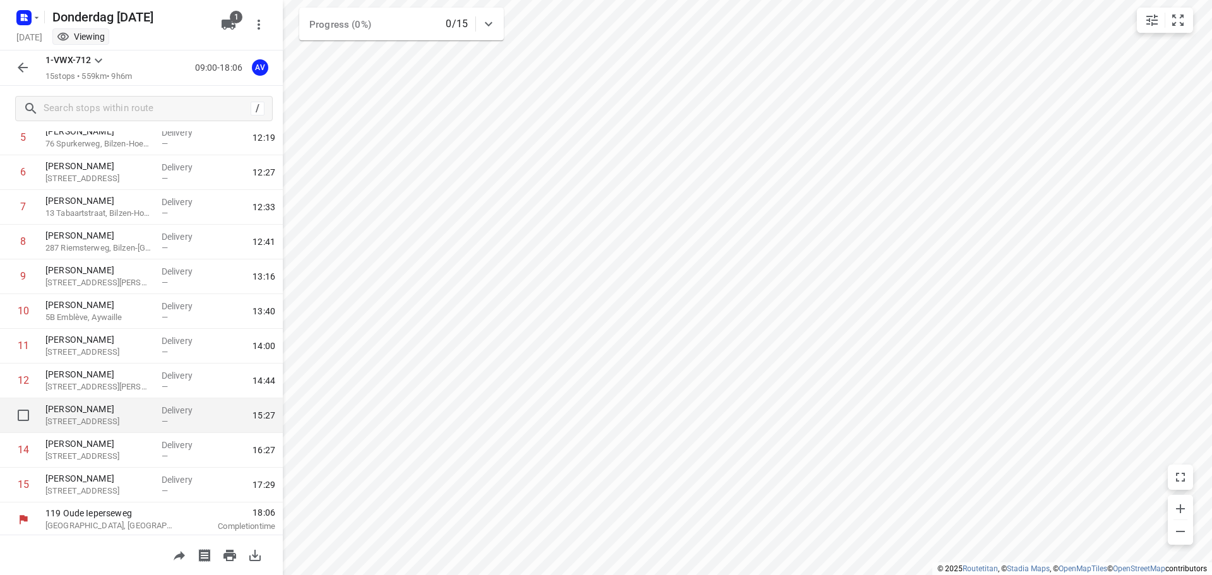
scroll to position [215, 0]
click at [28, 18] on rect "button" at bounding box center [23, 17] width 15 height 15
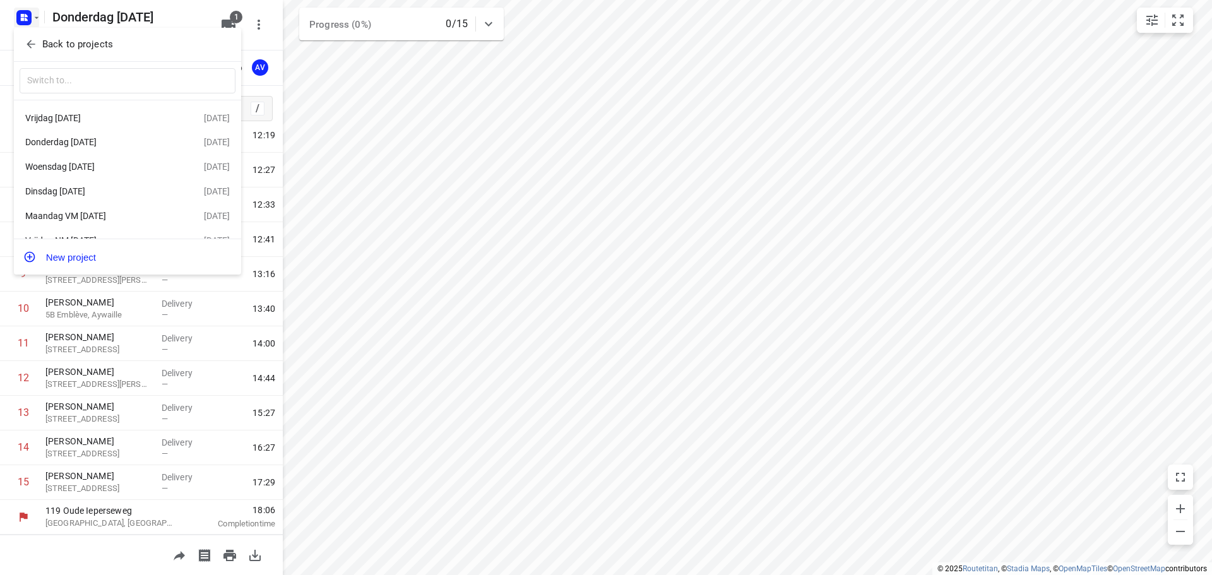
click at [102, 117] on div "Vrijdag [DATE]" at bounding box center [97, 118] width 145 height 10
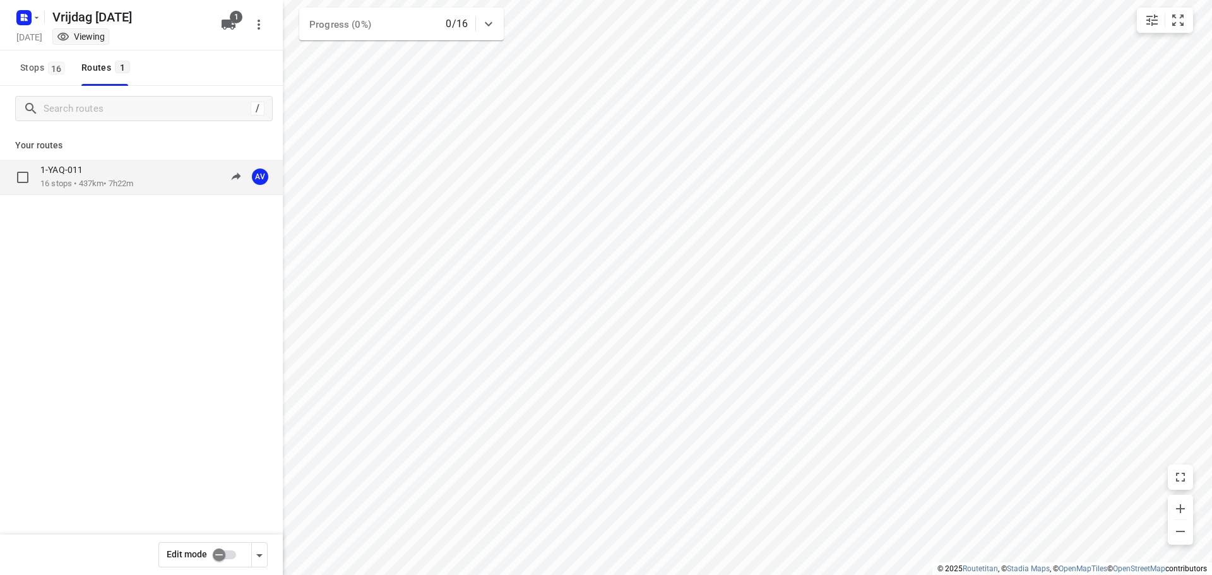
click at [133, 181] on p "16 stops • 437km • 7h22m" at bounding box center [86, 184] width 93 height 12
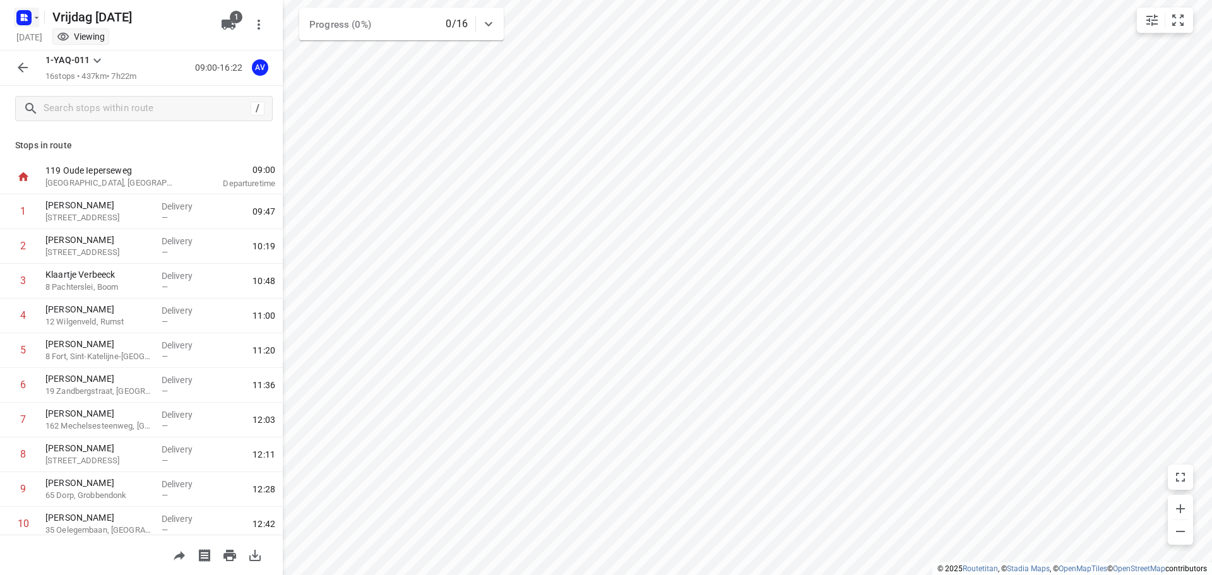
click at [30, 9] on icon "button" at bounding box center [24, 18] width 20 height 20
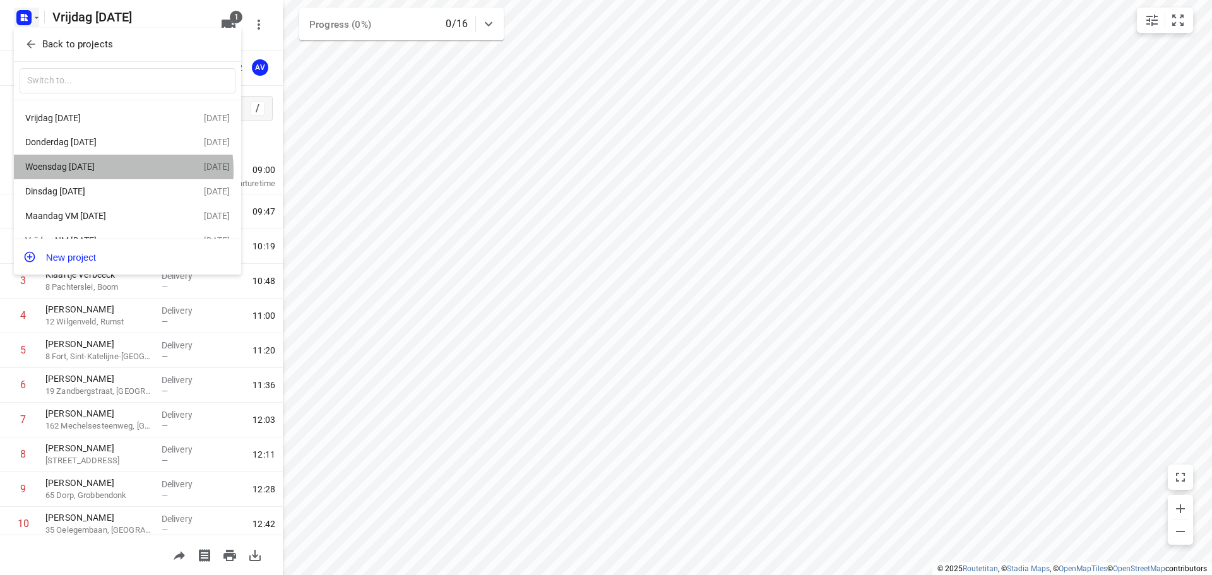
click at [95, 172] on div "Woensdag [DATE]" at bounding box center [97, 167] width 145 height 10
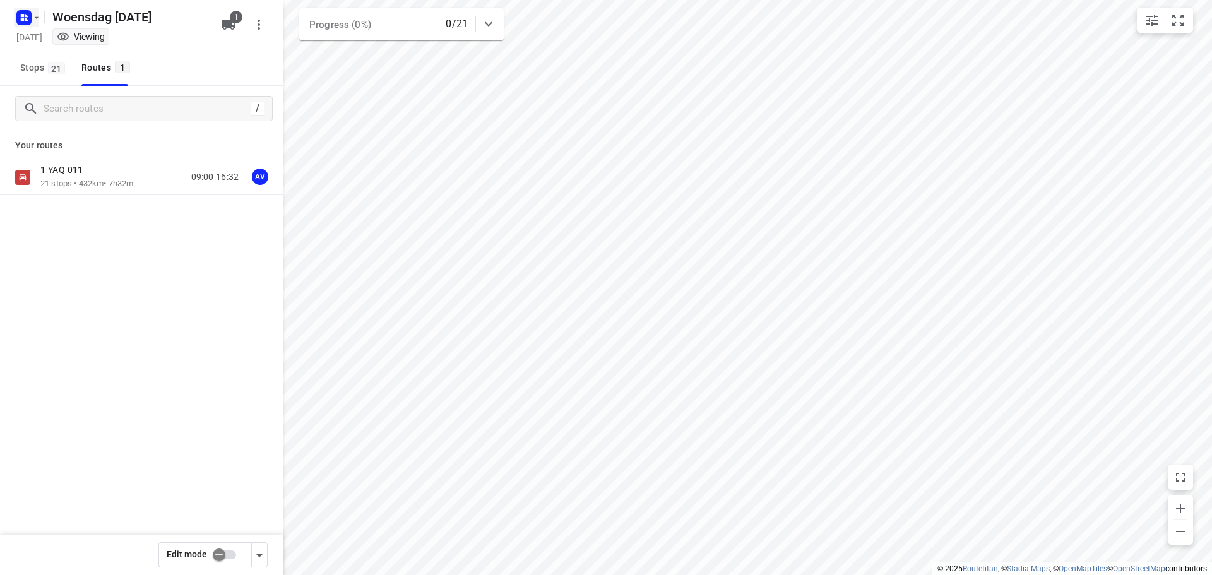
click at [25, 11] on rect "button" at bounding box center [23, 17] width 15 height 15
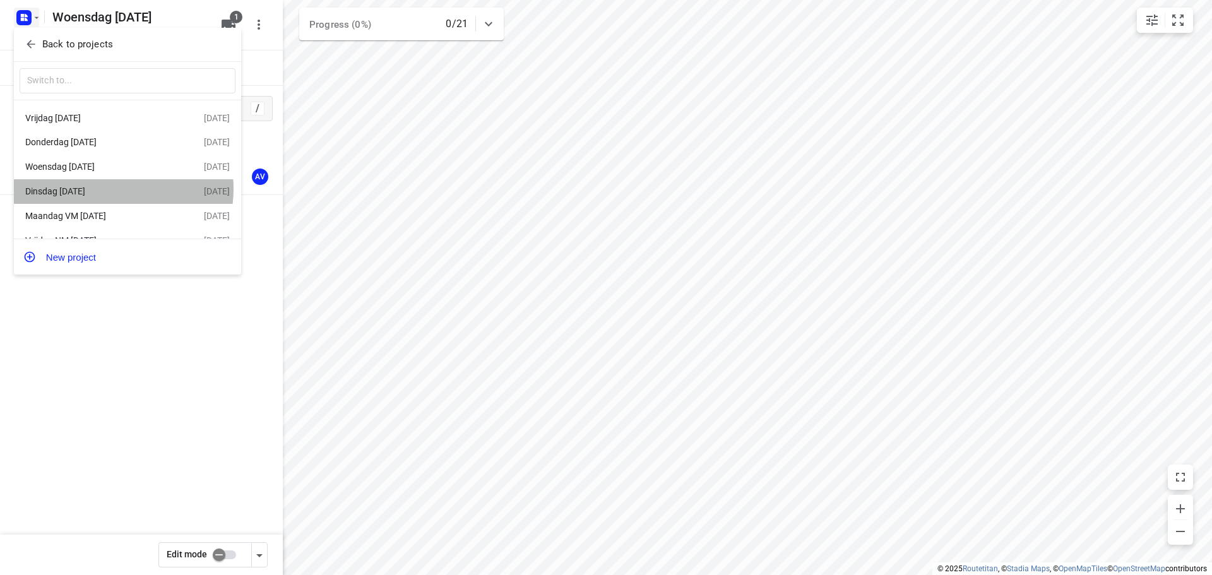
click at [113, 191] on div "Dinsdag [DATE]" at bounding box center [97, 191] width 145 height 10
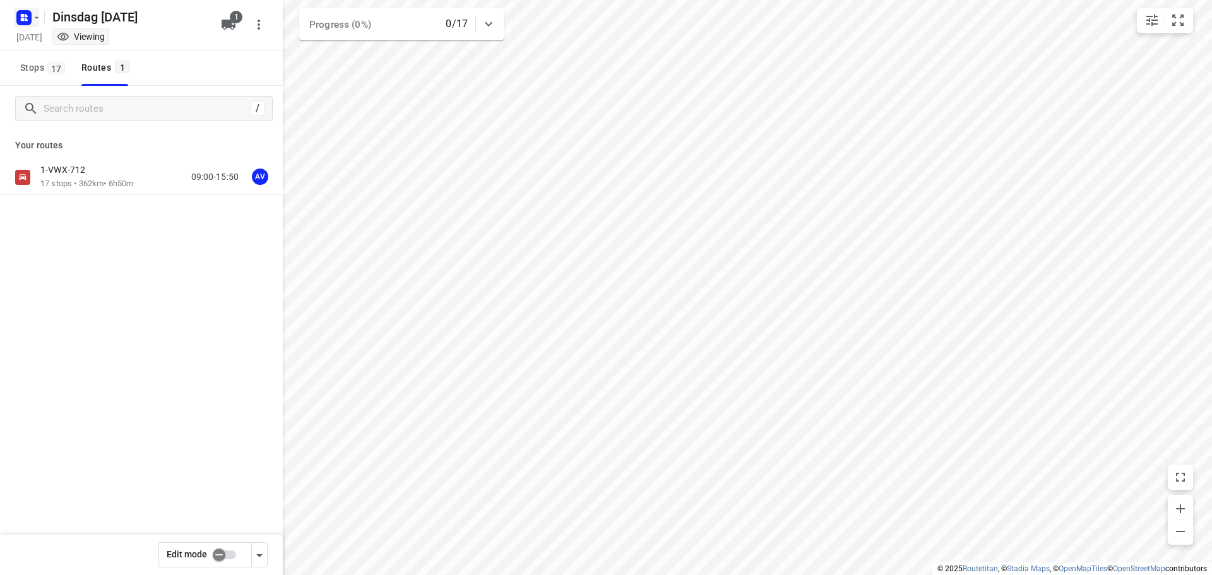
click at [35, 18] on icon "button" at bounding box center [37, 18] width 10 height 10
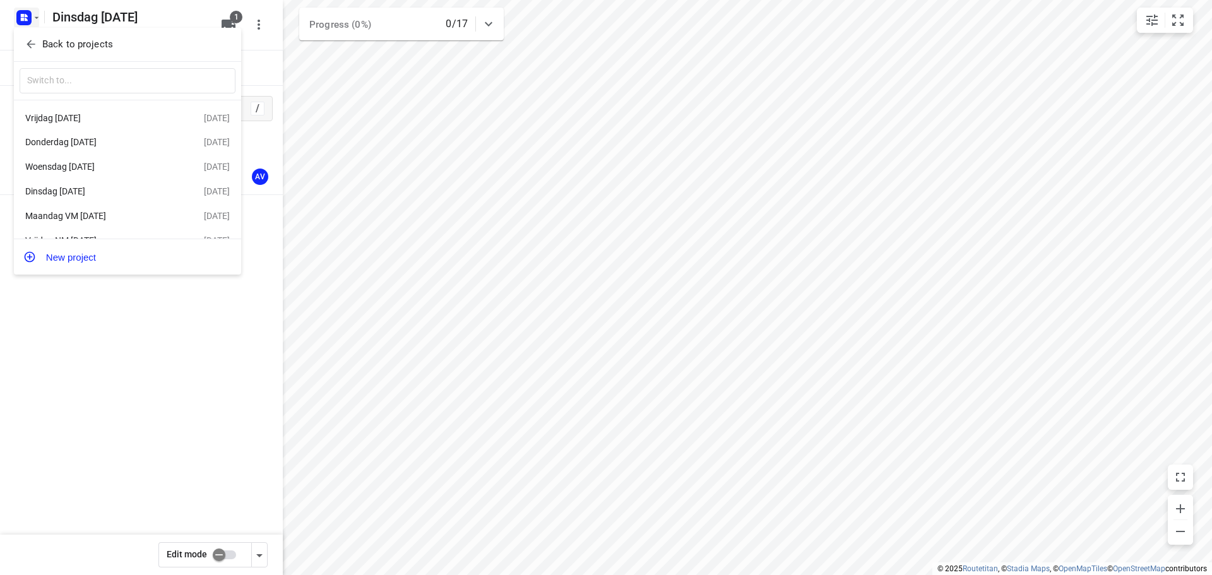
click at [101, 113] on div "Vrijdag [DATE]" at bounding box center [97, 118] width 145 height 10
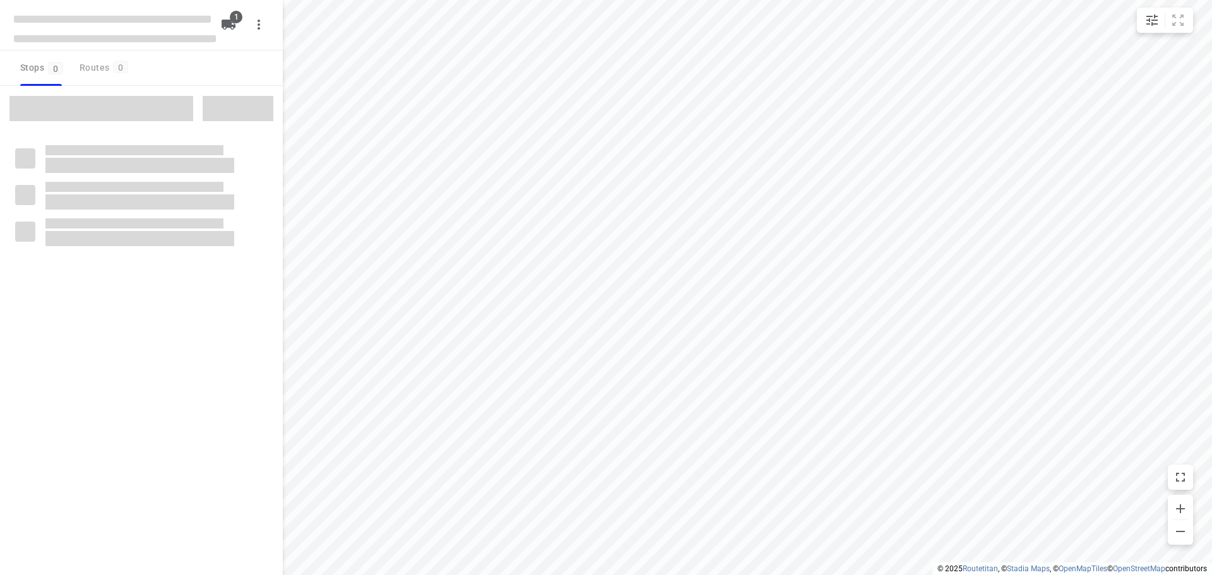
type input "distance"
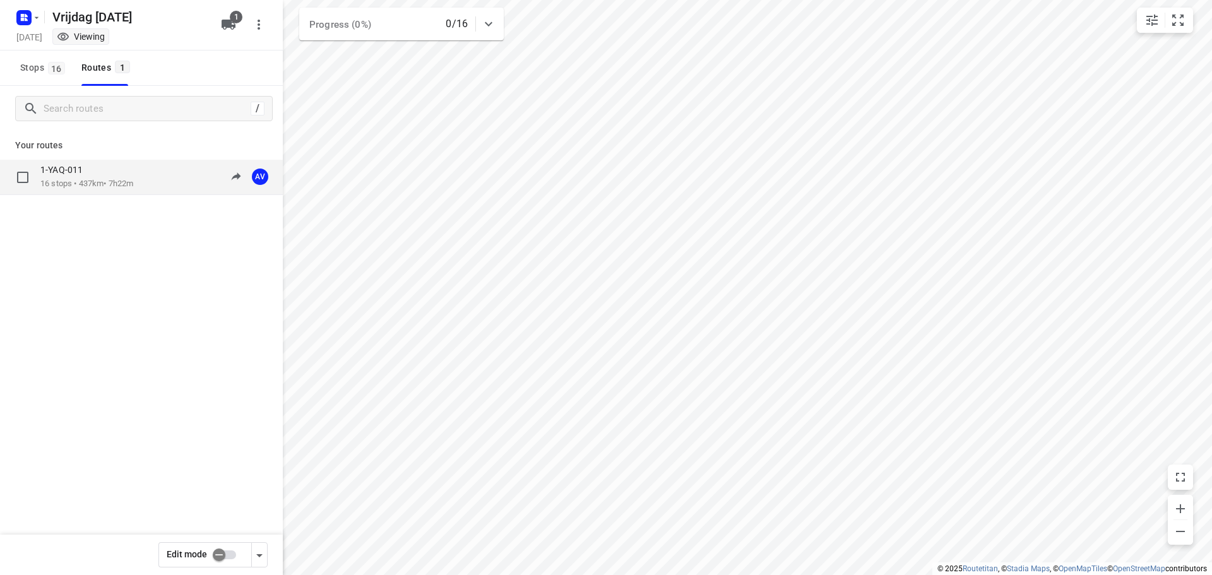
click at [146, 179] on div "1-YAQ-011 16 stops • 437km • 7h22m 09:00-16:22 AV" at bounding box center [161, 177] width 242 height 26
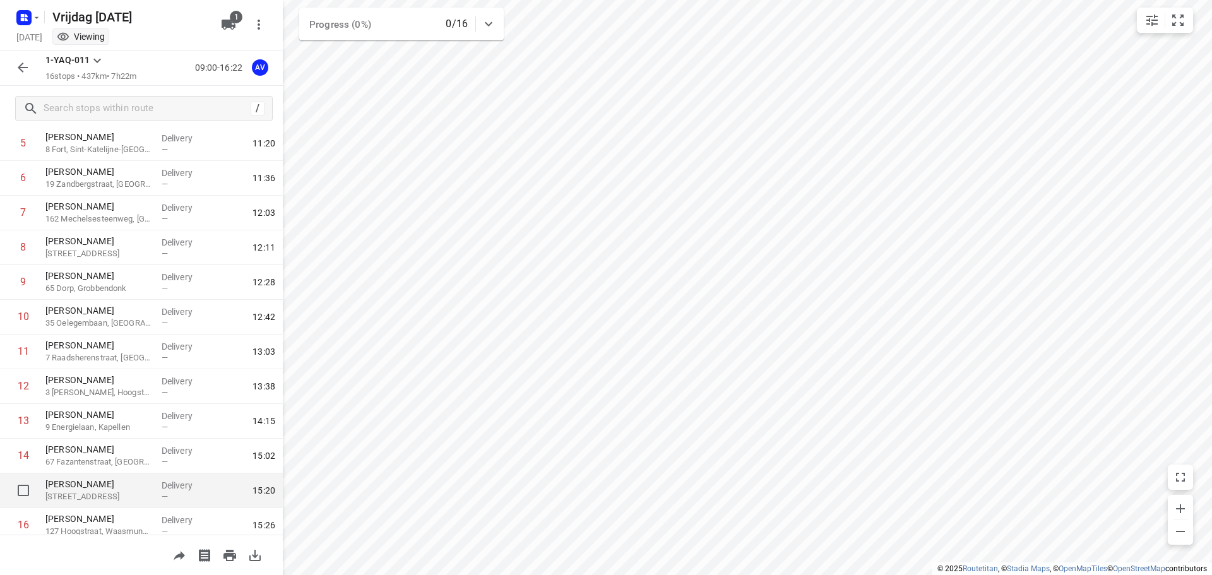
scroll to position [187, 0]
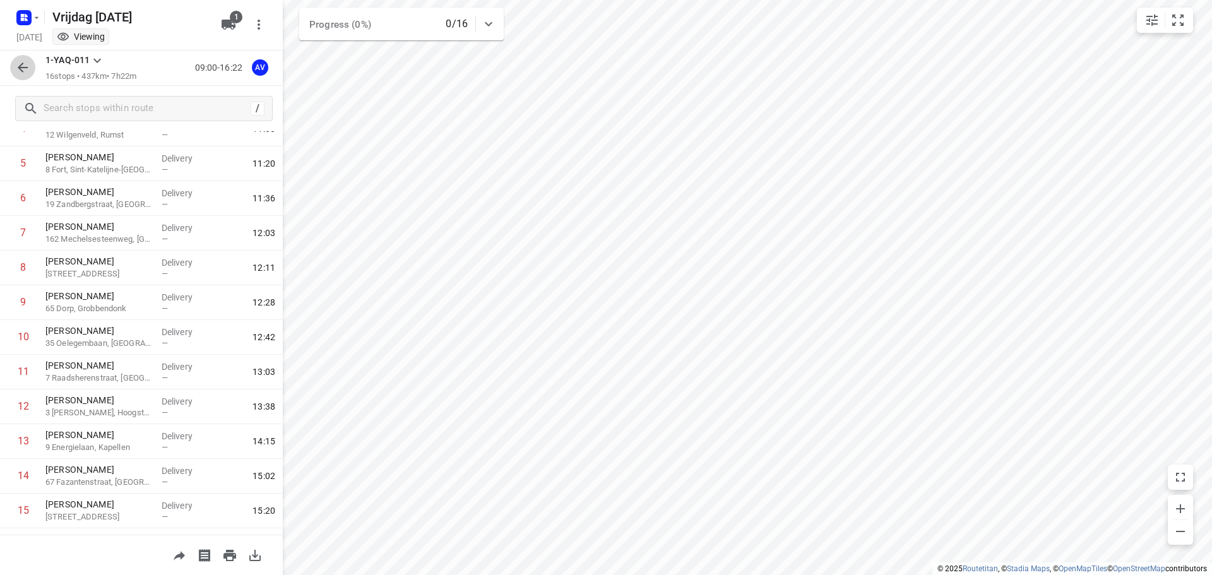
click at [23, 66] on icon "button" at bounding box center [22, 67] width 15 height 15
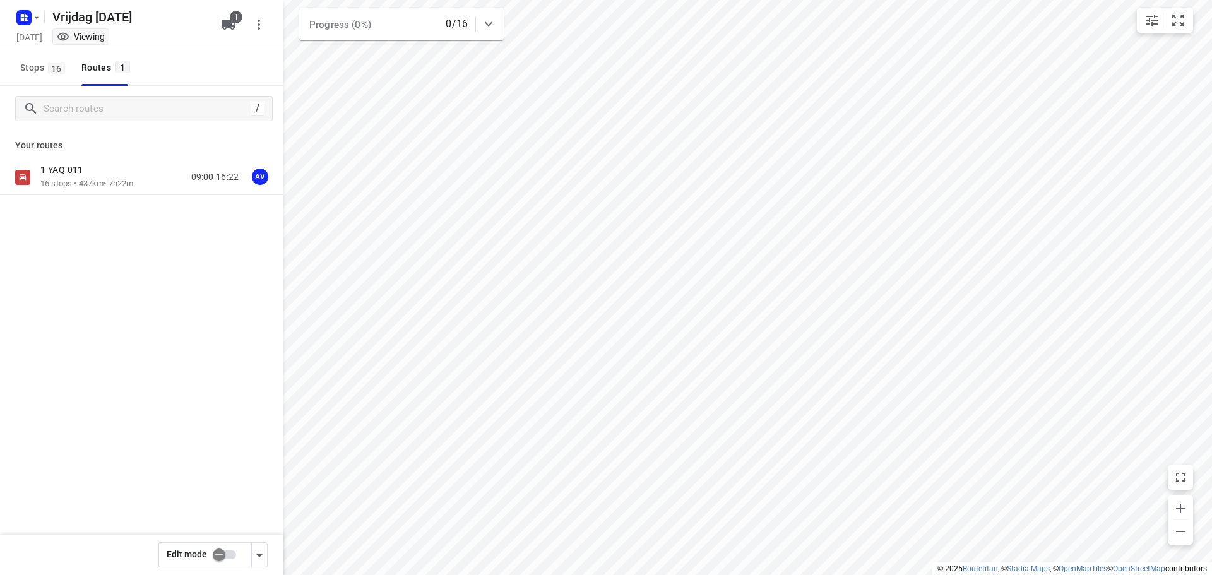
click at [231, 552] on input "checkbox" at bounding box center [219, 555] width 72 height 24
checkbox input "true"
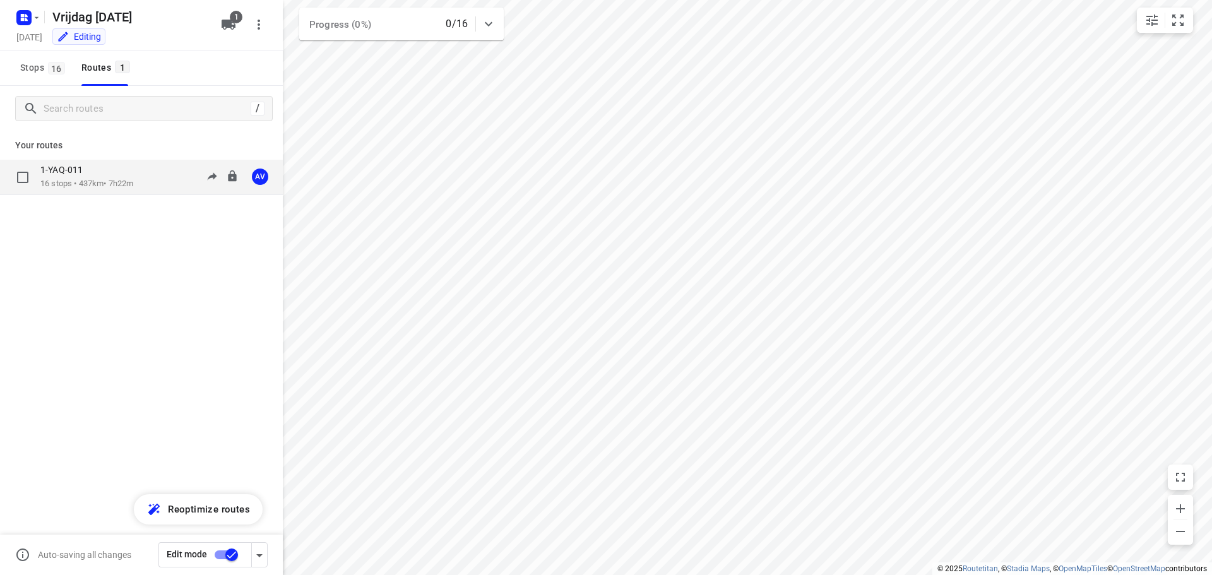
click at [143, 179] on div "1-YAQ-011 16 stops • 437km • 7h22m 09:00-16:22 AV" at bounding box center [161, 177] width 242 height 26
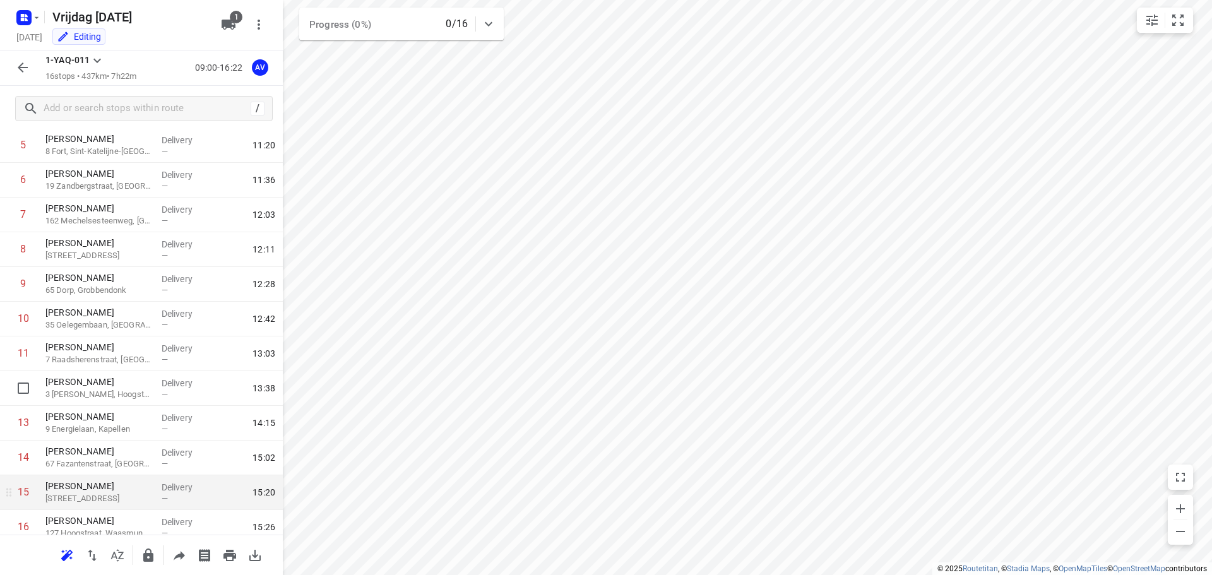
scroll to position [250, 0]
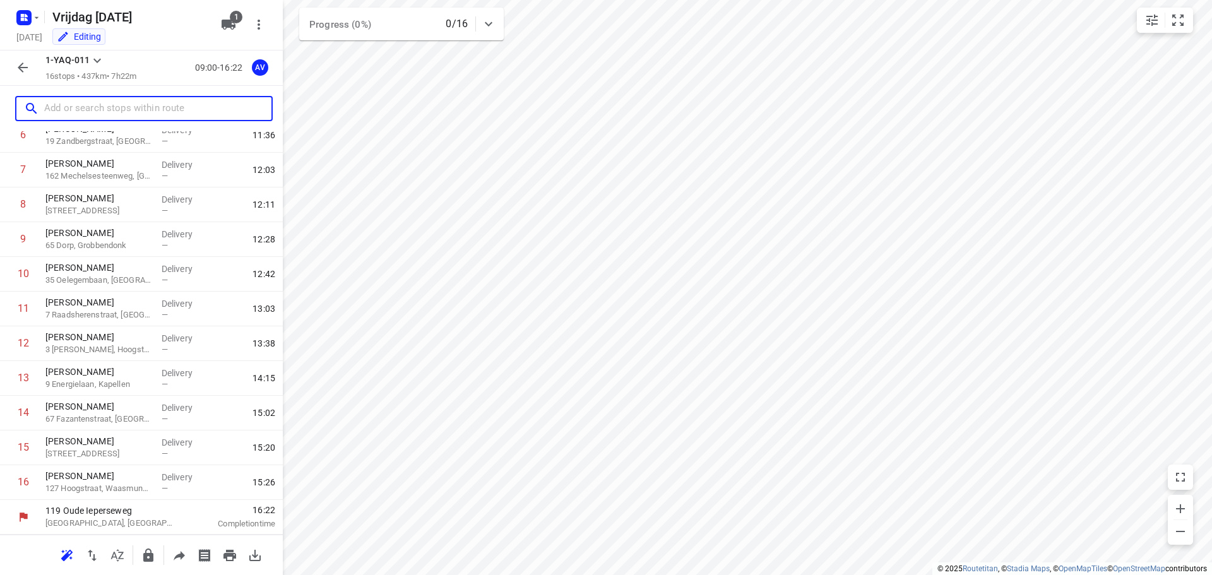
click at [129, 109] on input "text" at bounding box center [157, 109] width 227 height 20
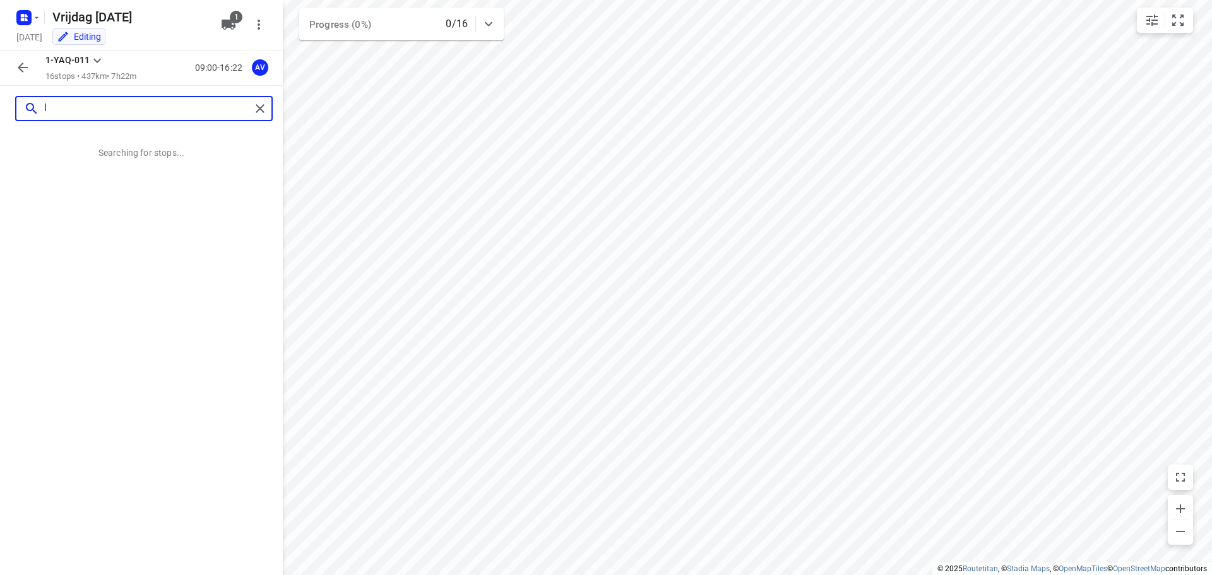
scroll to position [0, 0]
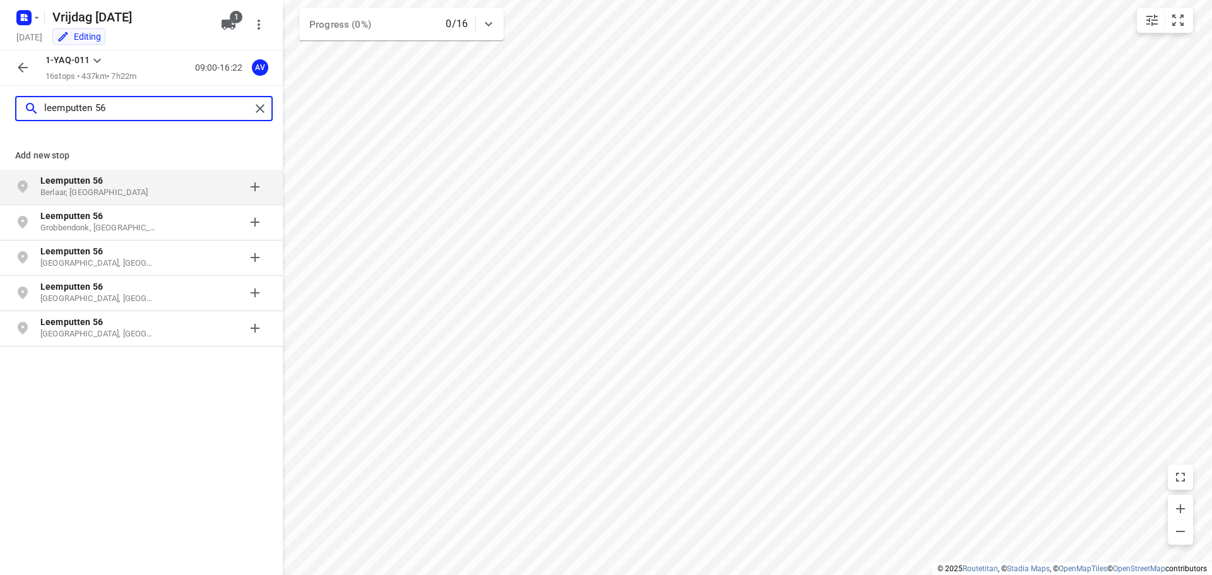
type input "leemputten 56"
click at [147, 191] on p "Berlaar, [GEOGRAPHIC_DATA]" at bounding box center [98, 193] width 116 height 12
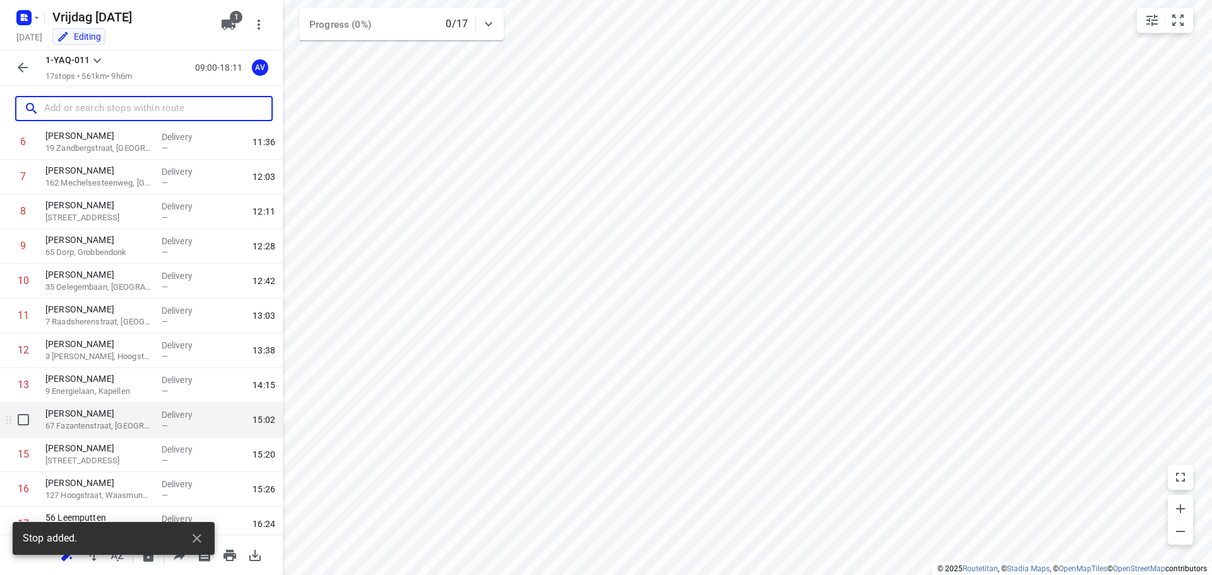
scroll to position [285, 0]
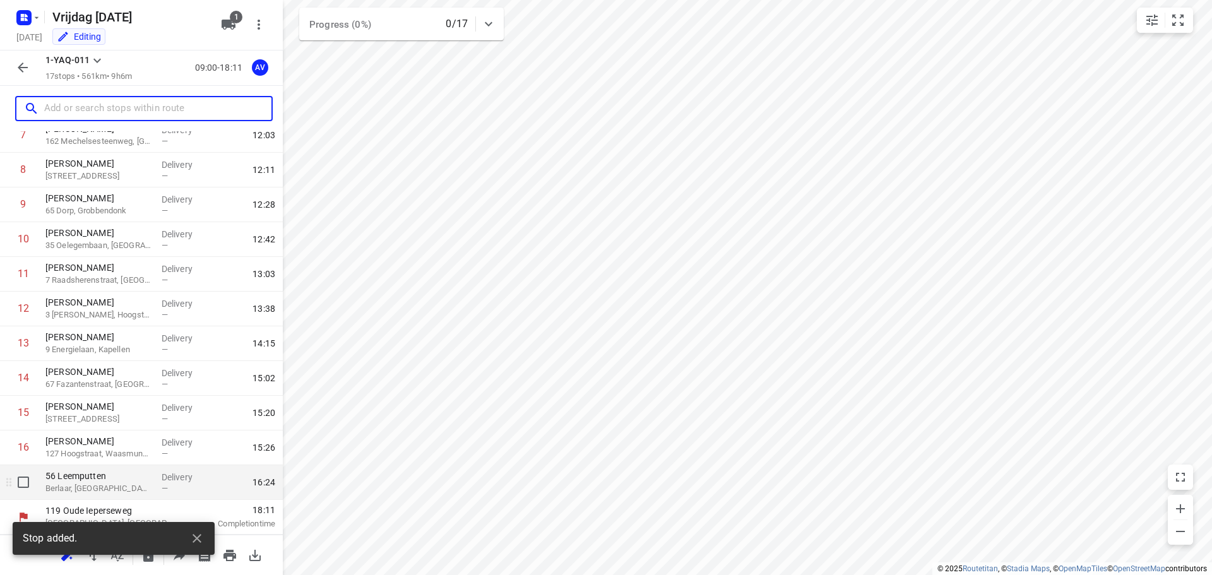
click at [106, 492] on p "Berlaar, [GEOGRAPHIC_DATA]" at bounding box center [98, 488] width 106 height 13
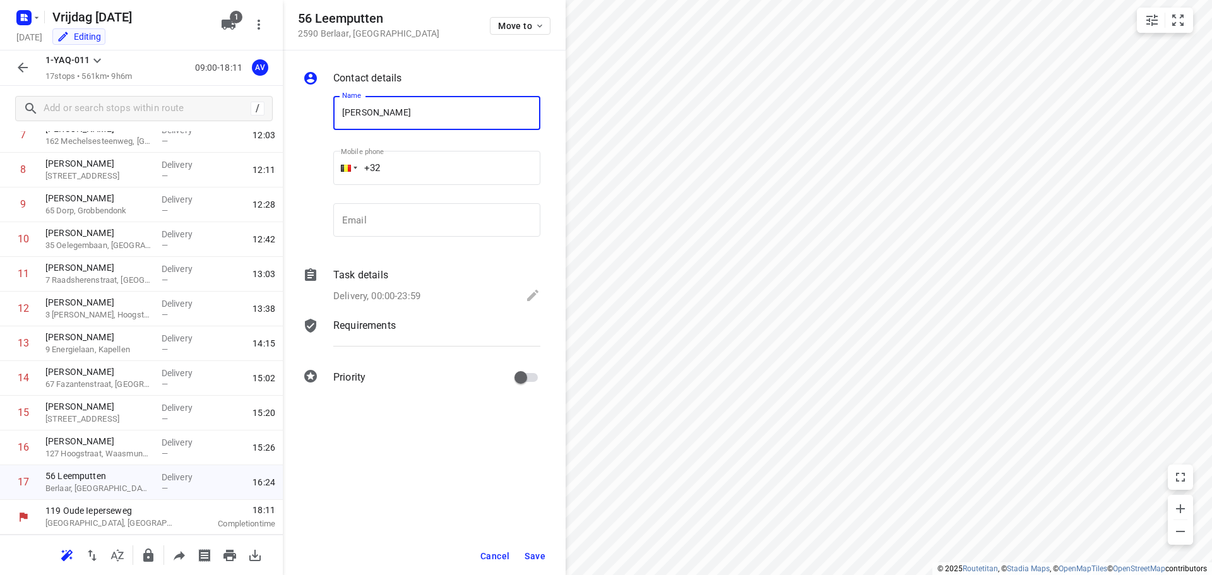
type input "[PERSON_NAME]"
drag, startPoint x: 446, startPoint y: 171, endPoint x: 447, endPoint y: 124, distance: 47.3
click at [446, 167] on input "+32" at bounding box center [436, 168] width 207 height 34
type input "[PHONE_NUMBER]"
click at [405, 294] on p "Delivery, 00:00-23:59" at bounding box center [376, 296] width 87 height 15
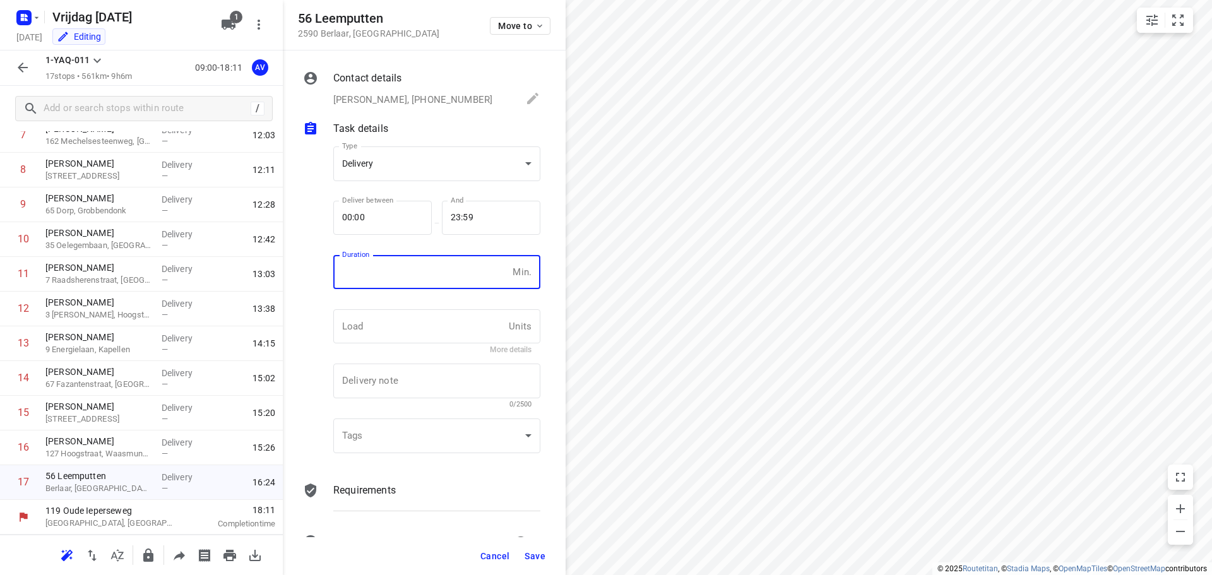
click at [412, 283] on input "number" at bounding box center [420, 272] width 174 height 34
type input "1"
click at [534, 555] on span "Save" at bounding box center [535, 556] width 21 height 10
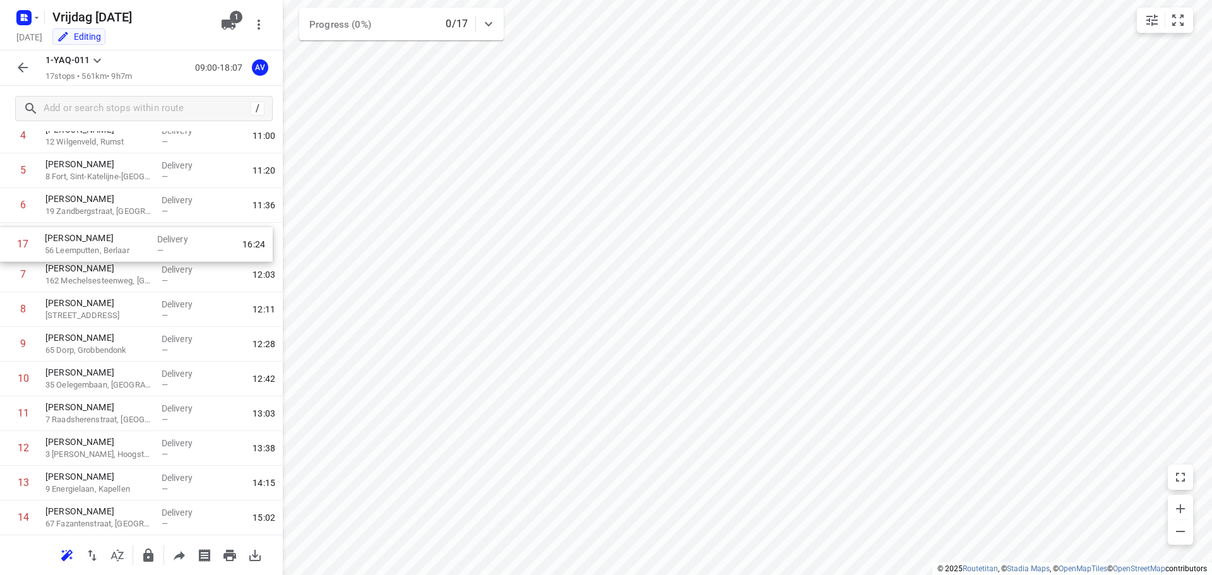
scroll to position [180, 0]
drag, startPoint x: 8, startPoint y: 487, endPoint x: 8, endPoint y: 241, distance: 245.5
click at [8, 241] on div "1 [PERSON_NAME] 7 Hollandstraat, [GEOGRAPHIC_DATA]-Mere Delivery — 09:47 2 [PER…" at bounding box center [141, 310] width 283 height 590
click at [24, 64] on icon "button" at bounding box center [22, 67] width 15 height 15
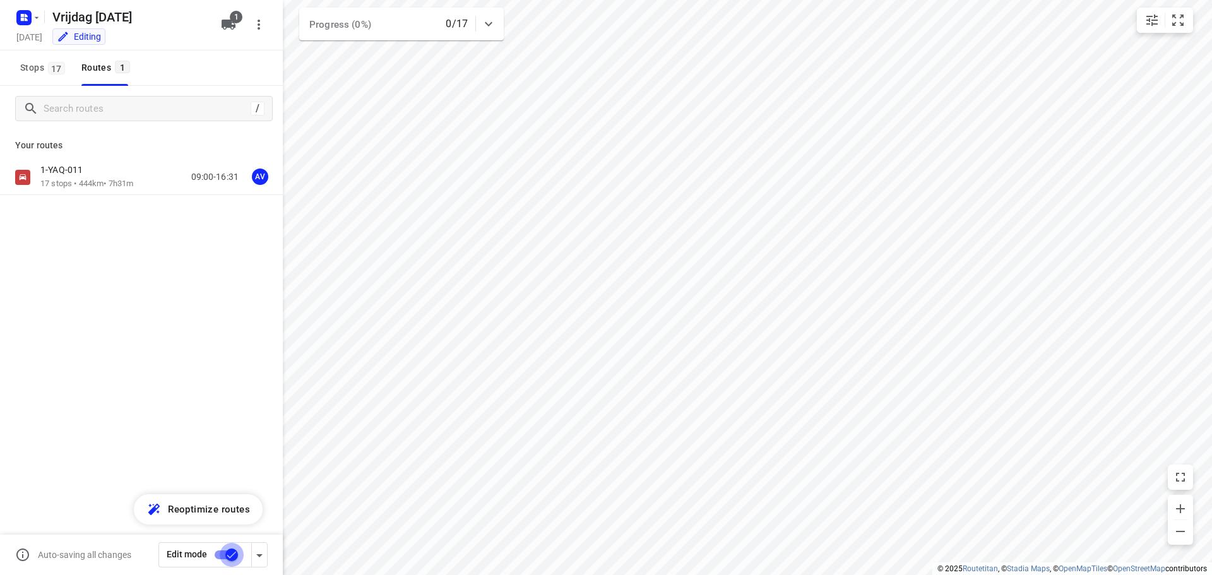
click at [222, 555] on input "checkbox" at bounding box center [232, 555] width 72 height 24
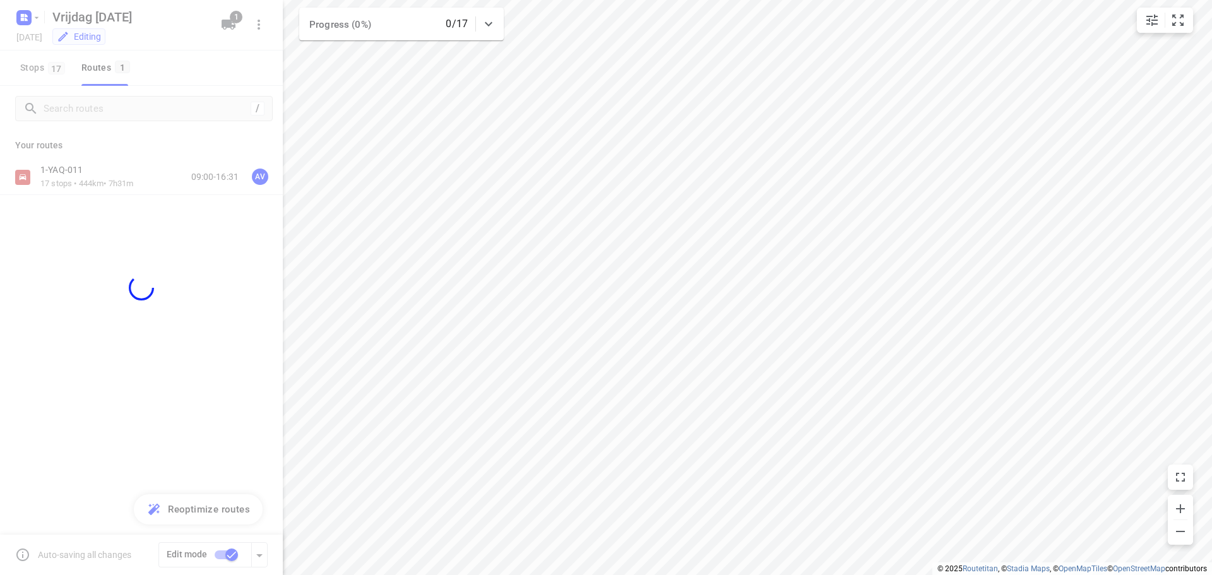
checkbox input "false"
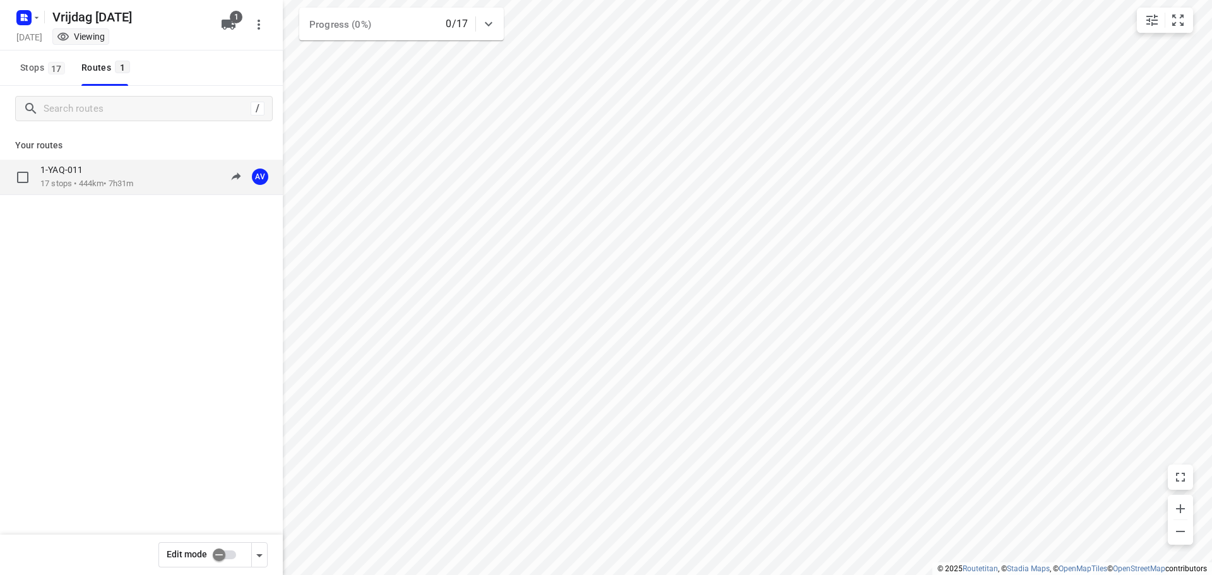
click at [133, 179] on p "17 stops • 444km • 7h31m" at bounding box center [86, 184] width 93 height 12
